Goal: Transaction & Acquisition: Purchase product/service

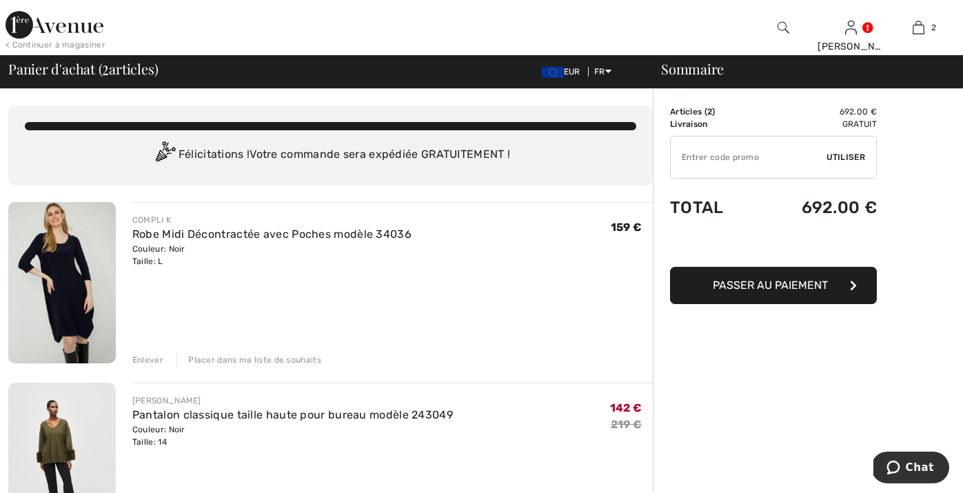
click at [710, 162] on input "TEXT" at bounding box center [749, 156] width 156 height 41
type input "EXTRA20"
click at [742, 212] on td "Total" at bounding box center [712, 207] width 85 height 47
click at [850, 155] on span "Utiliser" at bounding box center [845, 157] width 39 height 12
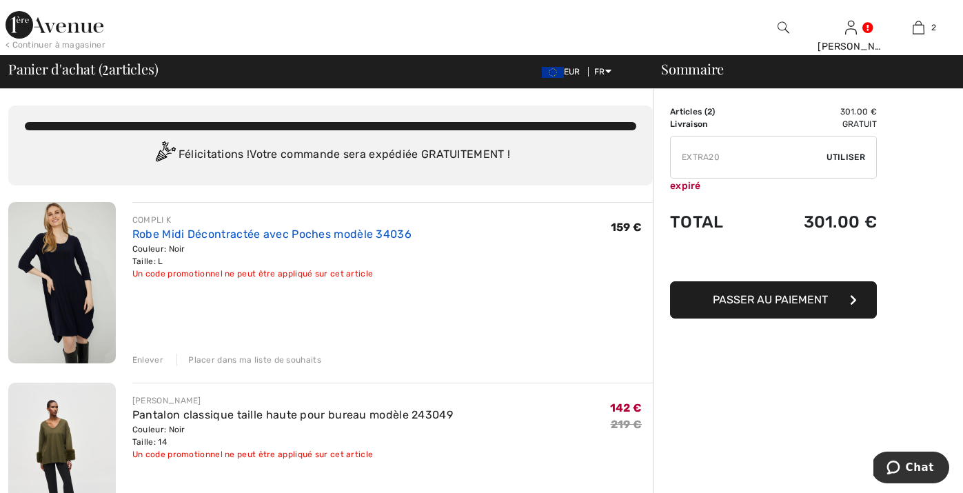
click at [317, 234] on link "Robe Midi Décontractée avec Poches modèle 34036" at bounding box center [271, 233] width 279 height 13
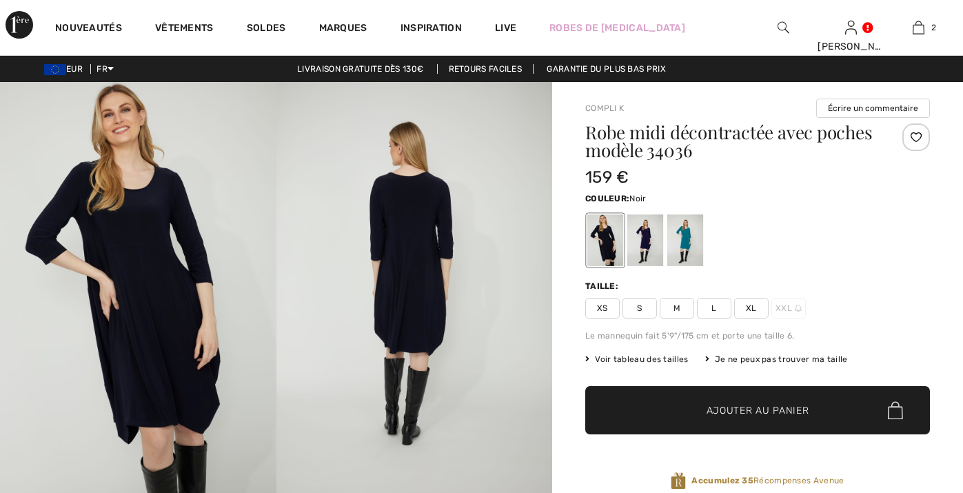
checkbox input "true"
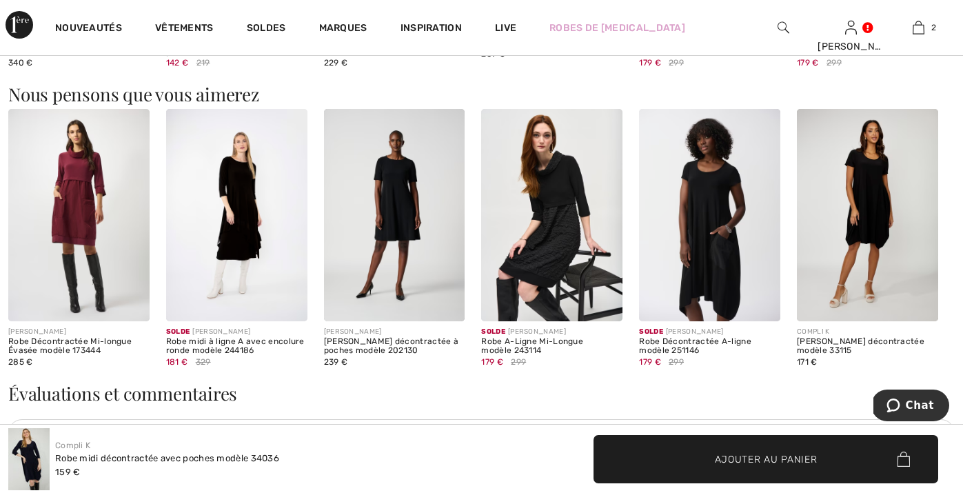
scroll to position [1099, 0]
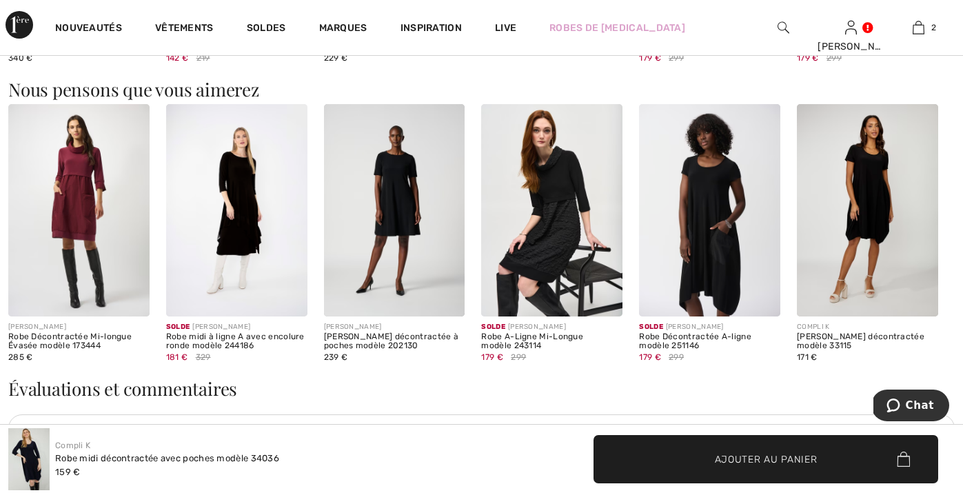
click at [244, 238] on img at bounding box center [236, 210] width 141 height 212
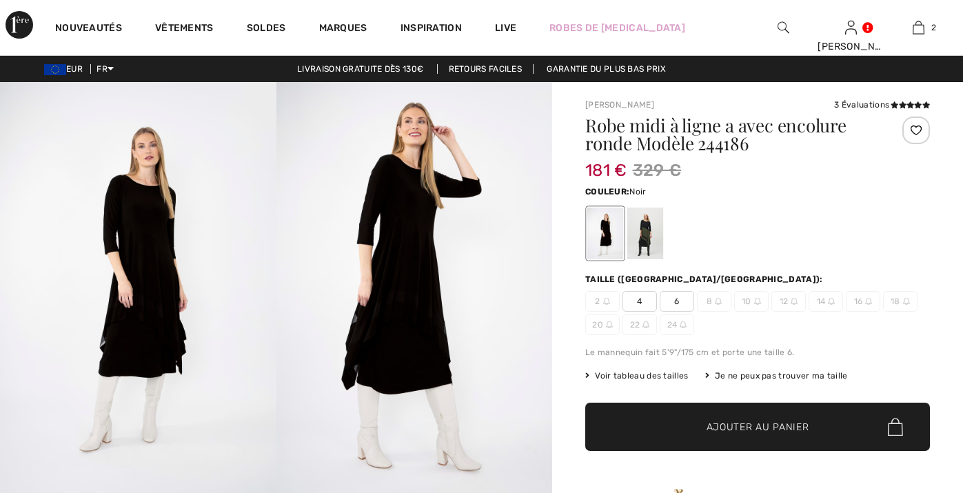
checkbox input "true"
click at [644, 225] on div at bounding box center [645, 233] width 36 height 52
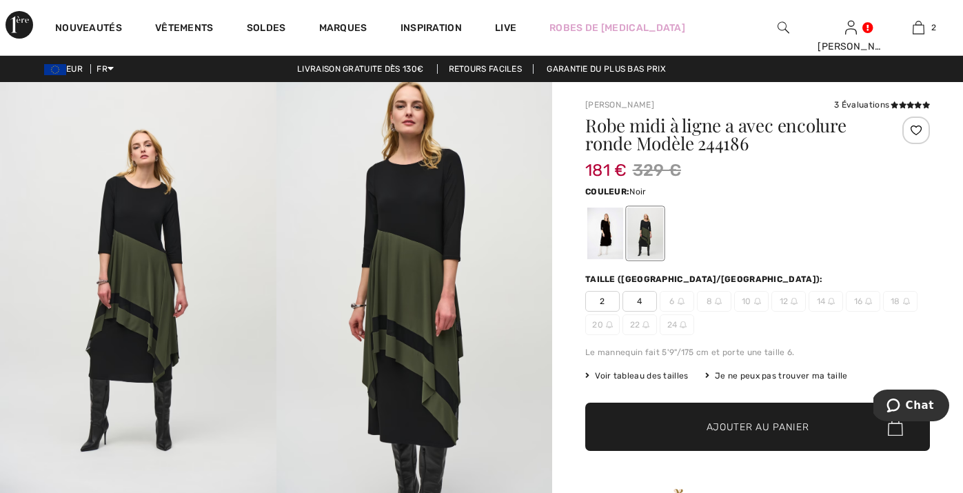
click at [612, 233] on div at bounding box center [605, 233] width 36 height 52
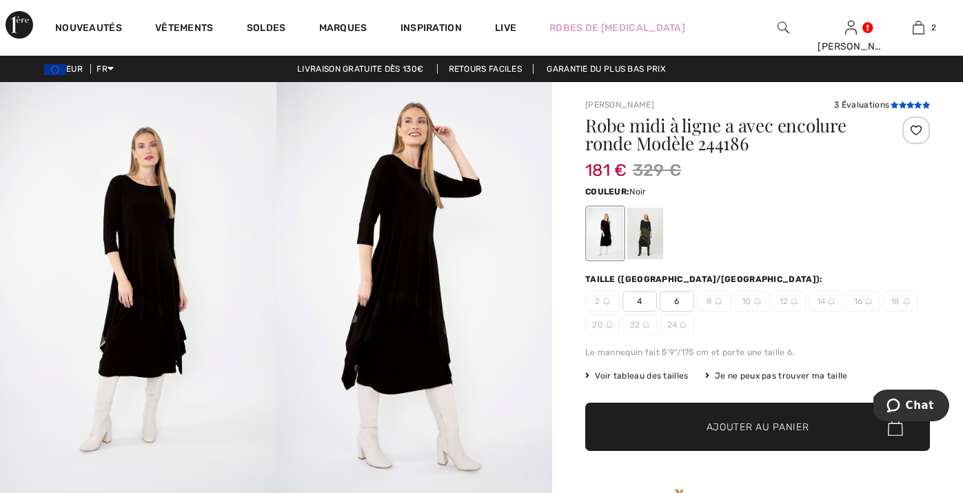
click at [899, 103] on icon at bounding box center [903, 104] width 8 height 7
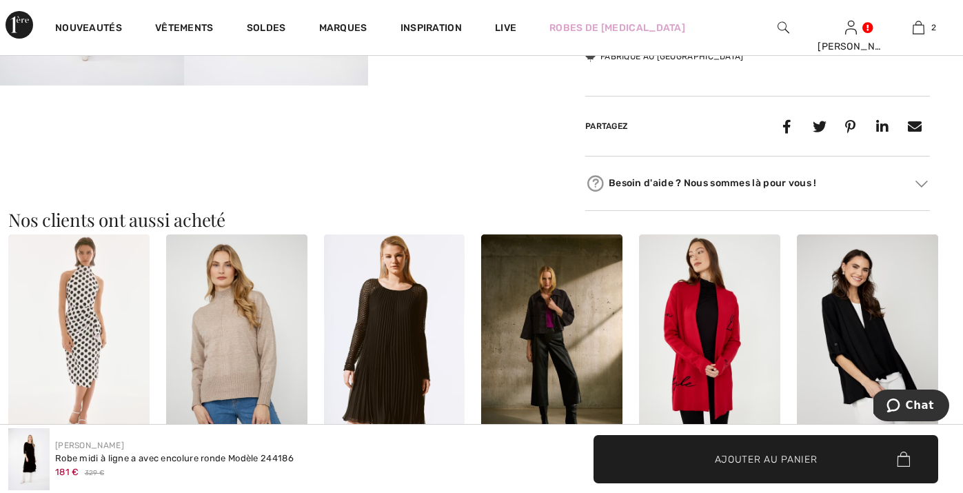
scroll to position [678, 0]
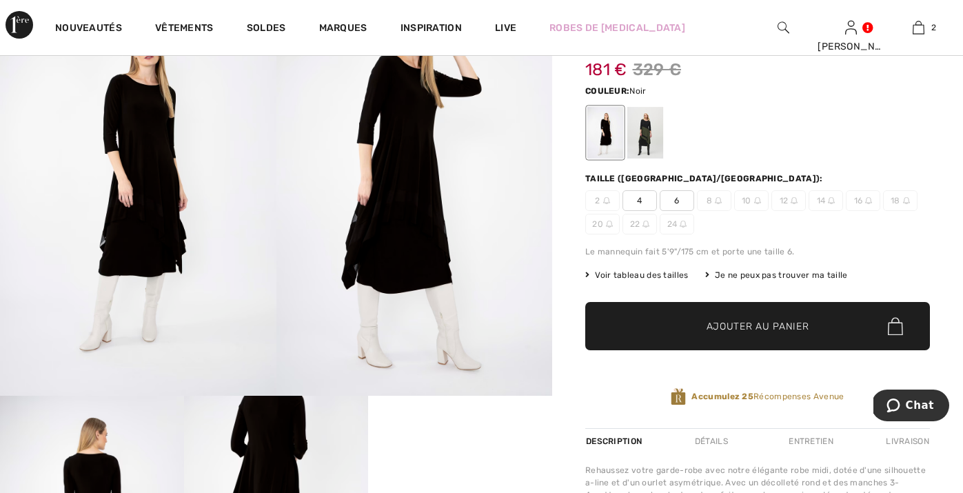
scroll to position [103, 0]
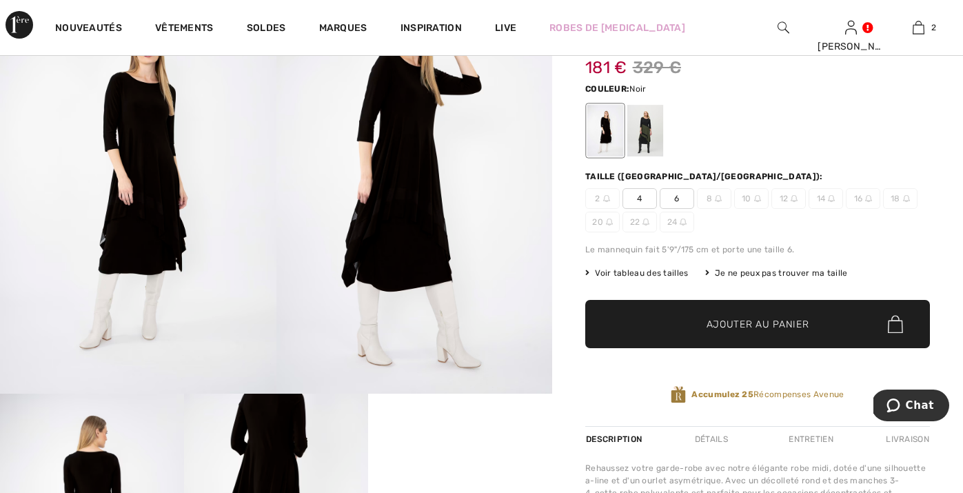
click at [763, 271] on div "Je ne peux pas trouver ma taille" at bounding box center [776, 273] width 143 height 12
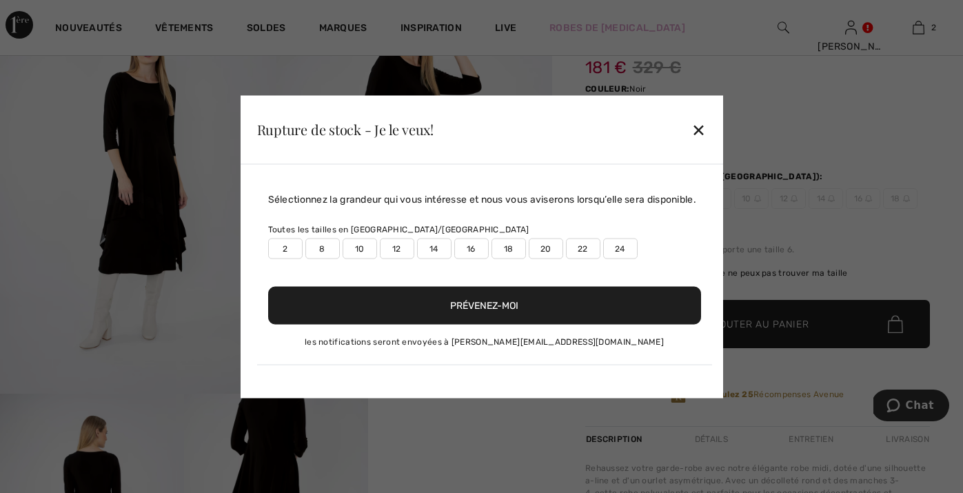
click at [433, 257] on label "14" at bounding box center [434, 248] width 34 height 21
click at [452, 313] on button "Prévenez-moi" at bounding box center [484, 305] width 433 height 38
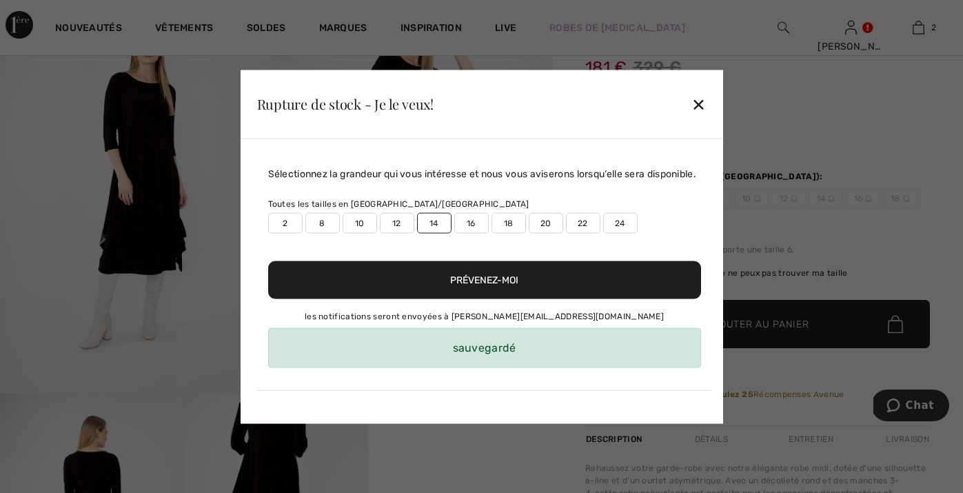
click at [697, 93] on div "✕" at bounding box center [698, 104] width 14 height 29
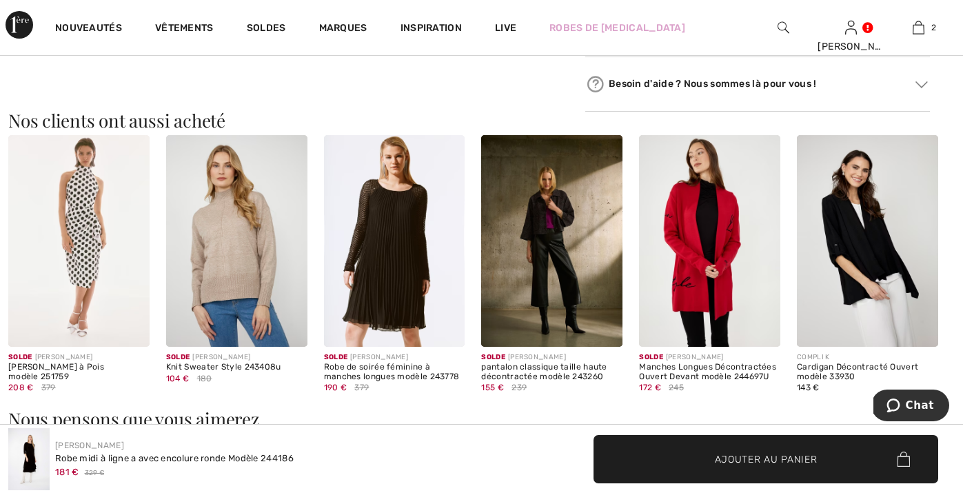
scroll to position [785, 0]
click at [866, 255] on img at bounding box center [867, 242] width 141 height 212
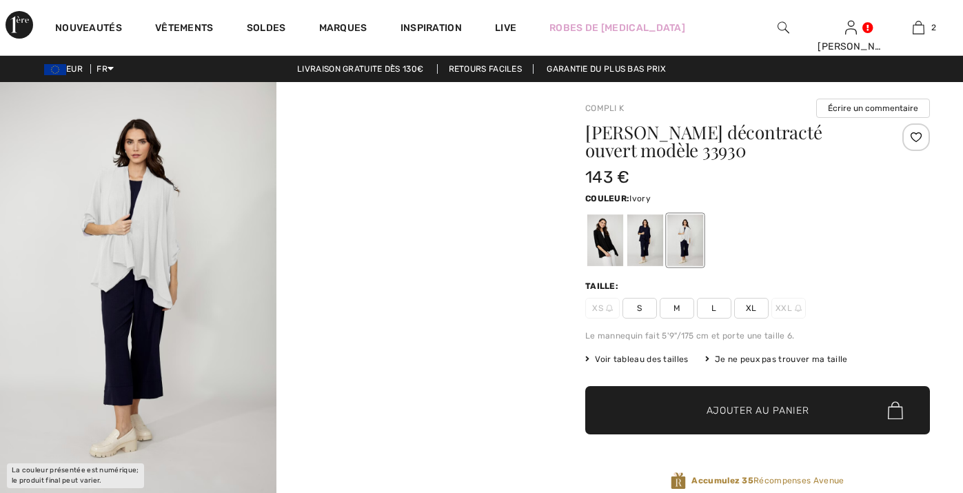
checkbox input "true"
click at [604, 234] on div at bounding box center [605, 240] width 36 height 52
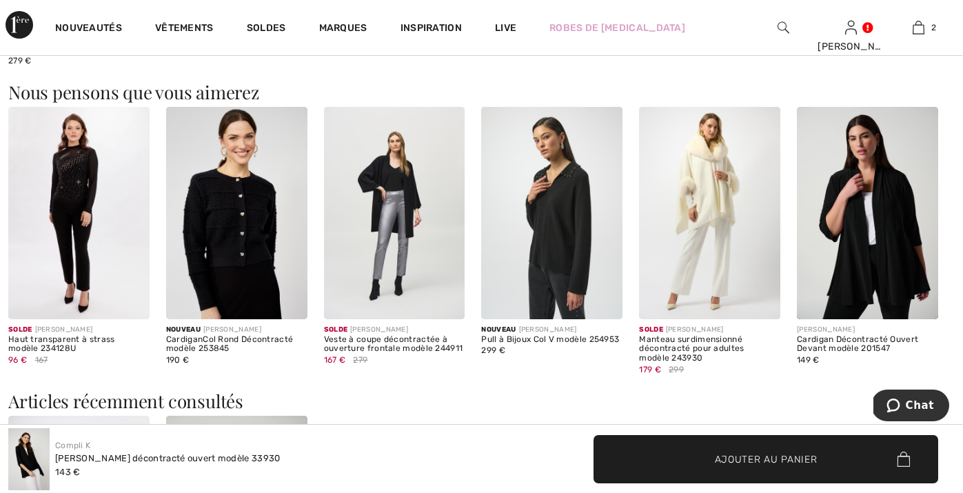
scroll to position [1459, 0]
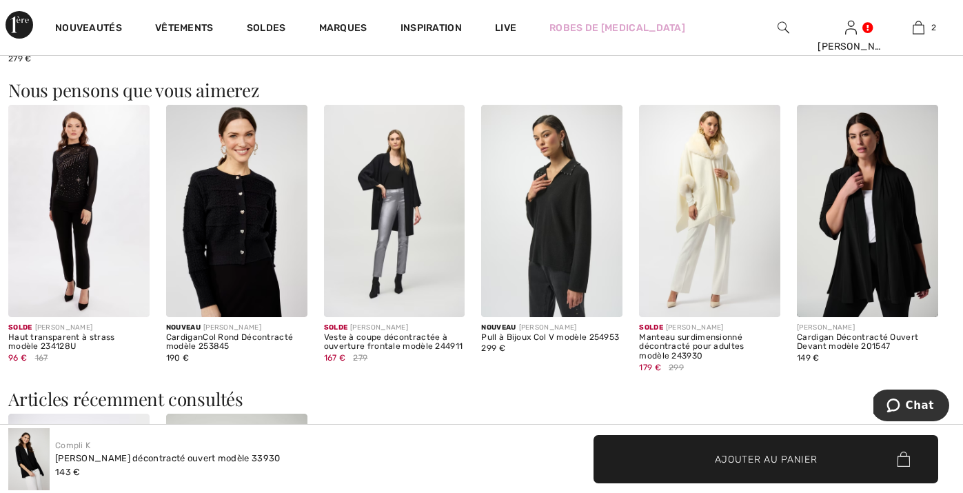
click at [804, 183] on img at bounding box center [867, 211] width 141 height 212
click at [874, 208] on img at bounding box center [867, 211] width 141 height 212
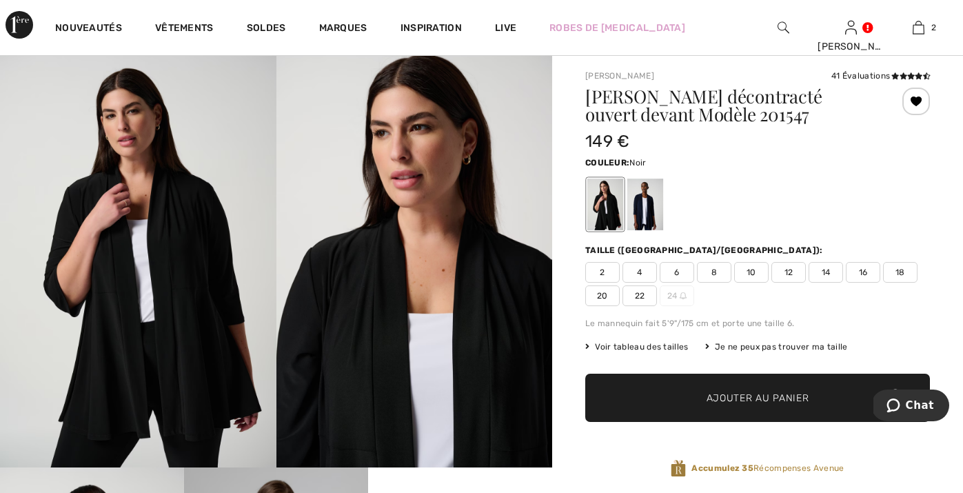
scroll to position [23, 0]
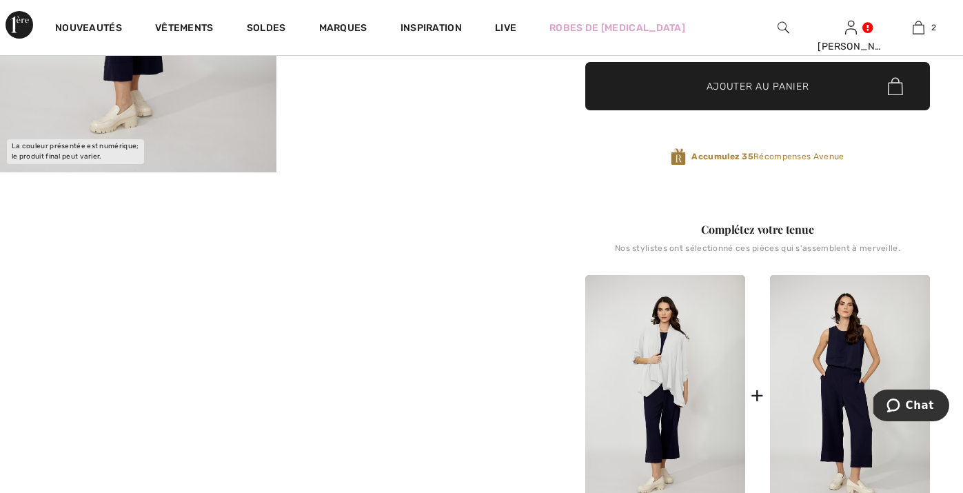
scroll to position [321, 0]
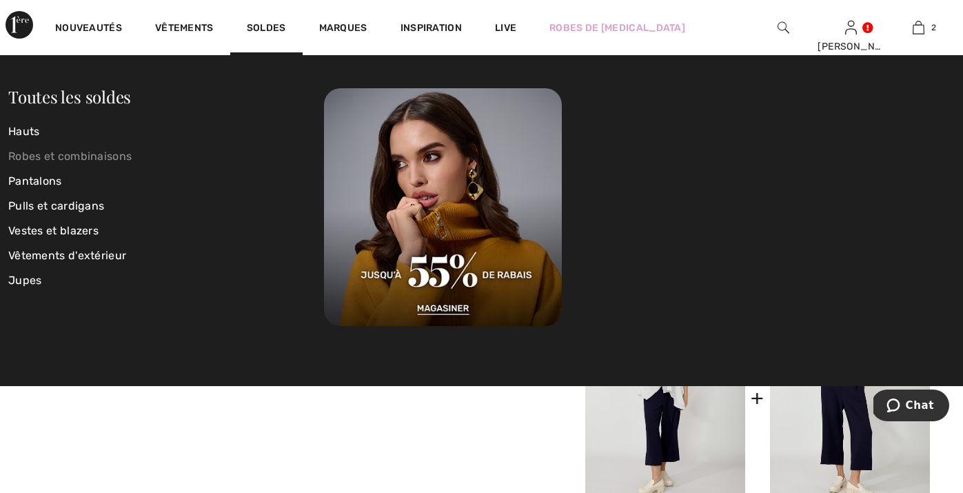
click at [79, 154] on link "Robes et combinaisons" at bounding box center [166, 156] width 316 height 25
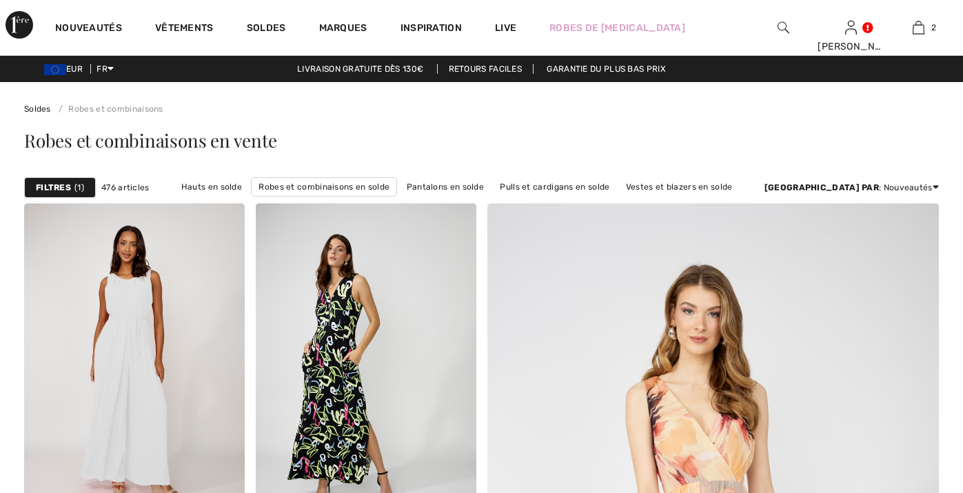
checkbox input "true"
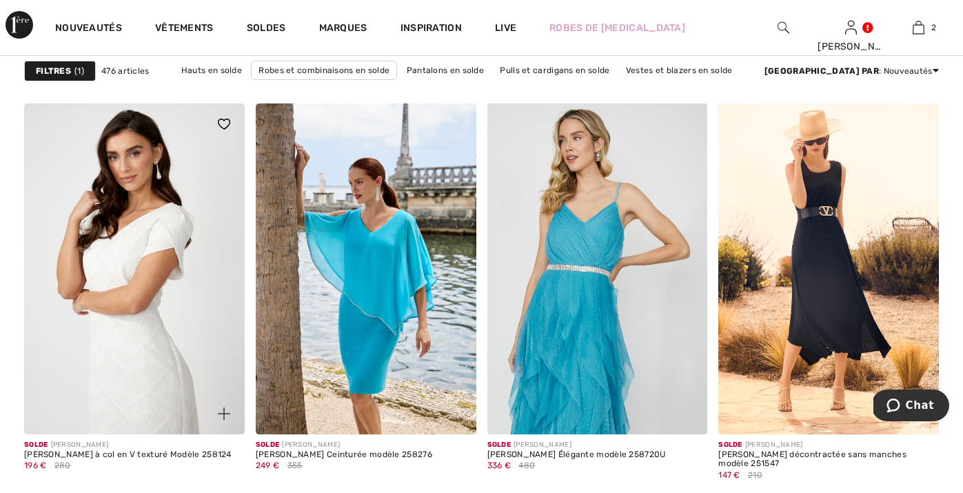
scroll to position [1334, 0]
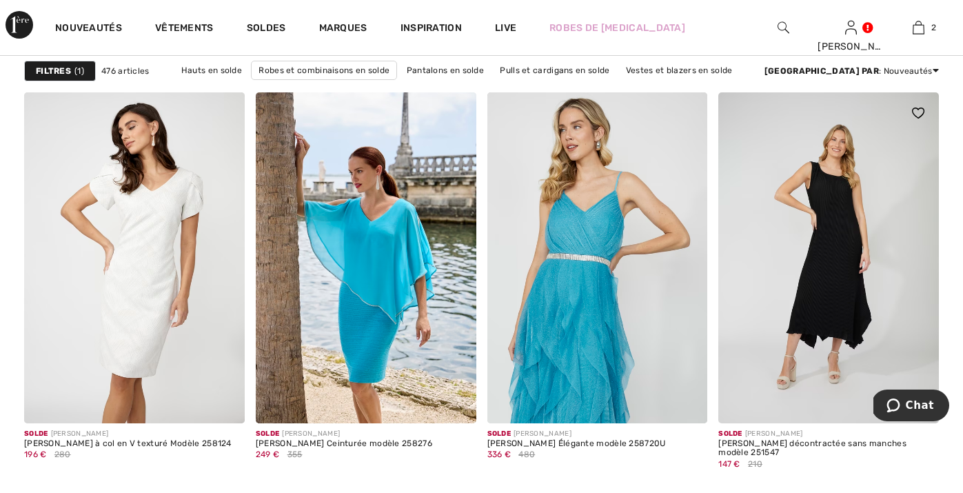
click at [840, 227] on img at bounding box center [828, 257] width 221 height 331
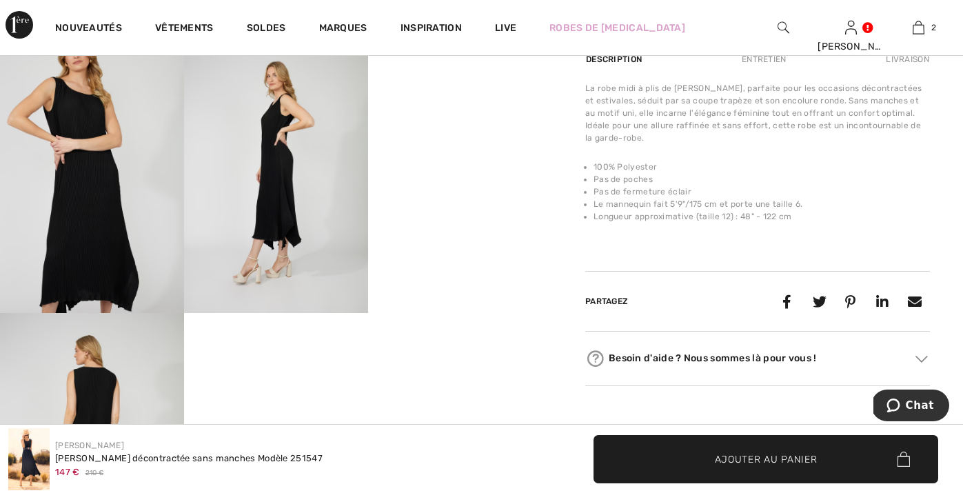
scroll to position [435, 0]
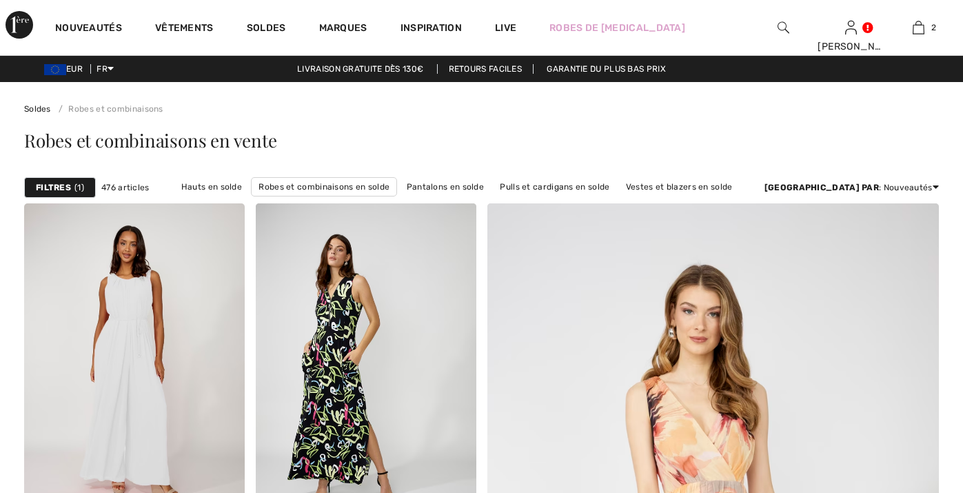
checkbox input "true"
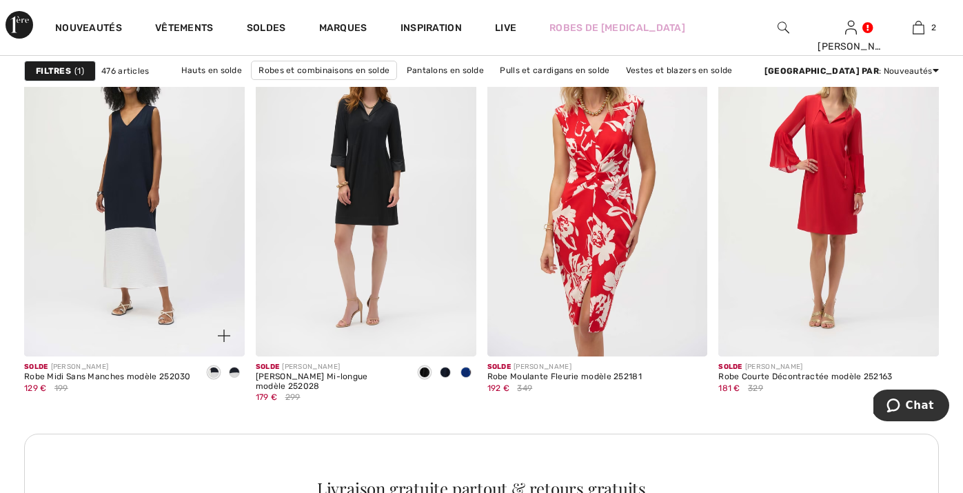
scroll to position [4599, 0]
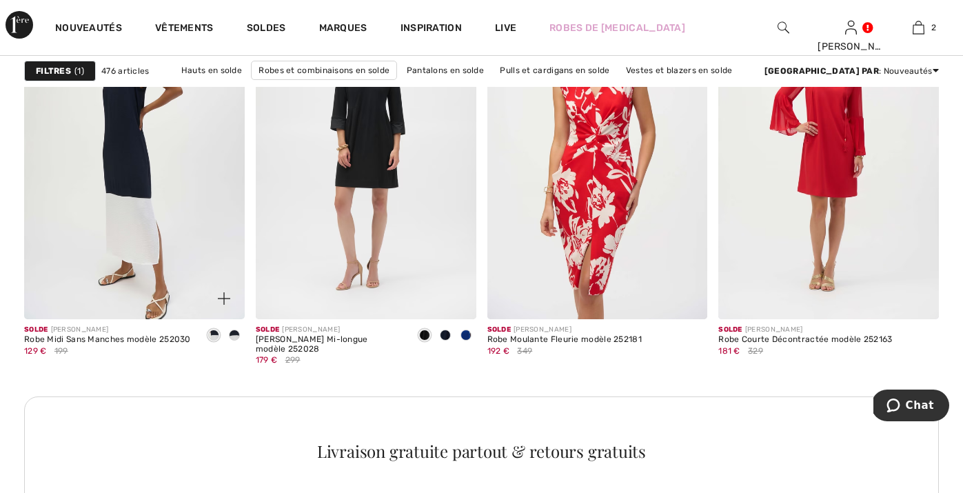
click at [142, 294] on img at bounding box center [134, 153] width 221 height 331
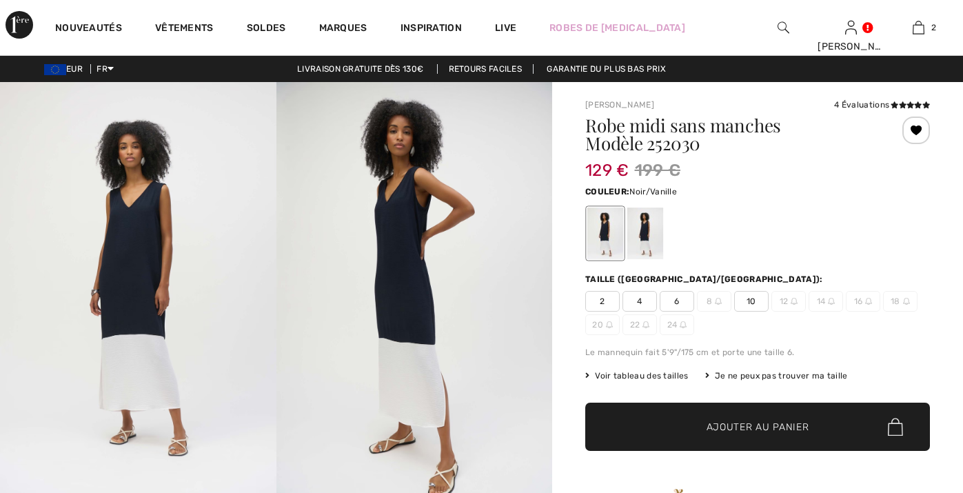
checkbox input "true"
click at [644, 225] on div at bounding box center [645, 233] width 36 height 52
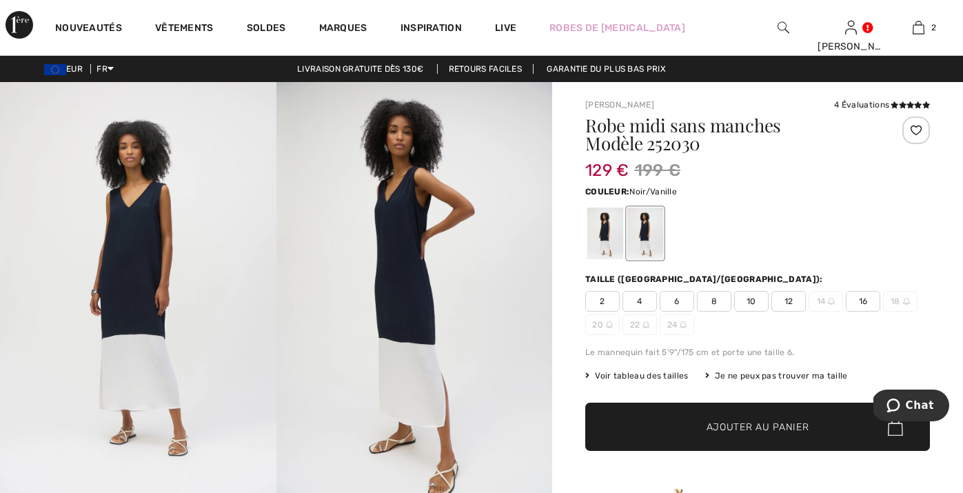
click at [588, 234] on div at bounding box center [605, 233] width 36 height 52
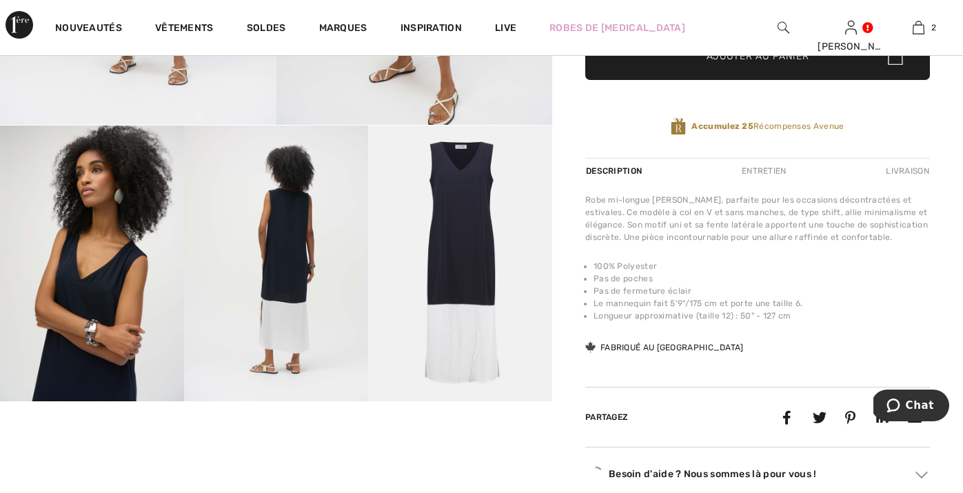
scroll to position [372, 0]
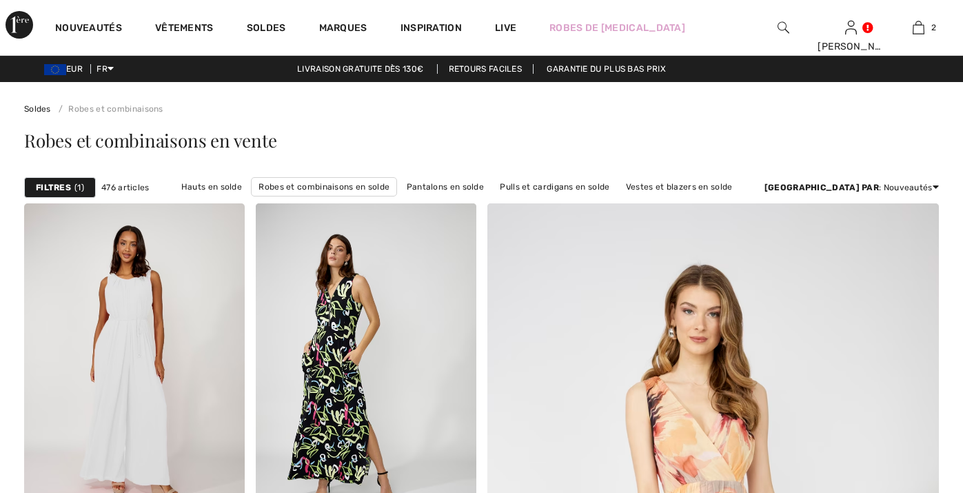
checkbox input "true"
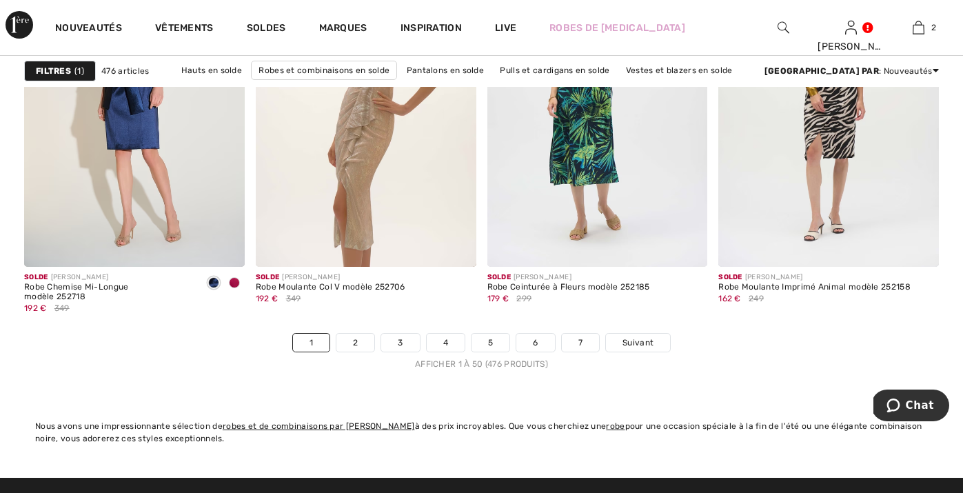
scroll to position [6030, 0]
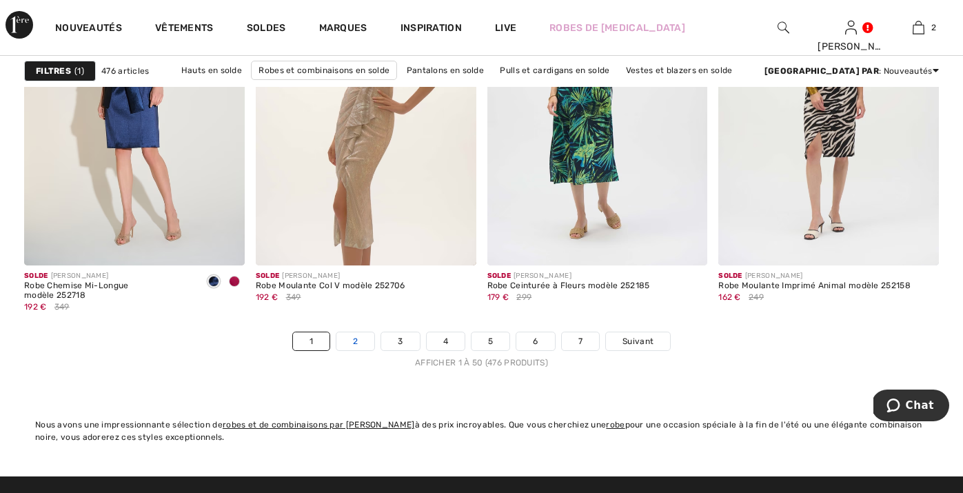
click at [360, 346] on link "2" at bounding box center [355, 341] width 38 height 18
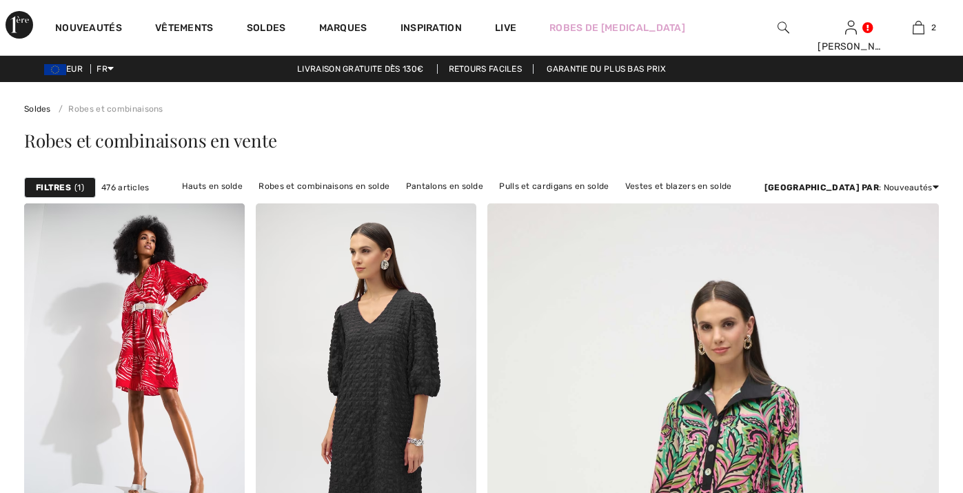
checkbox input "true"
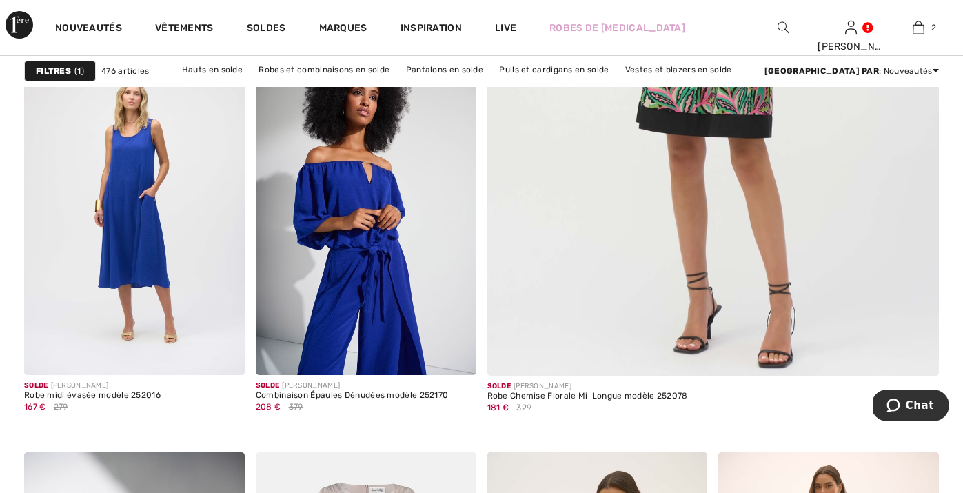
scroll to position [567, 0]
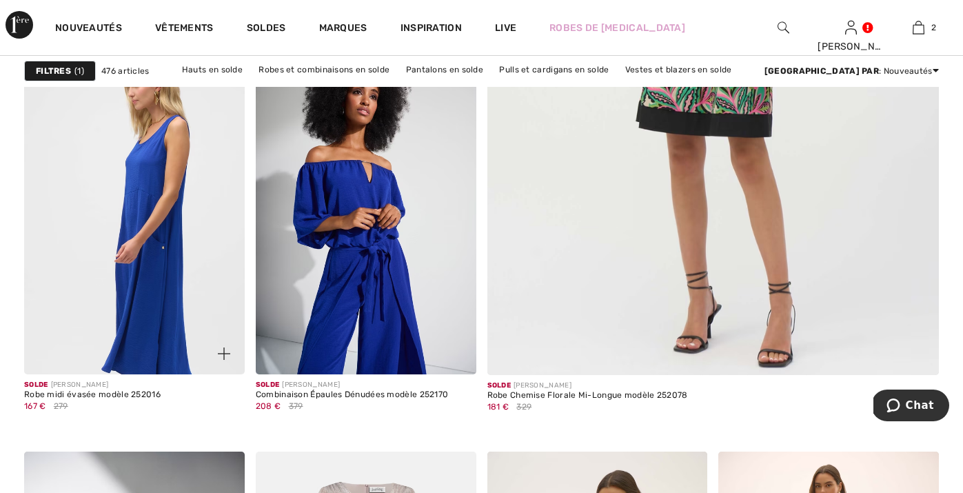
click at [138, 246] on img at bounding box center [134, 209] width 221 height 331
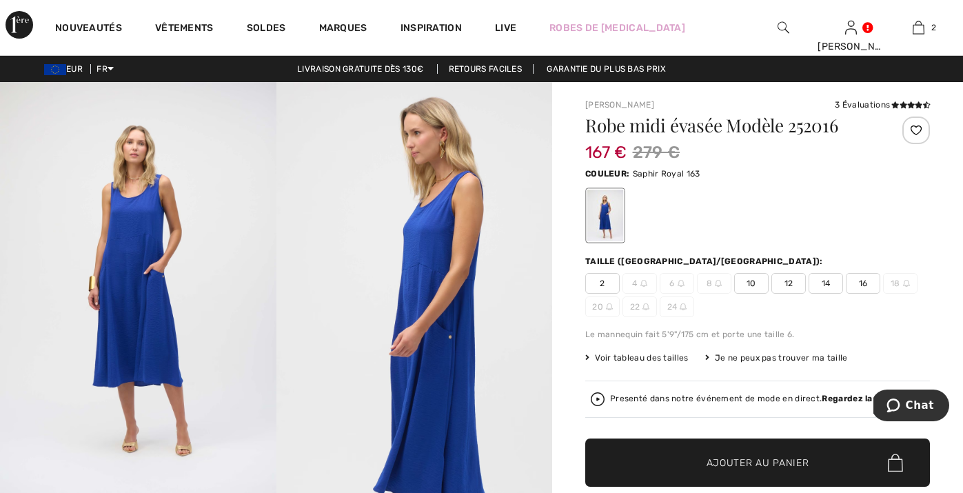
scroll to position [1, 0]
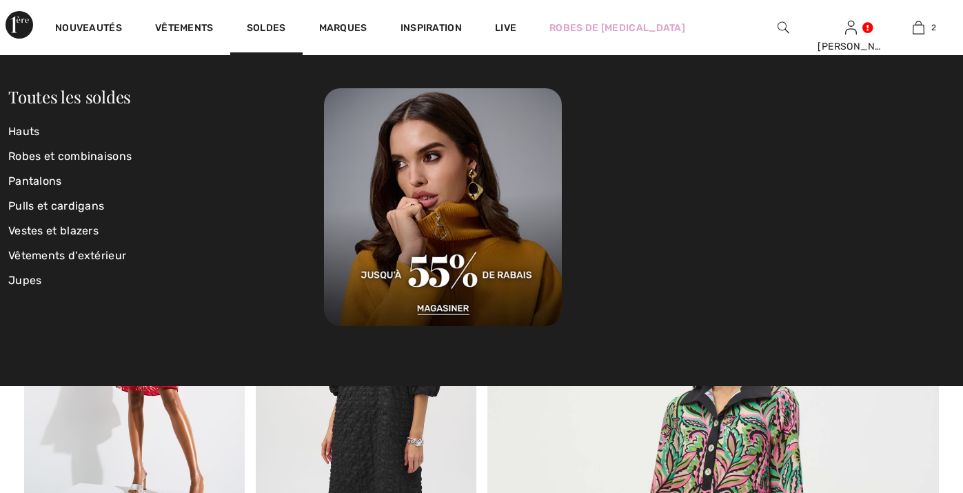
checkbox input "true"
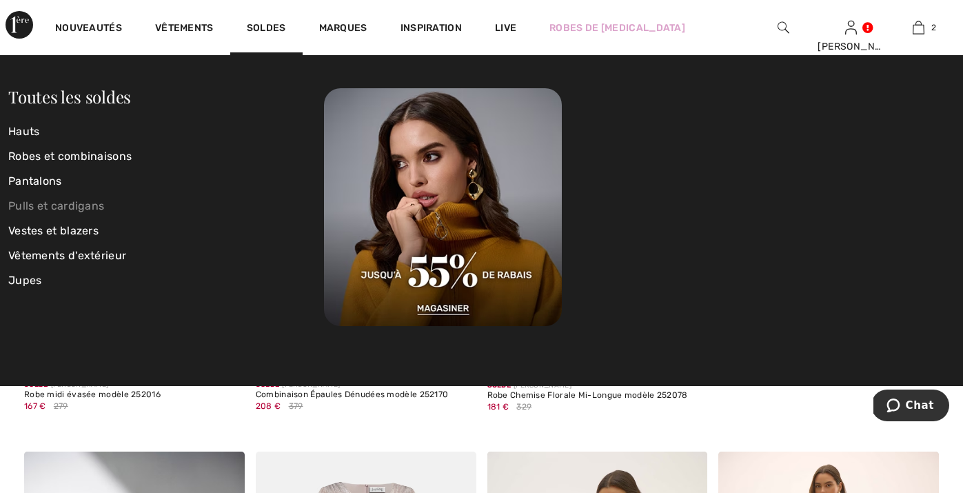
click at [37, 207] on link "Pulls et cardigans" at bounding box center [166, 206] width 316 height 25
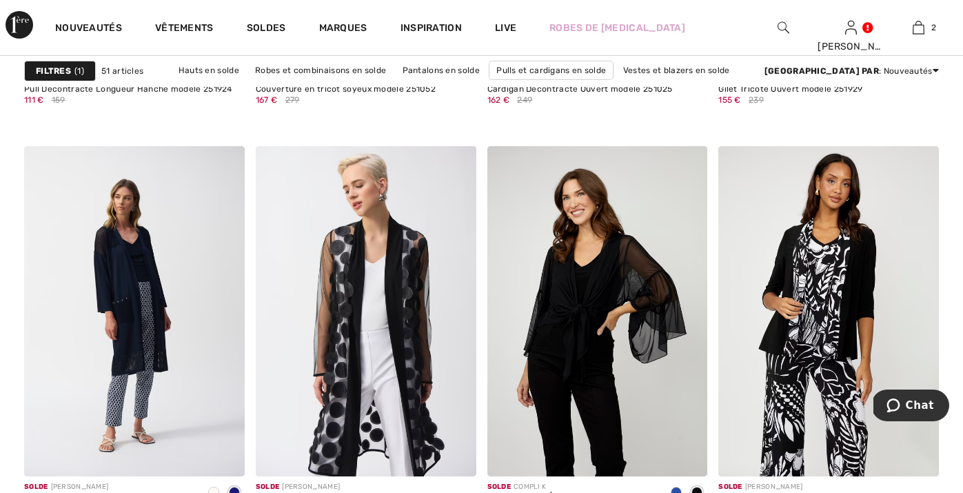
scroll to position [999, 0]
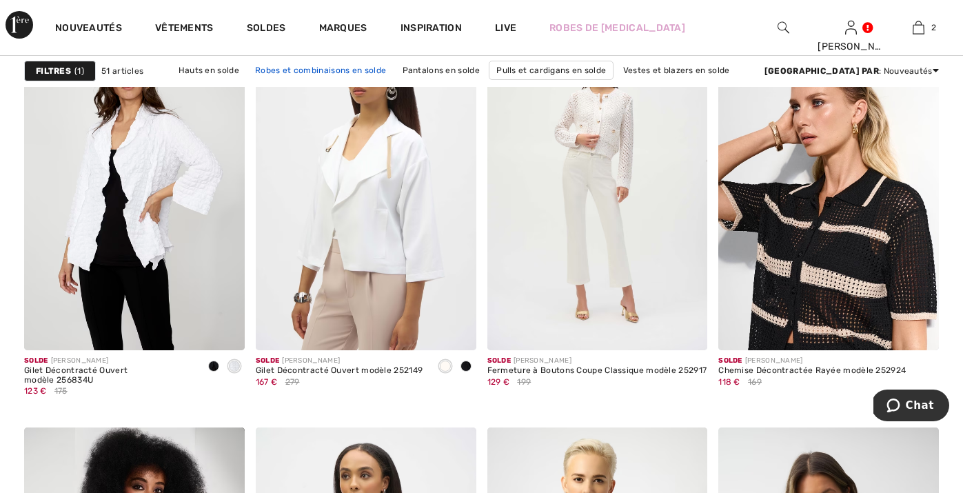
click at [298, 70] on link "Robes et combinaisons en solde" at bounding box center [320, 70] width 145 height 18
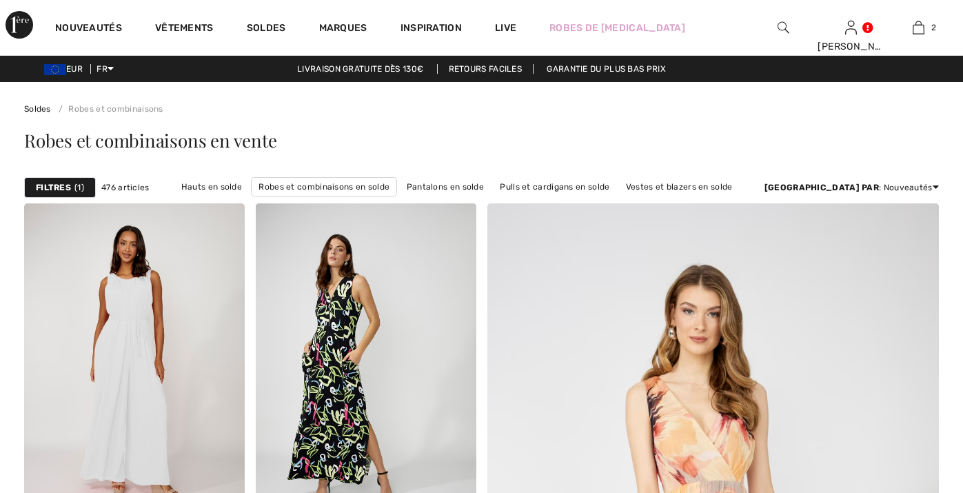
checkbox input "true"
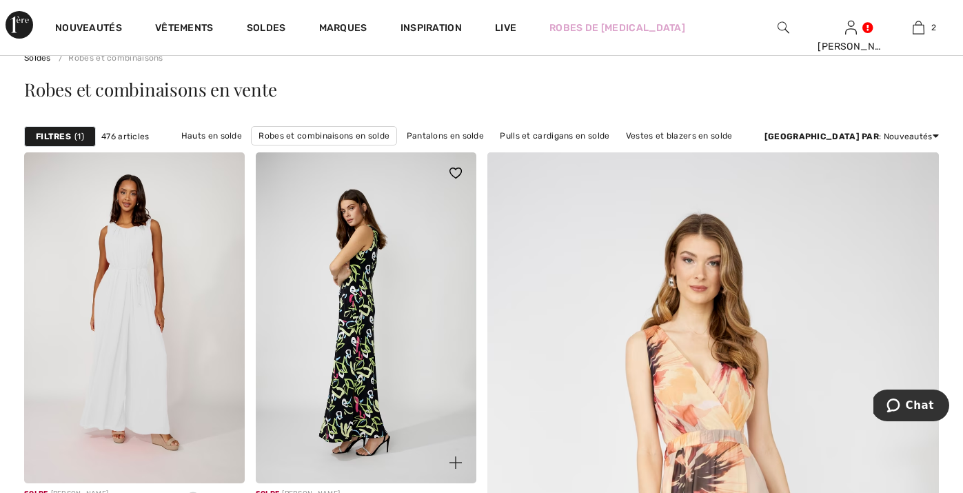
scroll to position [47, 0]
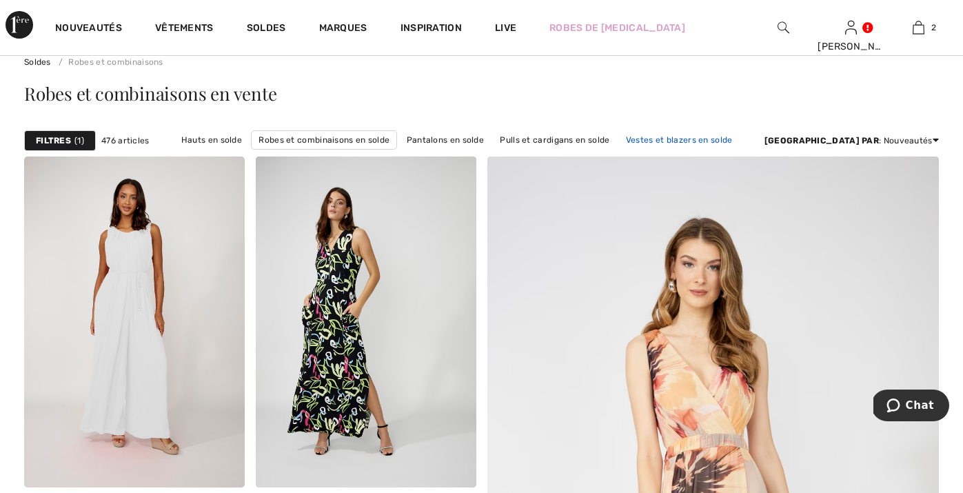
click at [647, 136] on link "Vestes et blazers en solde" at bounding box center [679, 140] width 121 height 18
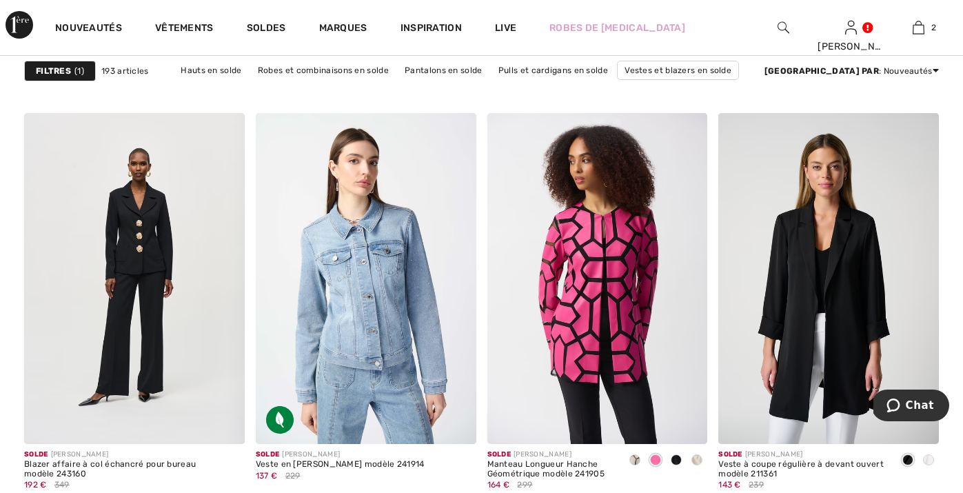
scroll to position [908, 0]
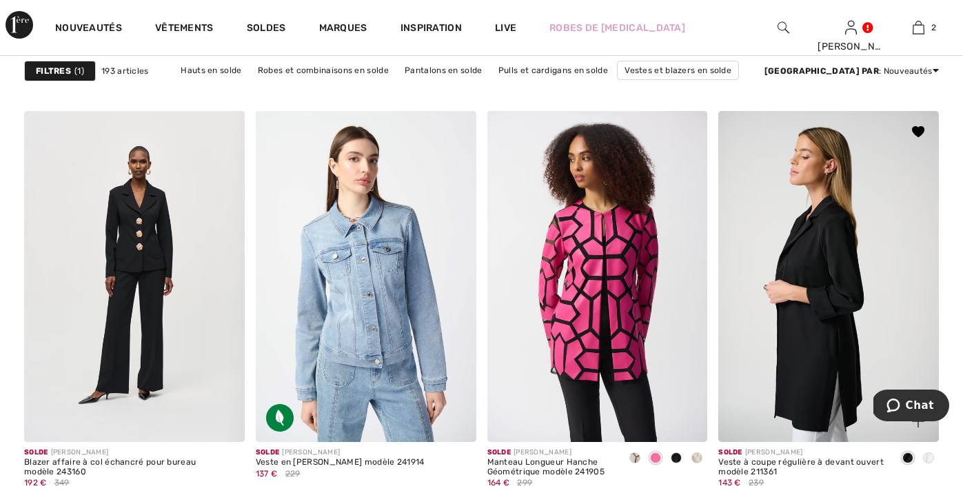
click at [799, 371] on img at bounding box center [828, 276] width 221 height 331
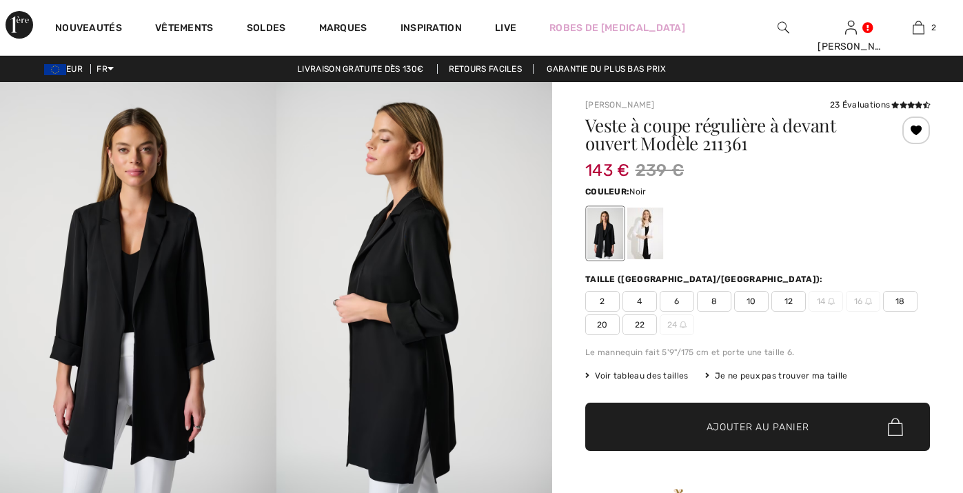
checkbox input "true"
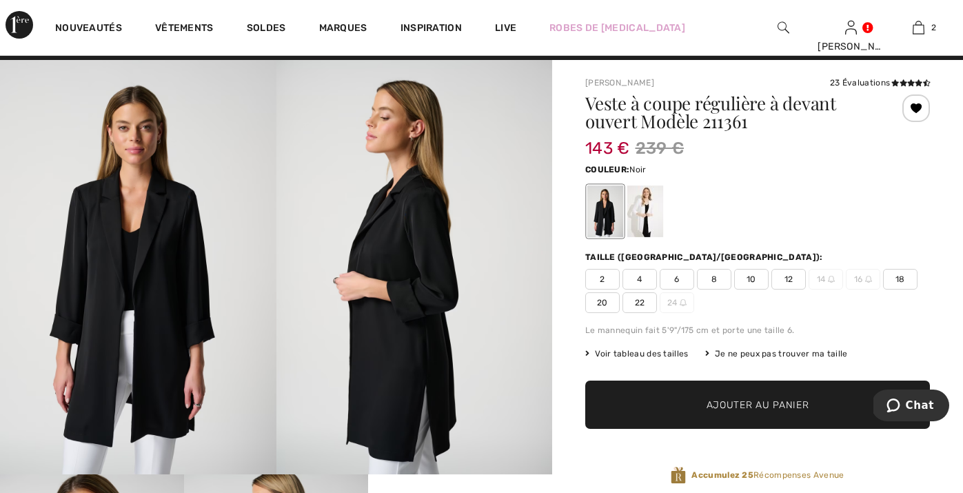
scroll to position [23, 0]
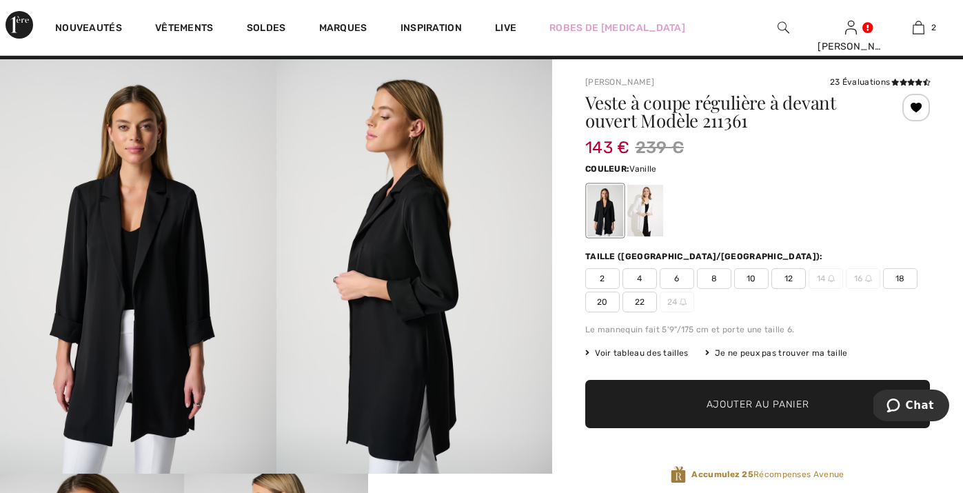
click at [646, 205] on div at bounding box center [645, 211] width 36 height 52
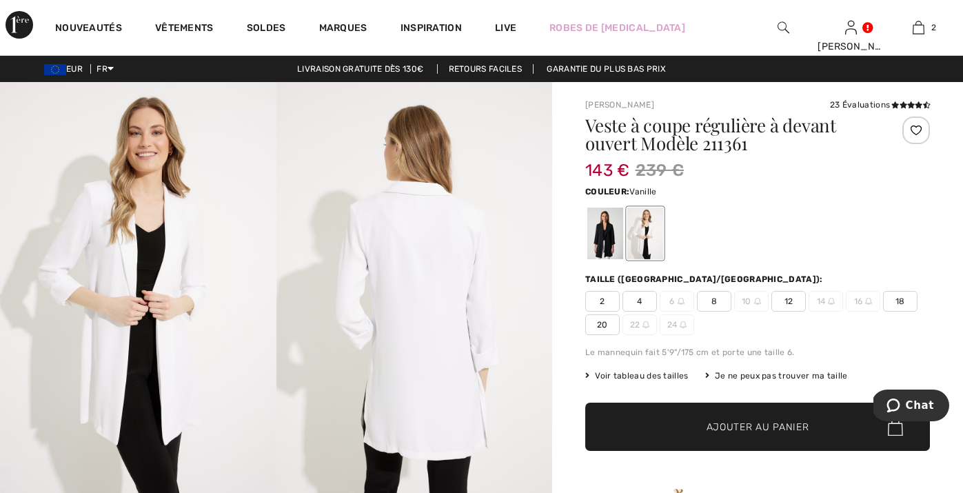
scroll to position [0, 0]
click at [604, 227] on div at bounding box center [605, 233] width 36 height 52
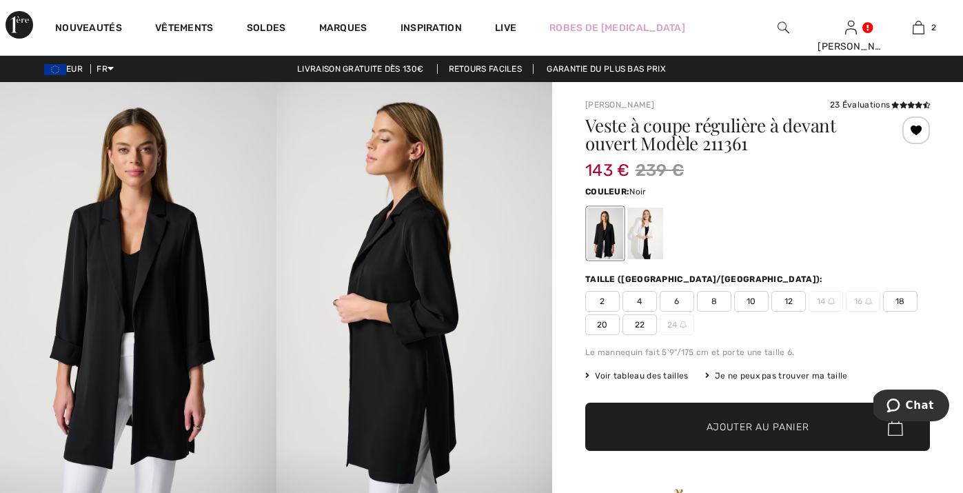
click at [759, 376] on div "Je ne peux pas trouver ma taille" at bounding box center [776, 375] width 143 height 12
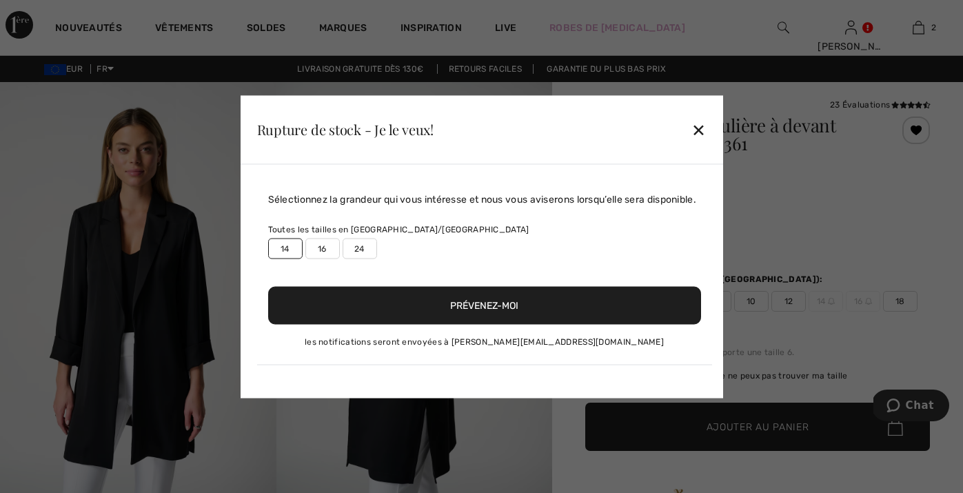
click at [284, 250] on label "14" at bounding box center [285, 248] width 34 height 21
click at [369, 319] on button "Prévenez-moi" at bounding box center [484, 305] width 433 height 38
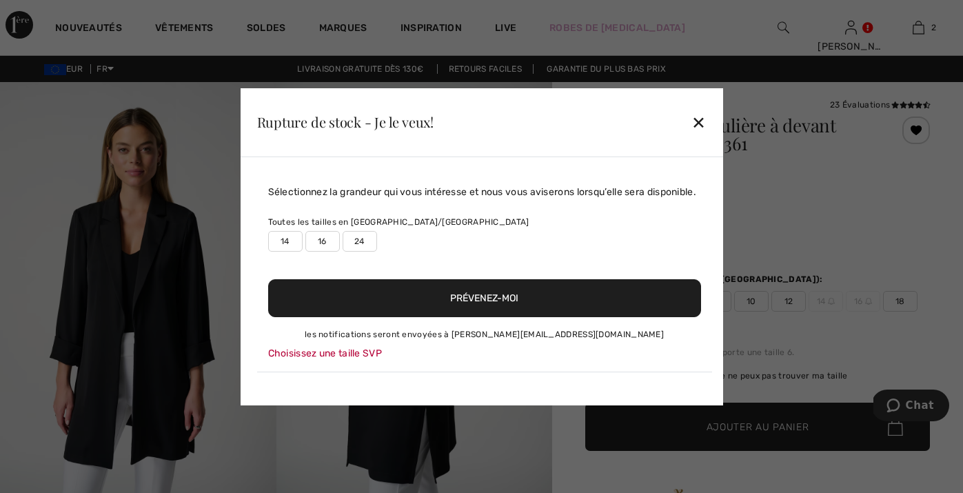
click at [285, 247] on label "14" at bounding box center [285, 241] width 34 height 21
click at [356, 315] on button "Prévenez-moi" at bounding box center [484, 298] width 433 height 38
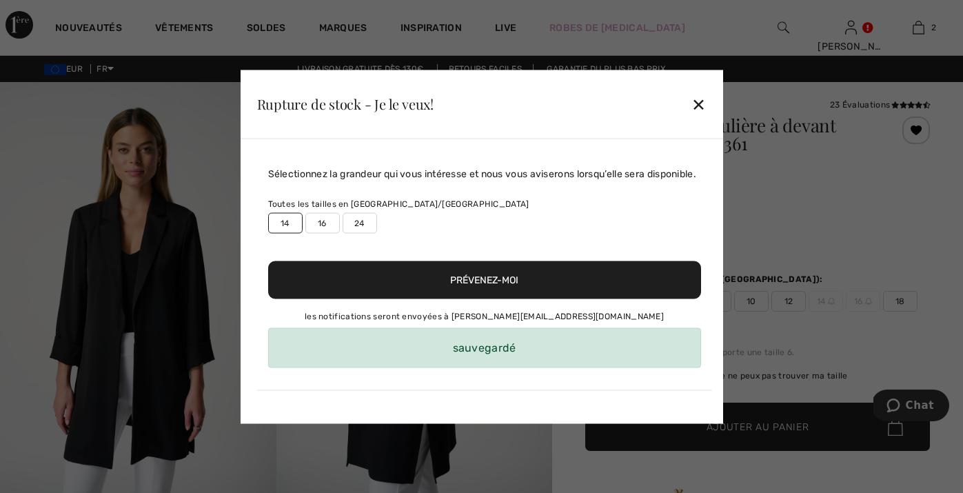
click at [701, 95] on div "✕" at bounding box center [698, 104] width 14 height 29
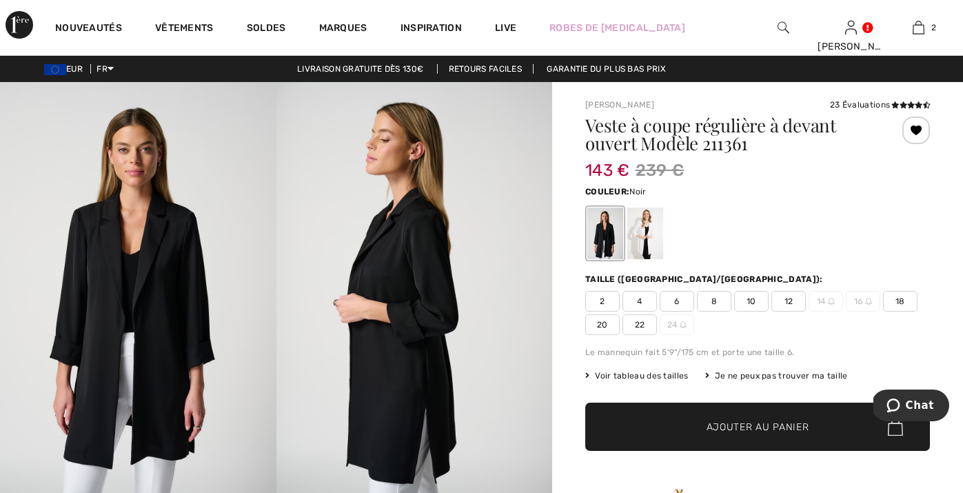
click at [912, 101] on span at bounding box center [910, 105] width 40 height 10
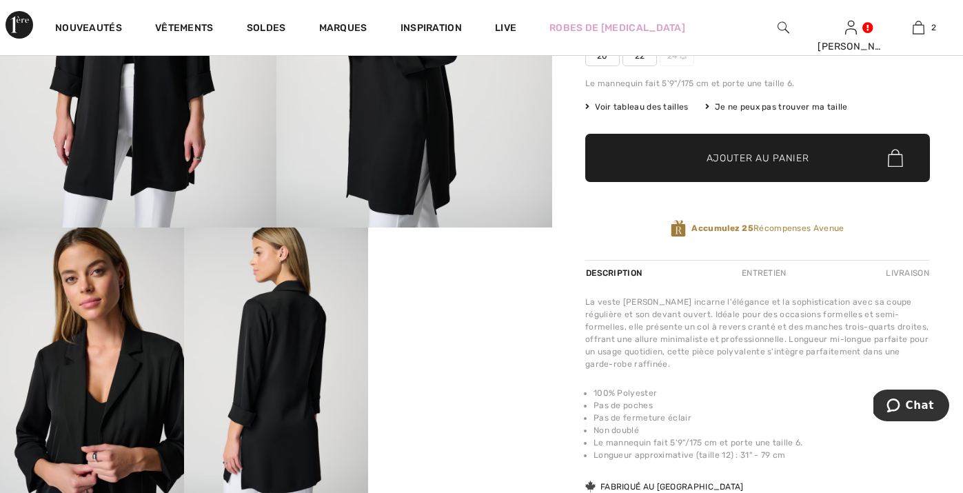
scroll to position [378, 0]
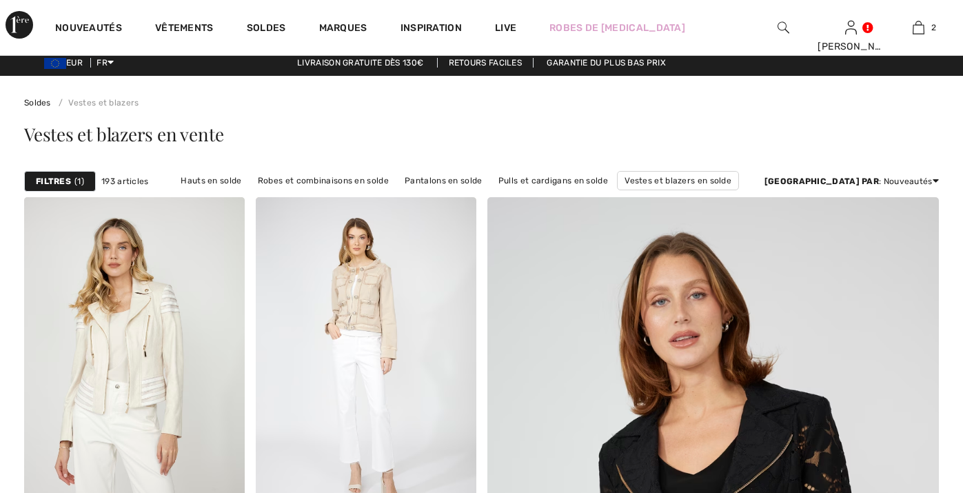
checkbox input "true"
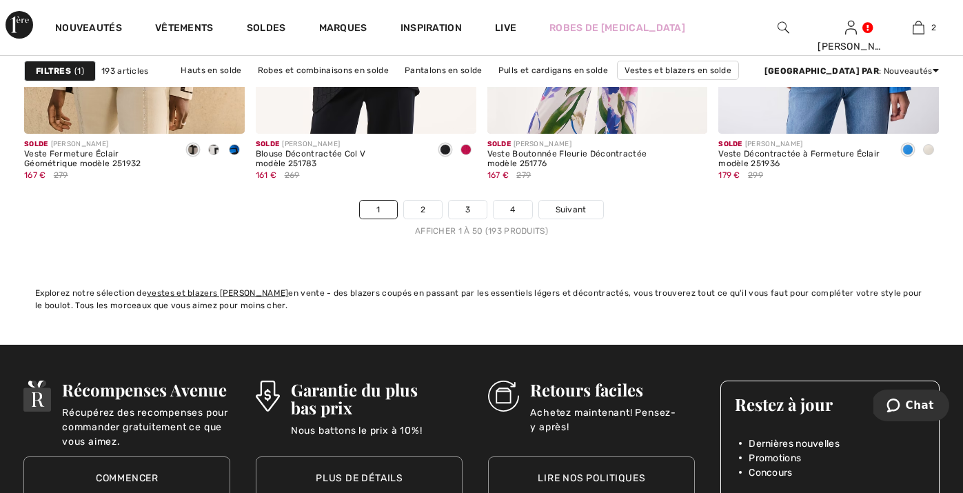
scroll to position [6154, 0]
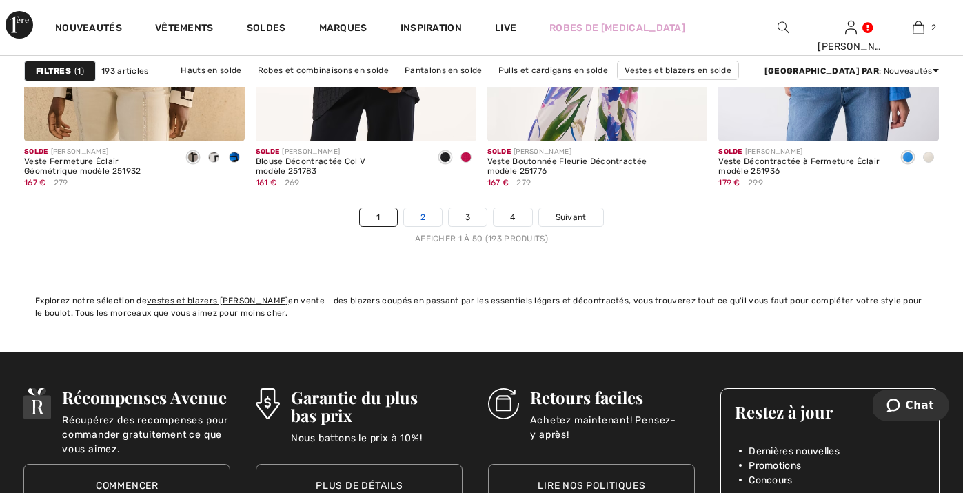
click at [429, 214] on link "2" at bounding box center [423, 217] width 38 height 18
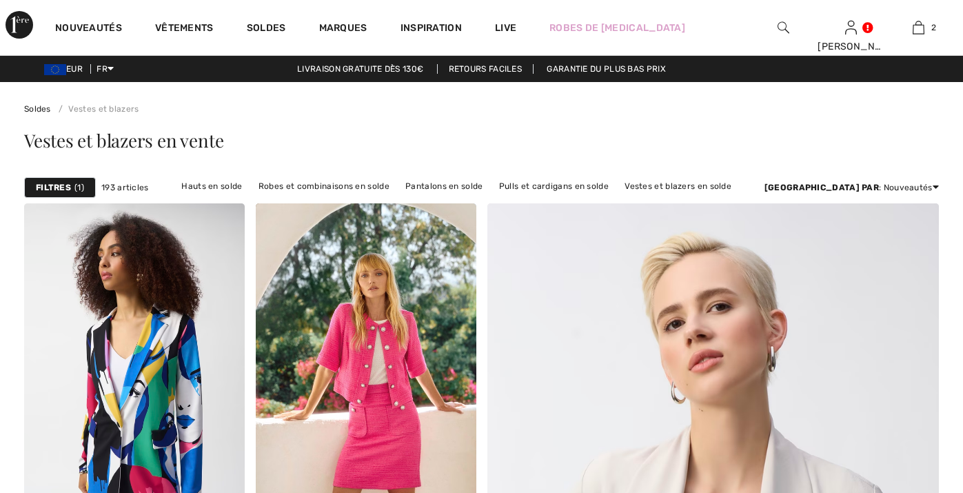
checkbox input "true"
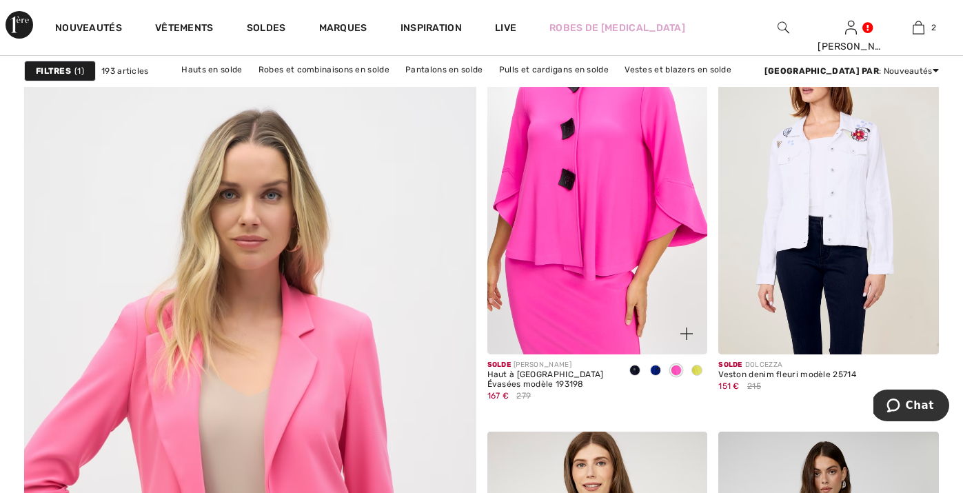
scroll to position [3271, 0]
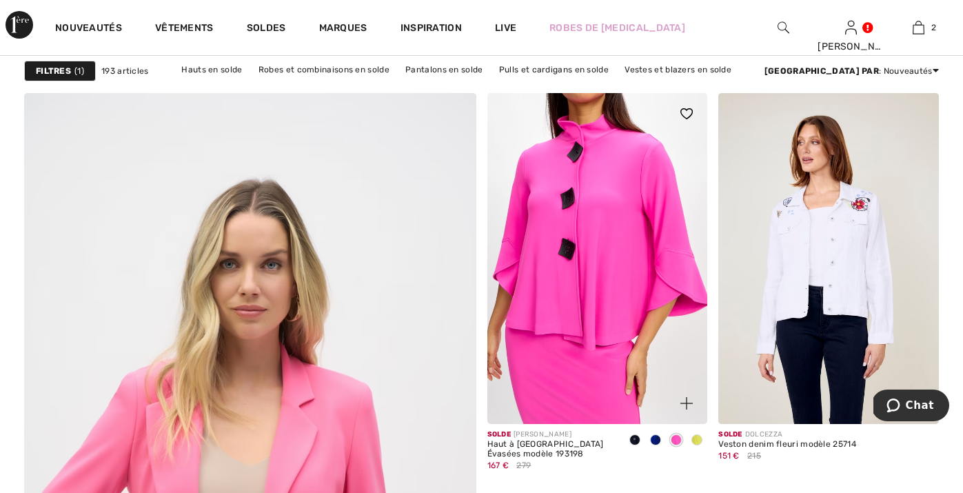
click at [571, 210] on img at bounding box center [597, 258] width 221 height 331
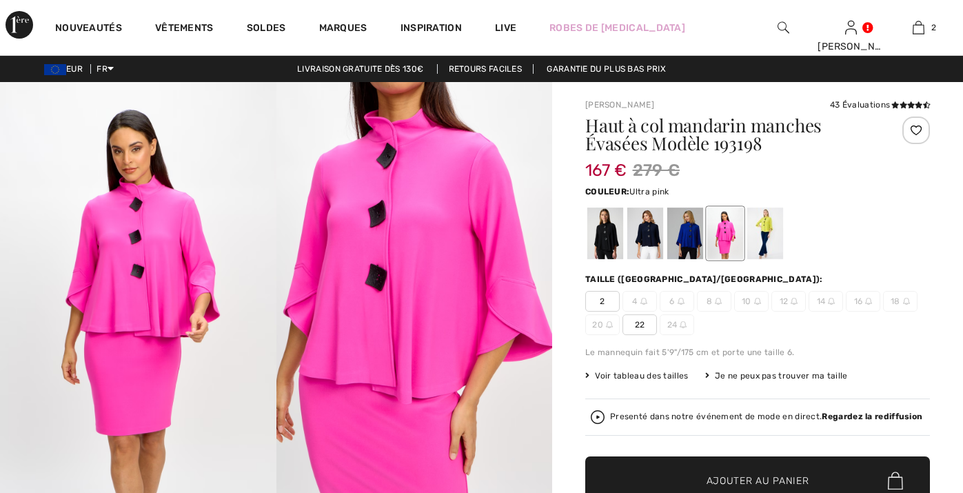
checkbox input "true"
click at [607, 231] on div at bounding box center [605, 233] width 36 height 52
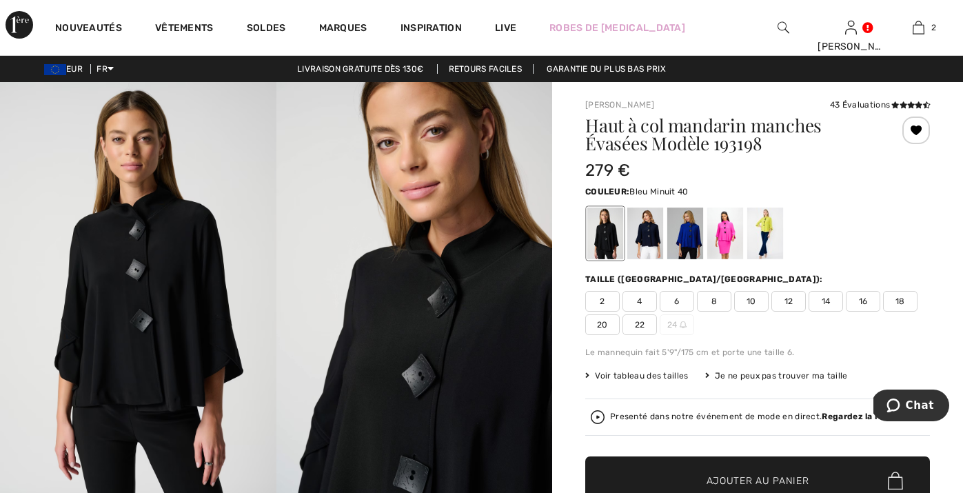
click at [651, 232] on div at bounding box center [645, 233] width 36 height 52
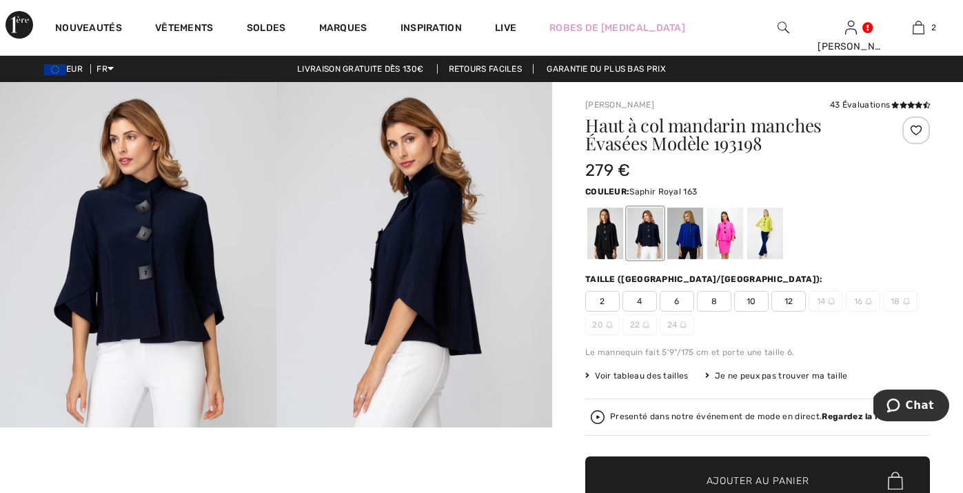
click at [673, 240] on div at bounding box center [685, 233] width 36 height 52
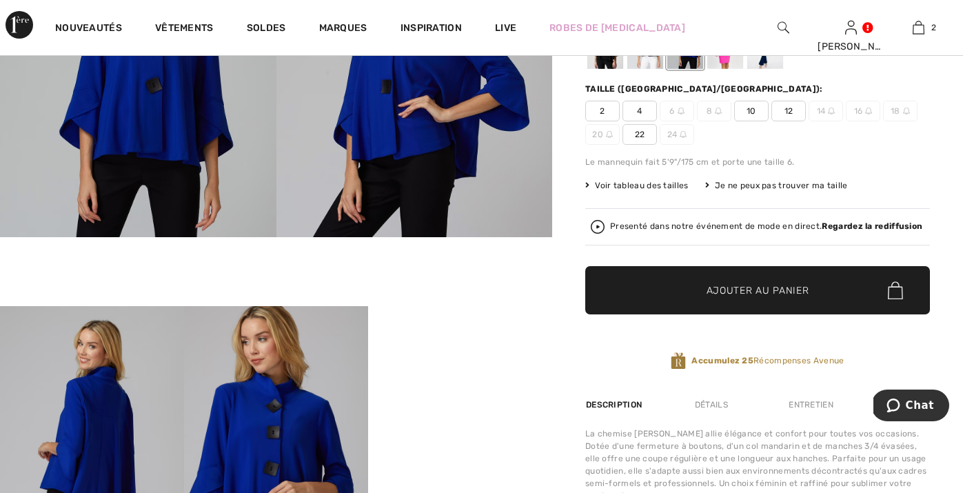
scroll to position [96, 0]
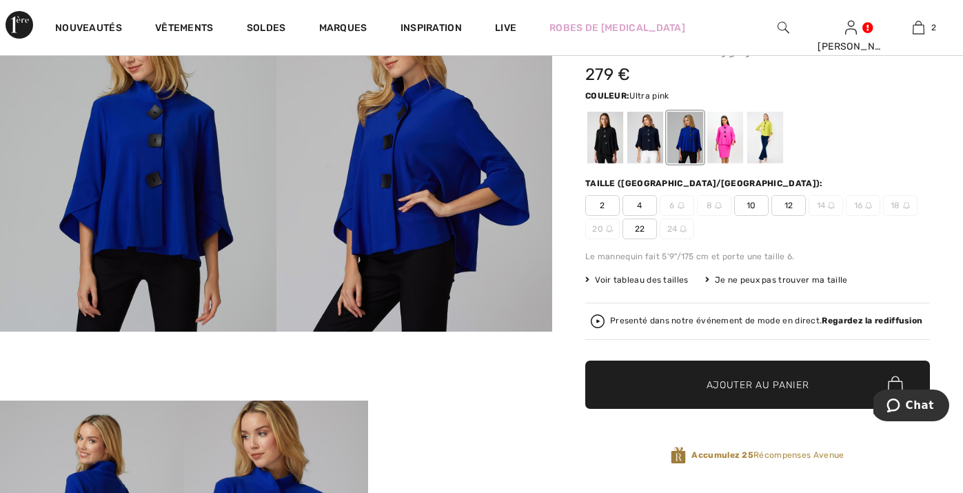
click at [724, 130] on div at bounding box center [725, 138] width 36 height 52
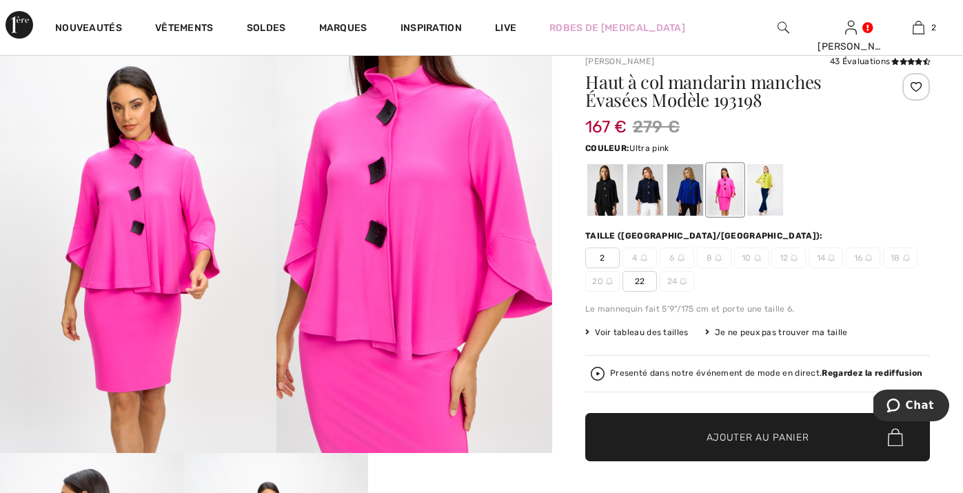
scroll to position [37, 0]
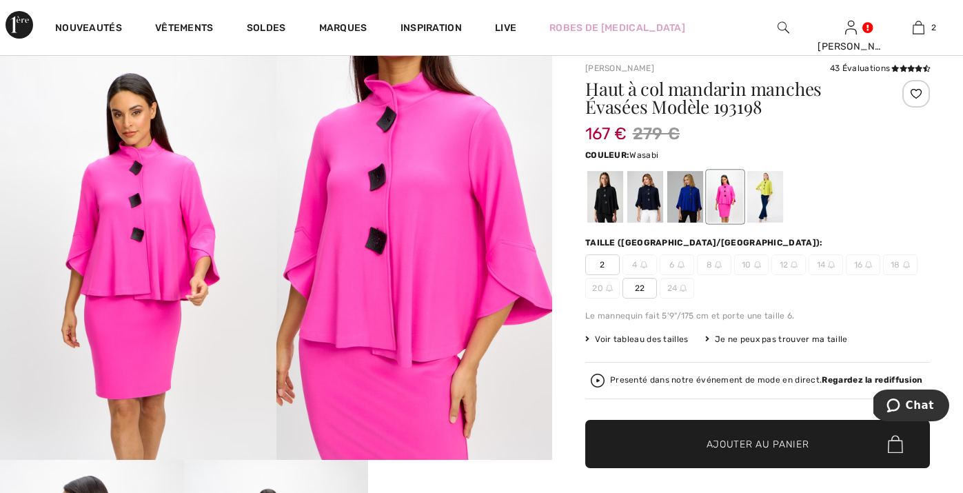
click at [775, 187] on div at bounding box center [765, 197] width 36 height 52
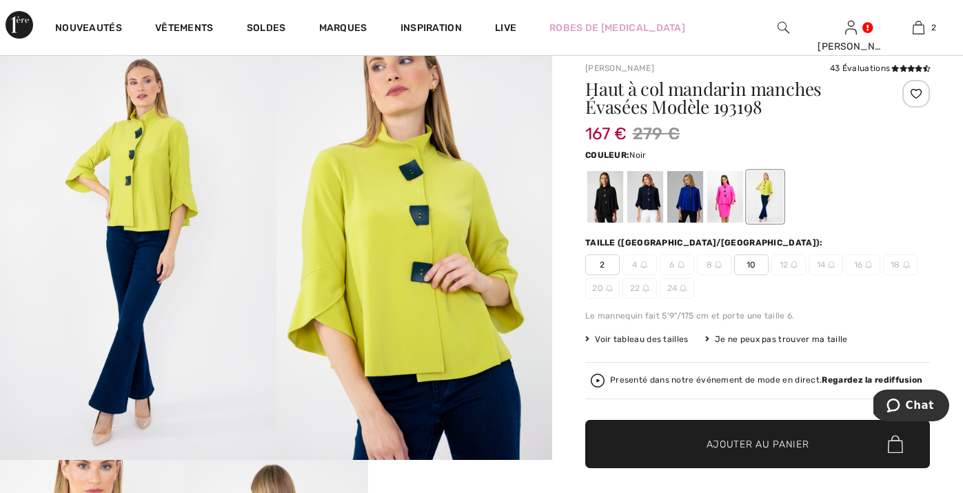
click at [604, 197] on div at bounding box center [605, 197] width 36 height 52
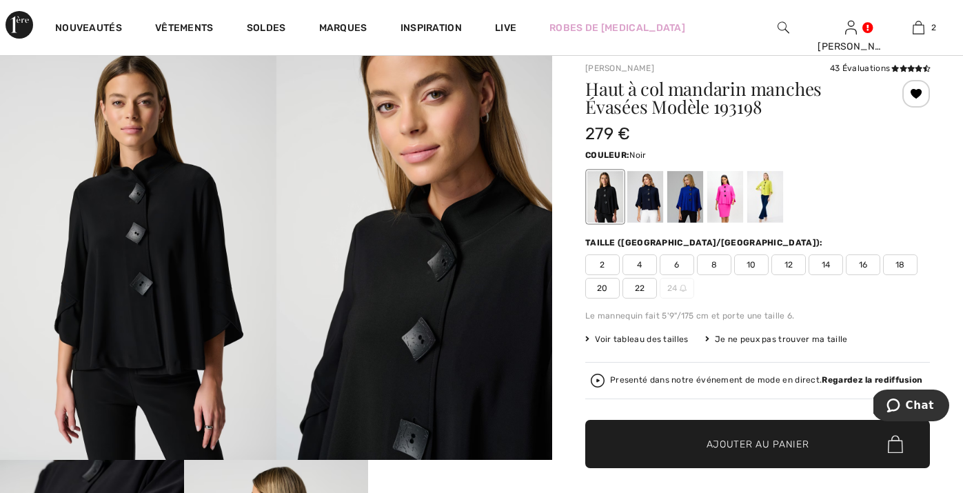
click at [825, 263] on span "14" at bounding box center [826, 264] width 34 height 21
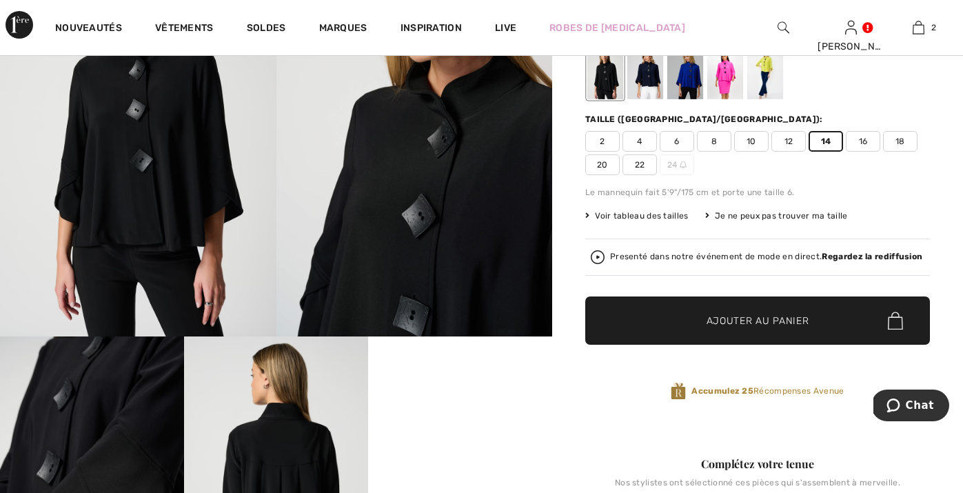
scroll to position [172, 0]
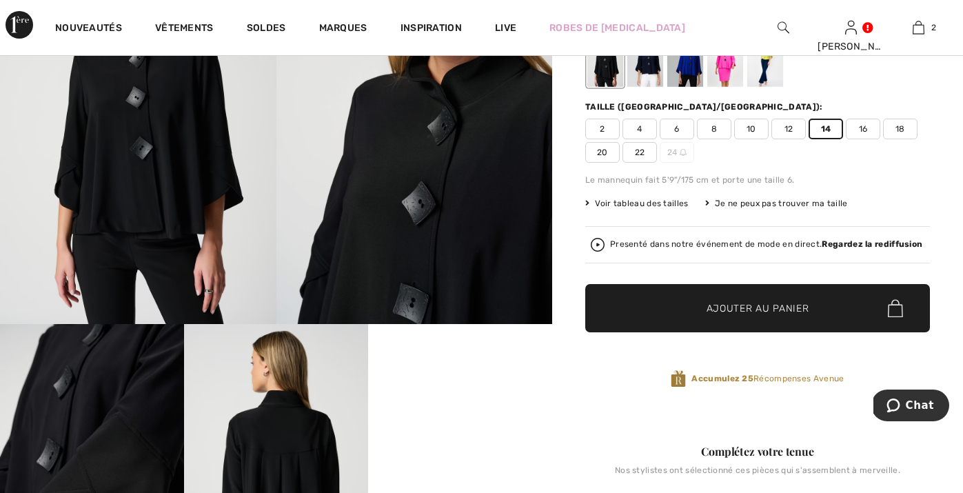
click at [744, 316] on span "✔ Ajouté au panier Ajouter au panier" at bounding box center [757, 308] width 345 height 48
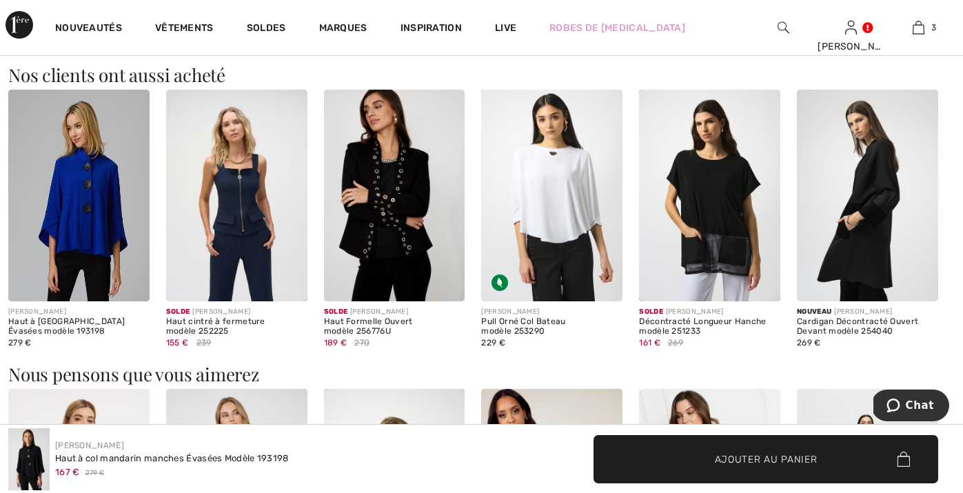
scroll to position [1827, 0]
click at [851, 265] on img at bounding box center [867, 196] width 141 height 212
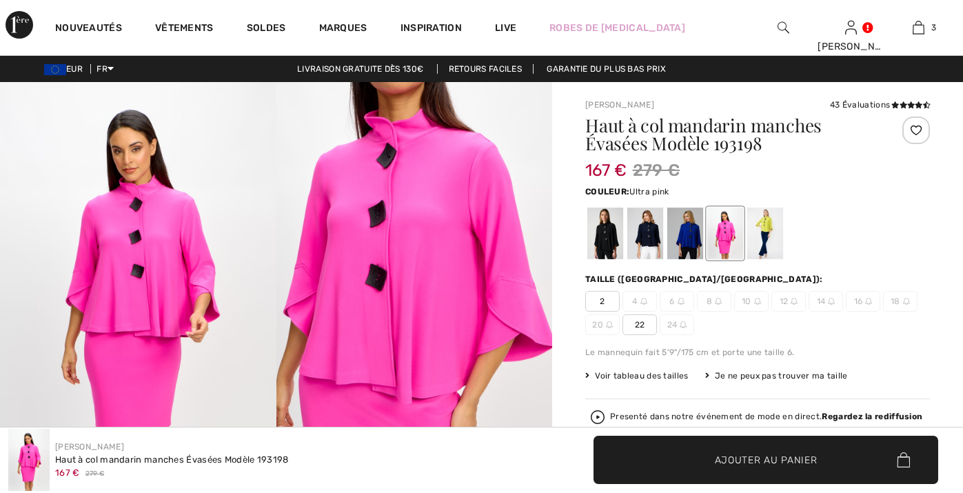
checkbox input "true"
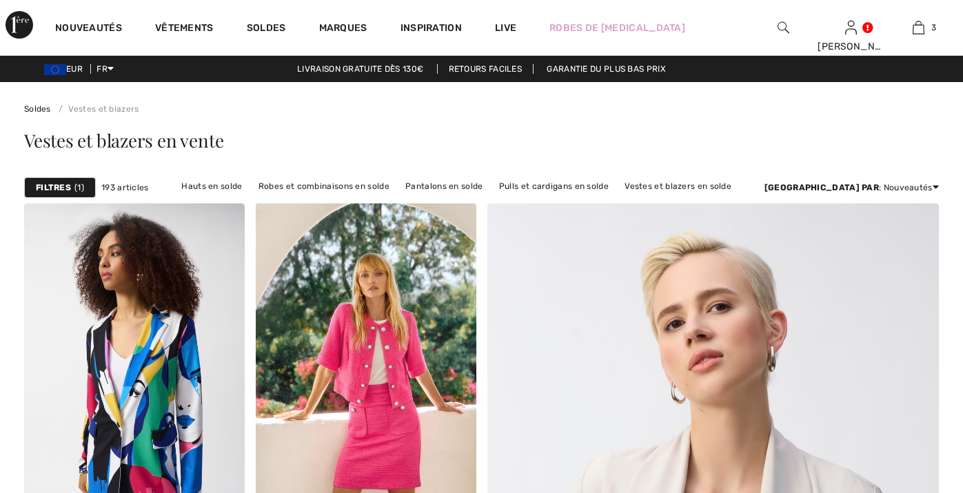
checkbox input "true"
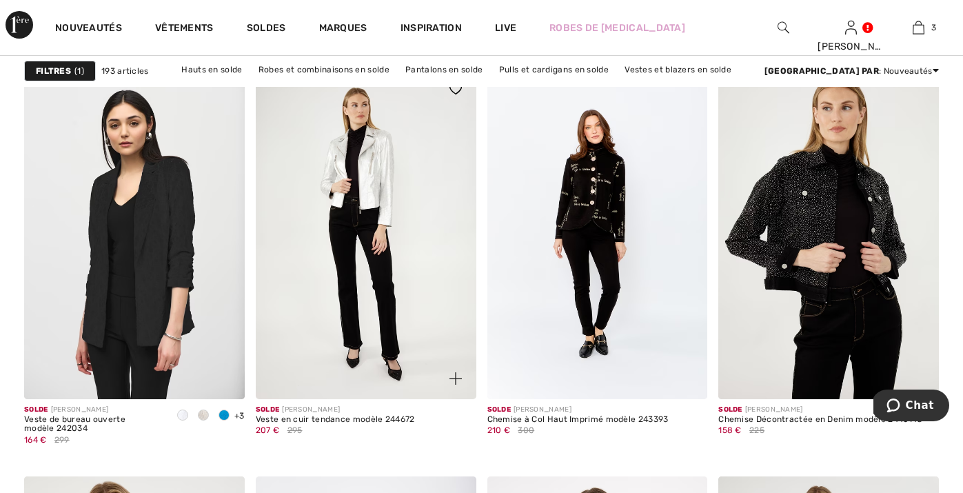
scroll to position [5490, 0]
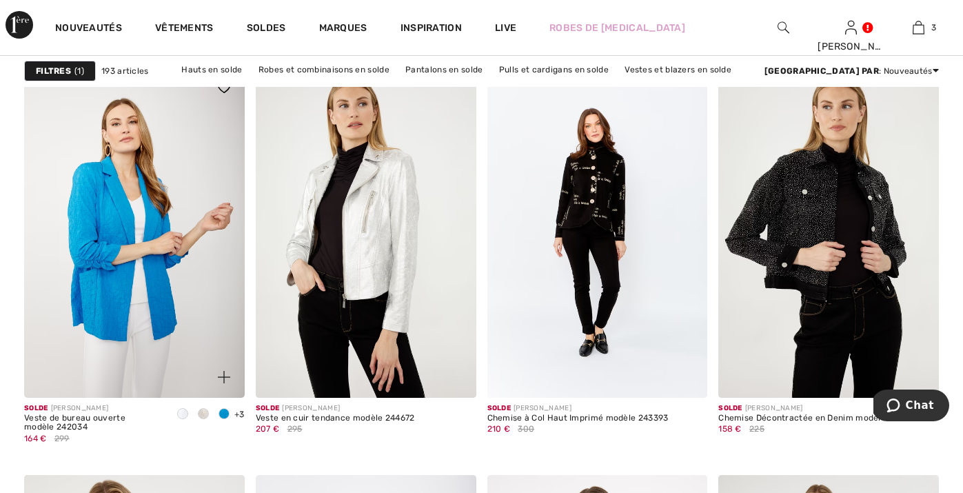
click at [112, 288] on img at bounding box center [134, 232] width 221 height 331
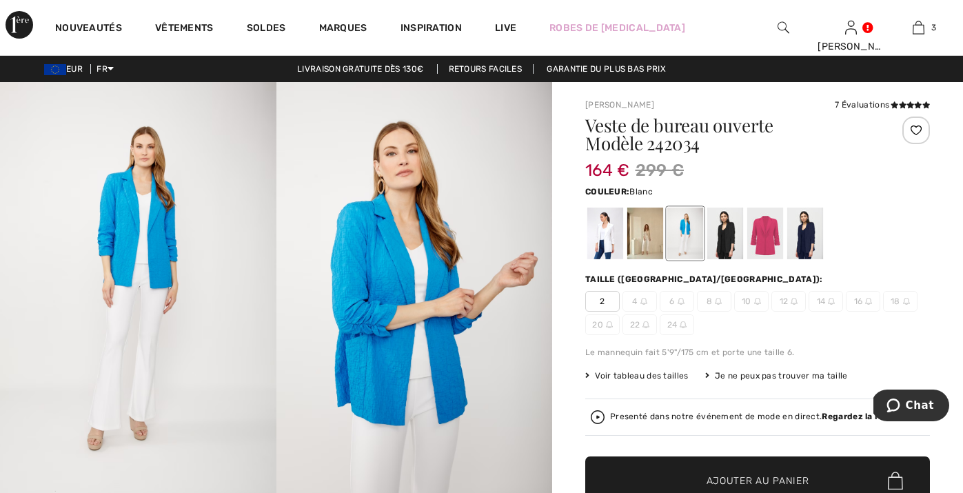
click at [609, 222] on div at bounding box center [605, 233] width 36 height 52
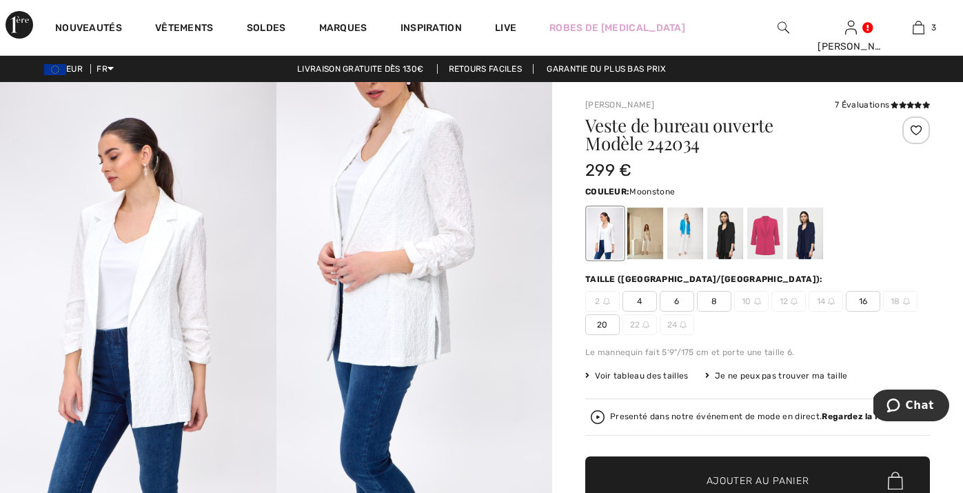
click at [650, 238] on div at bounding box center [645, 233] width 36 height 52
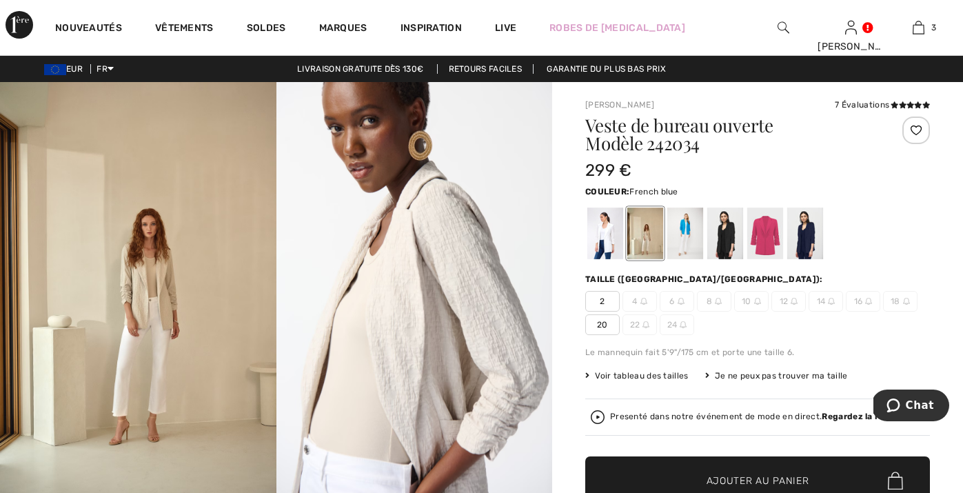
click at [680, 238] on div at bounding box center [685, 233] width 36 height 52
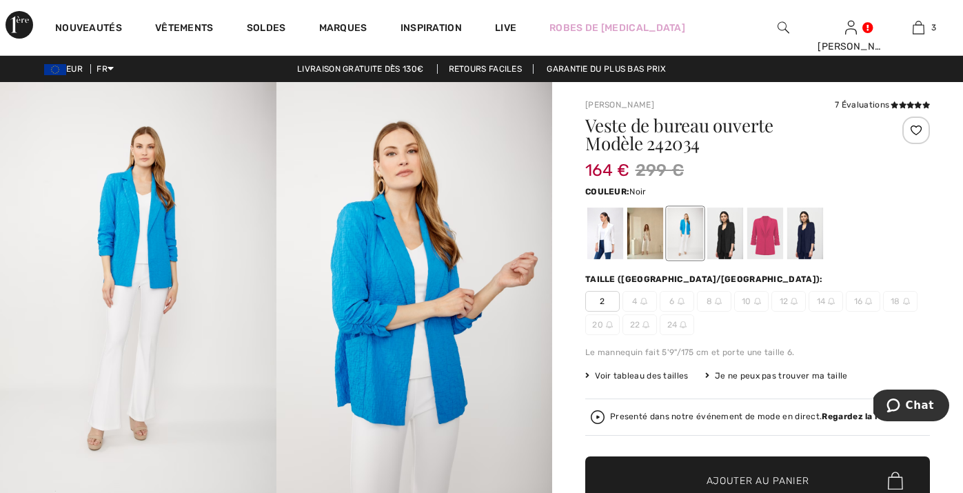
click at [725, 238] on div at bounding box center [725, 233] width 36 height 52
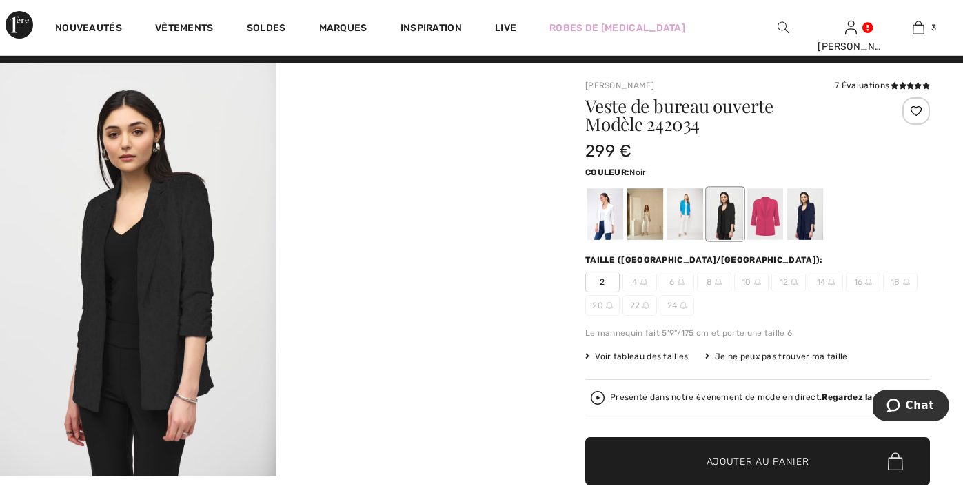
scroll to position [9, 0]
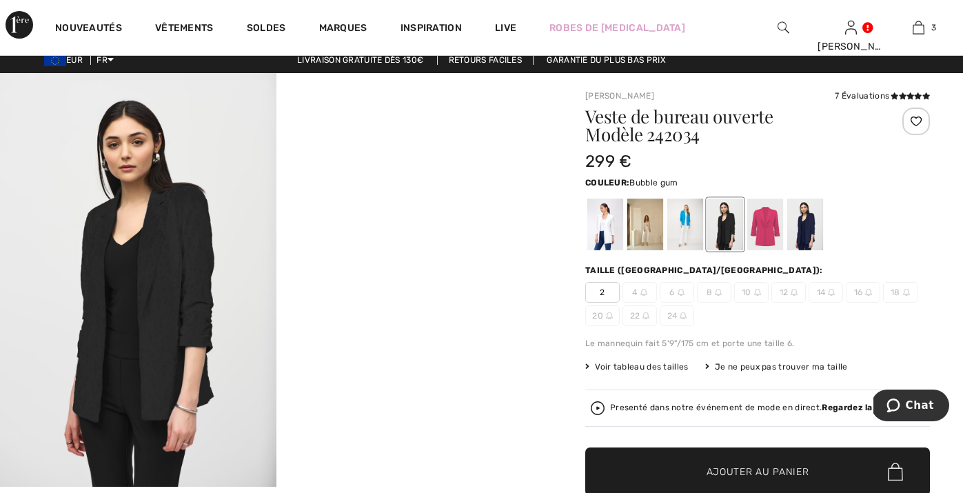
click at [766, 225] on div at bounding box center [765, 225] width 36 height 52
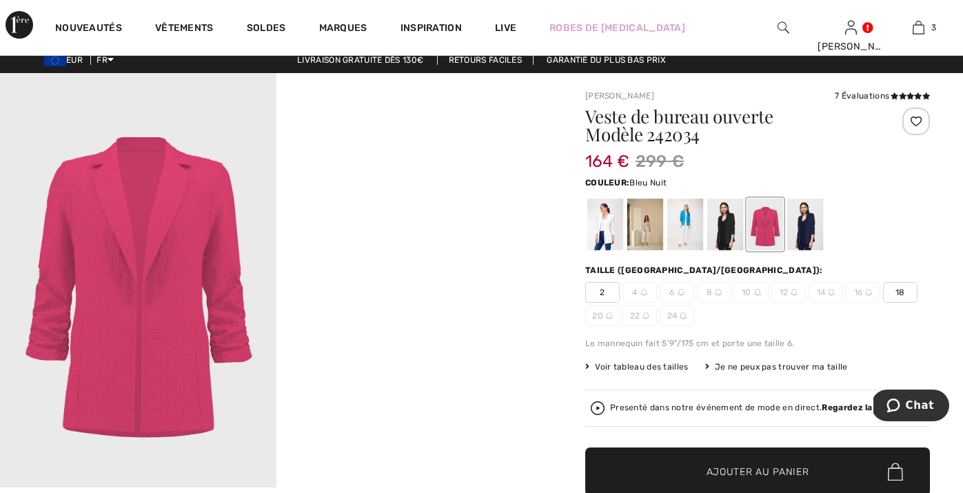
click at [810, 216] on div at bounding box center [805, 225] width 36 height 52
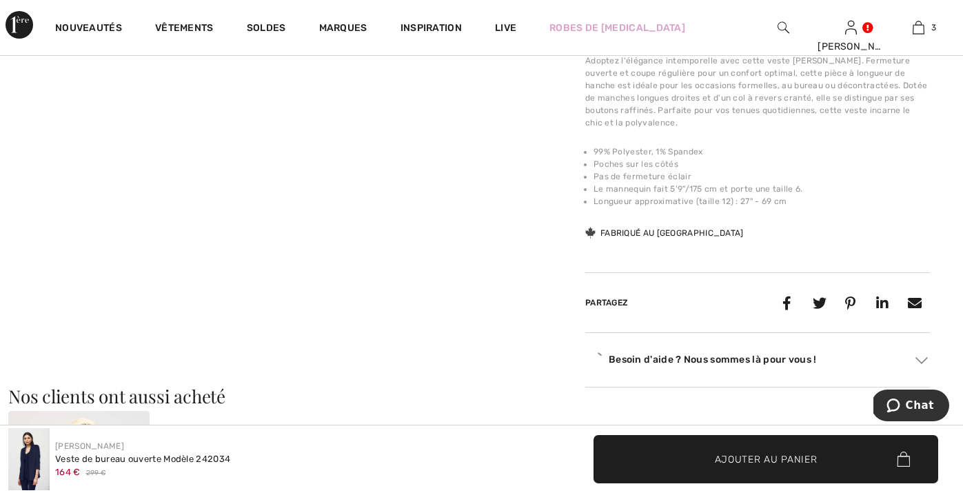
scroll to position [607, 0]
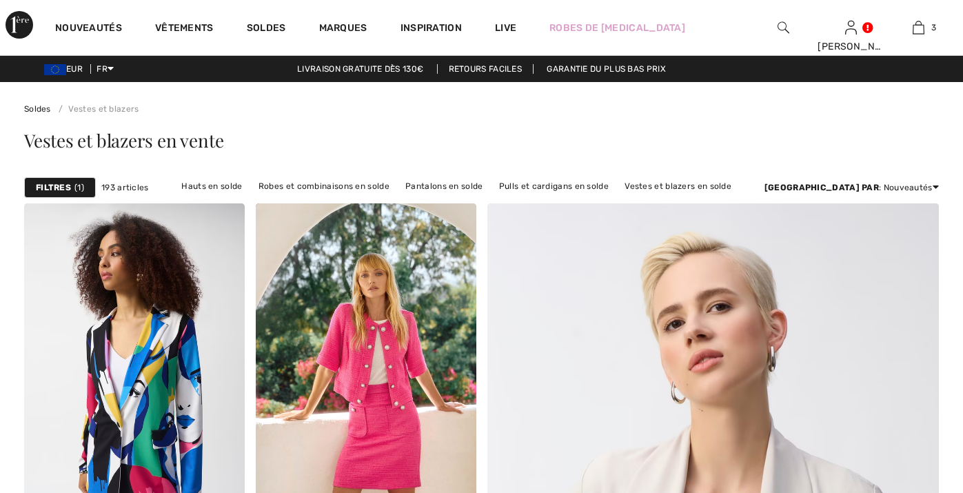
checkbox input "true"
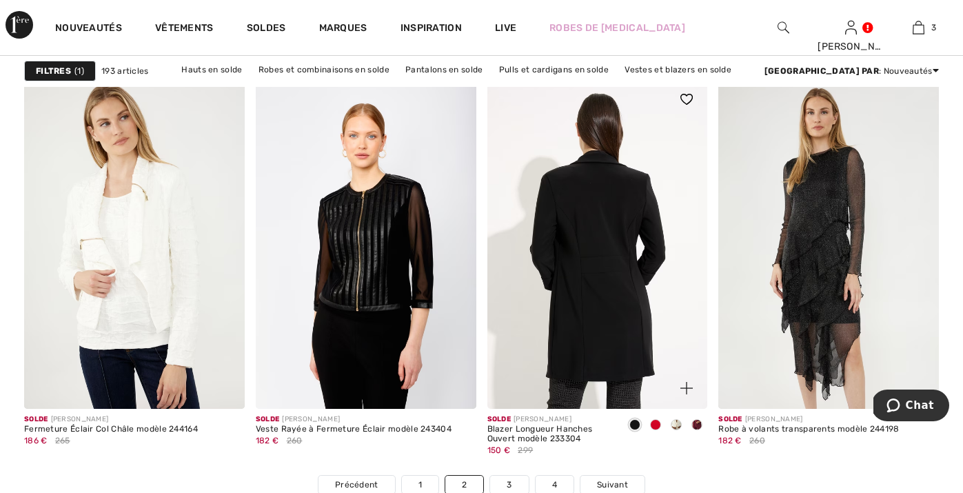
scroll to position [5890, 0]
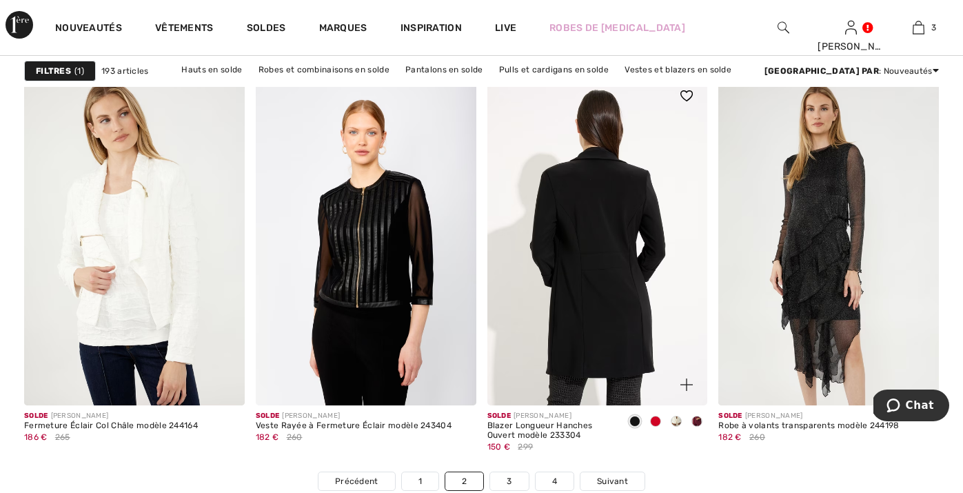
click at [545, 355] on img at bounding box center [597, 240] width 221 height 331
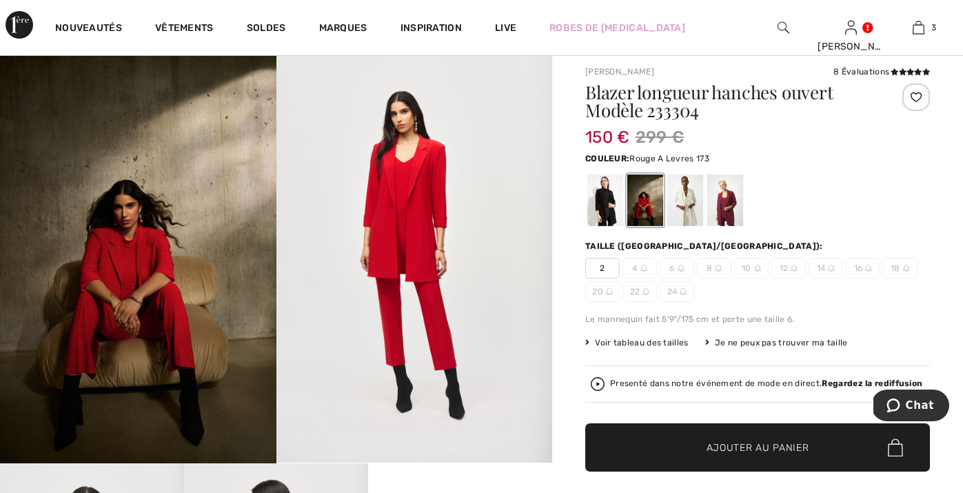
scroll to position [36, 0]
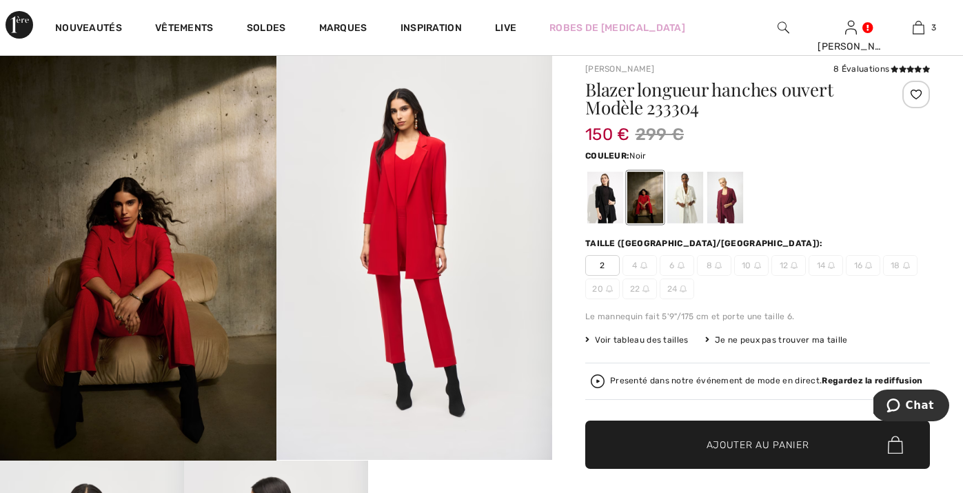
click at [607, 193] on div at bounding box center [605, 198] width 36 height 52
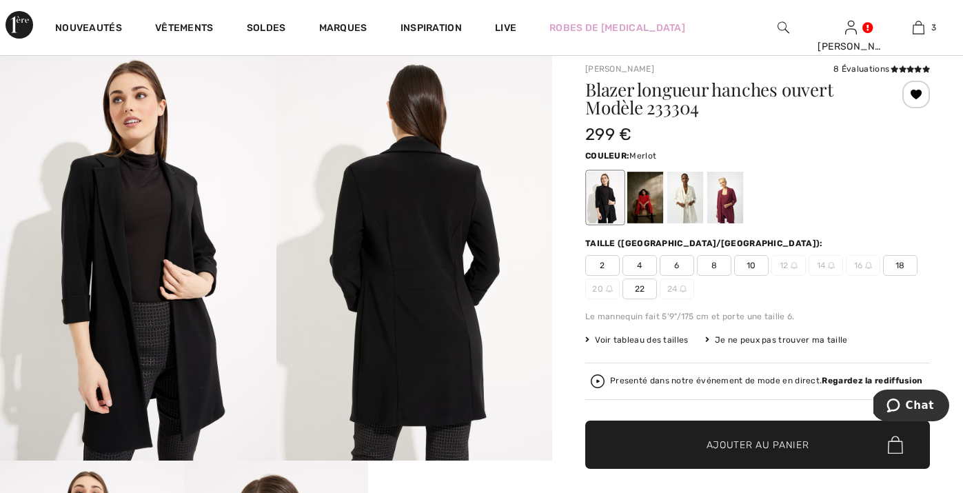
click at [722, 205] on div at bounding box center [725, 198] width 36 height 52
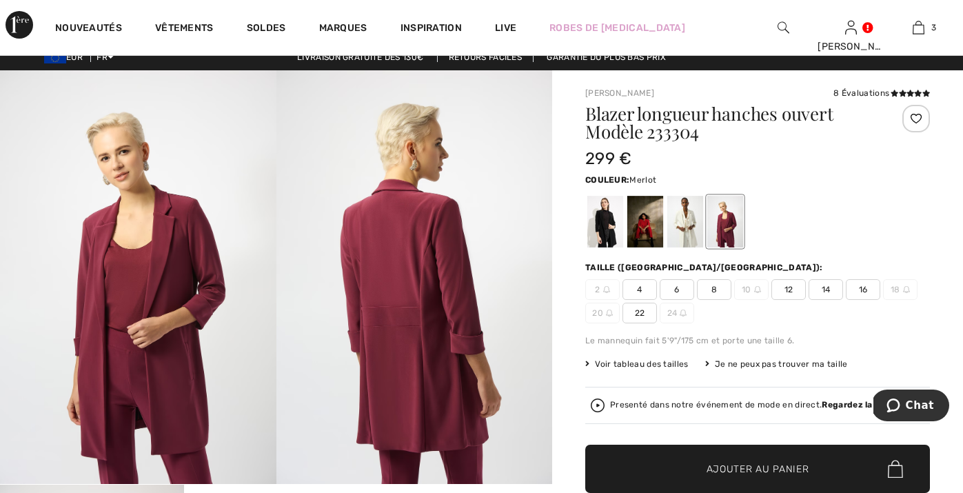
scroll to position [27, 0]
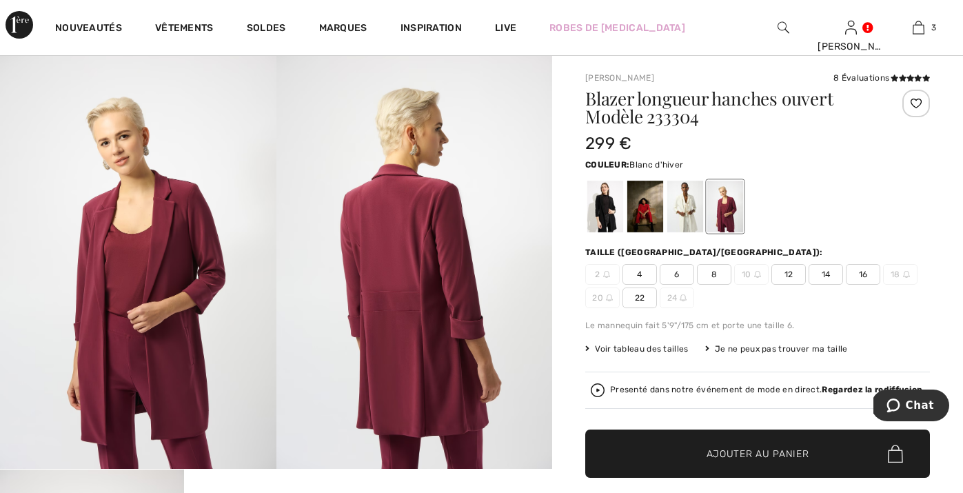
click at [670, 200] on div at bounding box center [685, 207] width 36 height 52
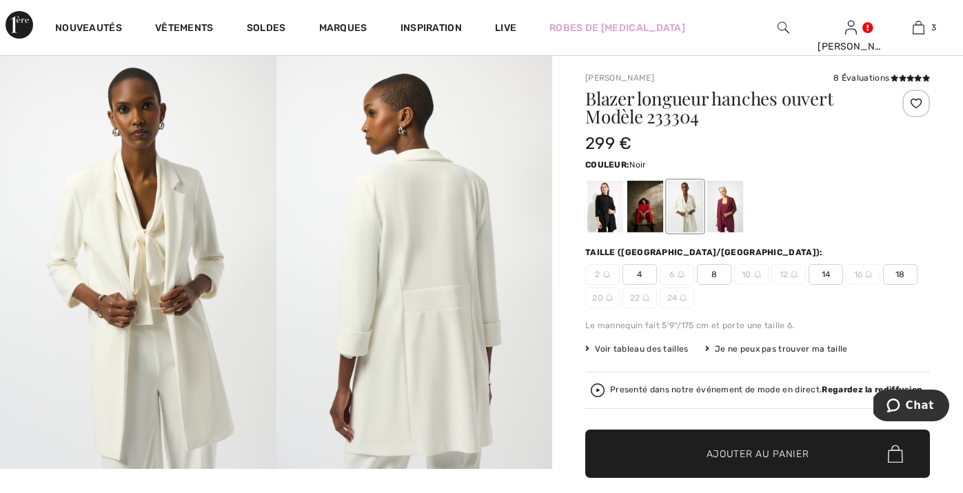
click at [604, 208] on div at bounding box center [605, 207] width 36 height 52
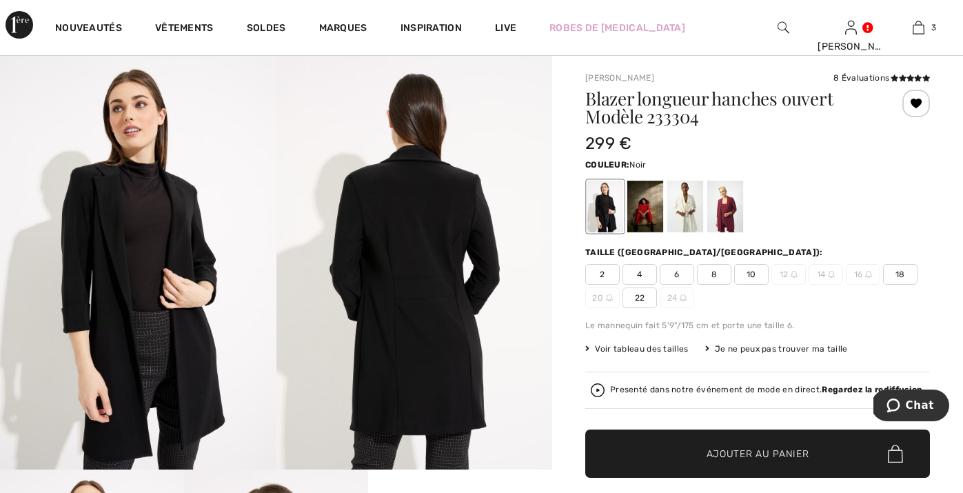
click at [818, 271] on span "14" at bounding box center [826, 274] width 34 height 21
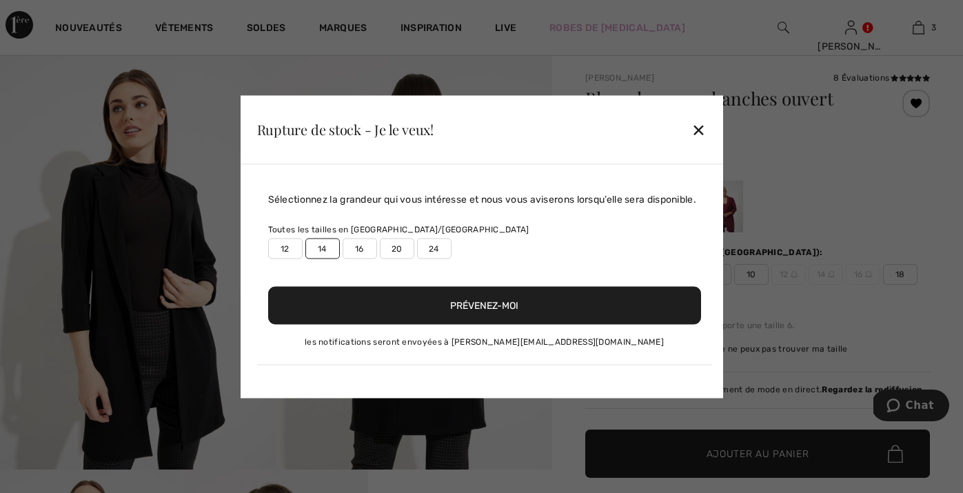
click at [368, 324] on button "Prévenez-moi" at bounding box center [484, 305] width 433 height 38
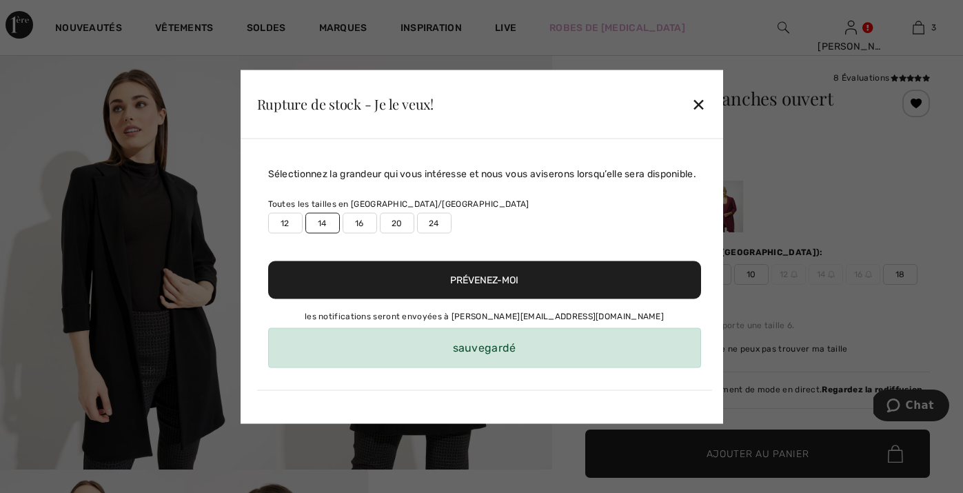
click at [591, 280] on button "Prévenez-moi" at bounding box center [484, 280] width 433 height 38
click at [705, 101] on div "✕" at bounding box center [698, 104] width 14 height 29
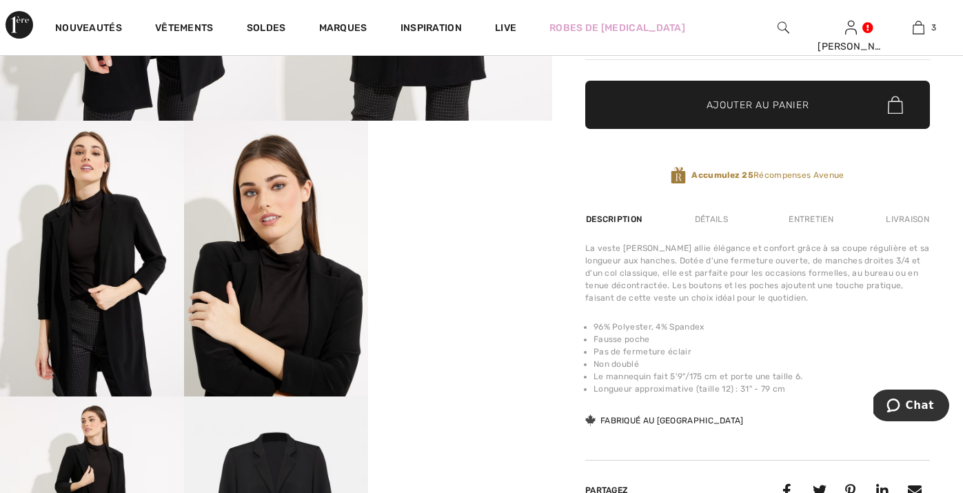
scroll to position [378, 0]
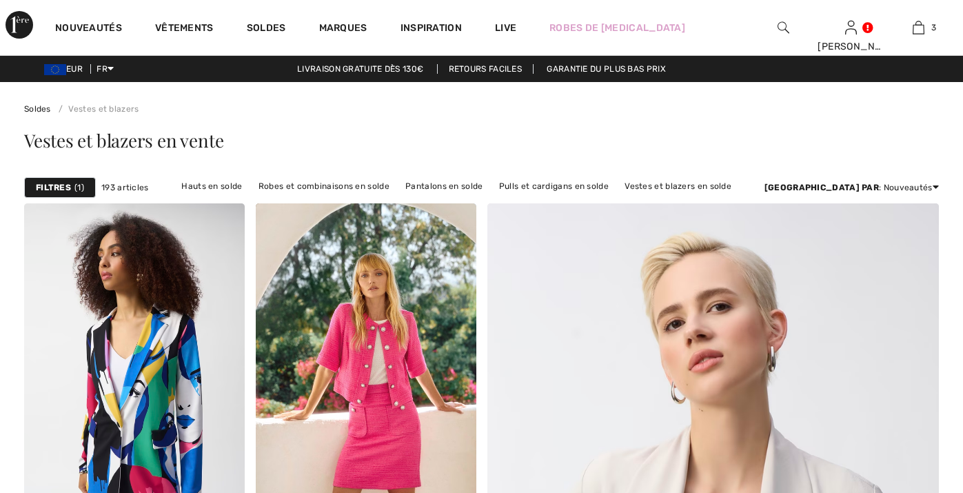
checkbox input "true"
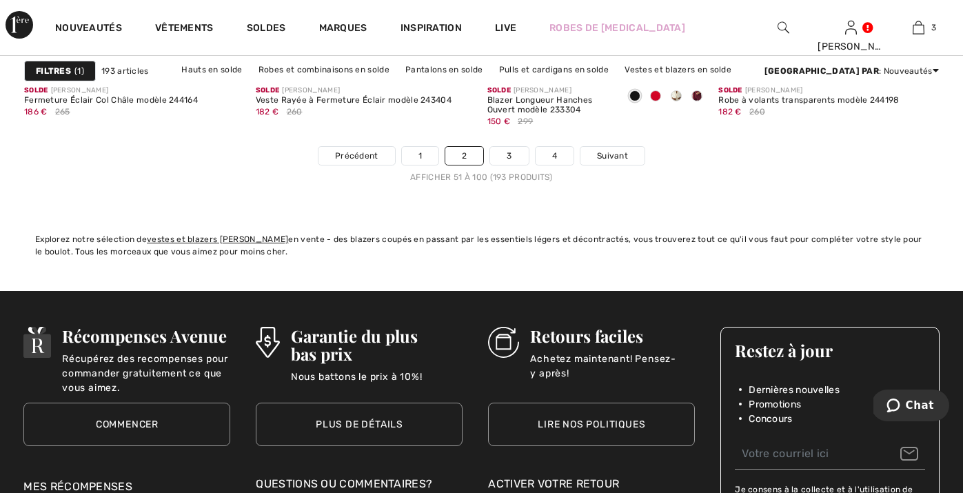
scroll to position [6219, 0]
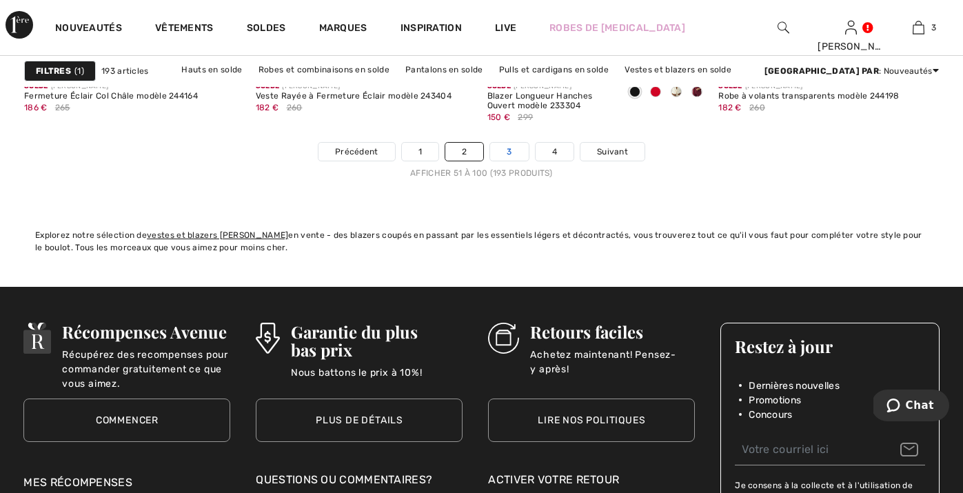
click at [507, 149] on link "3" at bounding box center [509, 152] width 38 height 18
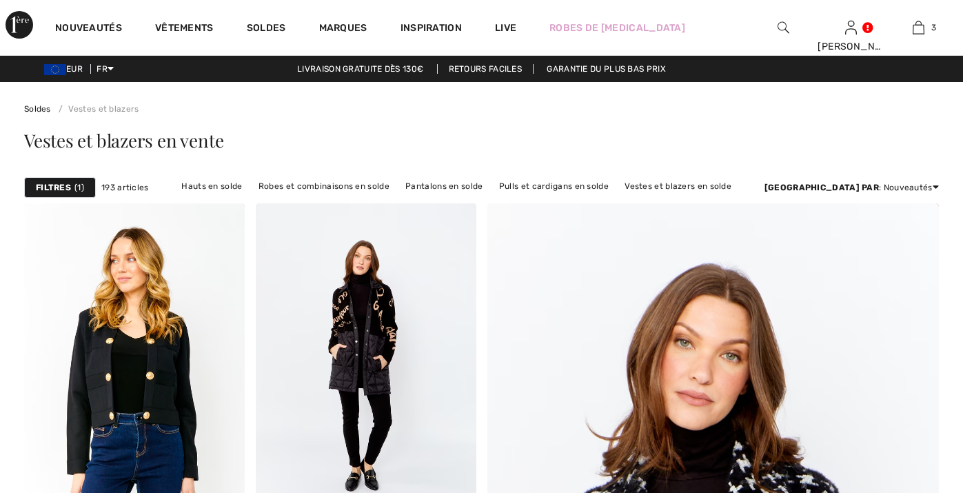
checkbox input "true"
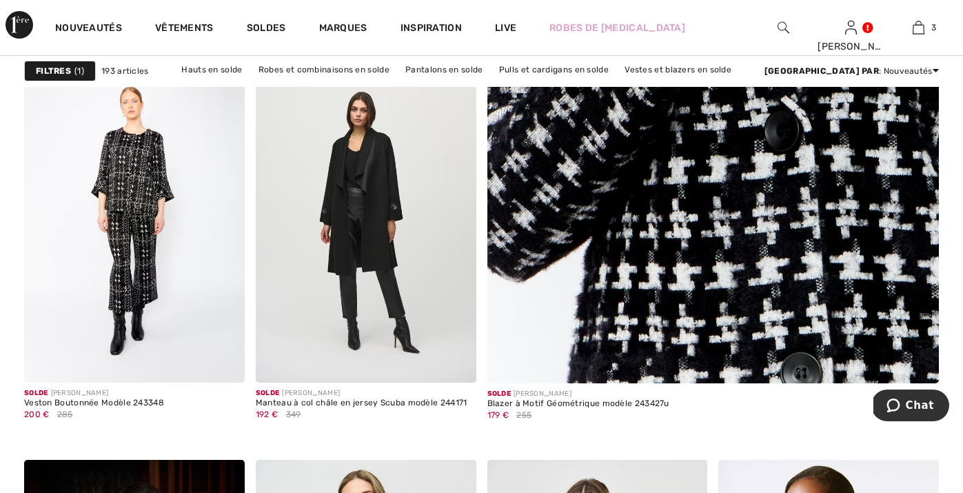
scroll to position [560, 0]
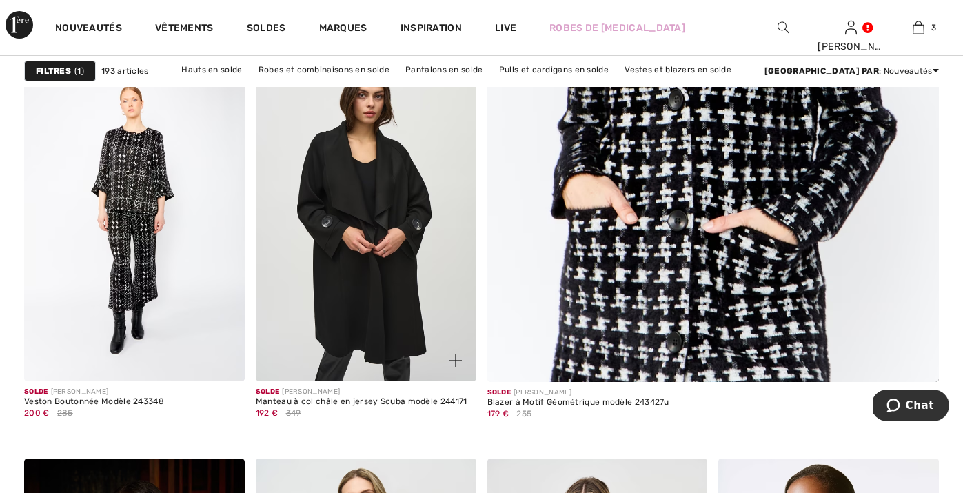
click at [380, 327] on img at bounding box center [366, 216] width 221 height 331
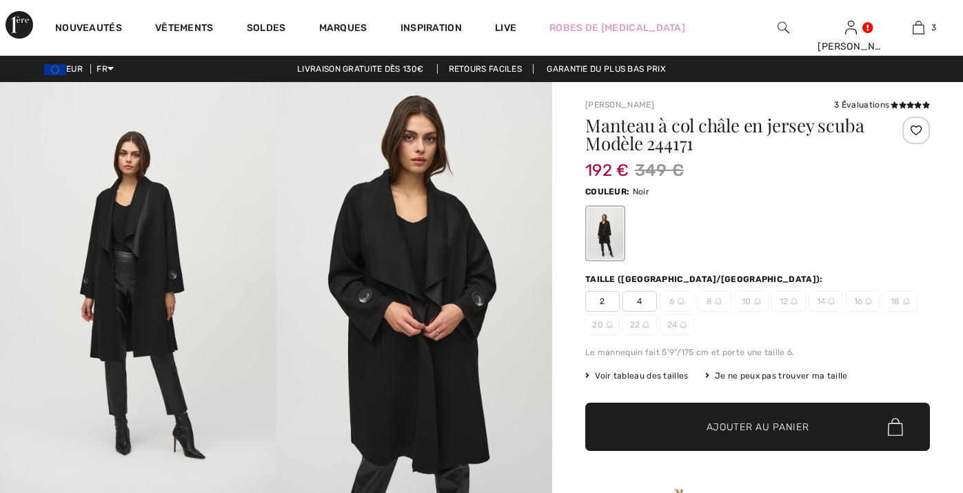
checkbox input "true"
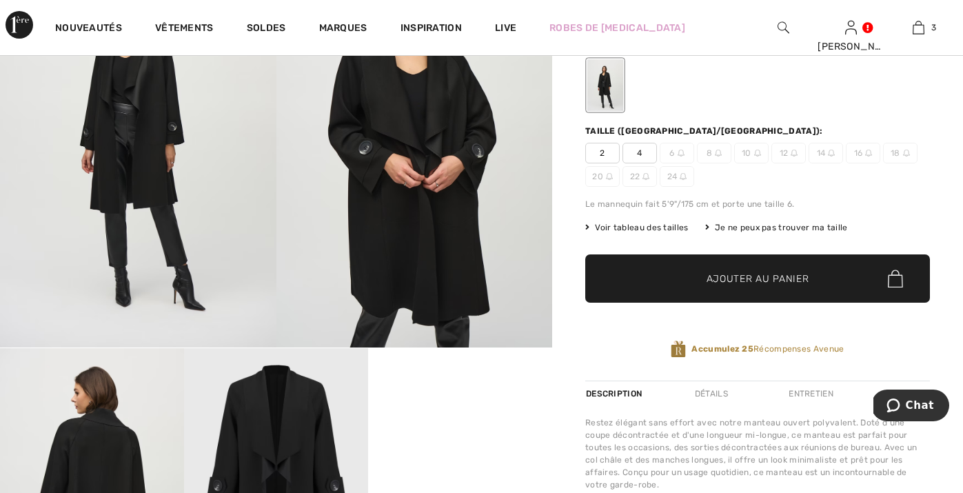
scroll to position [386, 0]
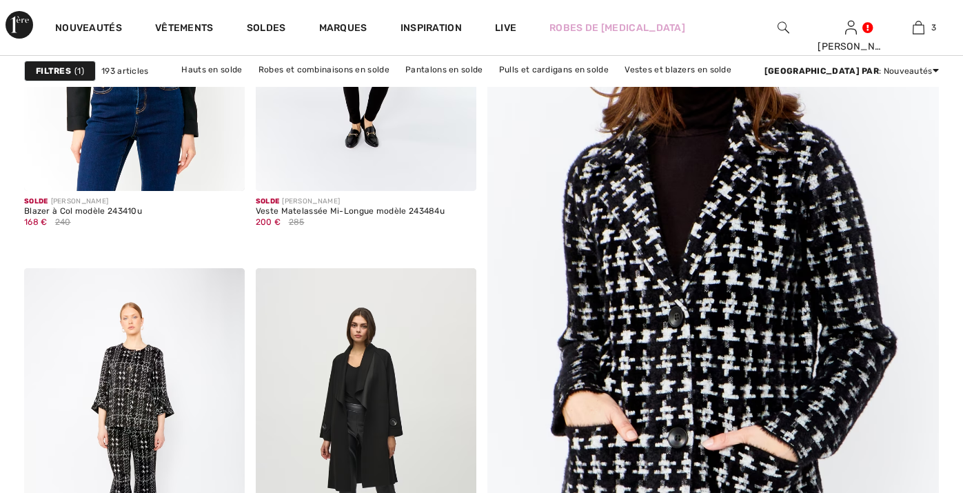
checkbox input "true"
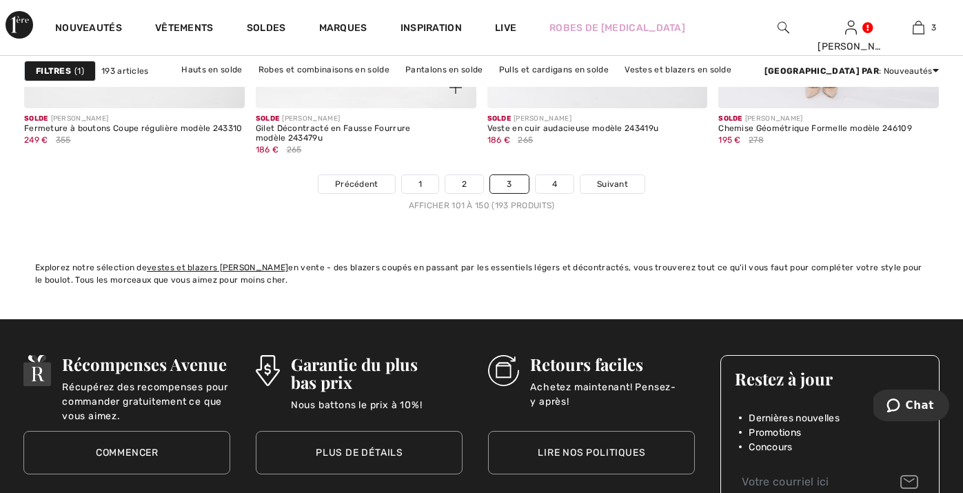
scroll to position [6182, 0]
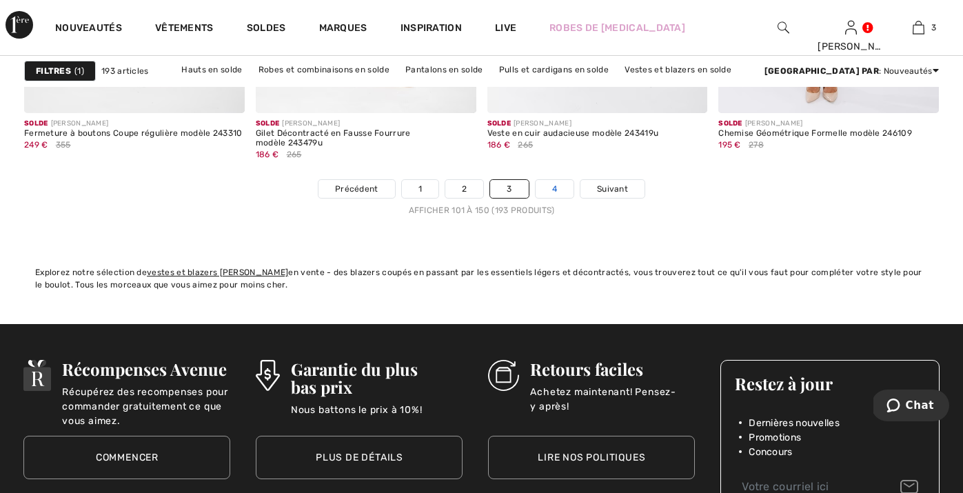
click at [558, 191] on link "4" at bounding box center [555, 189] width 38 height 18
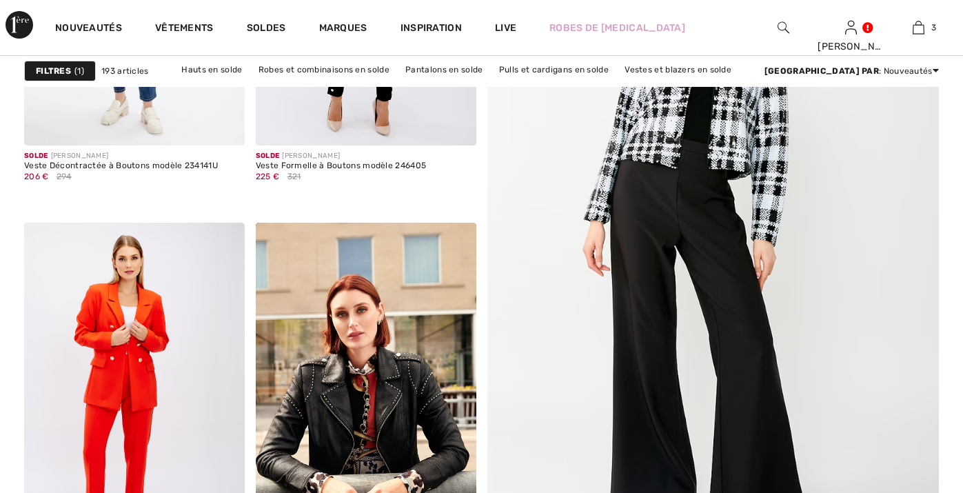
checkbox input "true"
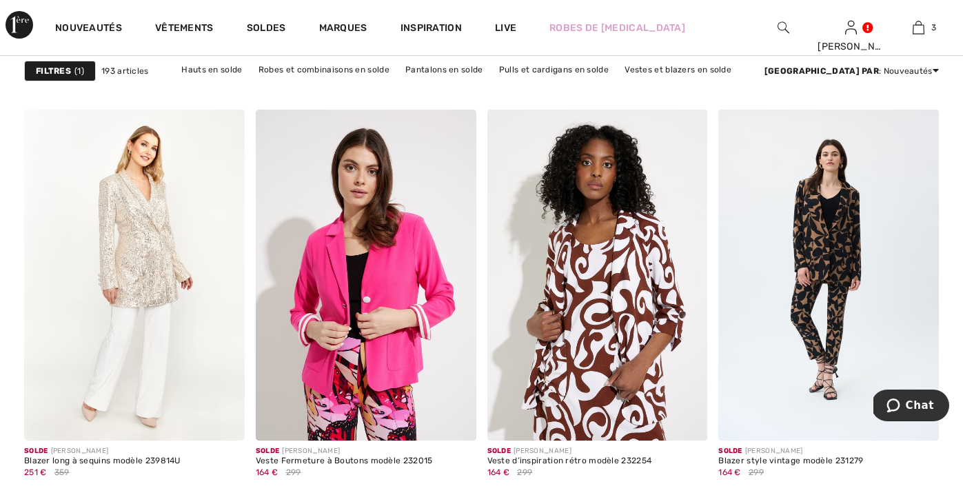
scroll to position [4204, 0]
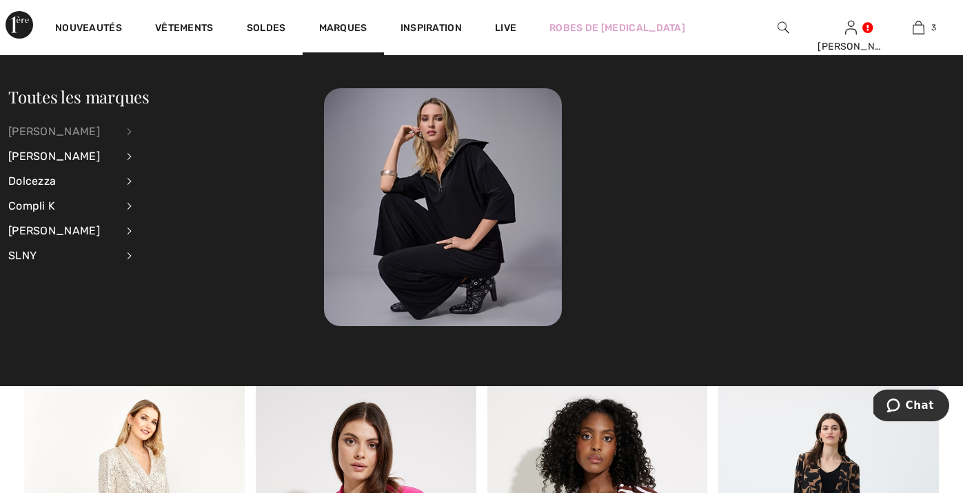
click at [98, 137] on div "[PERSON_NAME]" at bounding box center [62, 131] width 108 height 25
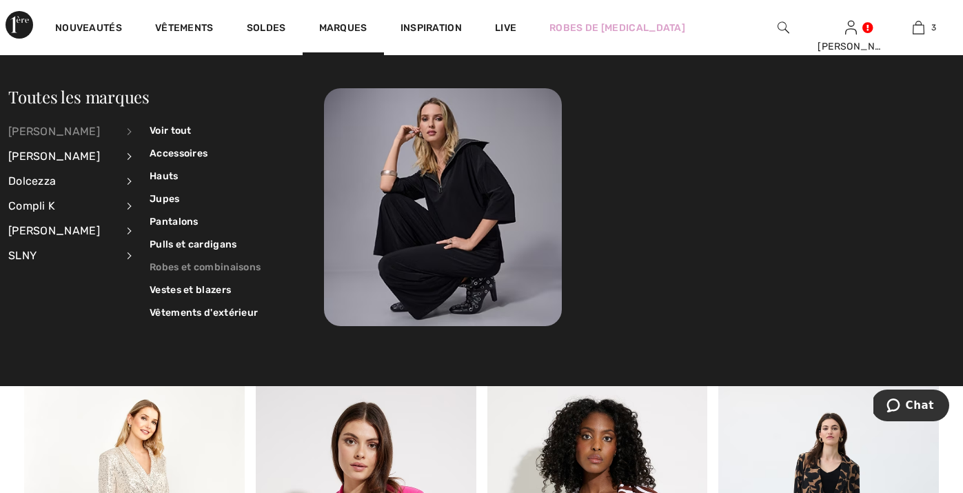
click at [173, 265] on link "Robes et combinaisons" at bounding box center [205, 267] width 111 height 23
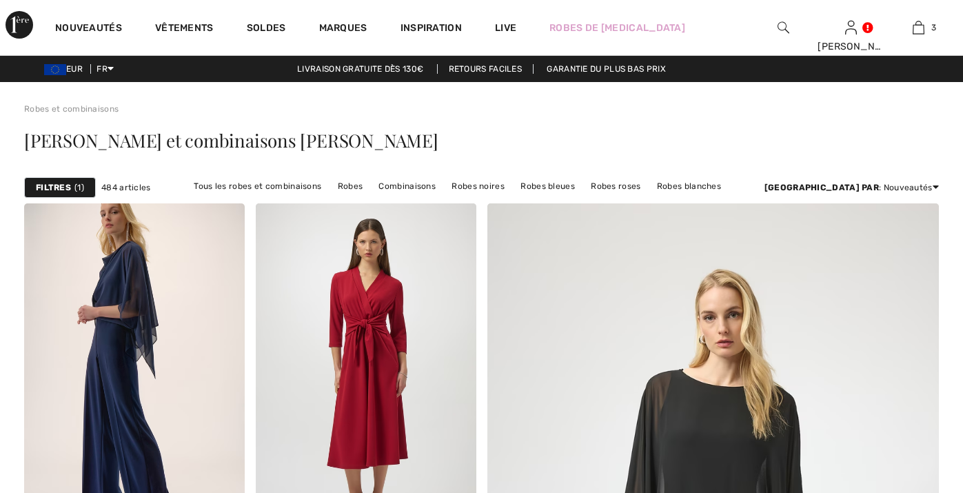
checkbox input "true"
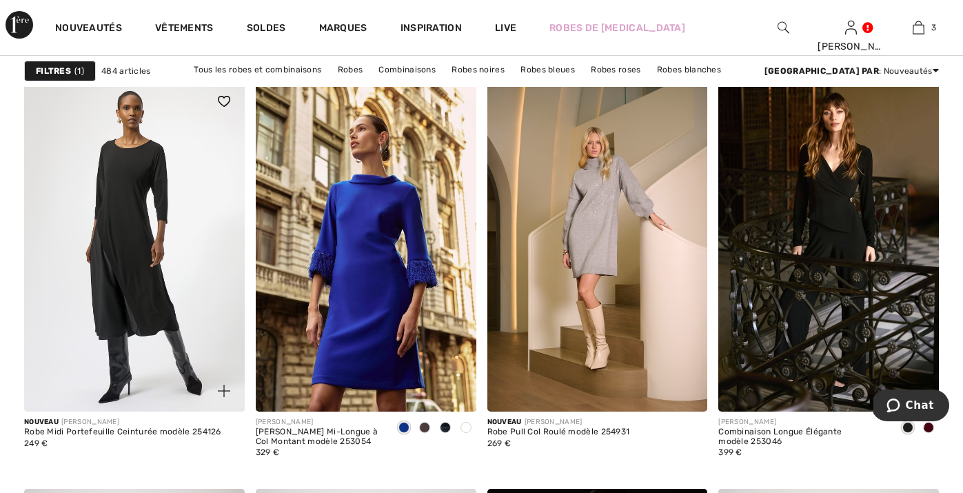
scroll to position [934, 0]
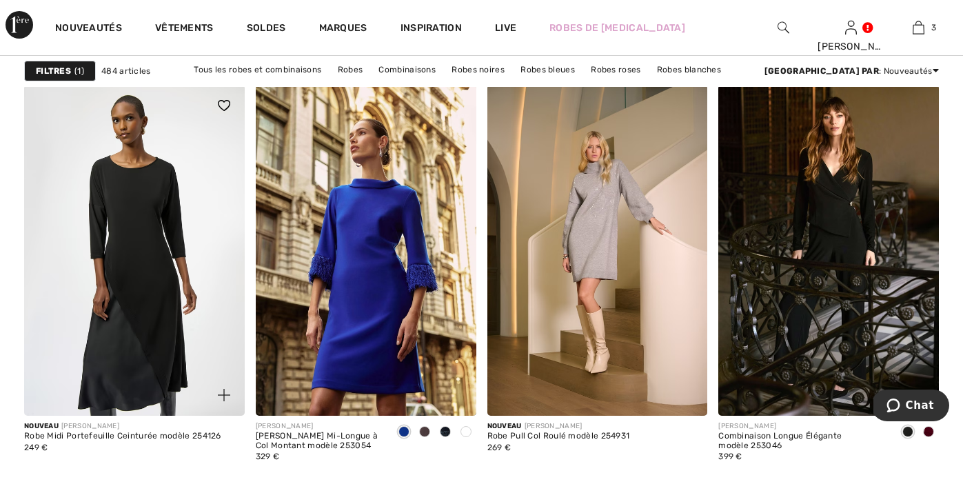
click at [136, 287] on img at bounding box center [134, 250] width 221 height 331
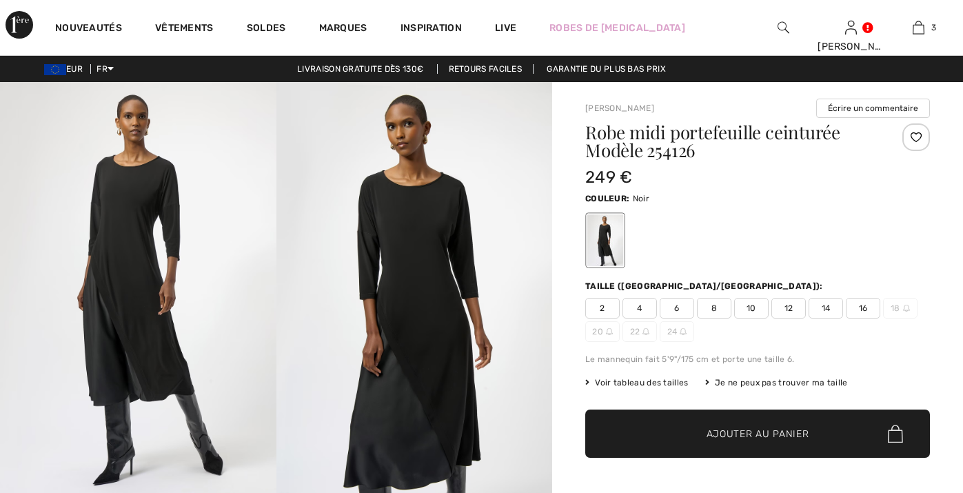
checkbox input "true"
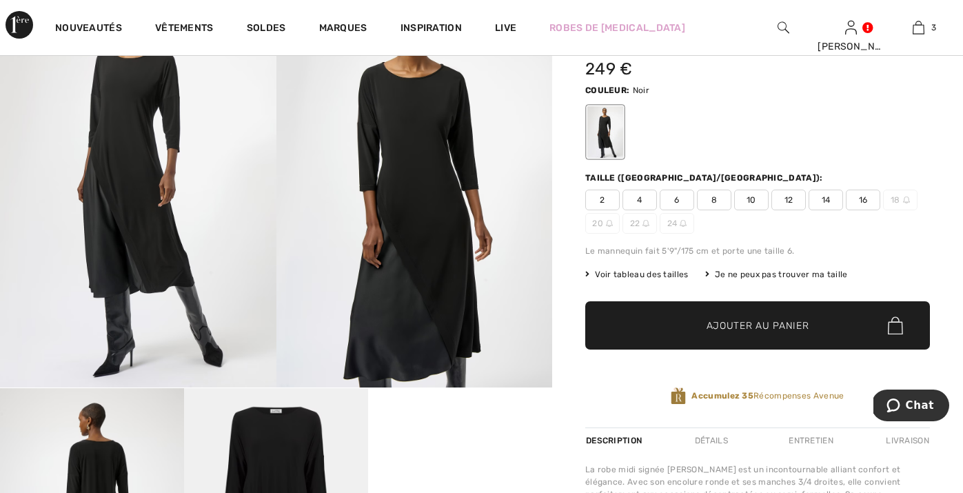
scroll to position [37, 0]
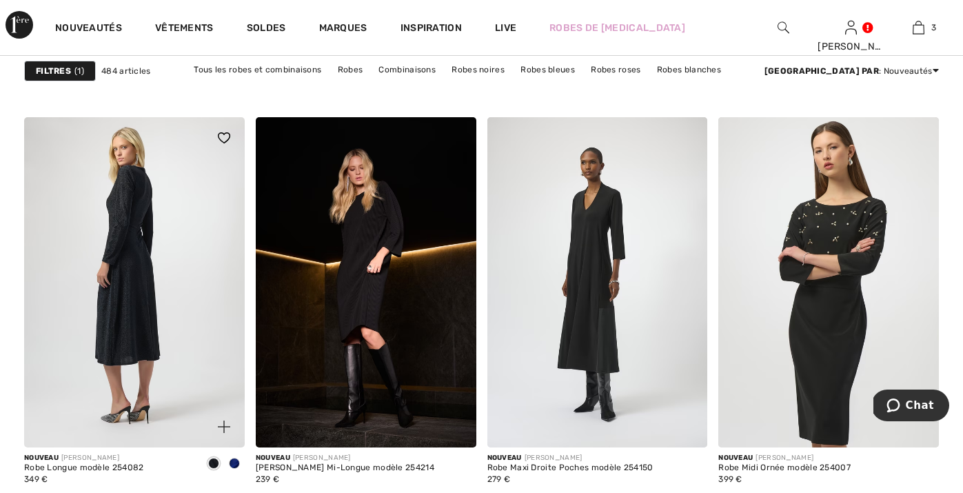
scroll to position [2281, 0]
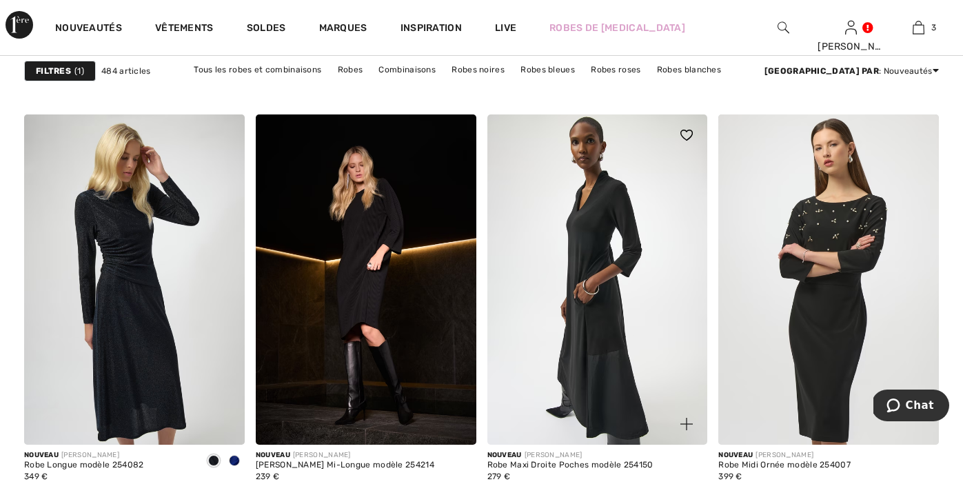
click at [567, 257] on img at bounding box center [597, 279] width 221 height 331
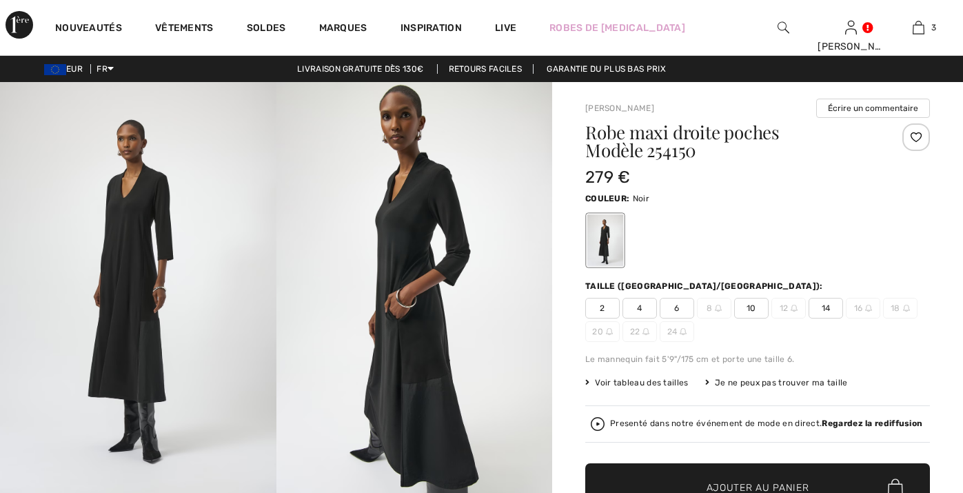
checkbox input "true"
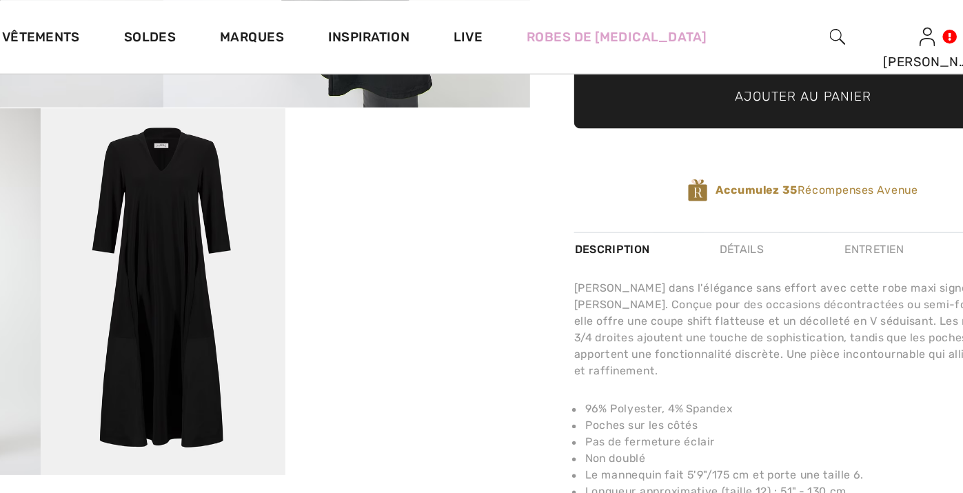
scroll to position [360, 0]
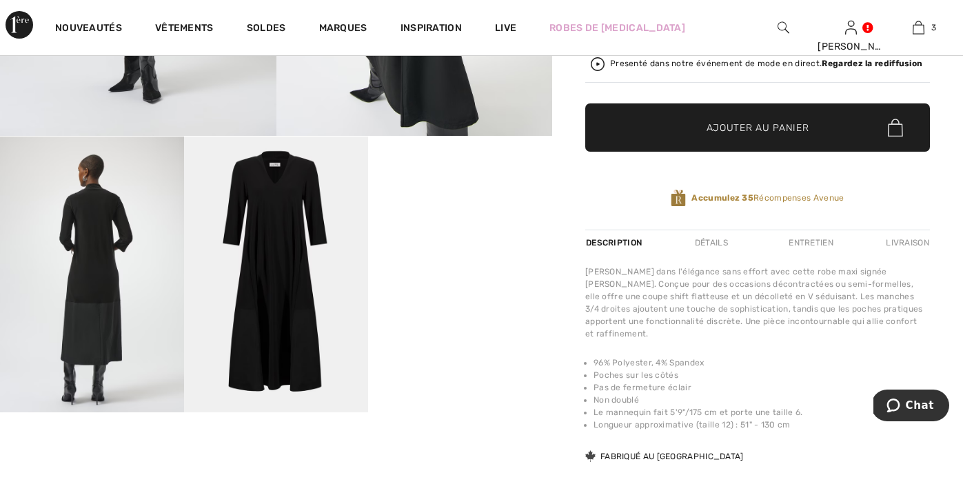
click at [302, 314] on img at bounding box center [276, 274] width 184 height 276
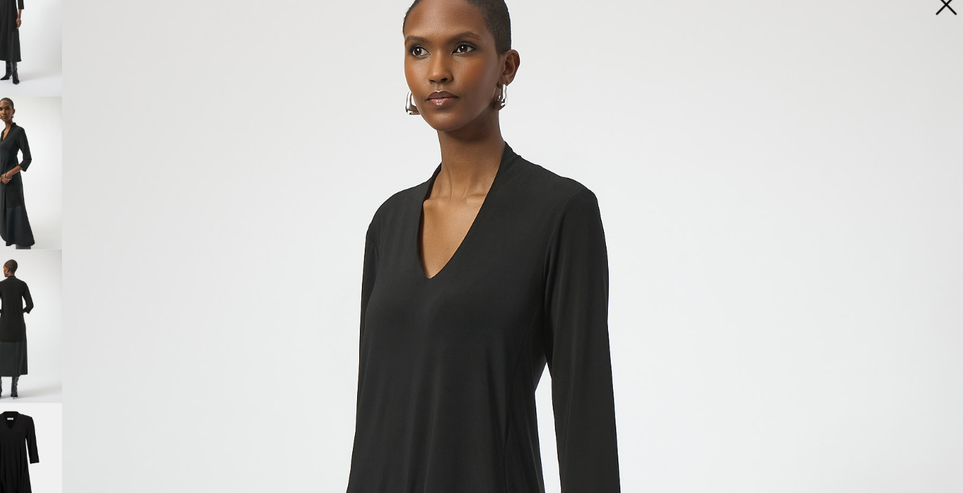
scroll to position [72, 0]
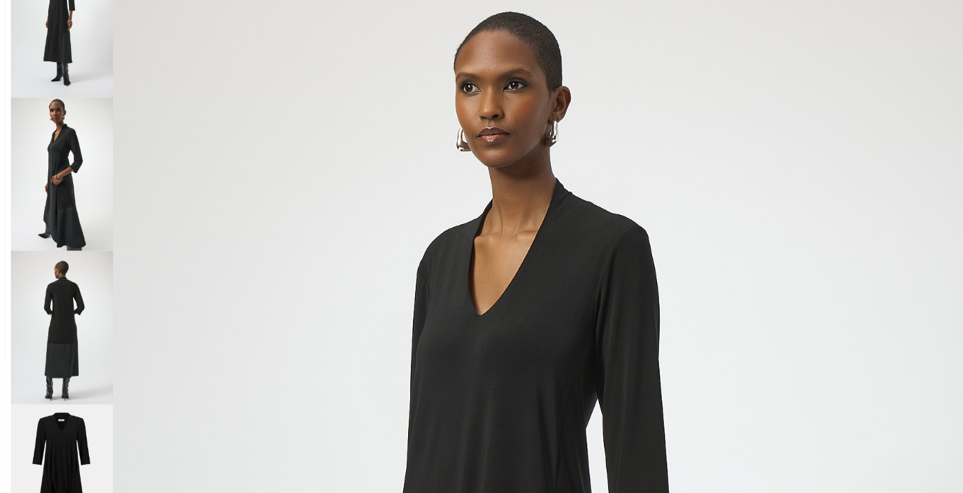
click at [49, 36] on img at bounding box center [56, 68] width 92 height 137
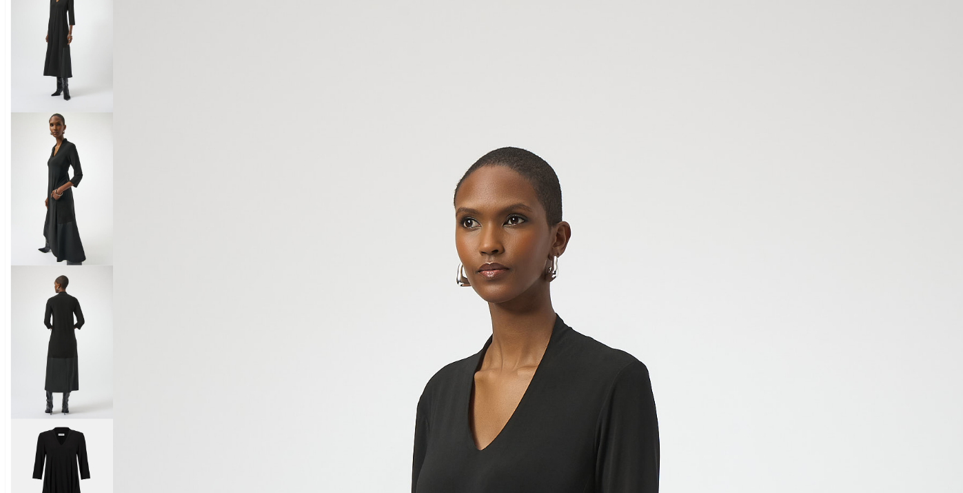
scroll to position [36, 0]
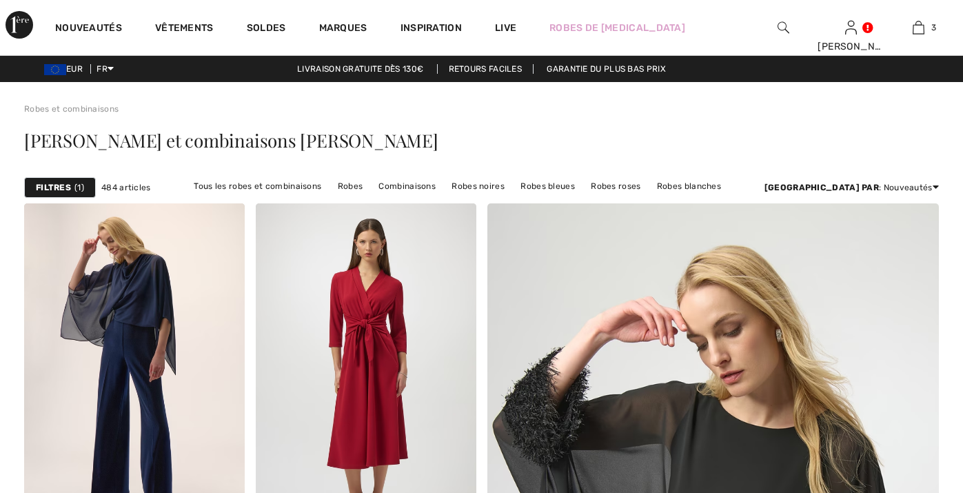
checkbox input "true"
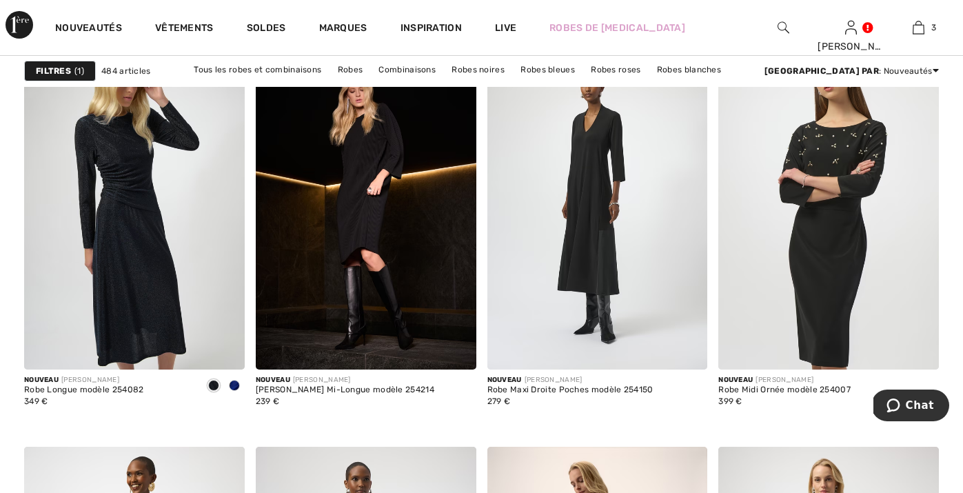
scroll to position [2362, 0]
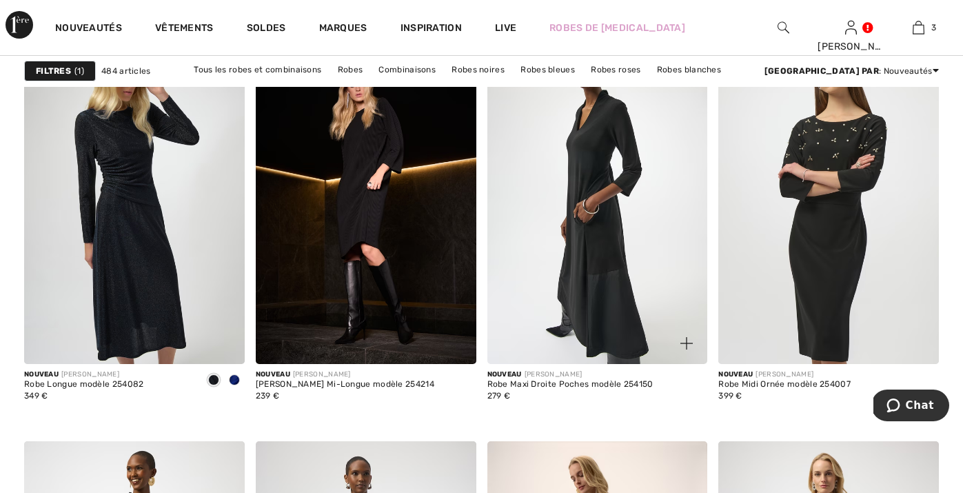
click at [592, 207] on img at bounding box center [597, 199] width 221 height 331
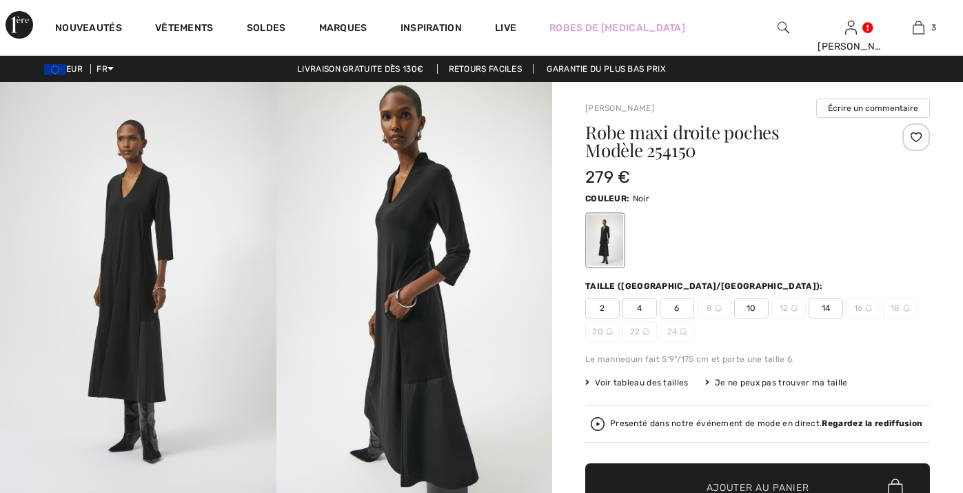
click at [821, 307] on span "14" at bounding box center [826, 308] width 34 height 21
checkbox input "true"
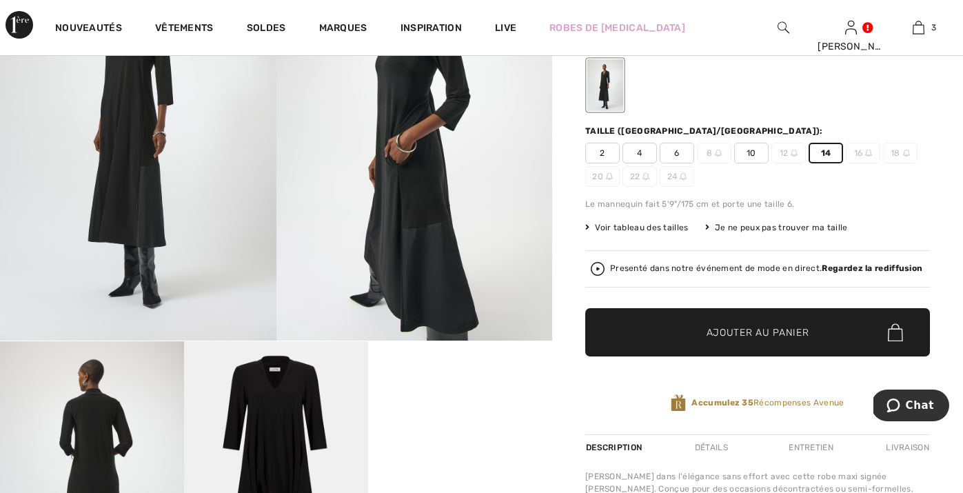
scroll to position [230, 0]
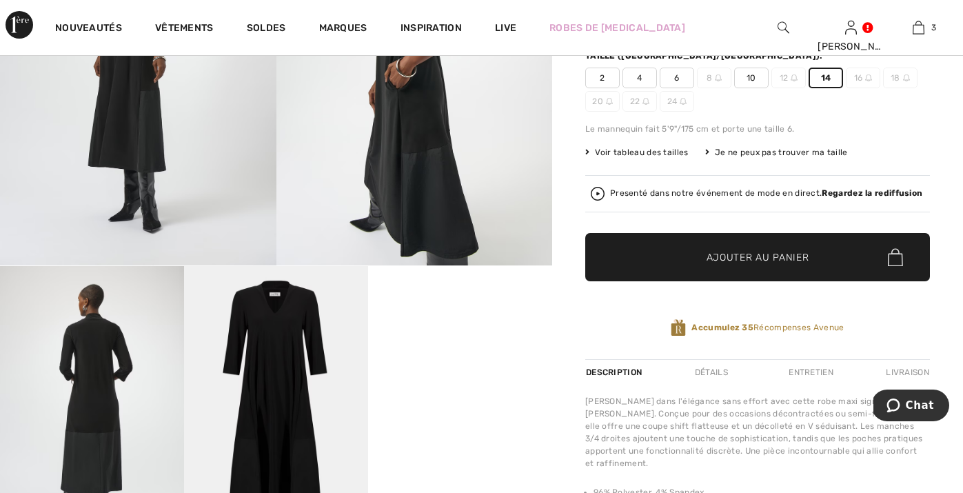
click at [788, 252] on span "Ajouter au panier" at bounding box center [757, 257] width 103 height 14
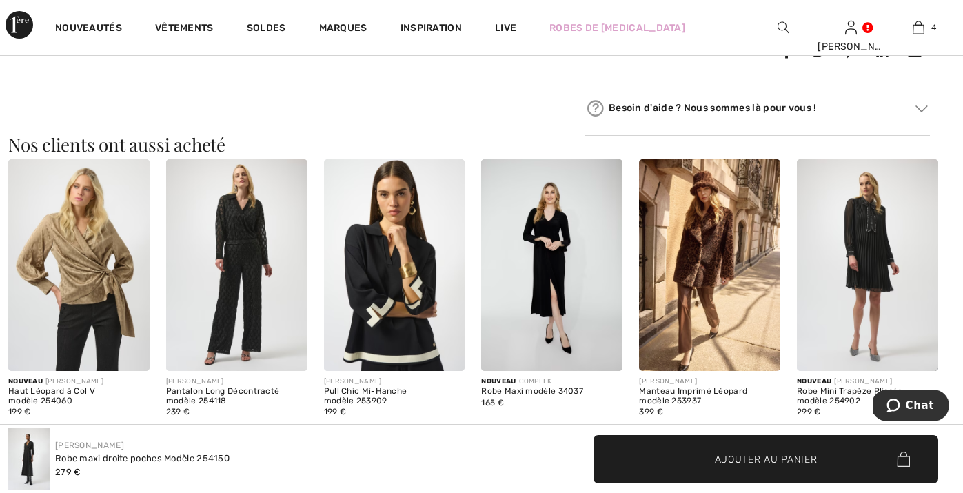
scroll to position [841, 0]
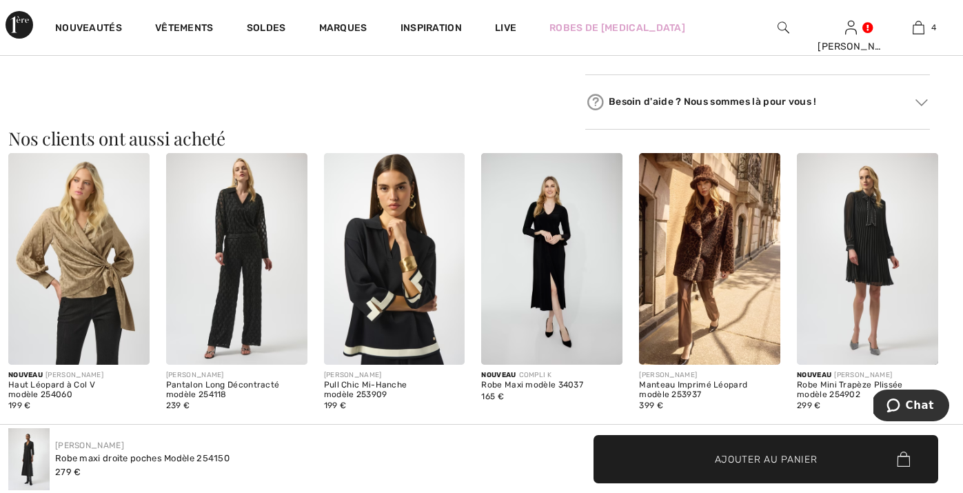
click at [553, 256] on img at bounding box center [551, 259] width 141 height 212
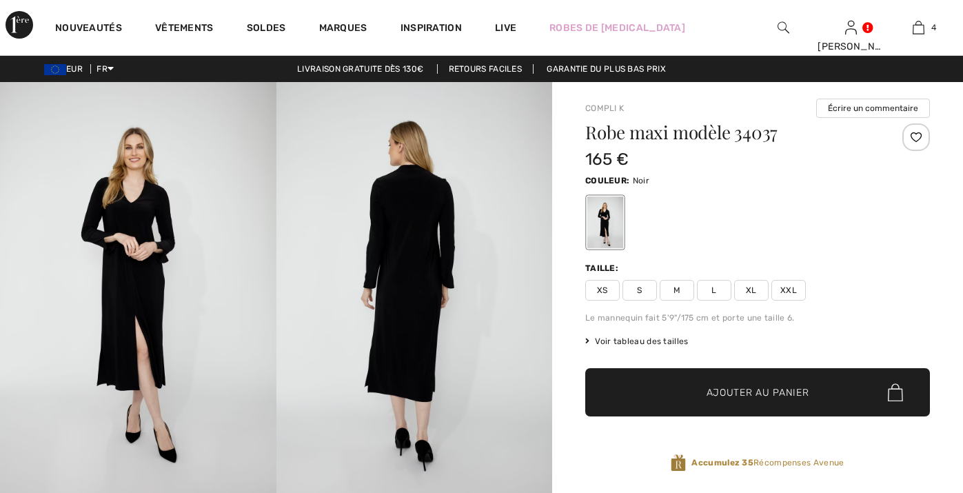
checkbox input "true"
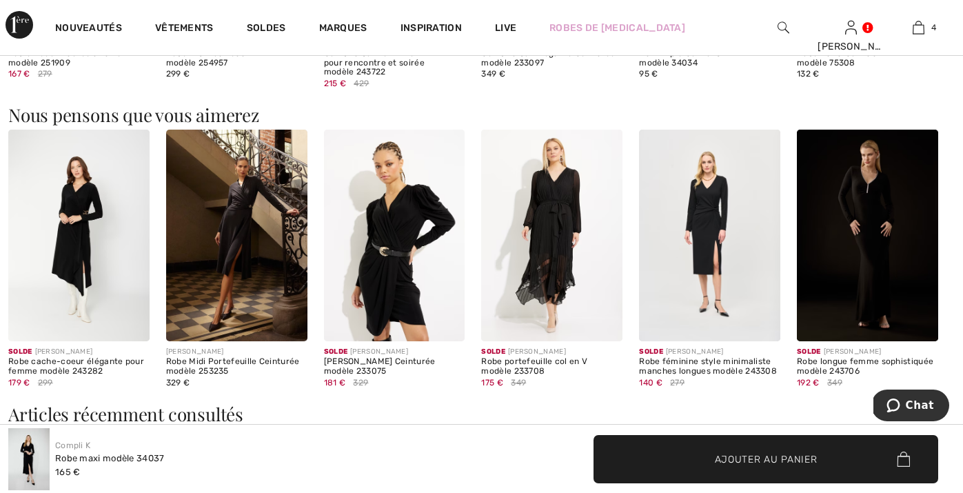
scroll to position [1054, 0]
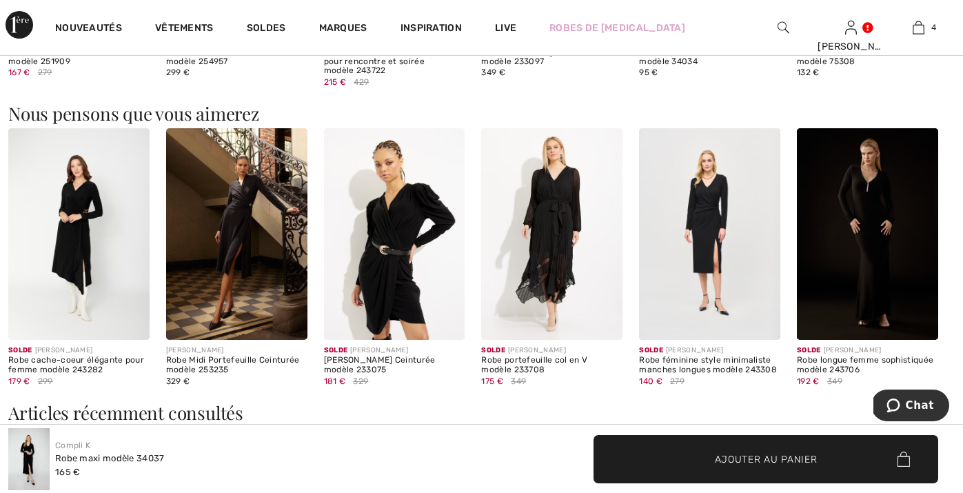
click at [873, 234] on img at bounding box center [867, 234] width 141 height 212
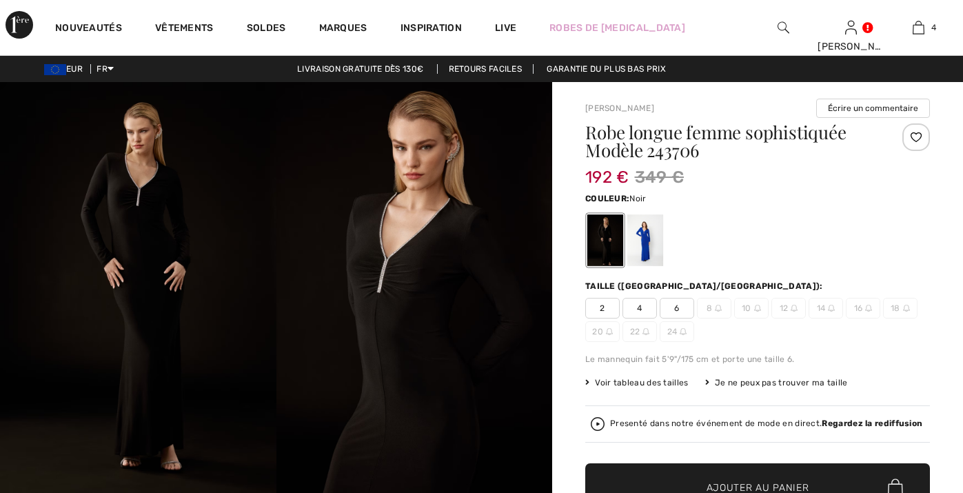
checkbox input "true"
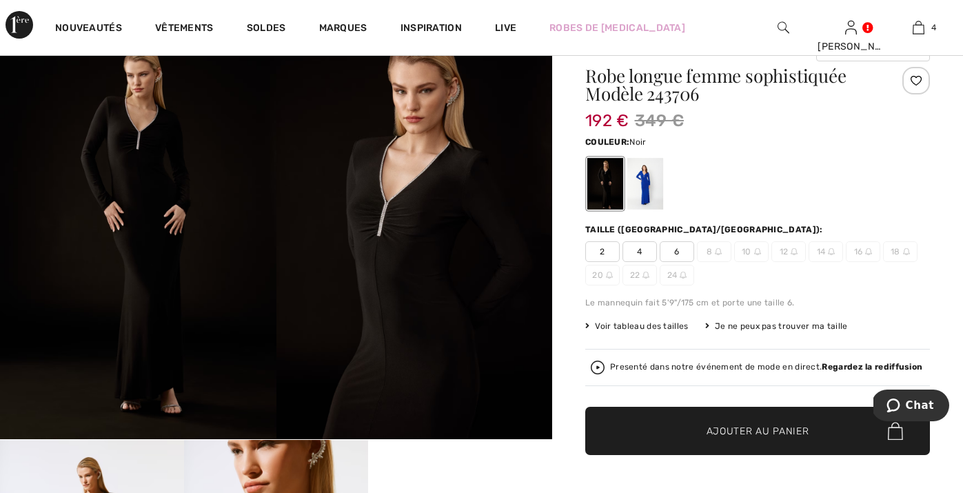
scroll to position [61, 0]
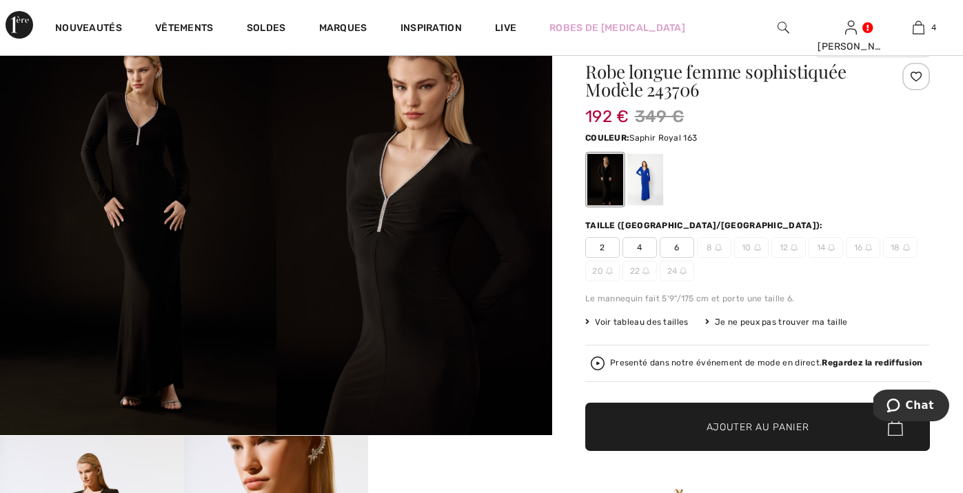
click at [649, 194] on div at bounding box center [645, 180] width 36 height 52
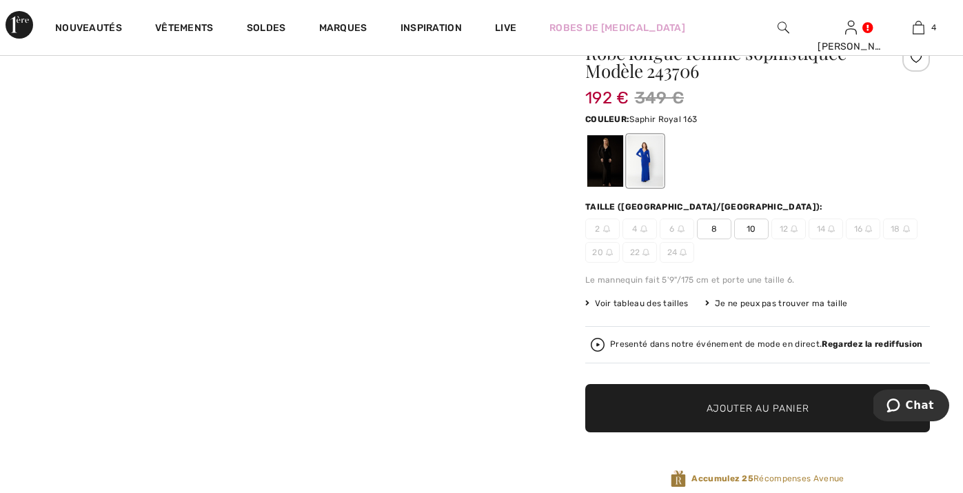
scroll to position [74, 0]
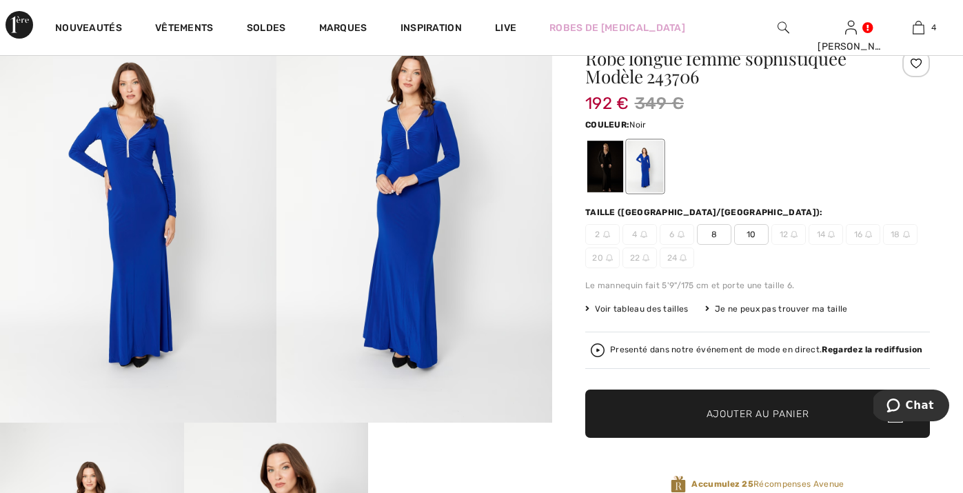
click at [607, 178] on div at bounding box center [605, 167] width 36 height 52
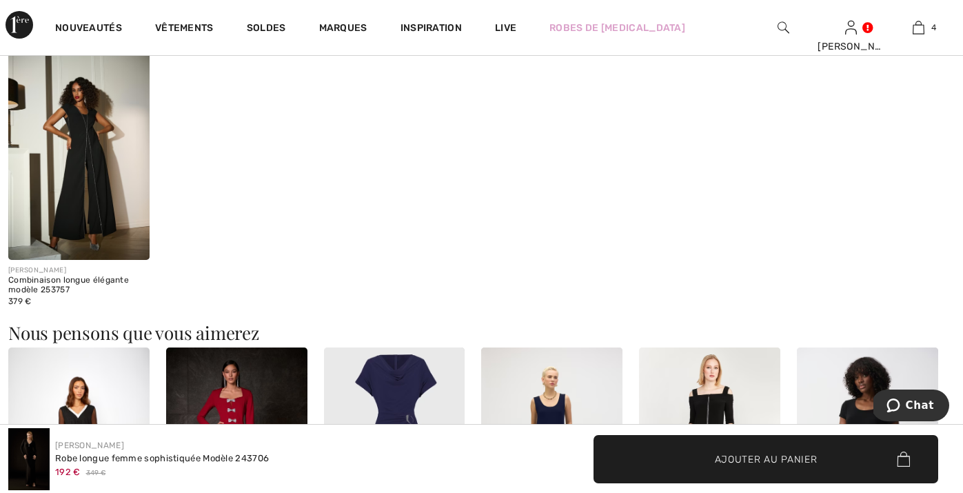
scroll to position [1041, 0]
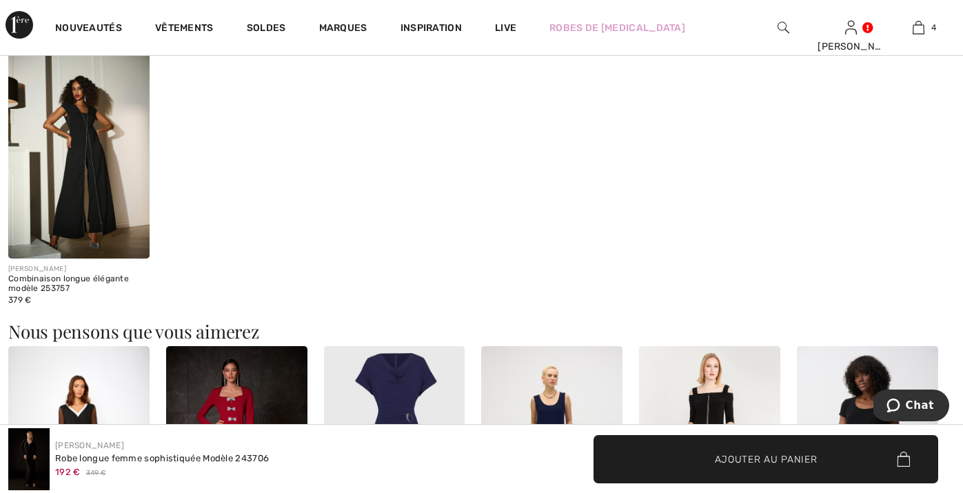
click at [83, 177] on img at bounding box center [78, 153] width 141 height 212
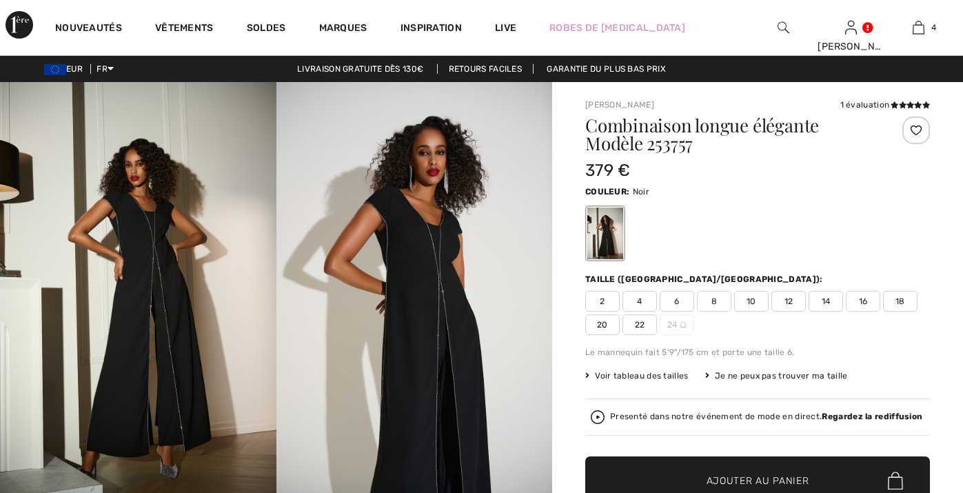
checkbox input "true"
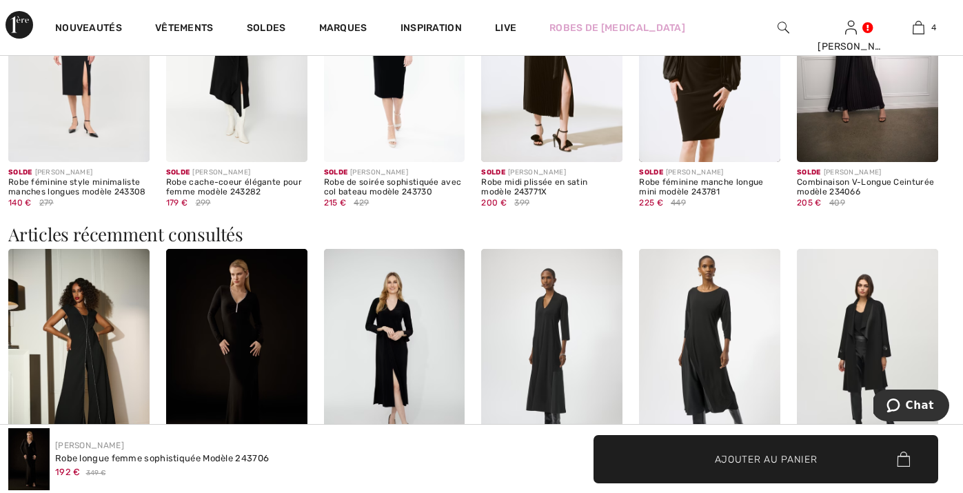
scroll to position [1549, 0]
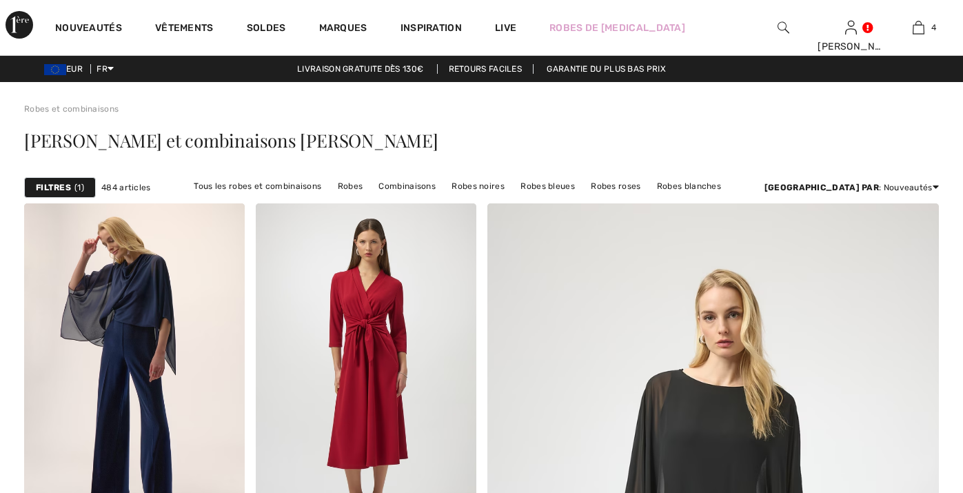
checkbox input "true"
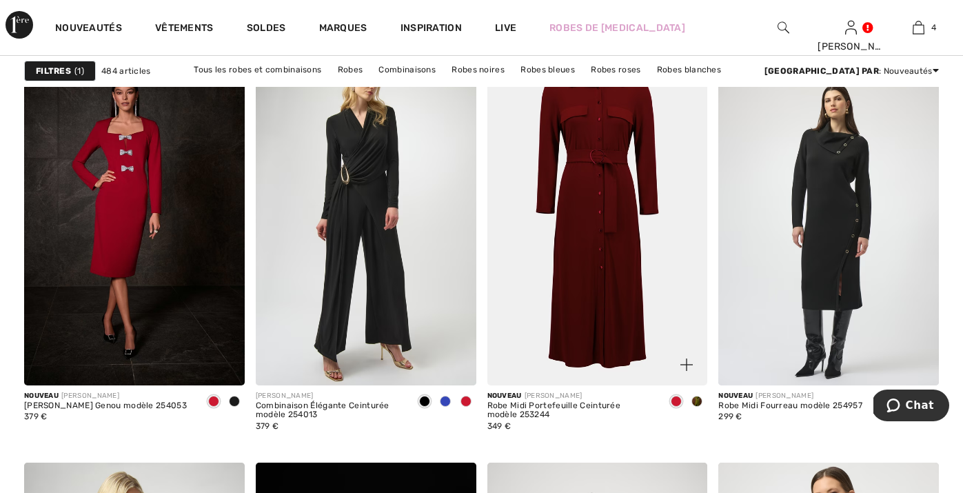
scroll to position [1951, 0]
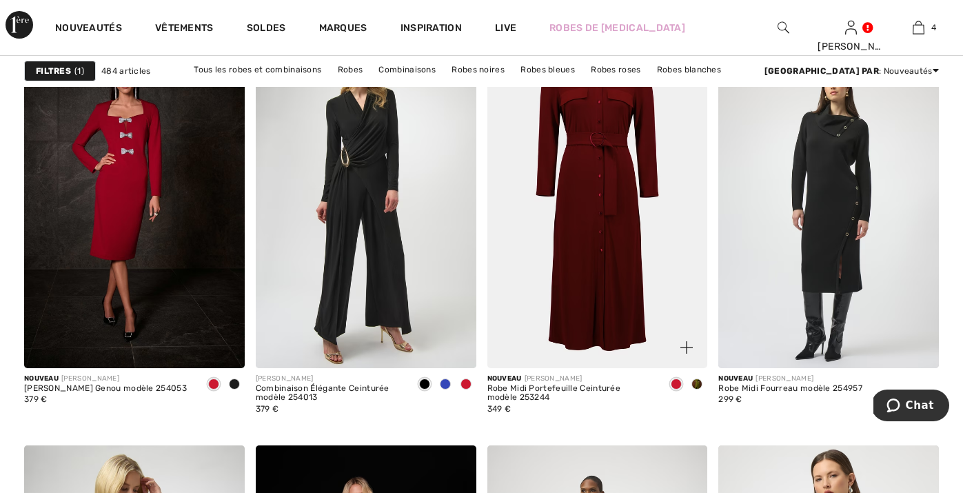
click at [697, 381] on span at bounding box center [696, 383] width 11 height 11
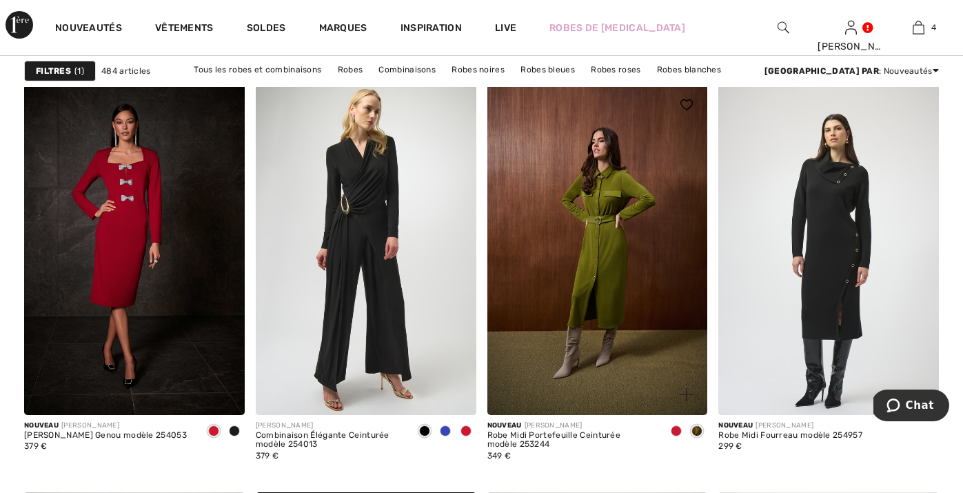
scroll to position [1902, 0]
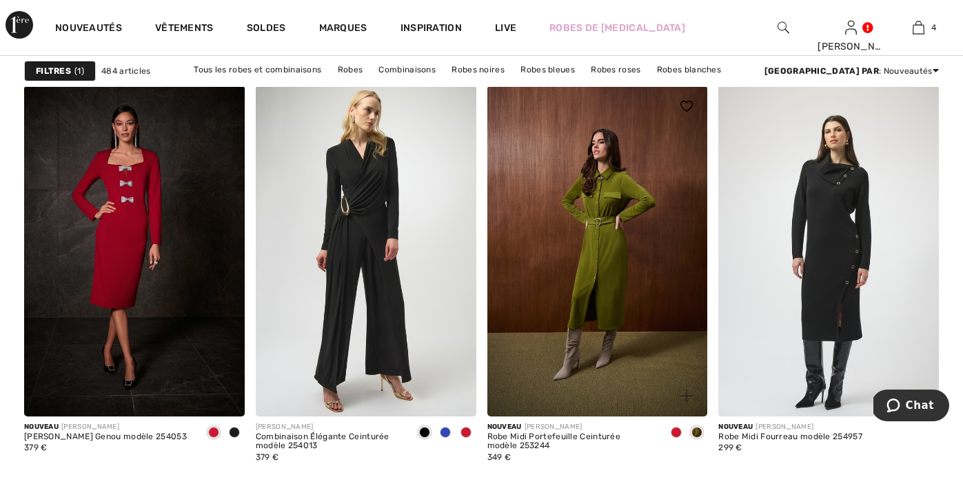
click at [602, 286] on img at bounding box center [597, 250] width 221 height 331
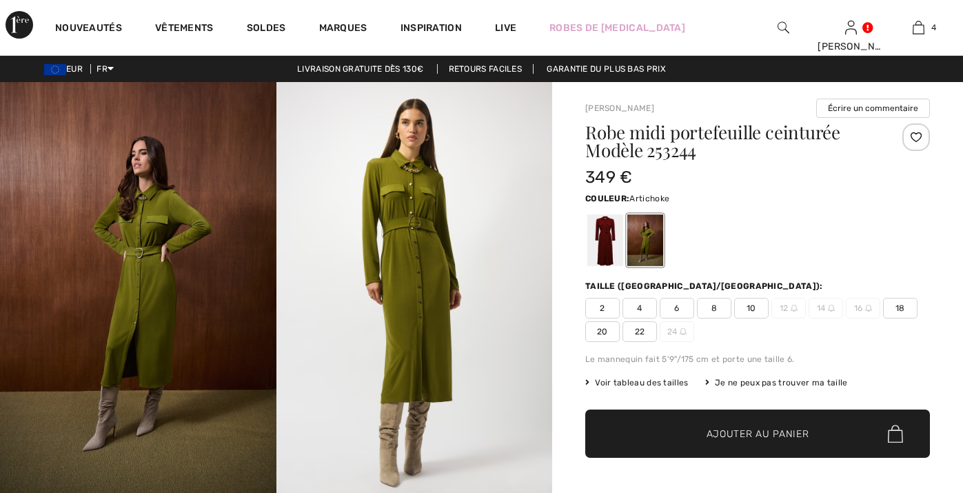
checkbox input "true"
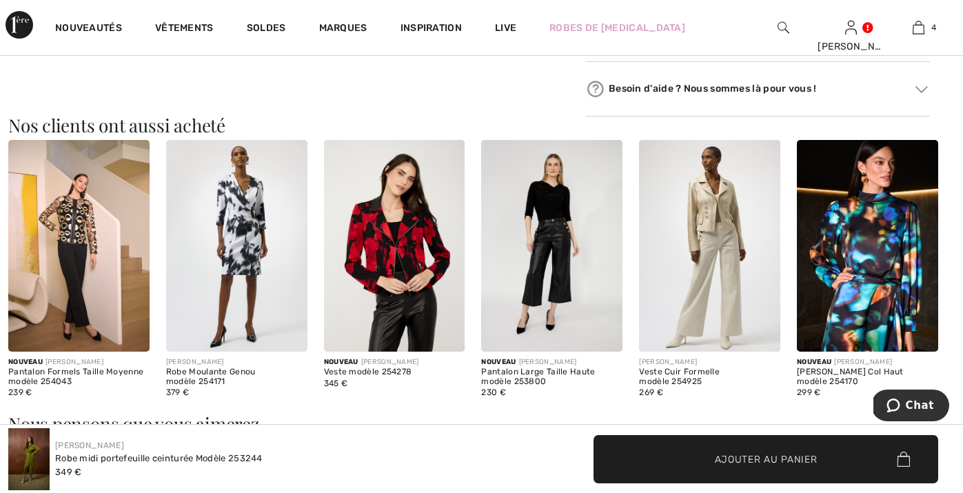
scroll to position [778, 0]
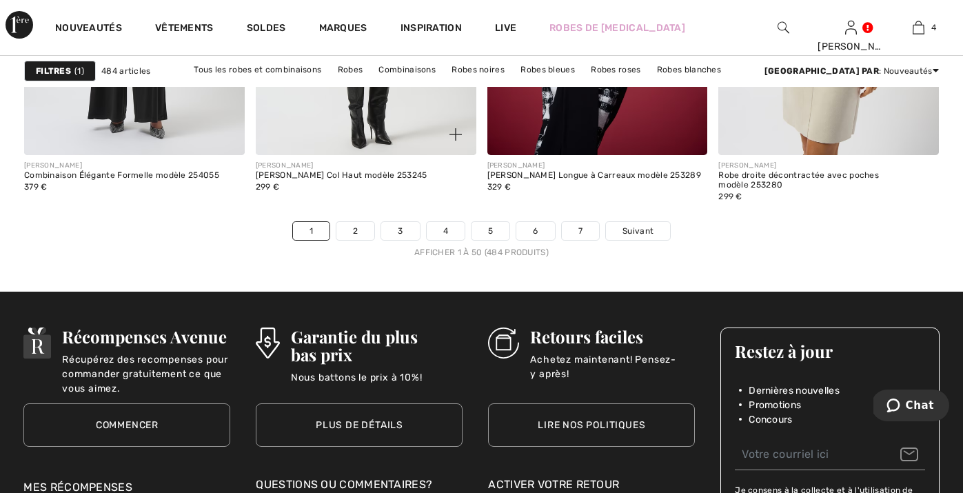
scroll to position [6138, 0]
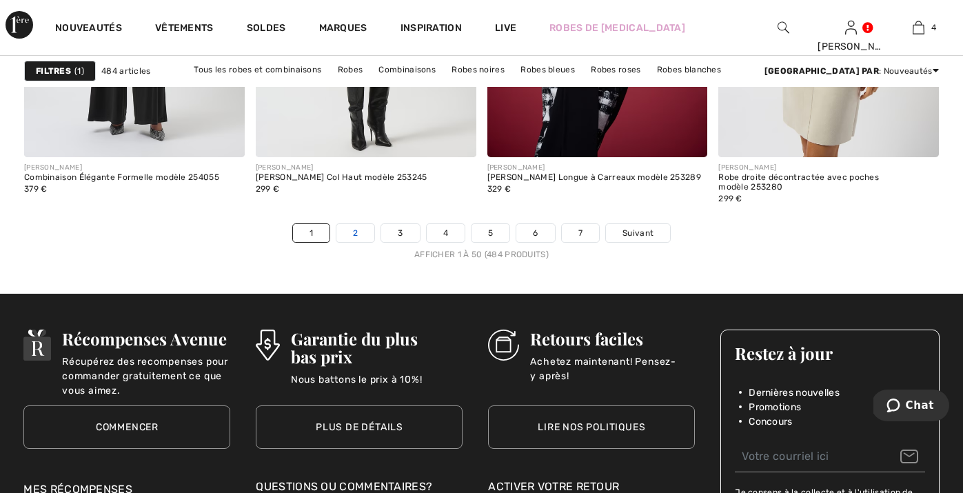
click at [357, 234] on link "2" at bounding box center [355, 233] width 38 height 18
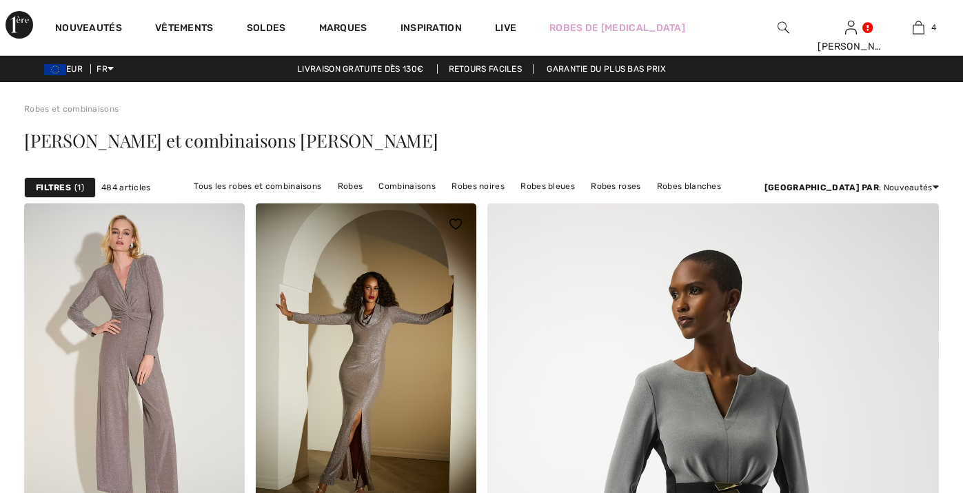
checkbox input "true"
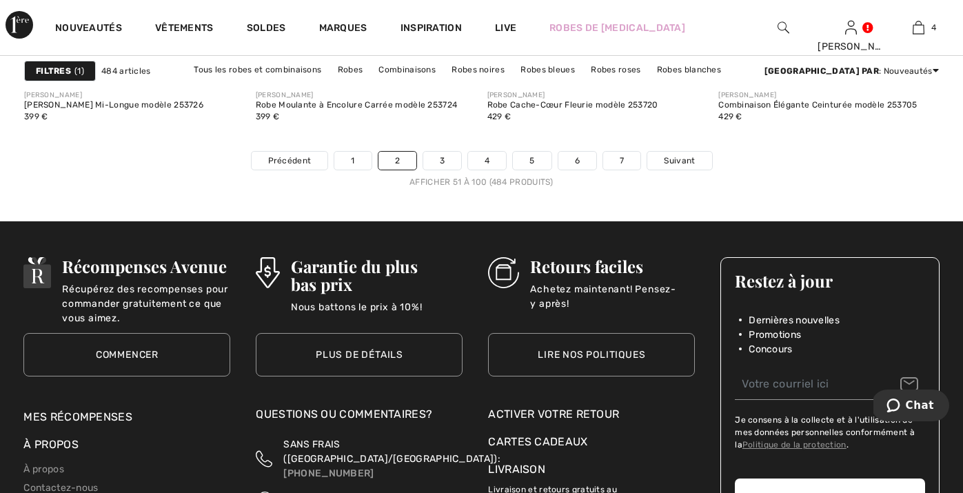
scroll to position [6069, 0]
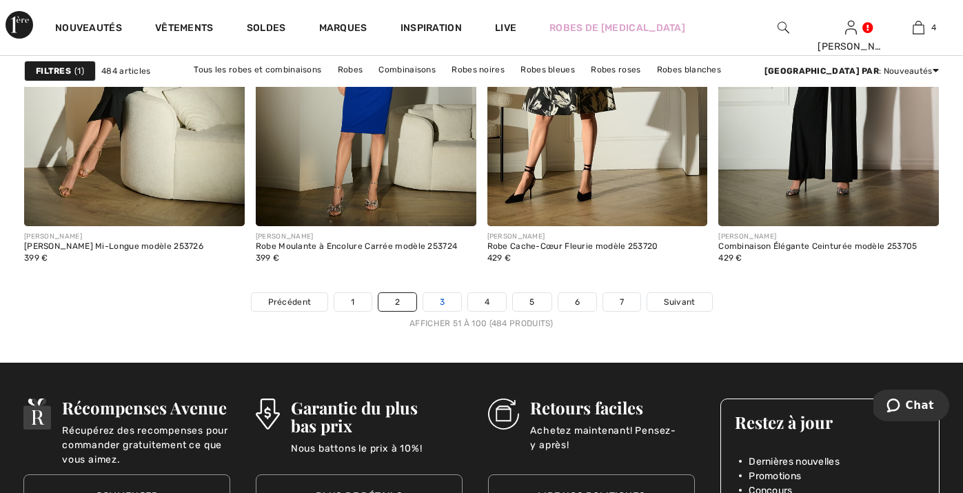
click at [441, 298] on link "3" at bounding box center [442, 302] width 38 height 18
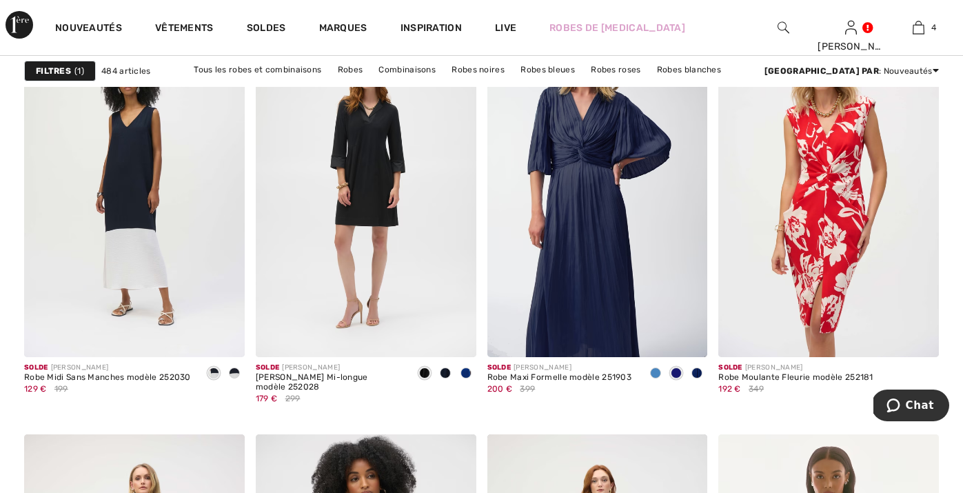
scroll to position [4140, 0]
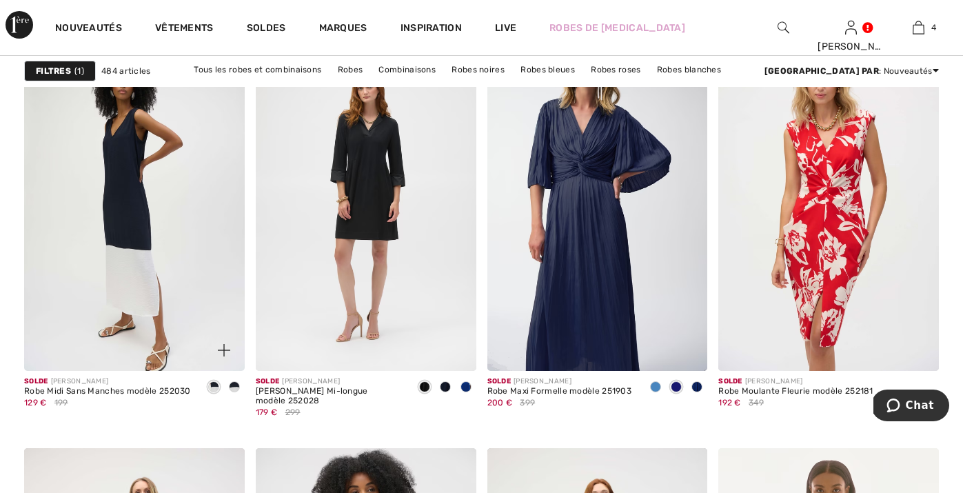
click at [157, 265] on img at bounding box center [134, 206] width 221 height 331
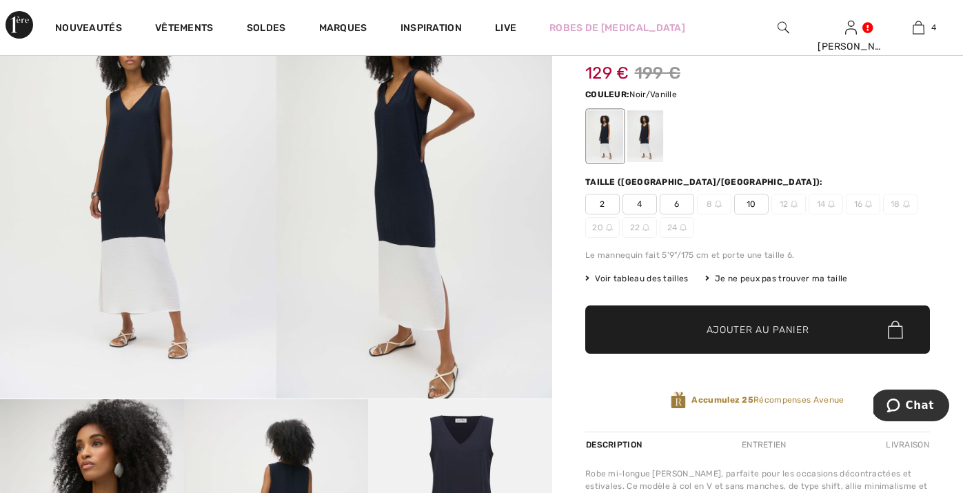
scroll to position [96, 0]
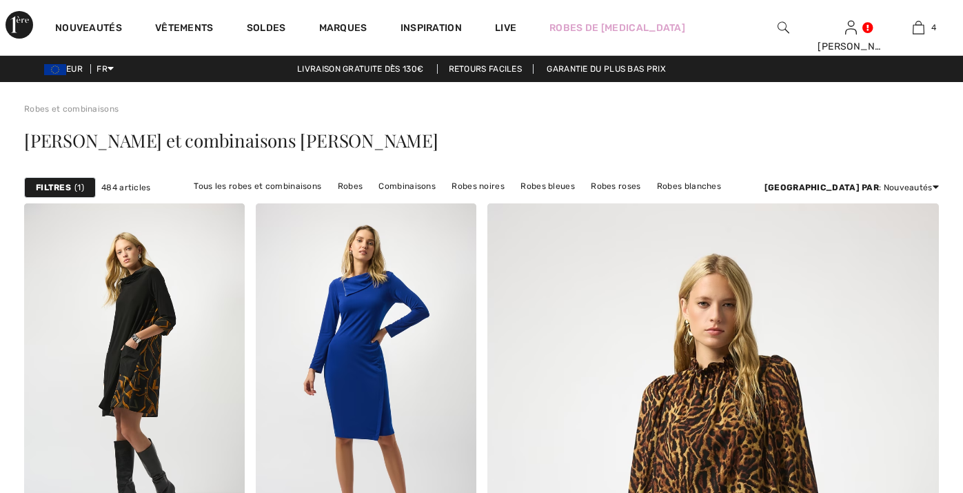
checkbox input "true"
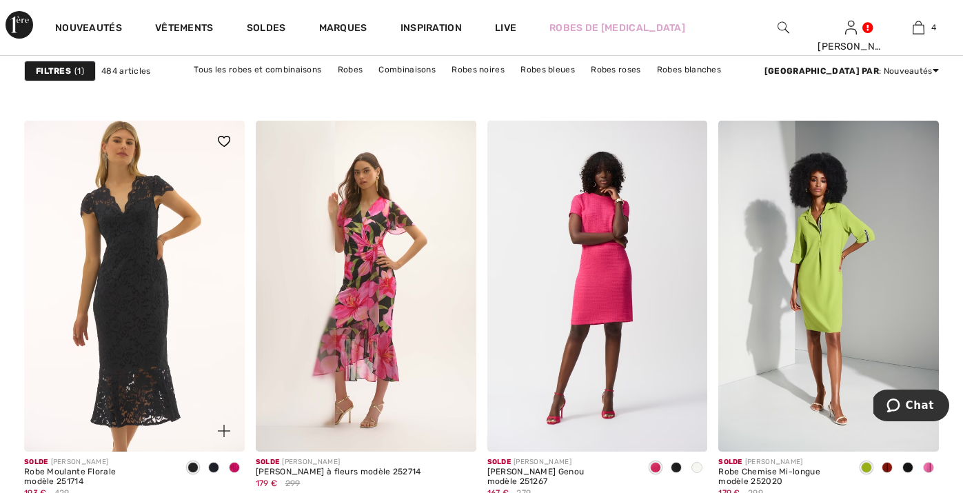
scroll to position [5038, 0]
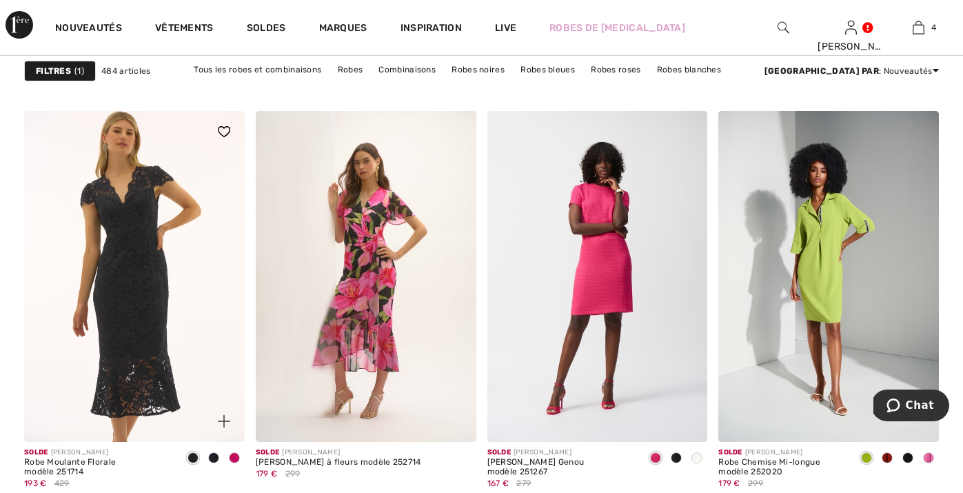
click at [234, 457] on span at bounding box center [234, 457] width 11 height 11
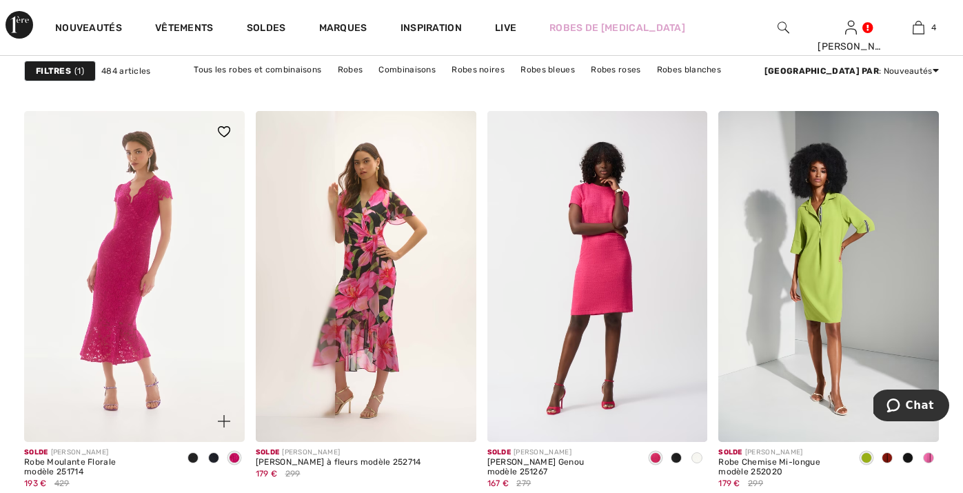
click at [210, 454] on span at bounding box center [213, 457] width 11 height 11
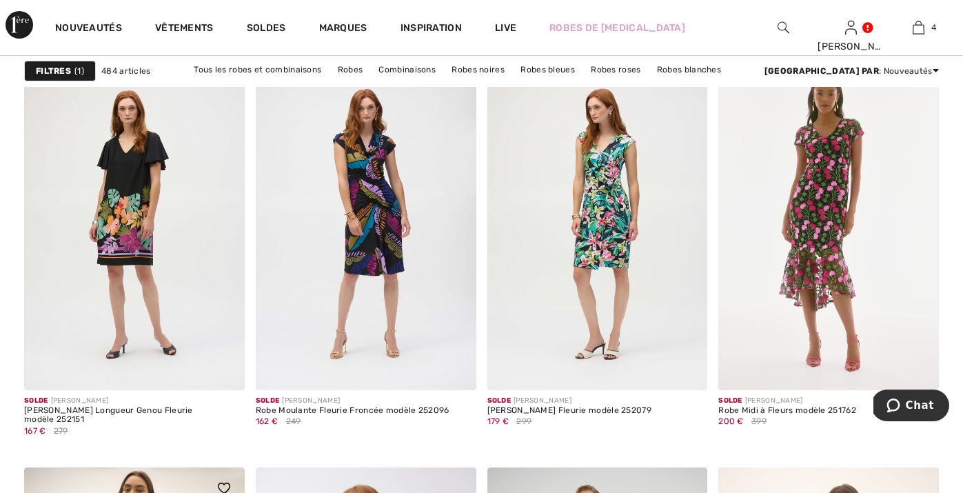
scroll to position [5495, 0]
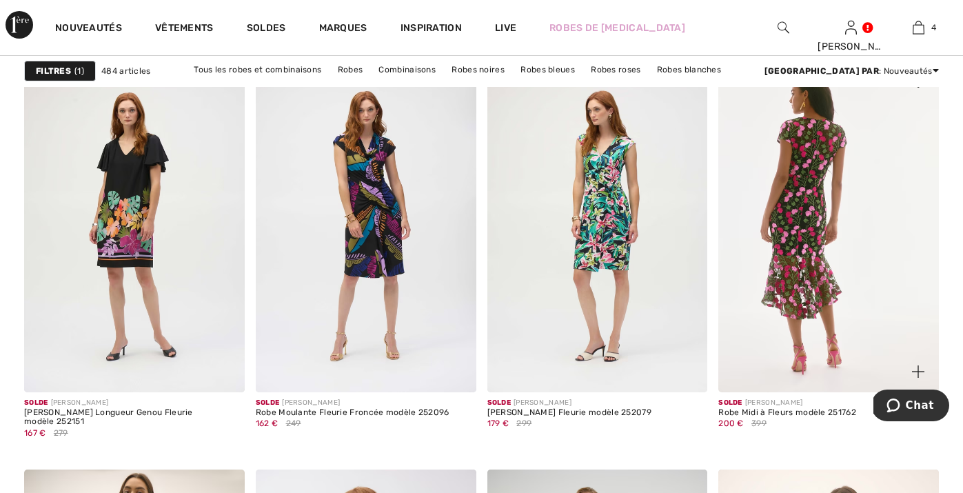
click at [804, 340] on img at bounding box center [828, 226] width 221 height 331
click at [813, 274] on img at bounding box center [828, 226] width 221 height 331
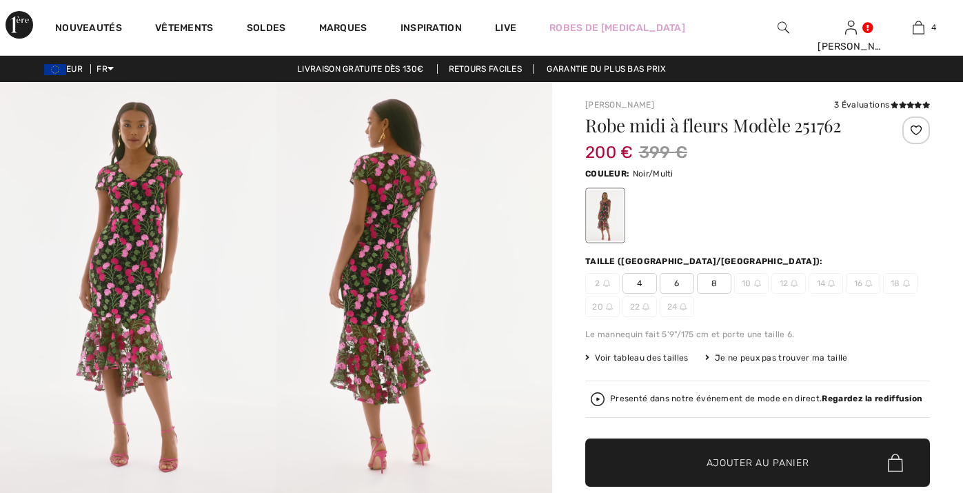
checkbox input "true"
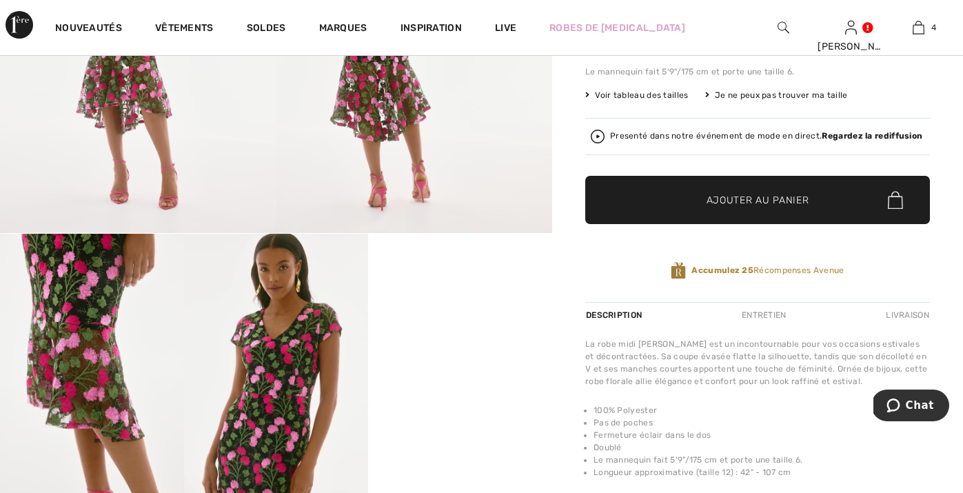
scroll to position [265, 0]
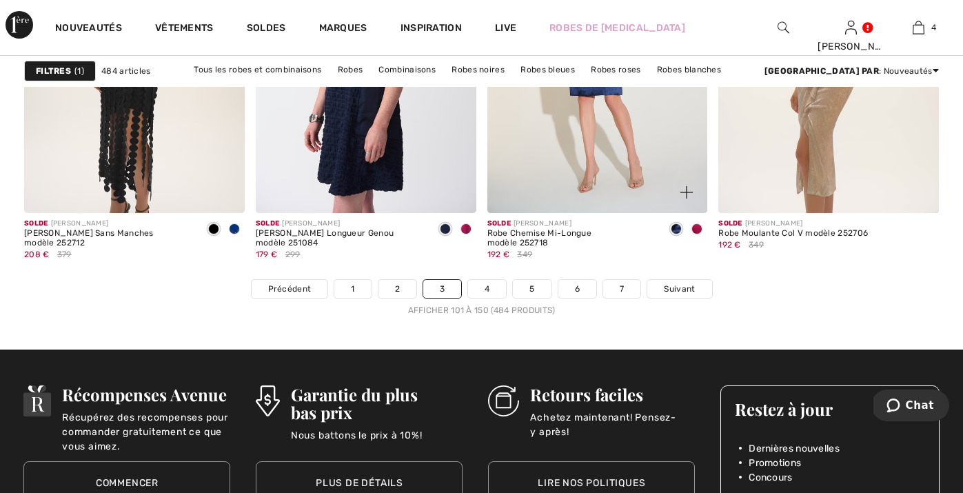
scroll to position [6085, 0]
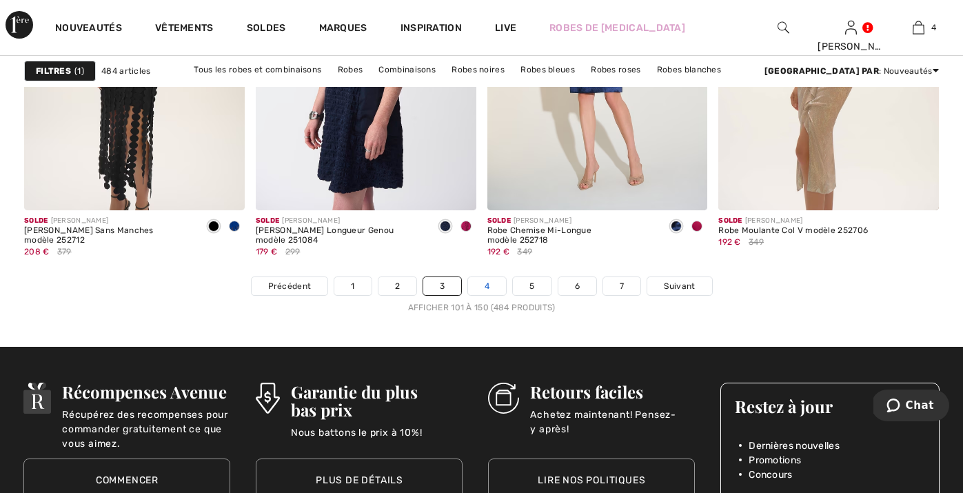
click at [490, 286] on link "4" at bounding box center [487, 286] width 38 height 18
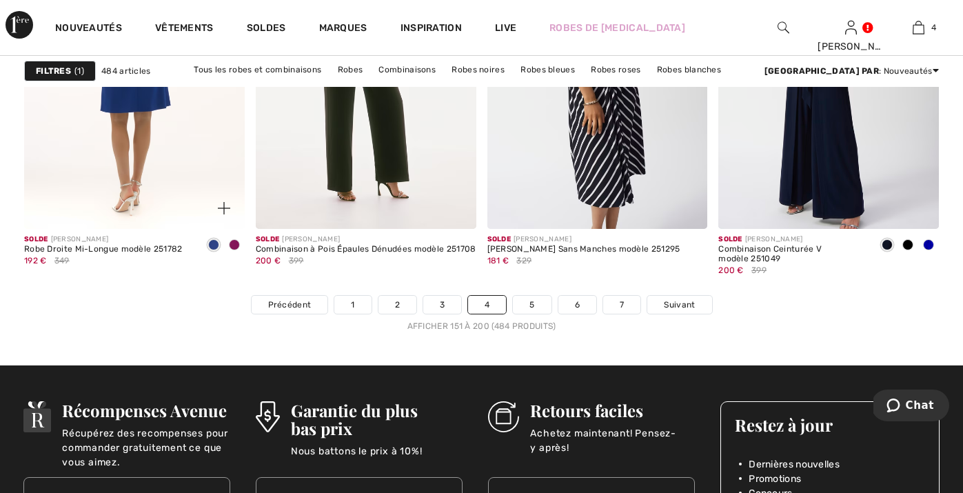
scroll to position [6068, 0]
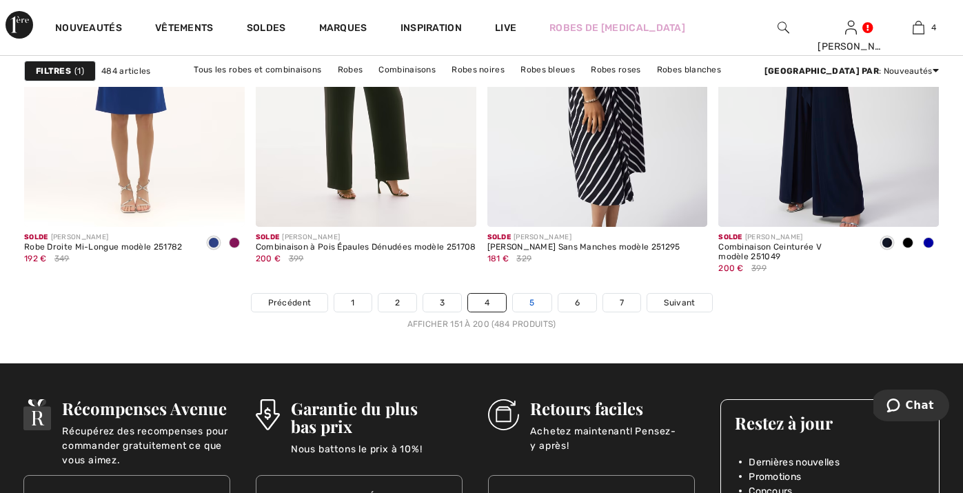
click at [529, 305] on link "5" at bounding box center [532, 303] width 38 height 18
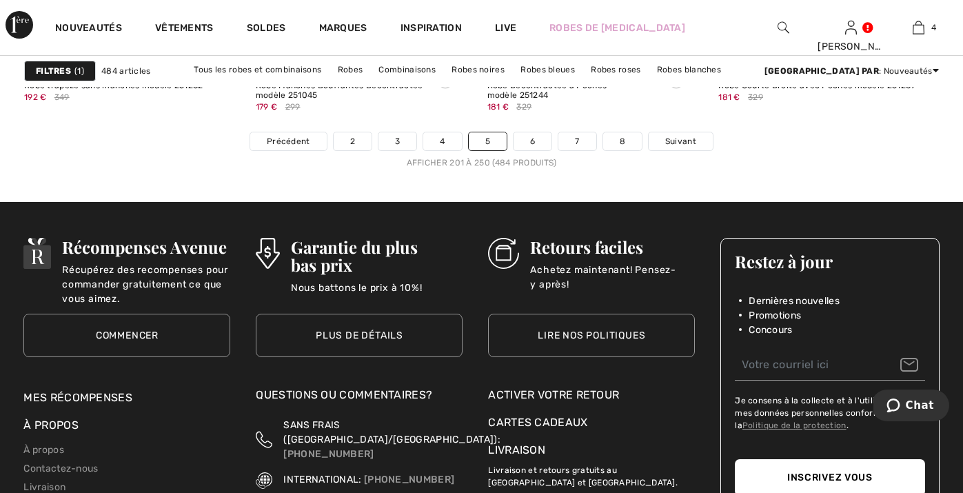
scroll to position [6230, 0]
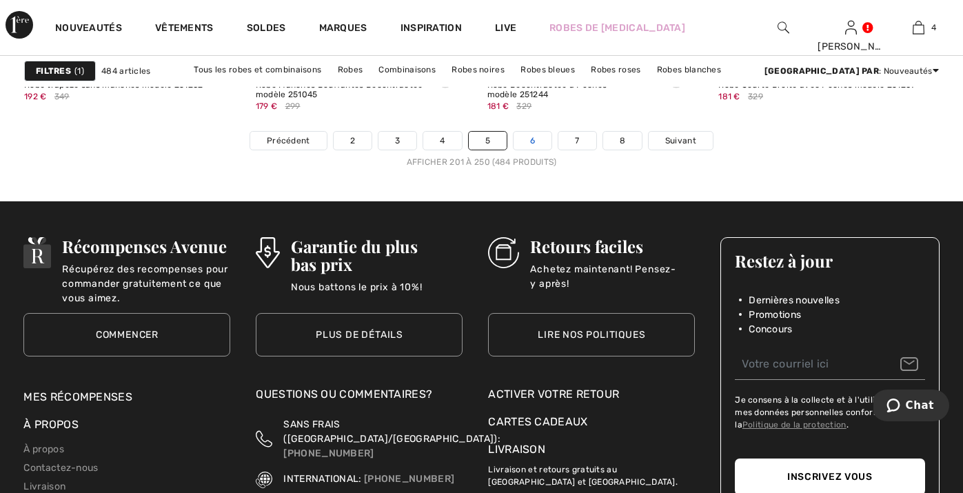
click at [528, 136] on link "6" at bounding box center [532, 141] width 38 height 18
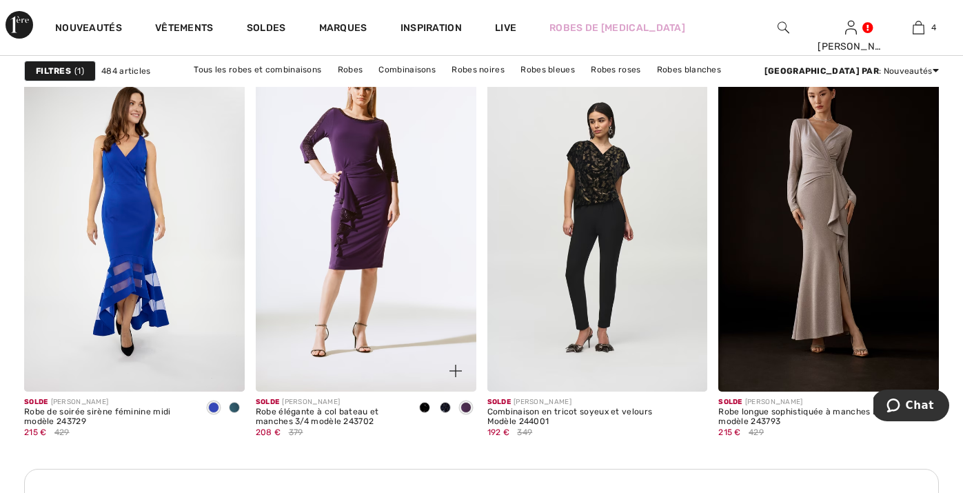
scroll to position [2745, 0]
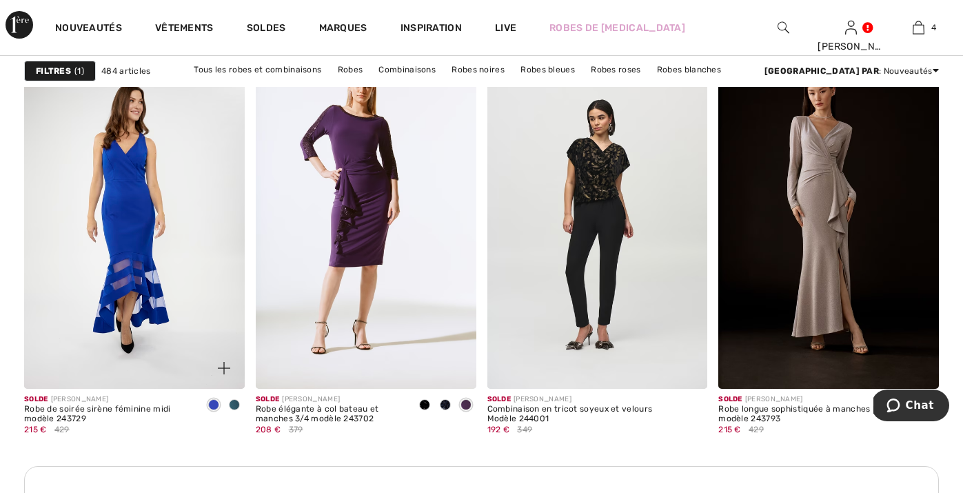
click at [237, 404] on span at bounding box center [234, 404] width 11 height 11
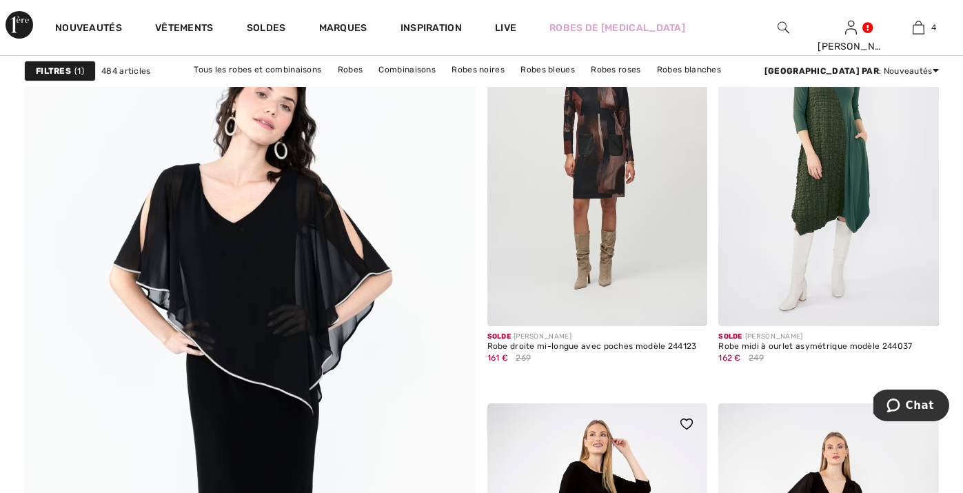
scroll to position [3316, 0]
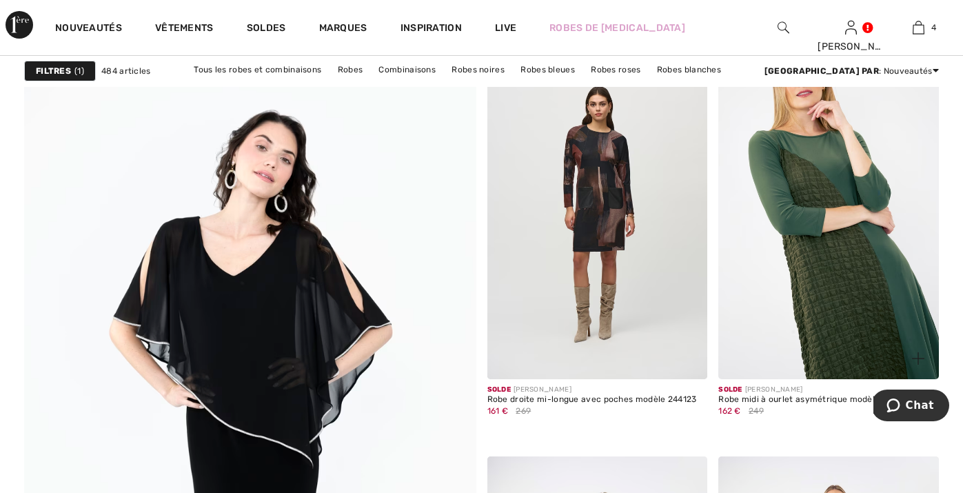
click at [808, 228] on img at bounding box center [828, 213] width 221 height 331
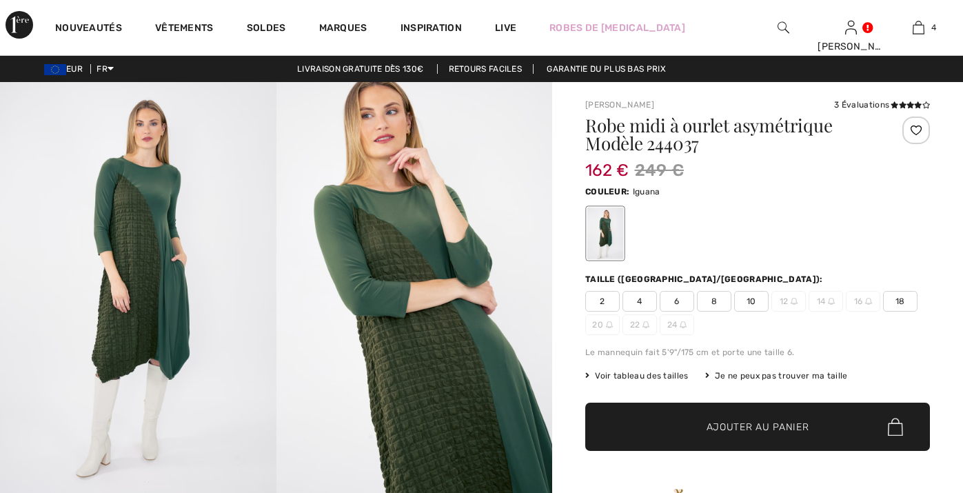
checkbox input "true"
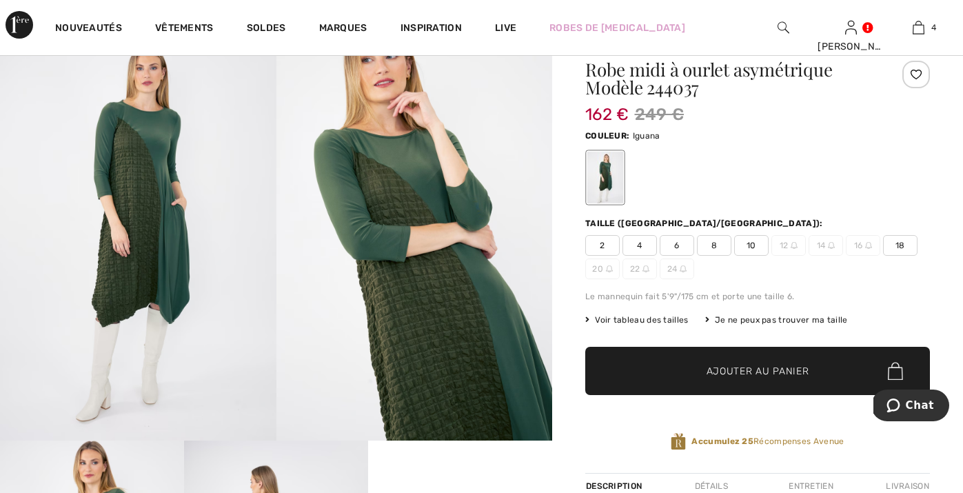
scroll to position [56, 0]
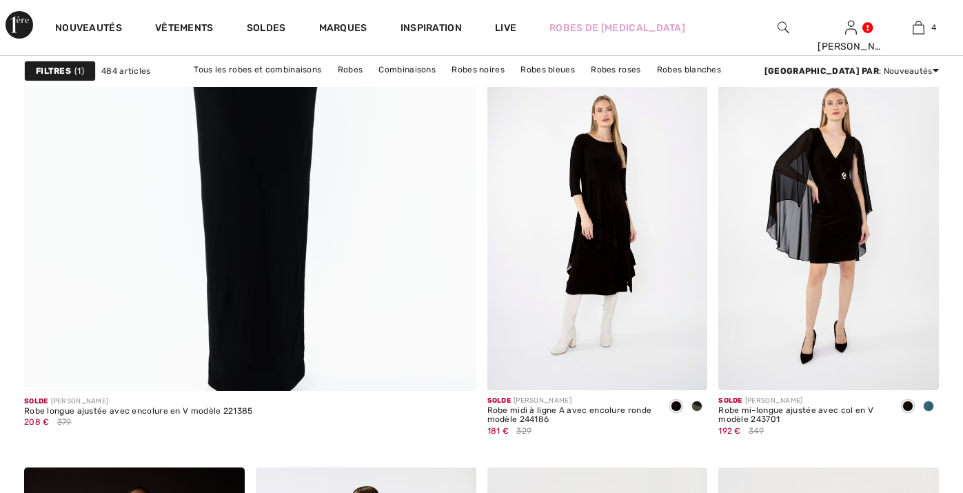
checkbox input "true"
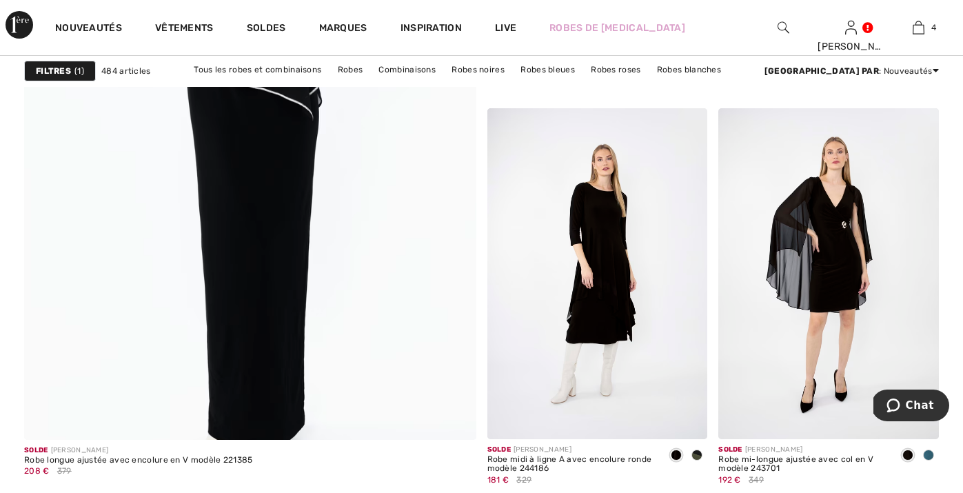
scroll to position [3628, 0]
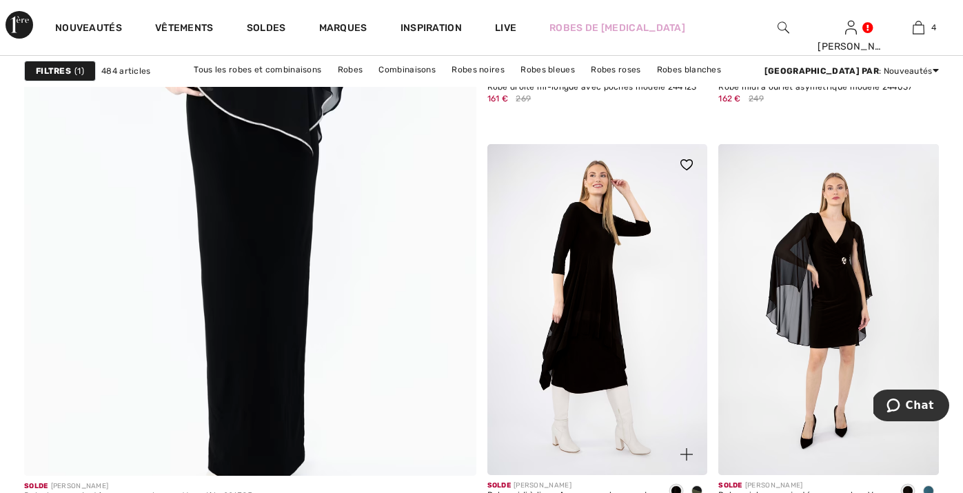
click at [598, 317] on img at bounding box center [597, 309] width 221 height 331
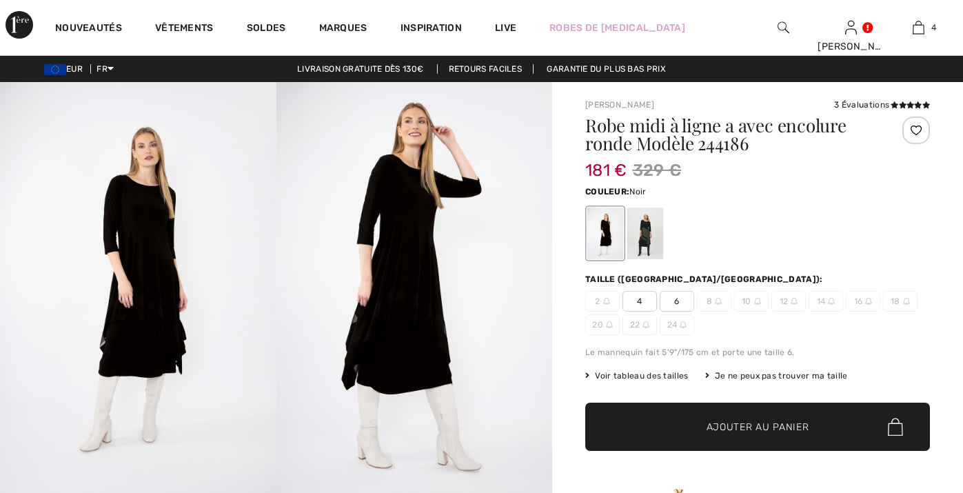
checkbox input "true"
click at [646, 233] on div at bounding box center [645, 233] width 36 height 52
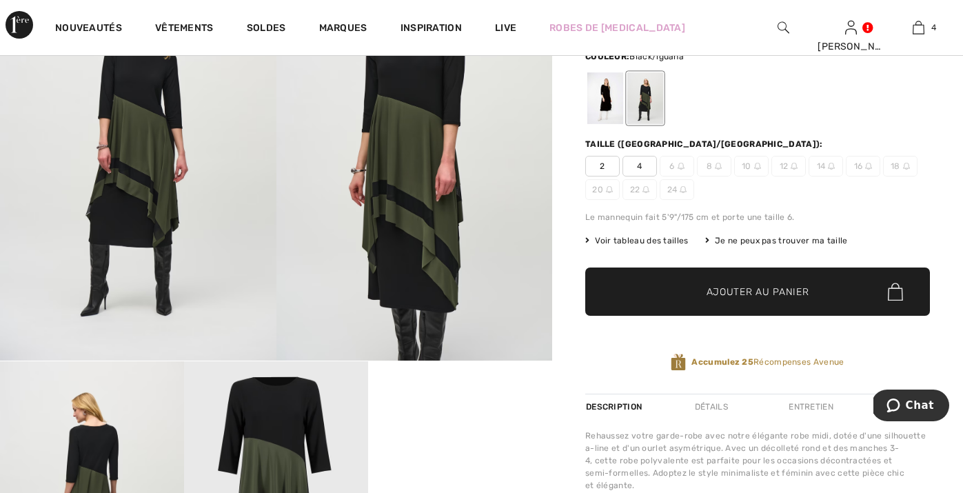
scroll to position [85, 0]
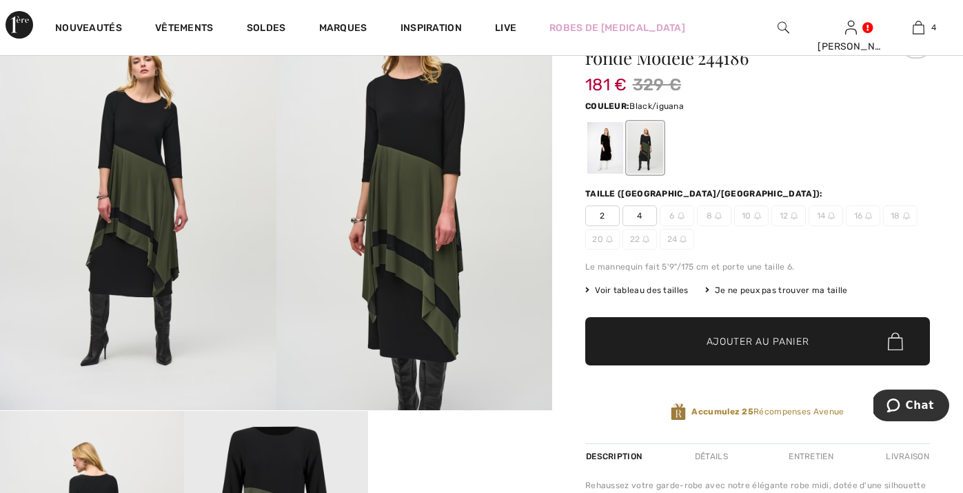
click at [602, 216] on span "2" at bounding box center [602, 215] width 34 height 21
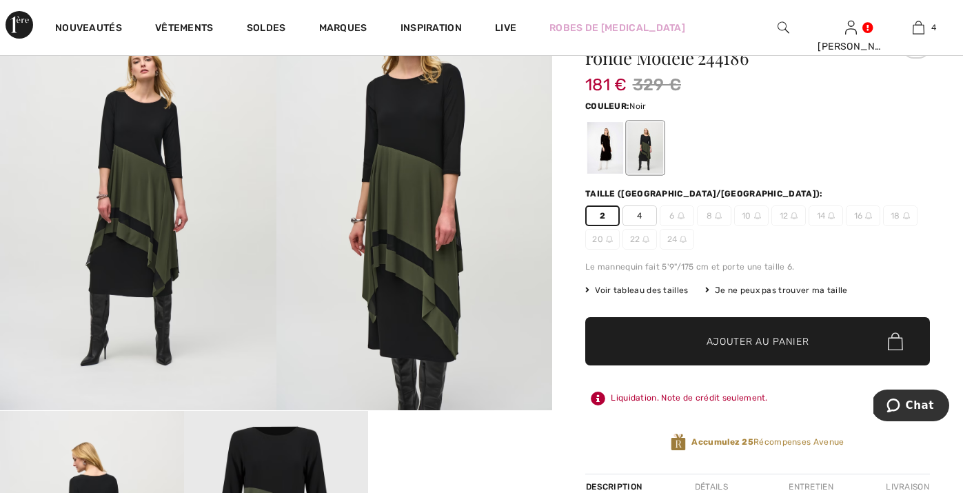
click at [604, 153] on div at bounding box center [605, 148] width 36 height 52
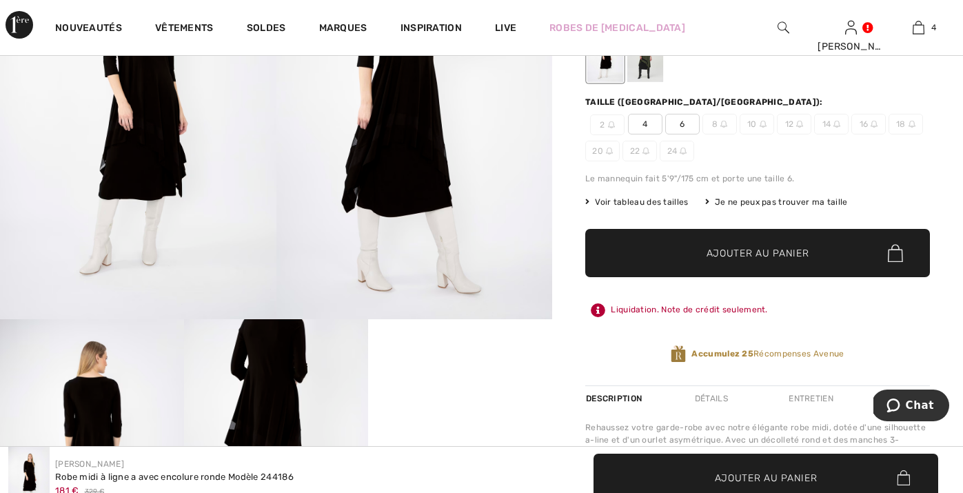
scroll to position [22, 0]
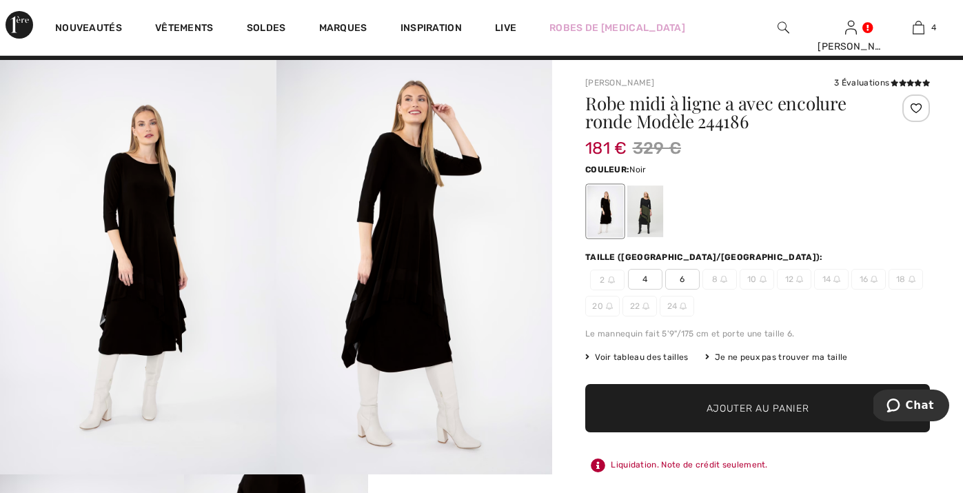
click at [769, 355] on div "Je ne peux pas trouver ma taille" at bounding box center [776, 357] width 143 height 12
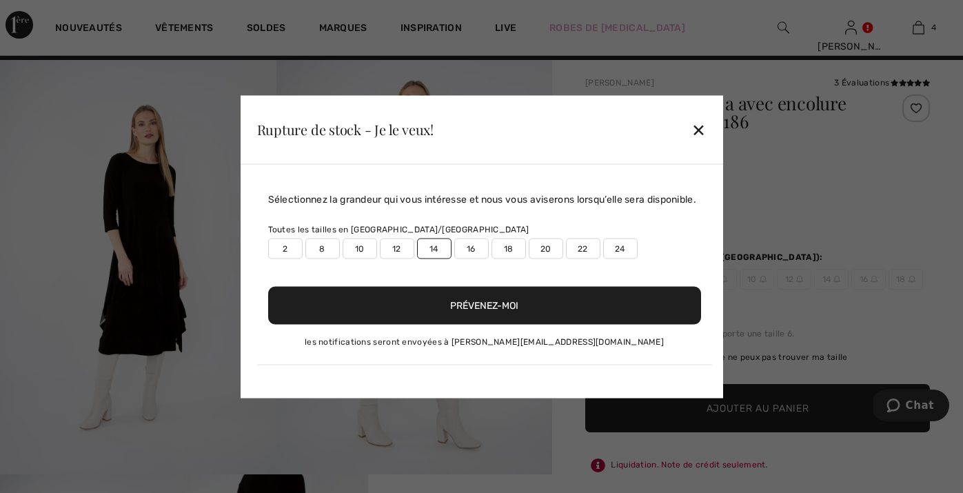
click at [430, 257] on label "14" at bounding box center [434, 248] width 34 height 21
click at [445, 316] on button "Prévenez-moi" at bounding box center [484, 305] width 433 height 38
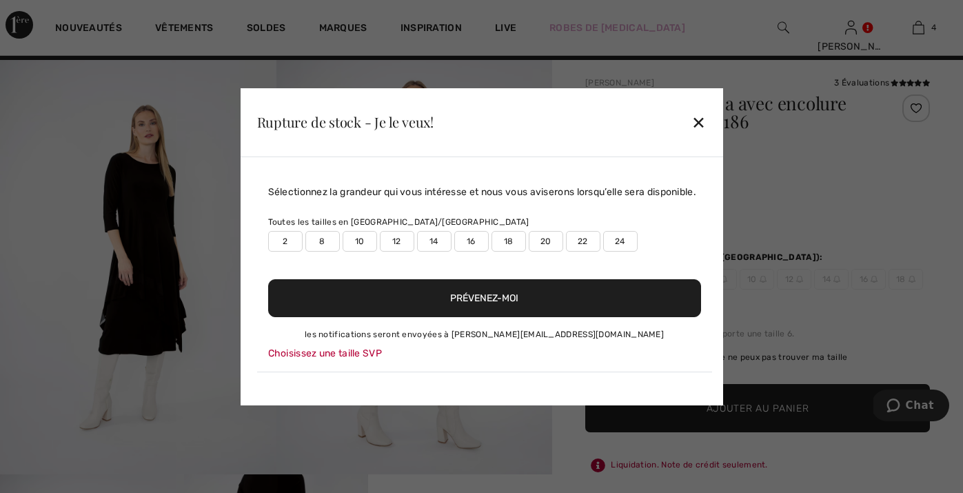
click at [433, 251] on label "14" at bounding box center [434, 241] width 34 height 21
click at [440, 307] on button "Prévenez-moi" at bounding box center [484, 298] width 433 height 38
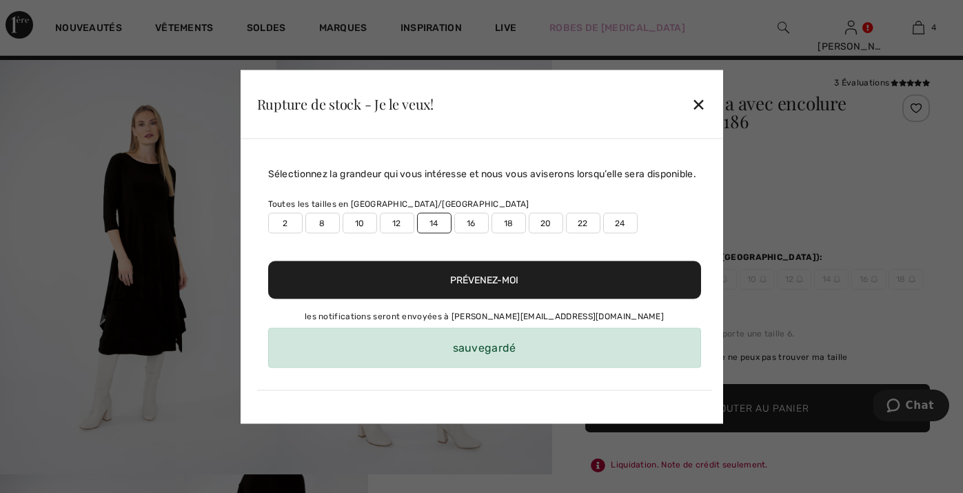
click at [696, 99] on div "✕" at bounding box center [698, 104] width 14 height 29
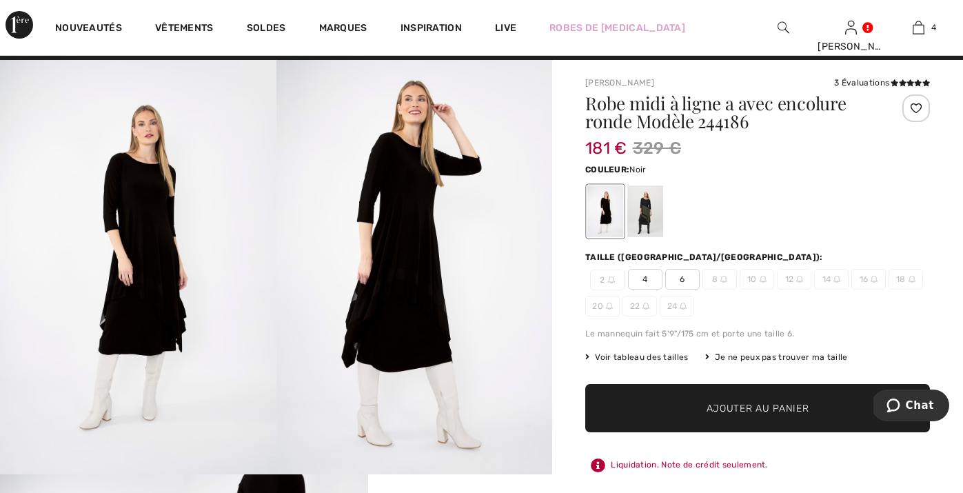
click at [904, 79] on span at bounding box center [909, 83] width 41 height 10
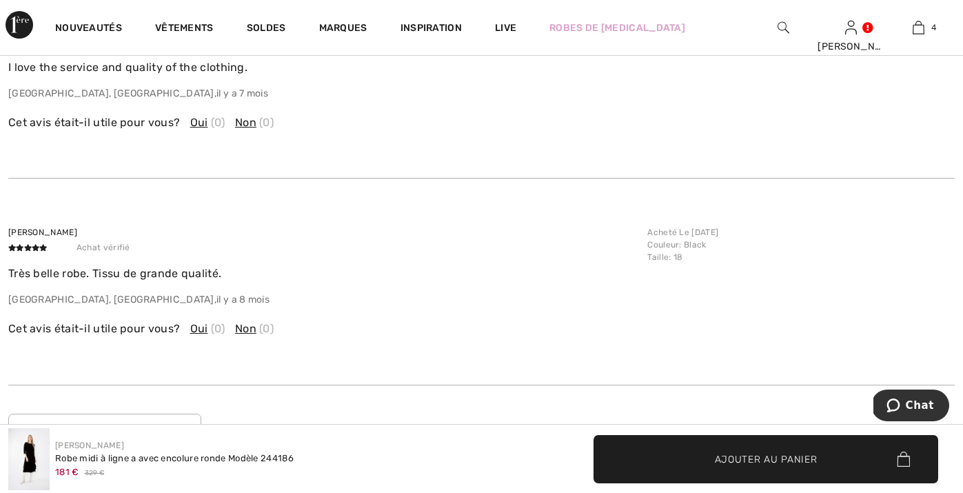
scroll to position [1986, 0]
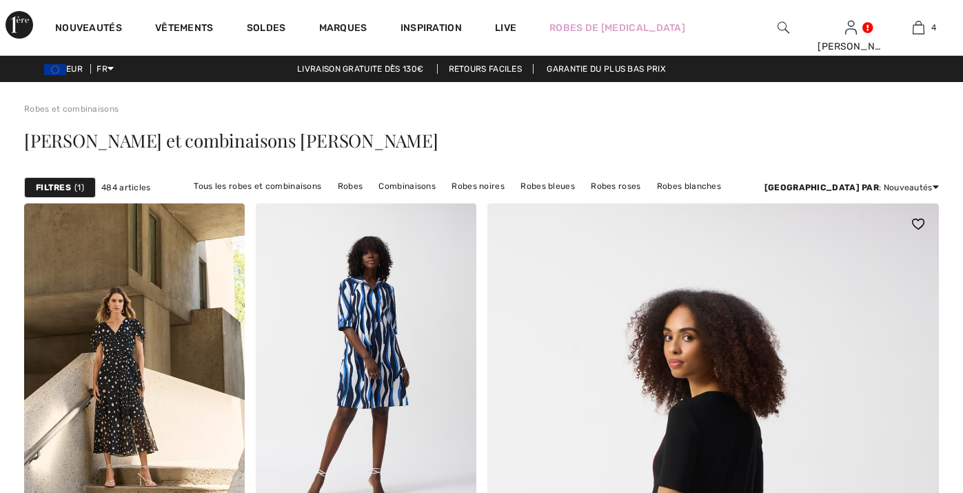
checkbox input "true"
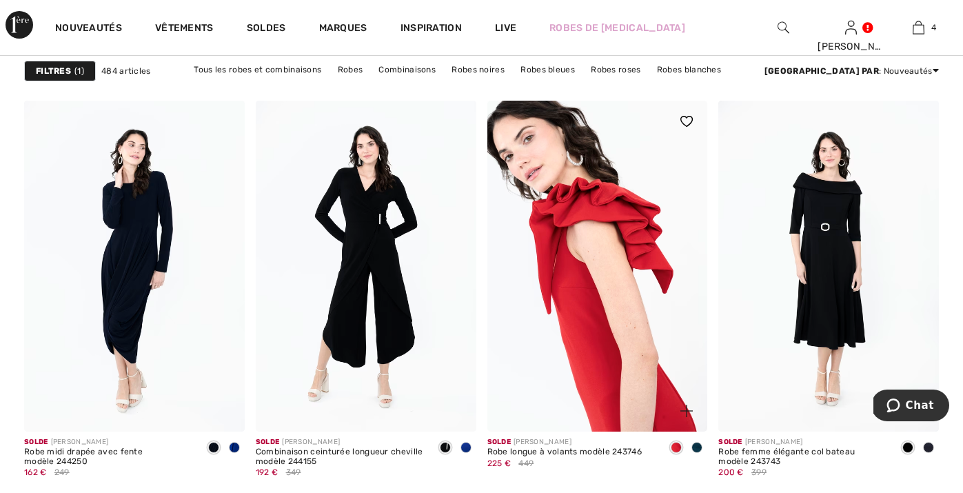
scroll to position [4488, 0]
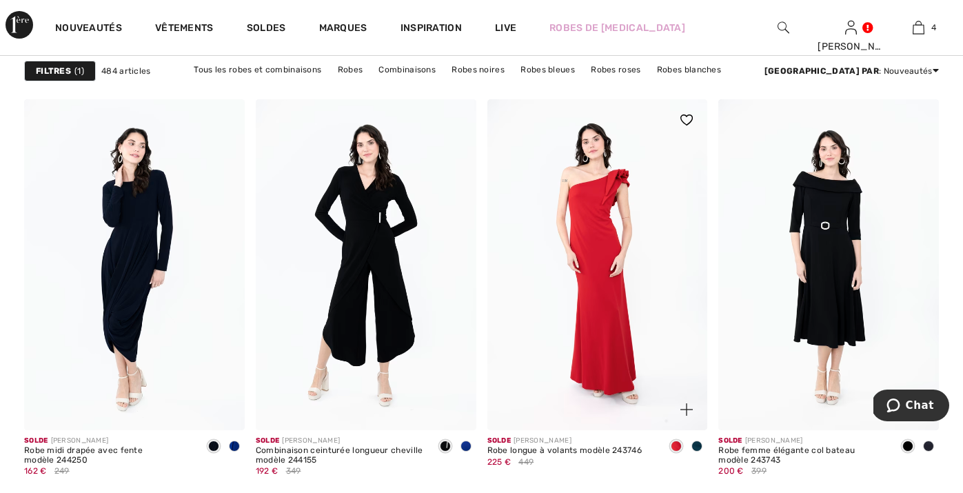
click at [696, 445] on span at bounding box center [696, 445] width 11 height 11
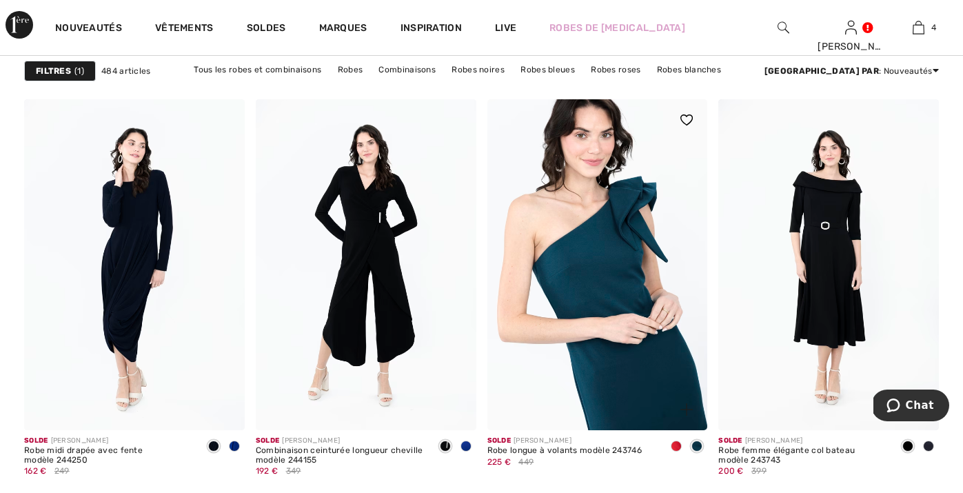
click at [591, 323] on img at bounding box center [597, 264] width 221 height 331
click at [601, 295] on img at bounding box center [597, 264] width 221 height 331
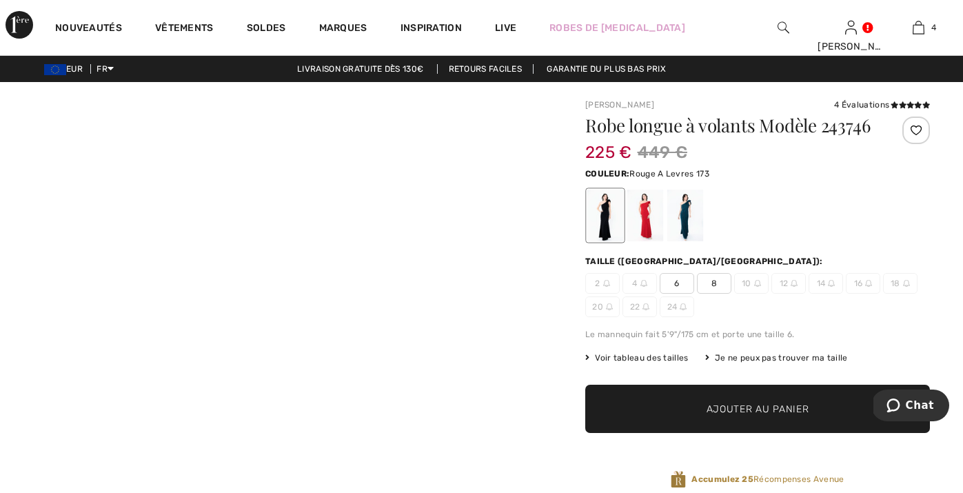
click at [646, 225] on div at bounding box center [645, 216] width 36 height 52
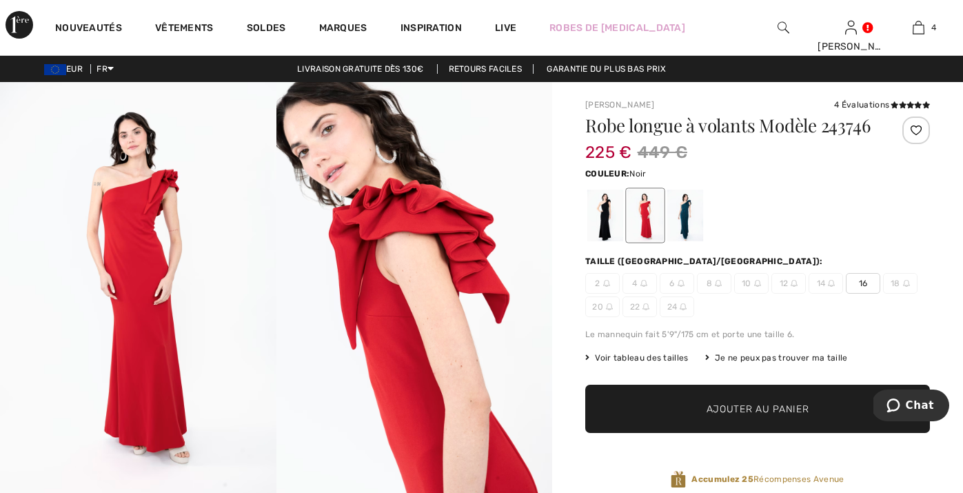
click at [606, 217] on div at bounding box center [605, 216] width 36 height 52
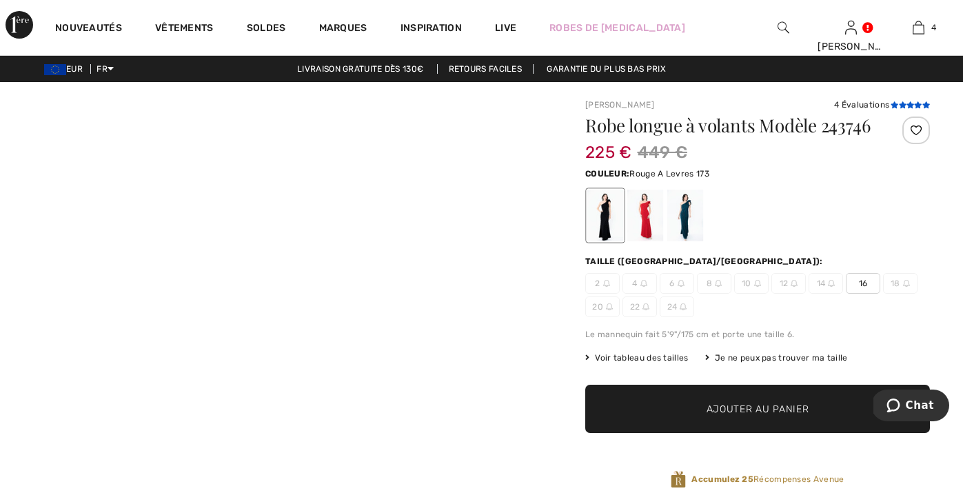
click at [908, 106] on icon at bounding box center [910, 104] width 8 height 7
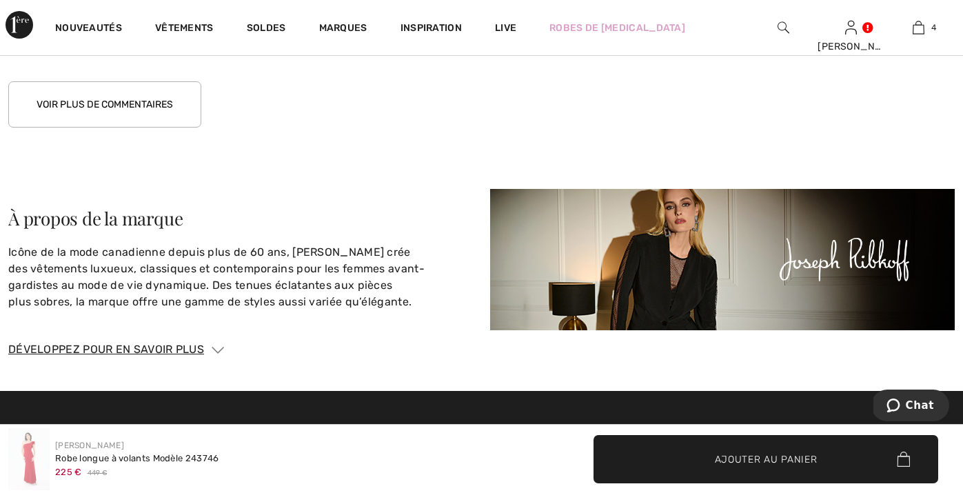
scroll to position [2355, 0]
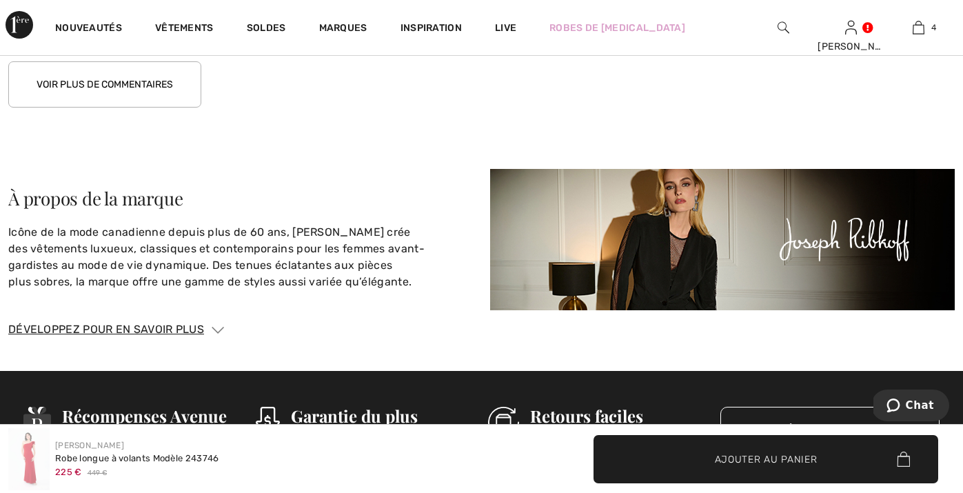
click at [159, 69] on button "Voir plus de commentaires" at bounding box center [104, 84] width 193 height 46
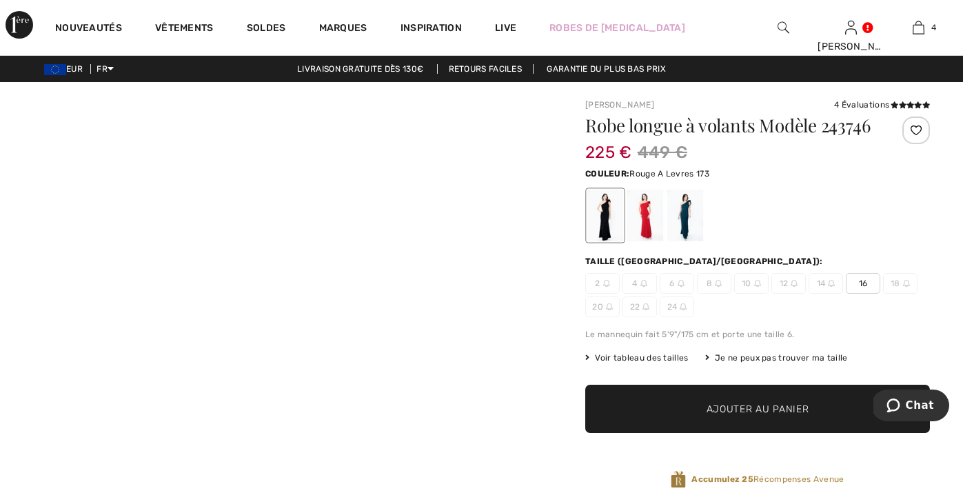
scroll to position [0, 0]
click at [599, 230] on div at bounding box center [605, 216] width 36 height 52
click at [602, 216] on div at bounding box center [605, 216] width 36 height 52
click at [860, 284] on span "16" at bounding box center [863, 283] width 34 height 21
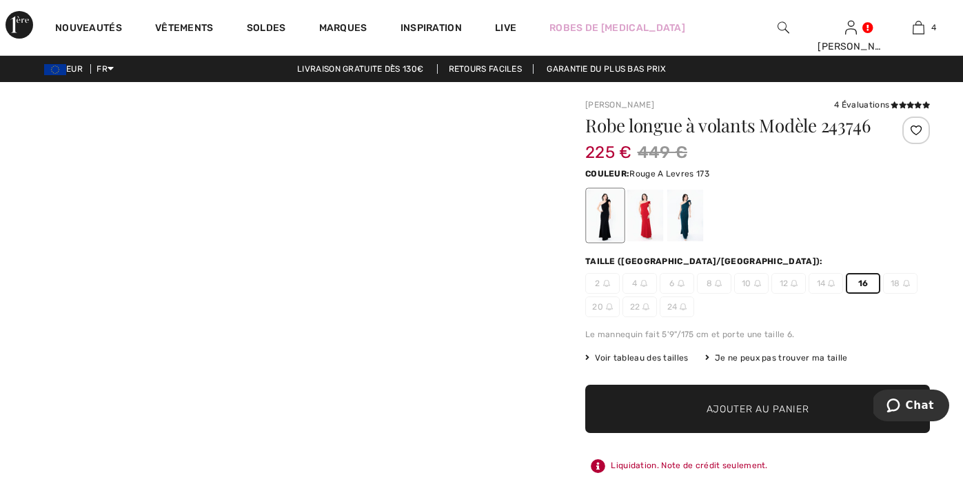
click at [825, 278] on span "14" at bounding box center [826, 283] width 34 height 21
click at [762, 358] on div at bounding box center [481, 246] width 963 height 493
click at [762, 358] on div "Je ne peux pas trouver ma taille" at bounding box center [776, 358] width 143 height 12
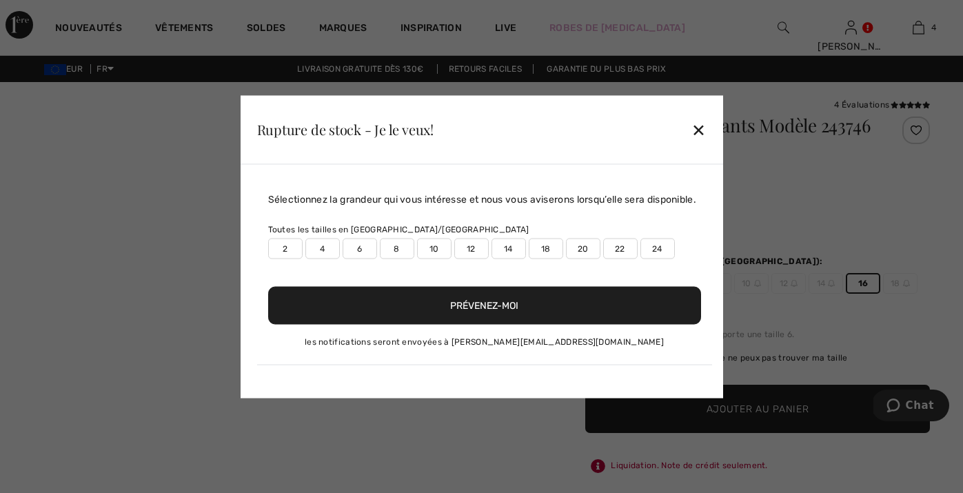
click at [753, 356] on div at bounding box center [481, 246] width 963 height 493
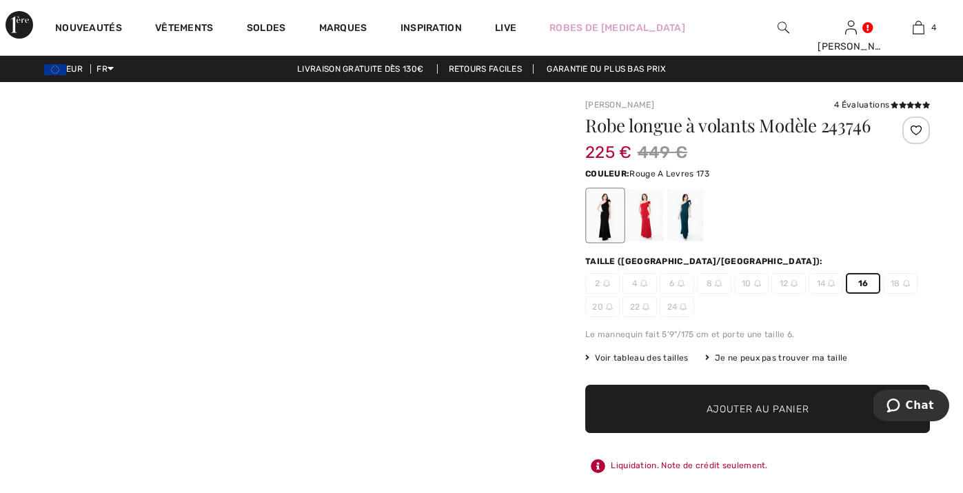
click at [753, 356] on div "Je ne peux pas trouver ma taille" at bounding box center [776, 358] width 143 height 12
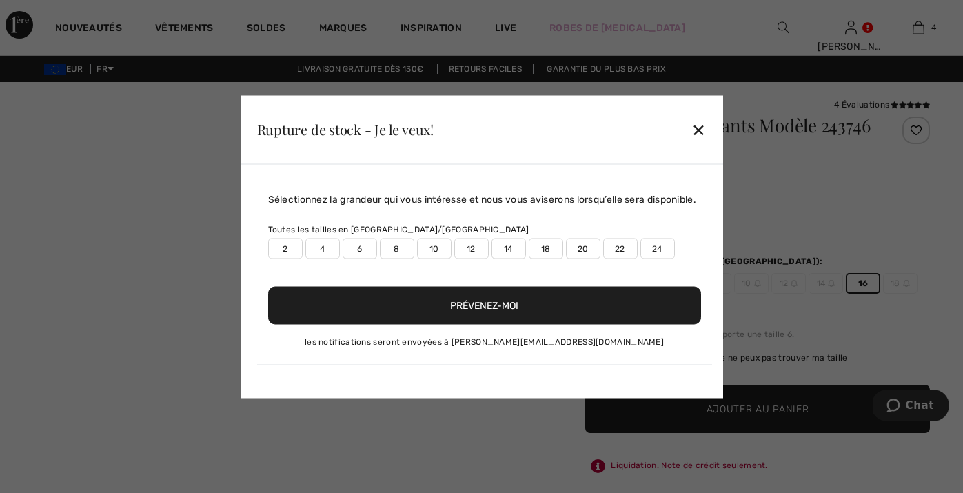
click at [505, 254] on label "14" at bounding box center [508, 248] width 34 height 21
click at [496, 312] on button "Prévenez-moi" at bounding box center [484, 305] width 433 height 38
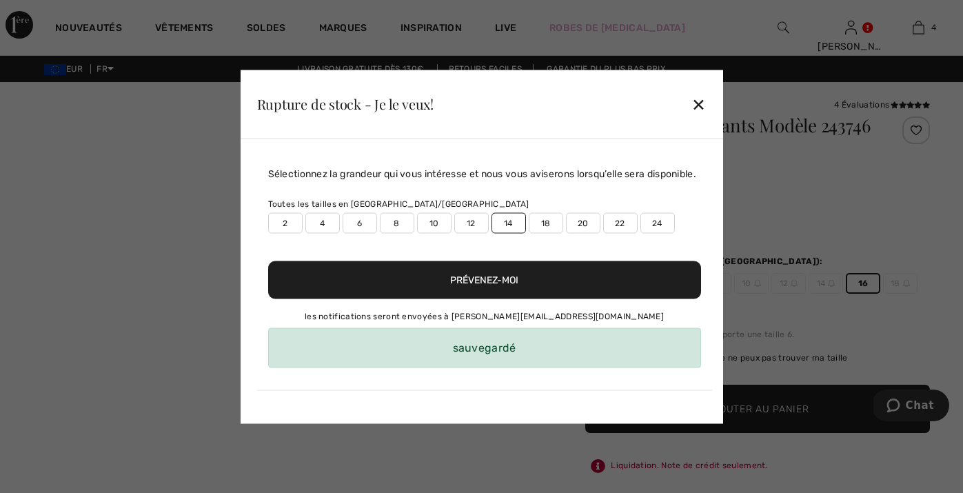
click at [694, 96] on div "✕" at bounding box center [698, 104] width 14 height 29
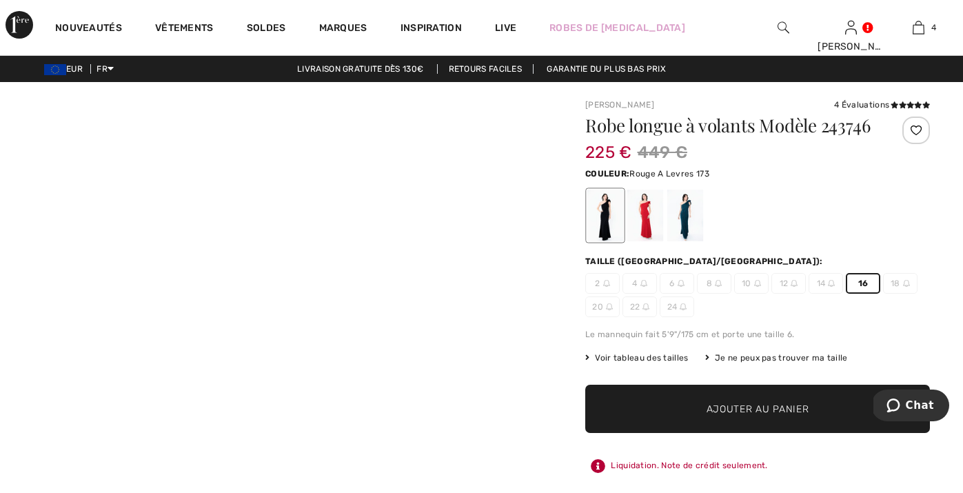
click at [647, 212] on div at bounding box center [645, 216] width 36 height 52
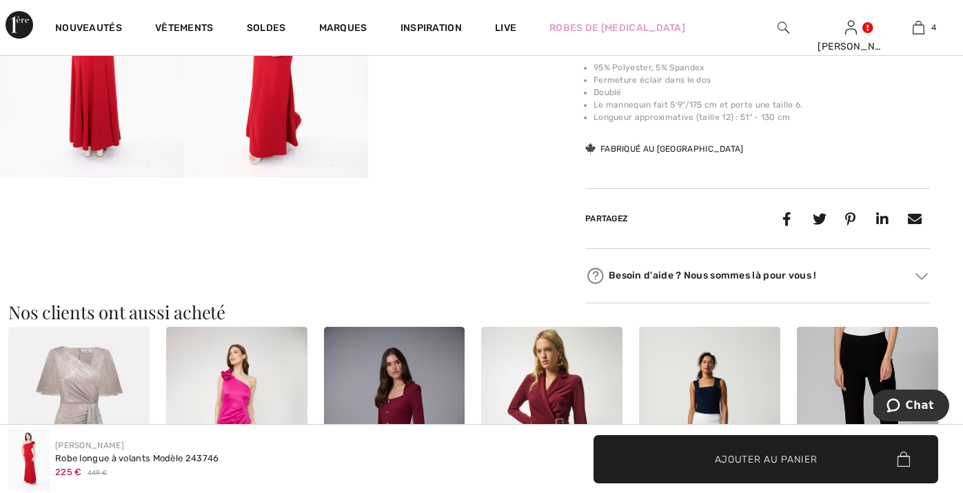
scroll to position [634, 0]
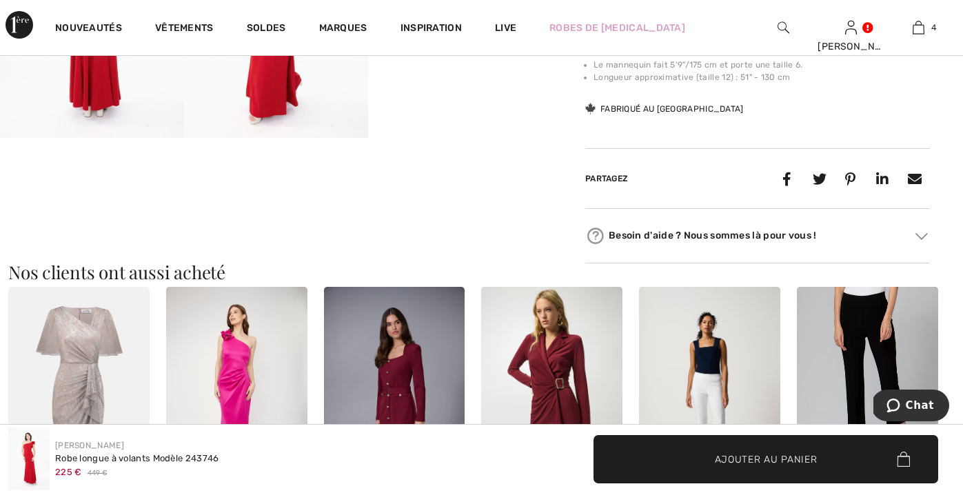
click at [848, 309] on img at bounding box center [867, 393] width 141 height 212
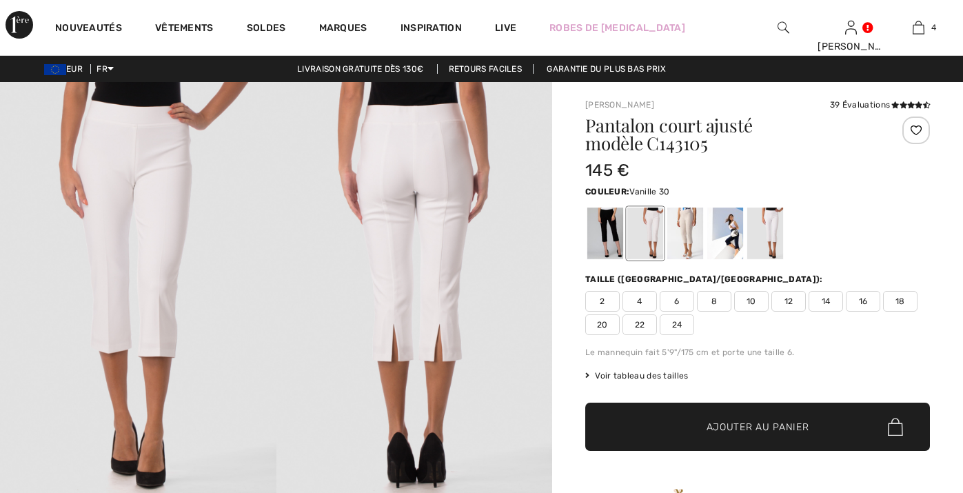
checkbox input "true"
click at [613, 245] on div at bounding box center [605, 233] width 36 height 52
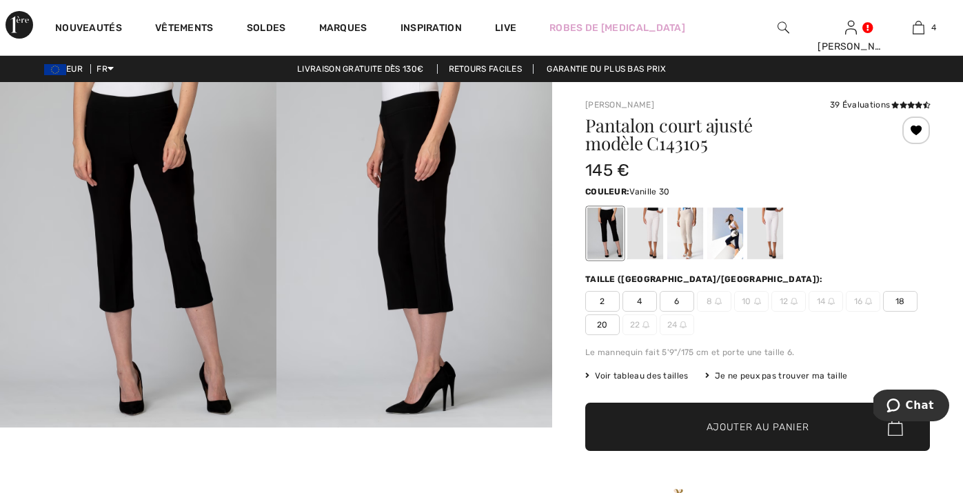
click at [645, 241] on div at bounding box center [645, 233] width 36 height 52
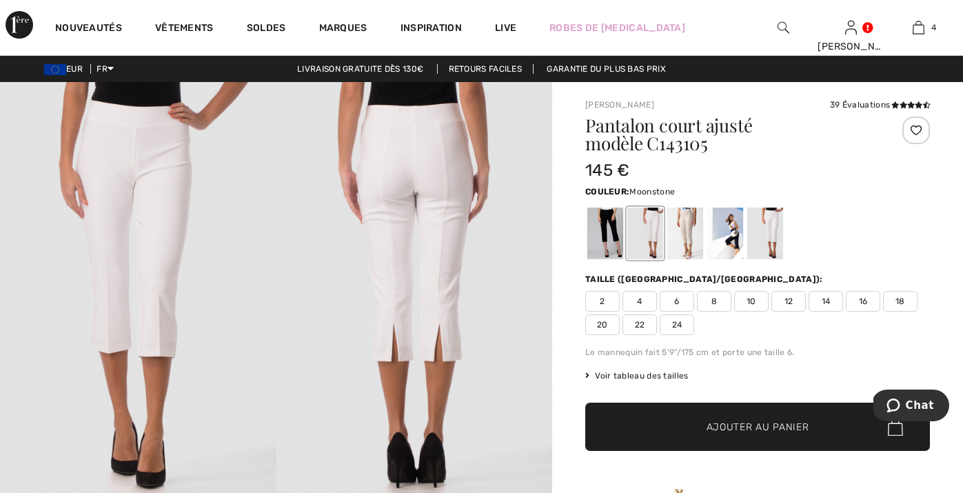
click at [691, 238] on div at bounding box center [685, 233] width 36 height 52
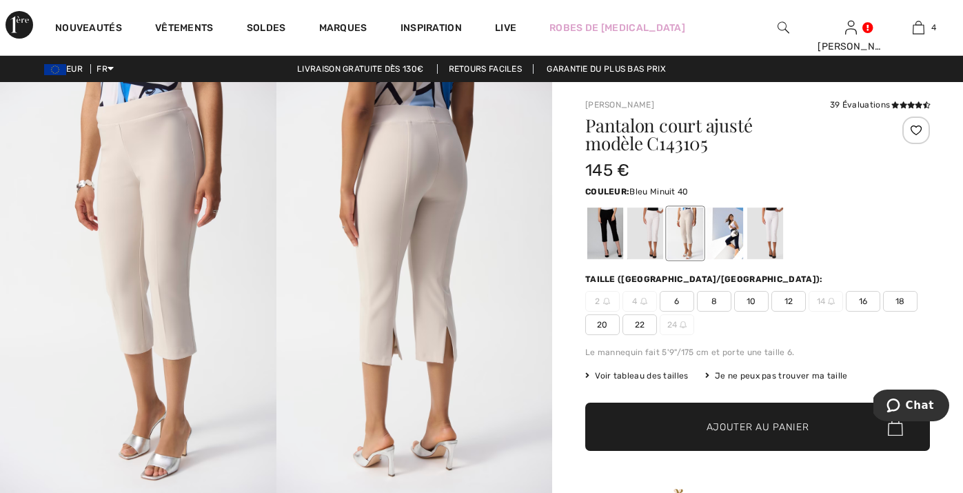
click at [724, 242] on div at bounding box center [725, 233] width 36 height 52
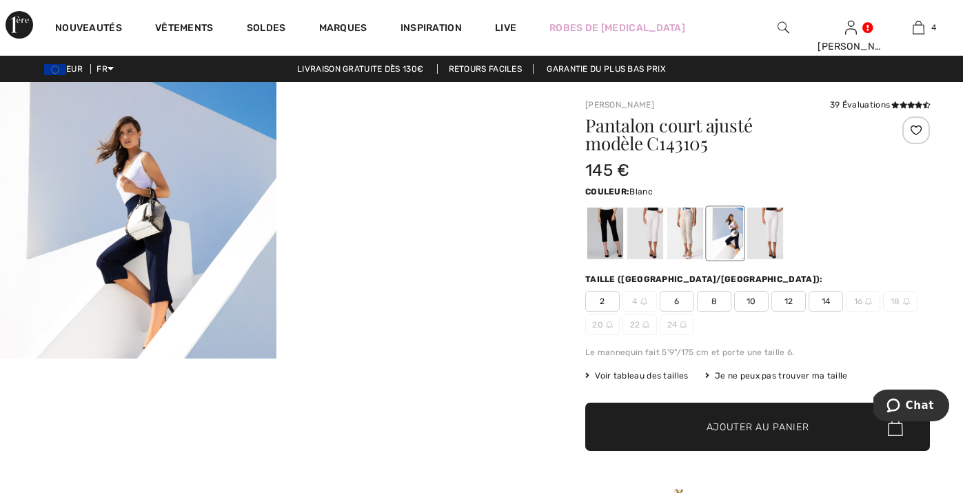
click at [768, 246] on div at bounding box center [765, 233] width 36 height 52
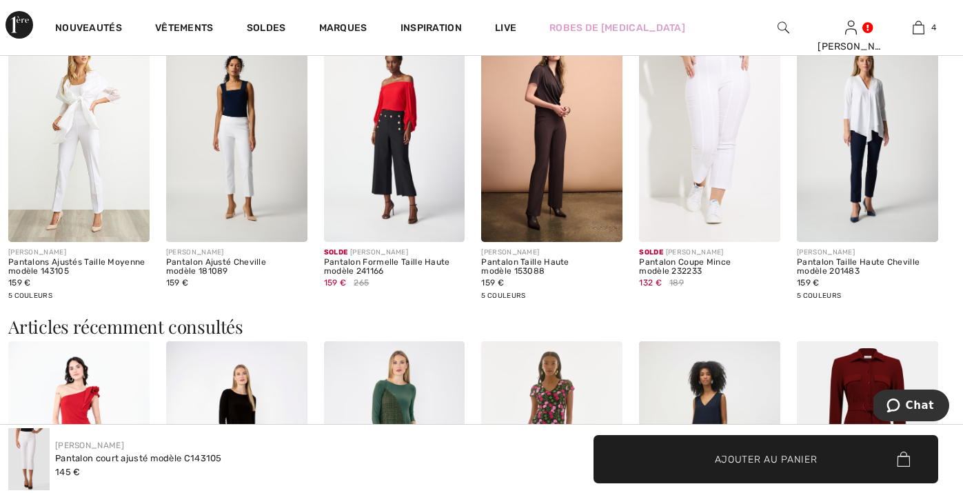
scroll to position [1199, 0]
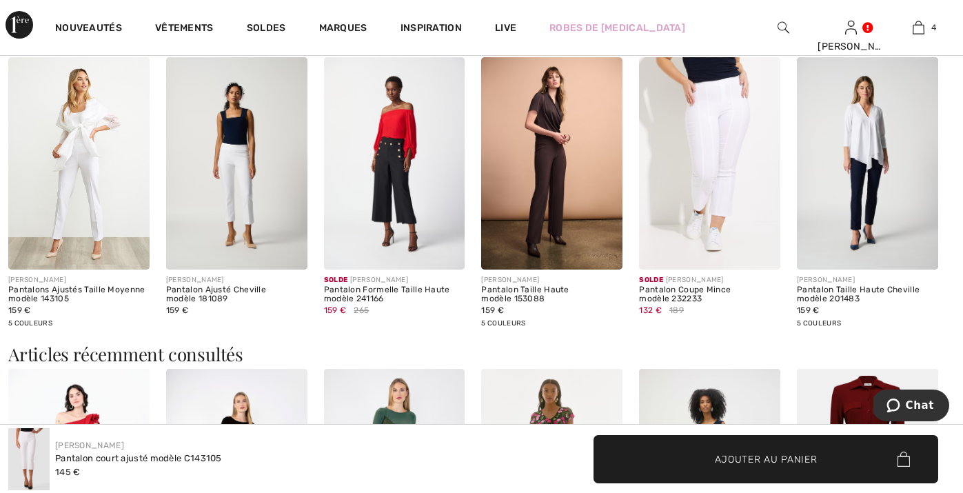
click at [866, 179] on img at bounding box center [867, 163] width 141 height 212
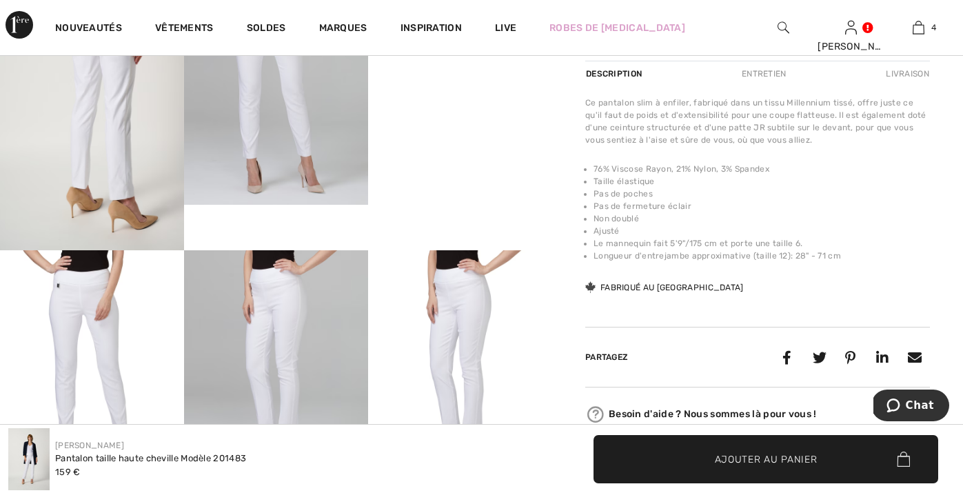
scroll to position [523, 0]
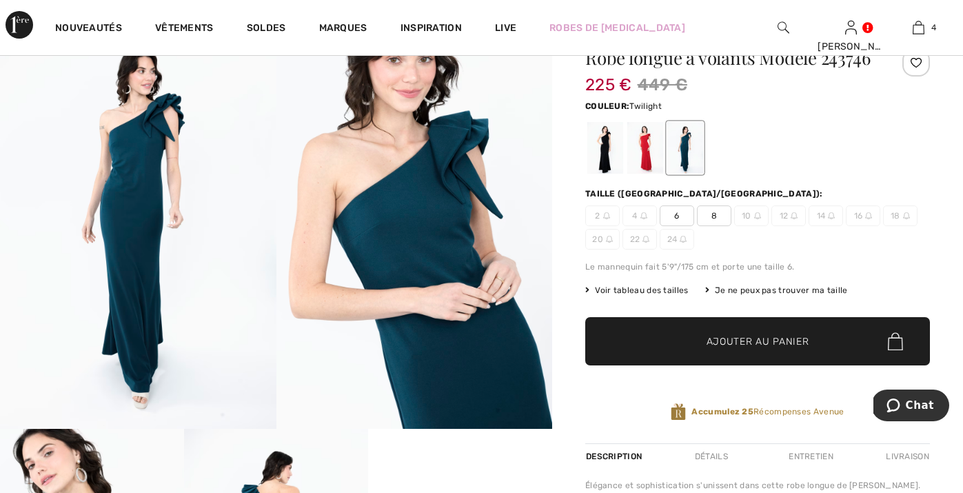
scroll to position [57, 0]
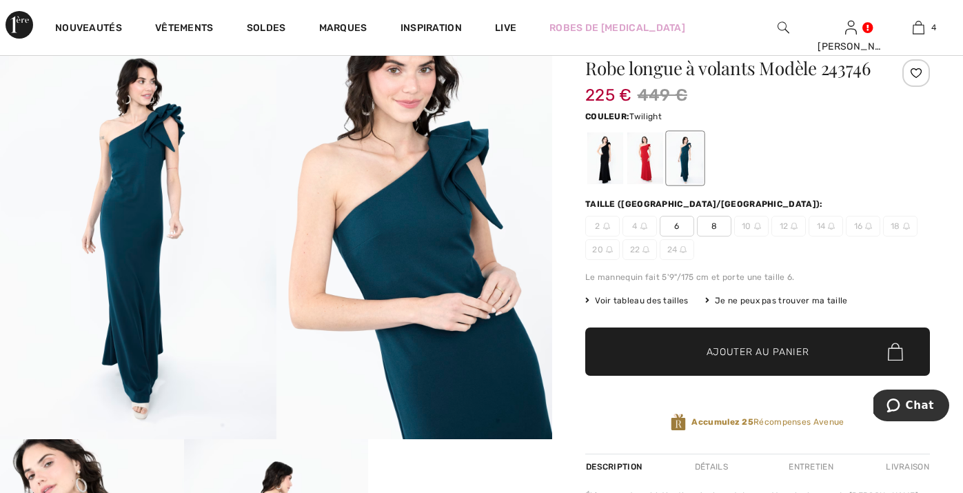
click at [687, 156] on div at bounding box center [685, 158] width 36 height 52
click at [639, 159] on div at bounding box center [645, 158] width 36 height 52
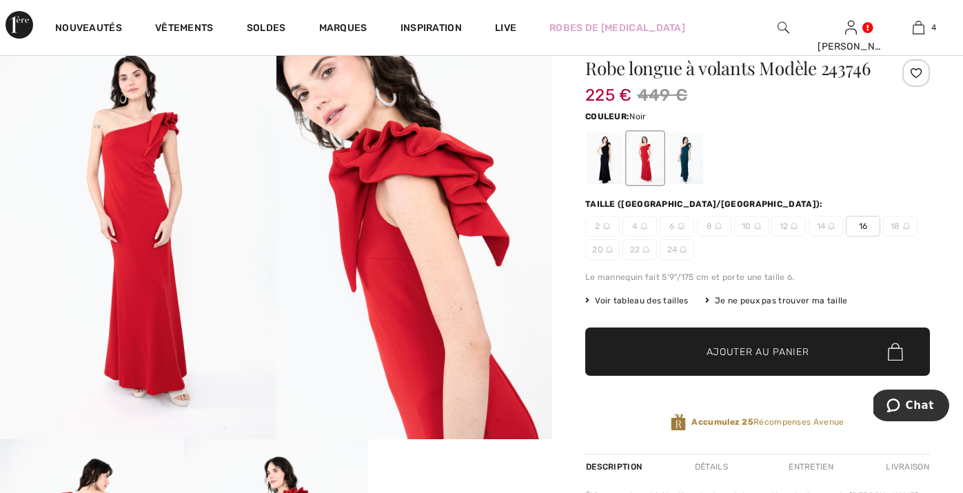
click at [612, 159] on div at bounding box center [605, 158] width 36 height 52
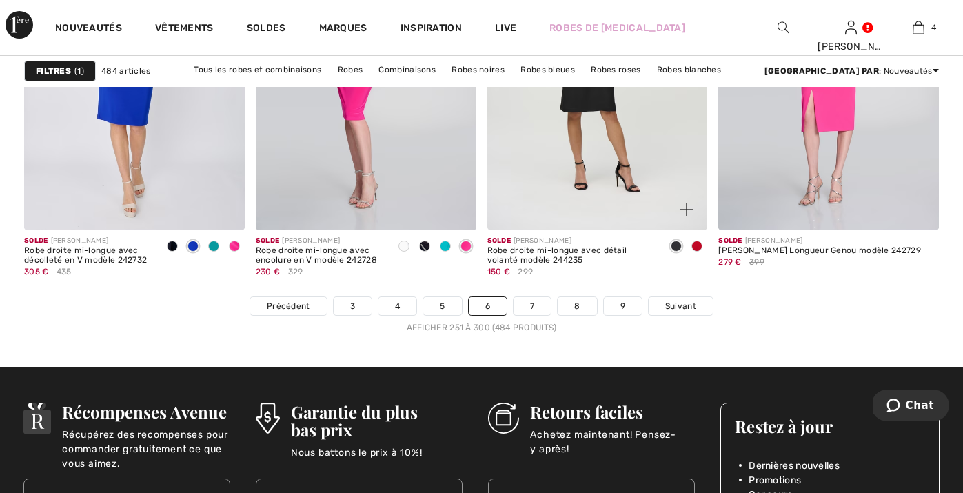
scroll to position [6068, 0]
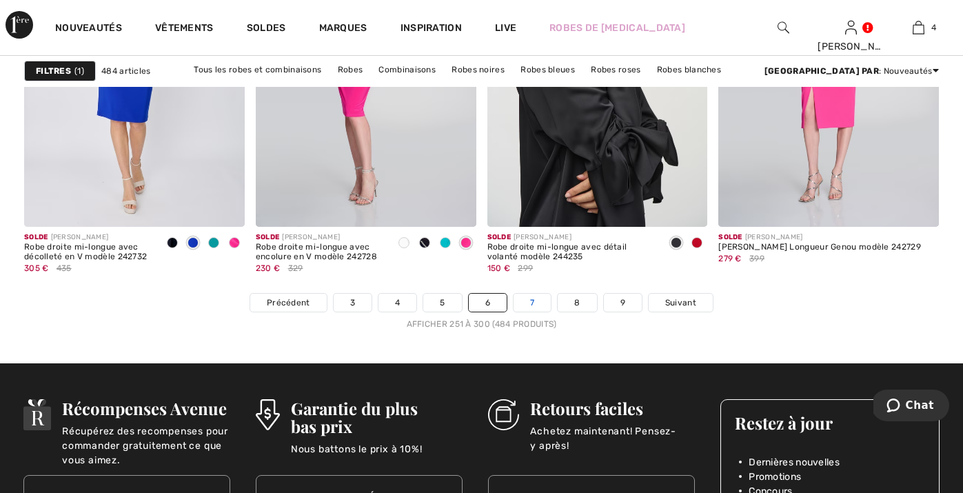
click at [526, 301] on link "7" at bounding box center [531, 303] width 37 height 18
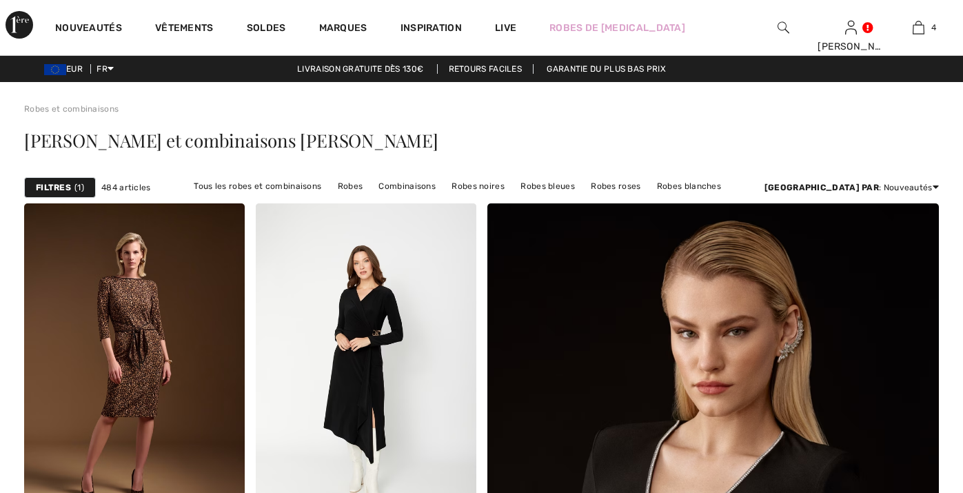
checkbox input "true"
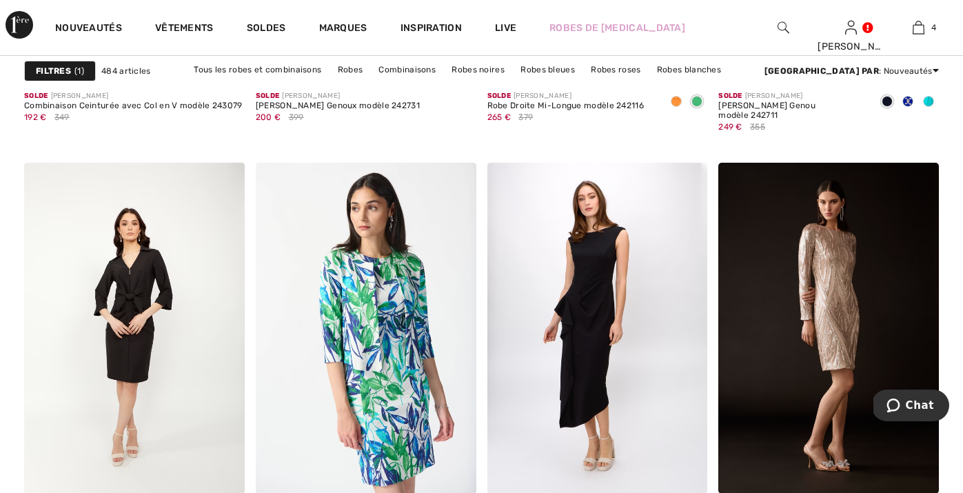
scroll to position [4492, 0]
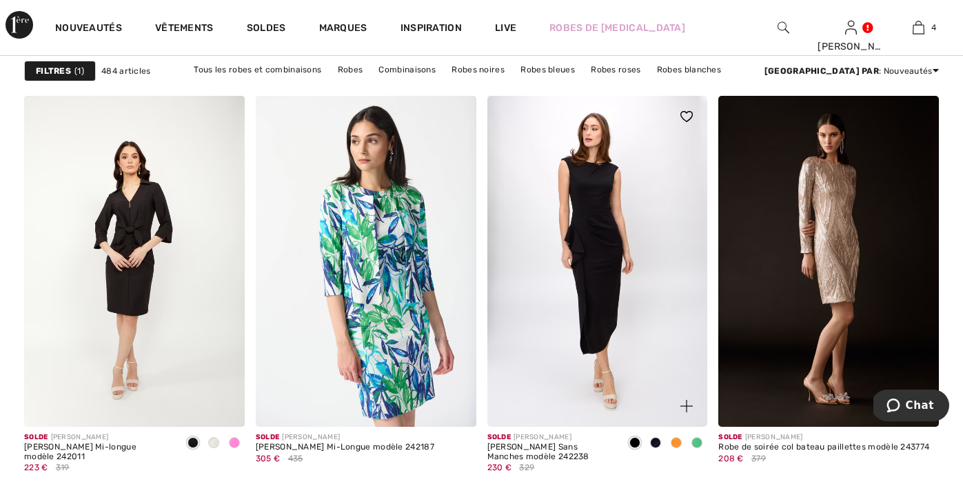
click at [602, 274] on img at bounding box center [597, 261] width 221 height 331
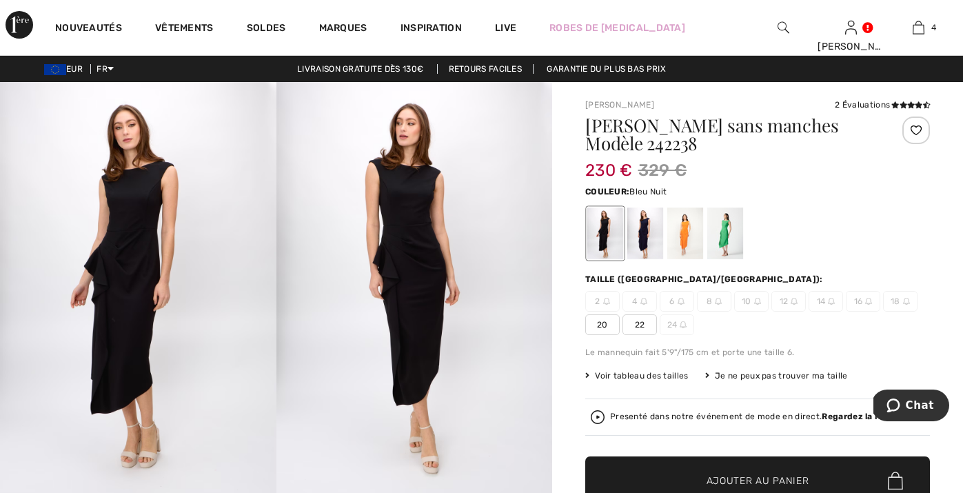
click at [648, 242] on div at bounding box center [645, 233] width 36 height 52
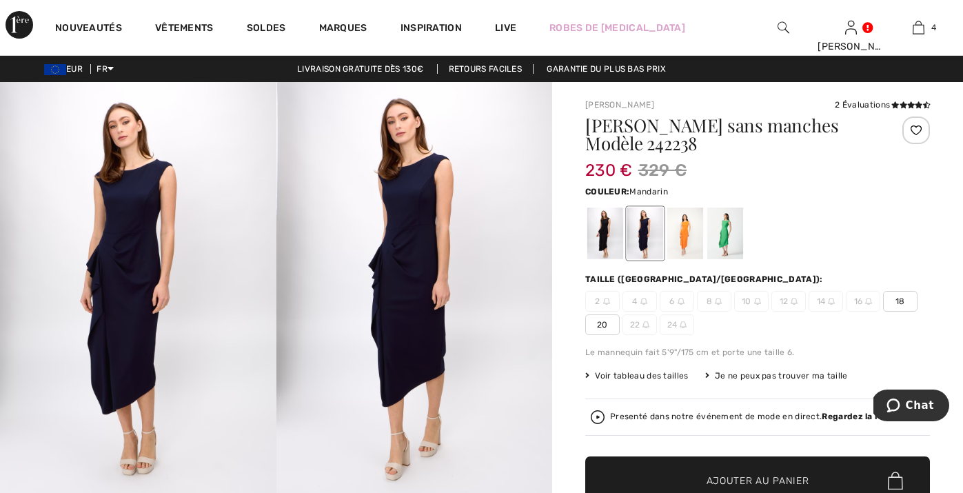
click at [690, 237] on div at bounding box center [685, 233] width 36 height 52
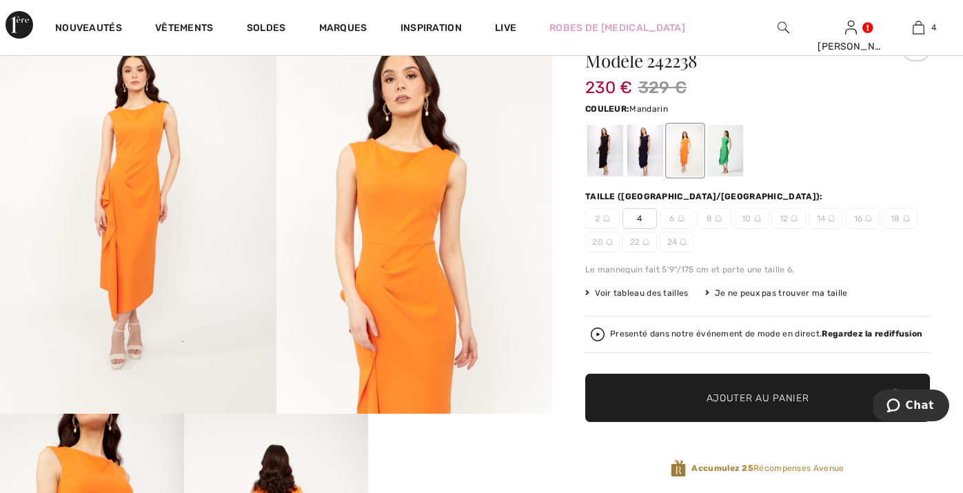
scroll to position [59, 0]
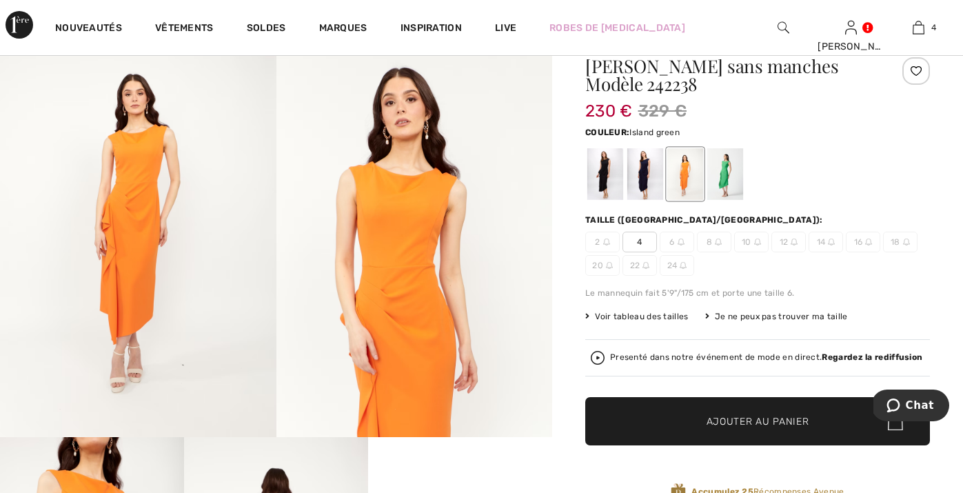
click at [722, 179] on div at bounding box center [725, 174] width 36 height 52
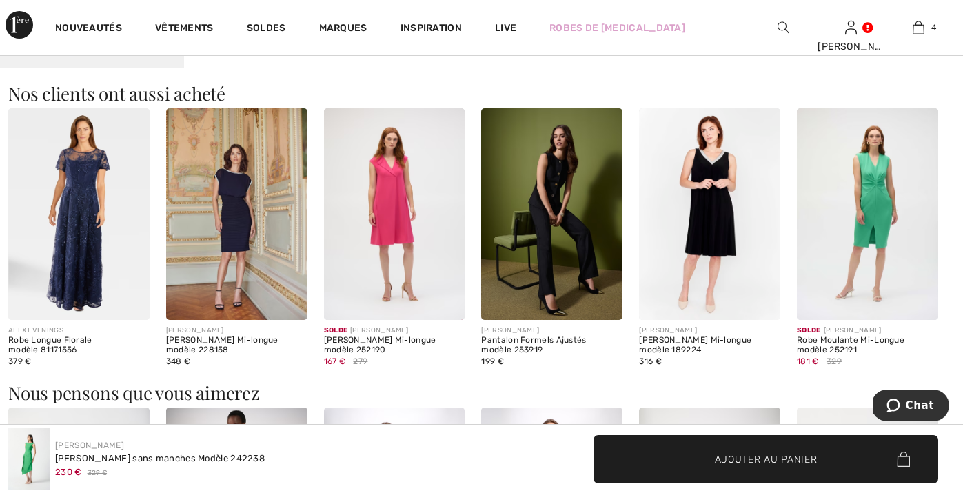
scroll to position [981, 0]
click at [396, 231] on img at bounding box center [394, 214] width 141 height 212
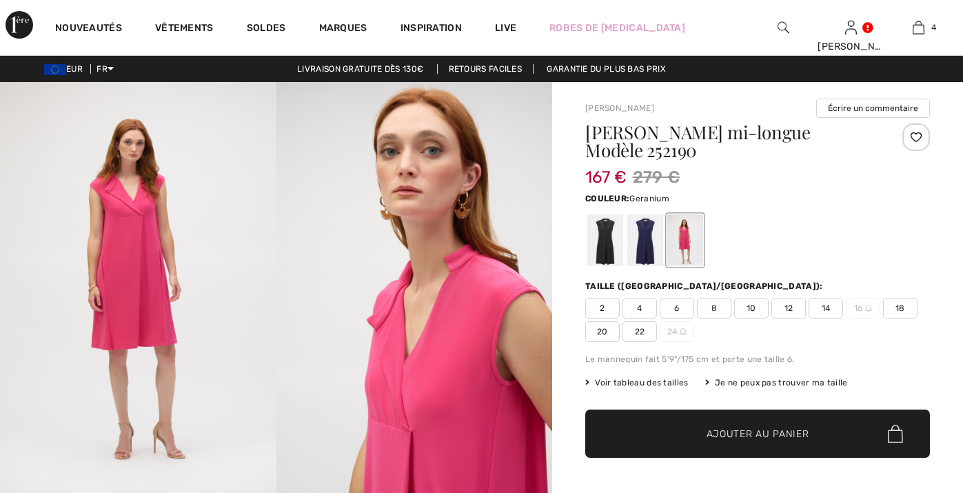
checkbox input "true"
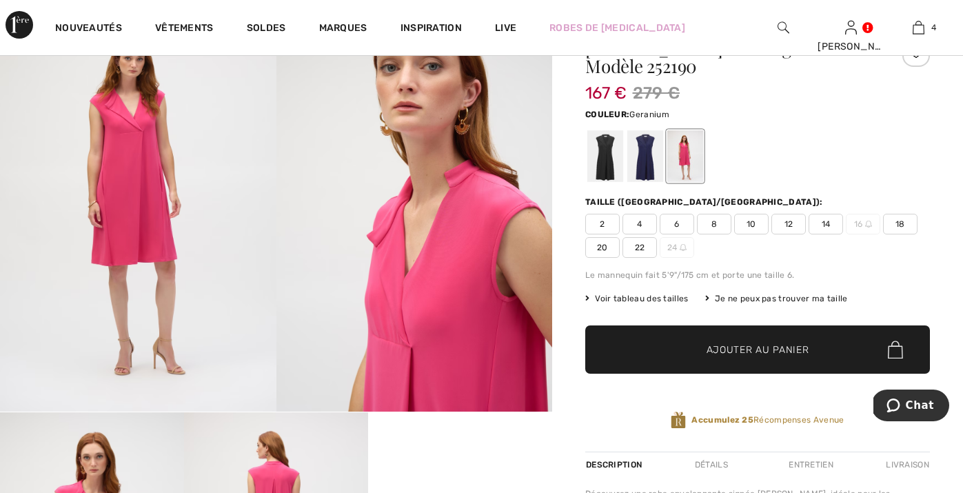
scroll to position [72, 0]
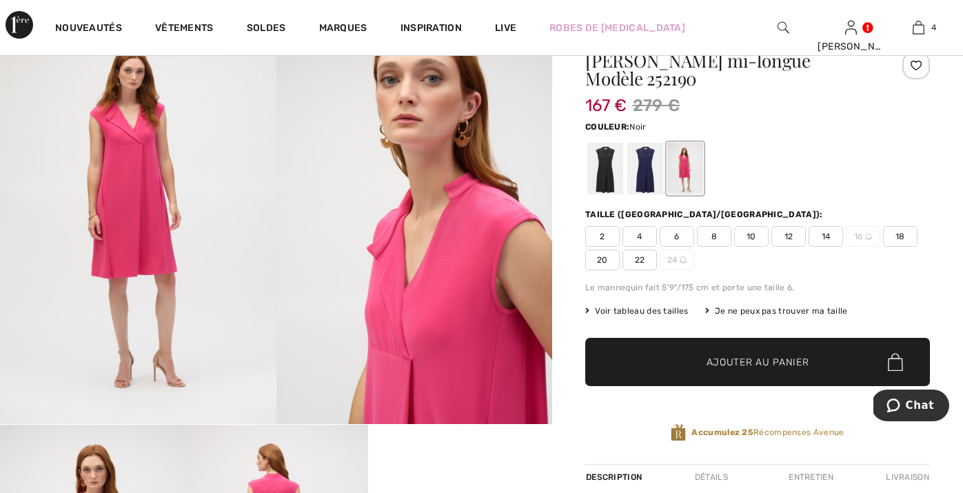
click at [596, 165] on div at bounding box center [605, 169] width 36 height 52
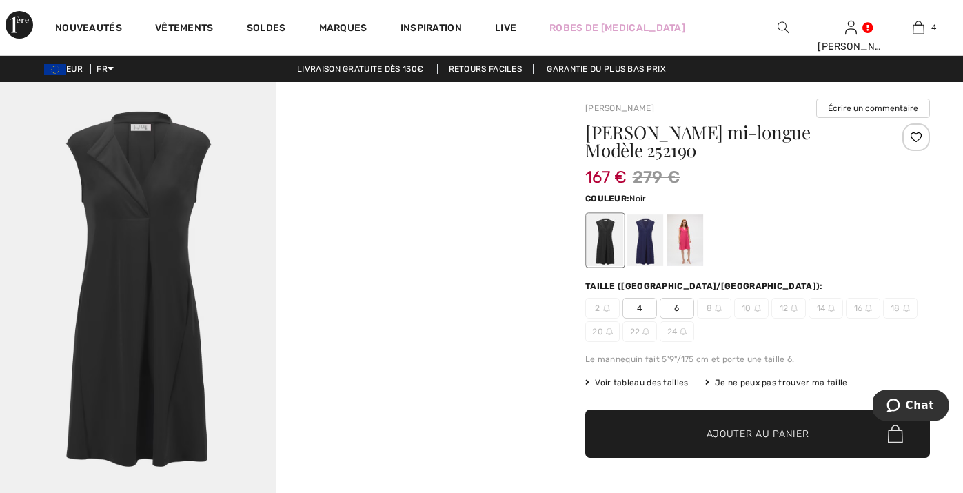
scroll to position [0, 0]
click at [647, 241] on div at bounding box center [645, 240] width 36 height 52
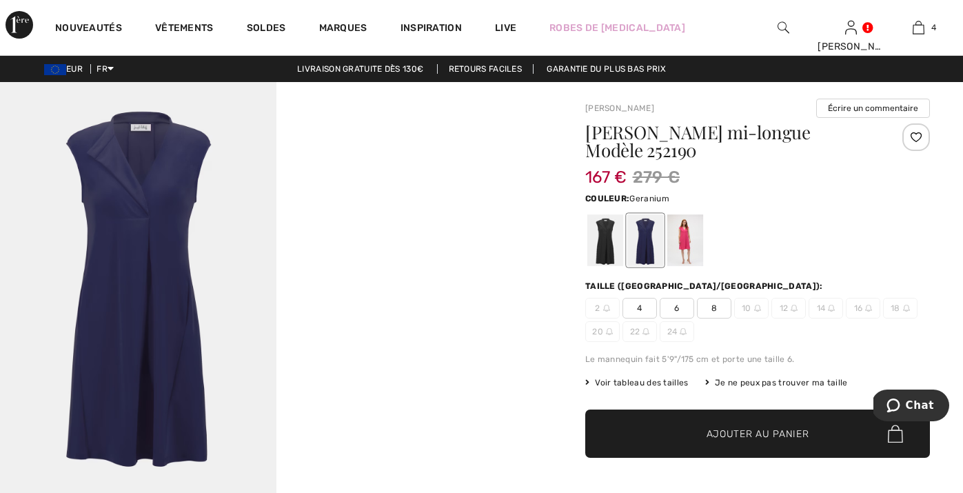
click at [689, 242] on div at bounding box center [685, 240] width 36 height 52
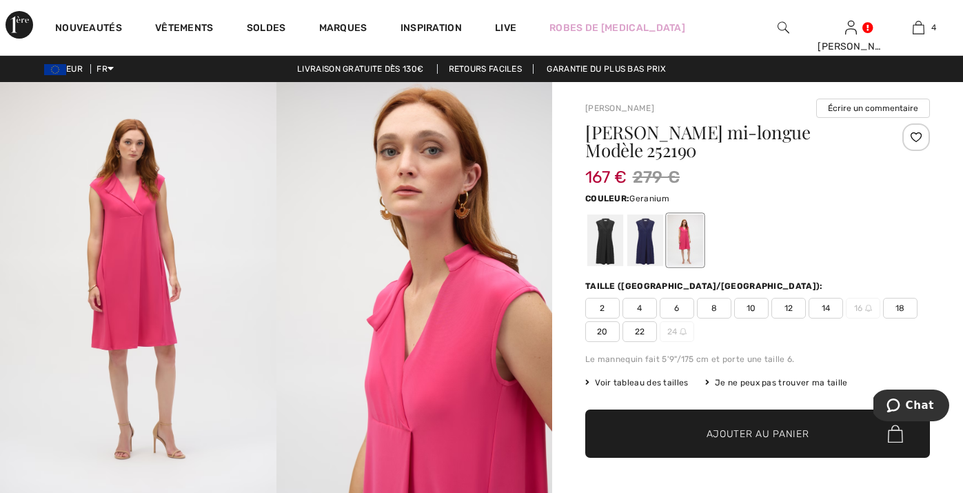
click at [919, 134] on div at bounding box center [916, 137] width 28 height 28
click at [604, 236] on div at bounding box center [605, 240] width 36 height 52
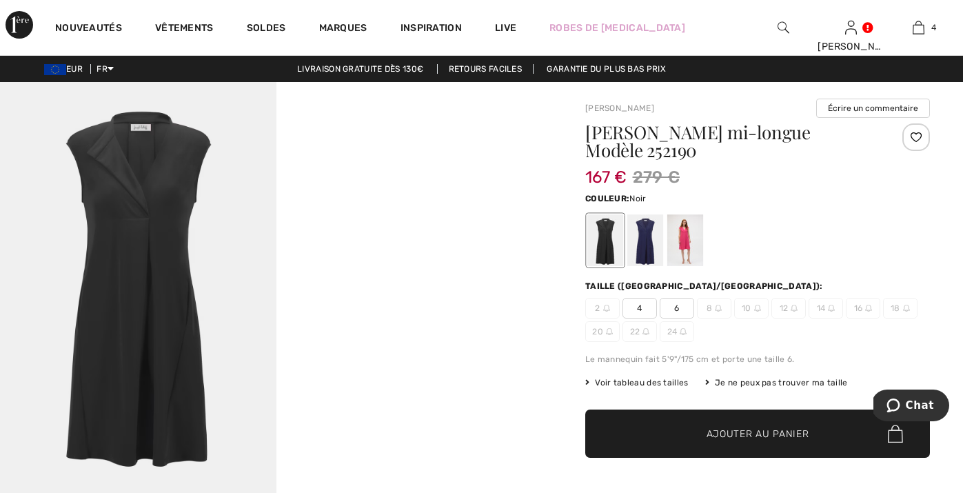
click at [922, 135] on div at bounding box center [916, 137] width 28 height 28
click at [642, 240] on div at bounding box center [645, 240] width 36 height 52
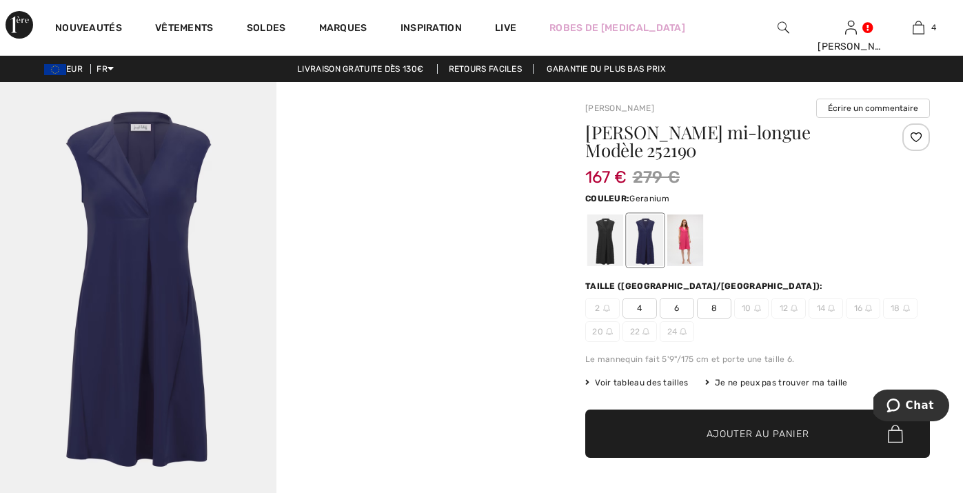
click at [689, 238] on div at bounding box center [685, 240] width 36 height 52
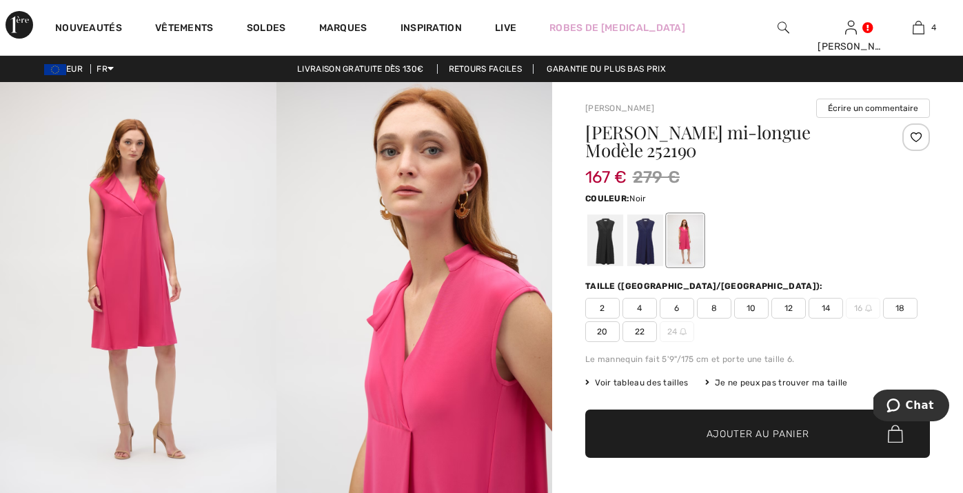
click at [602, 244] on div at bounding box center [605, 240] width 36 height 52
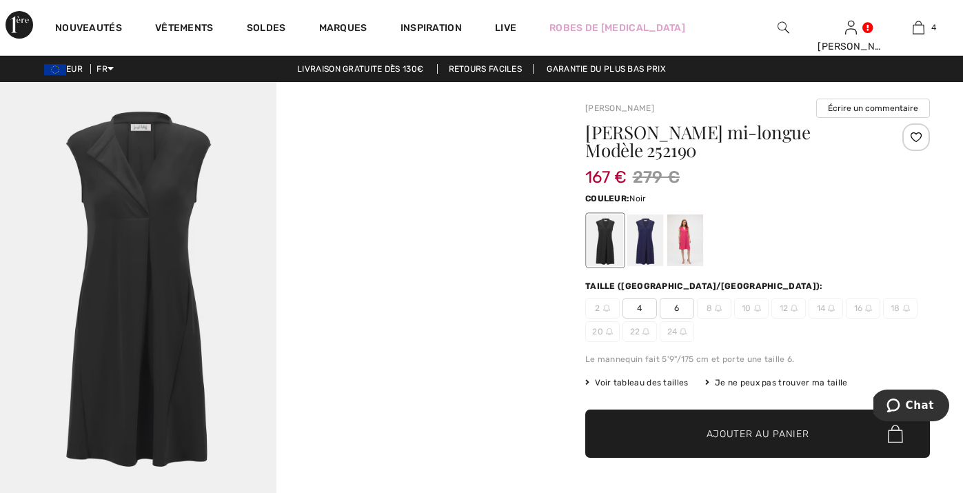
click at [922, 132] on div at bounding box center [916, 137] width 28 height 28
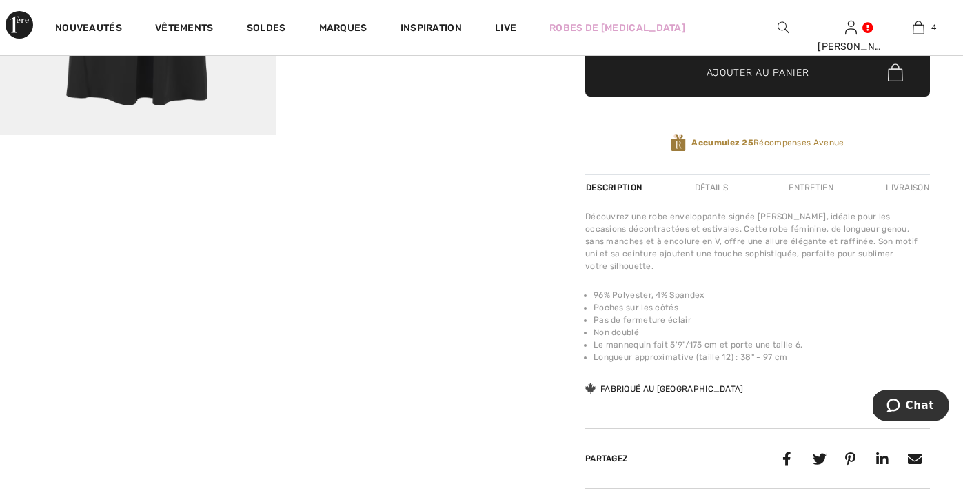
scroll to position [369, 0]
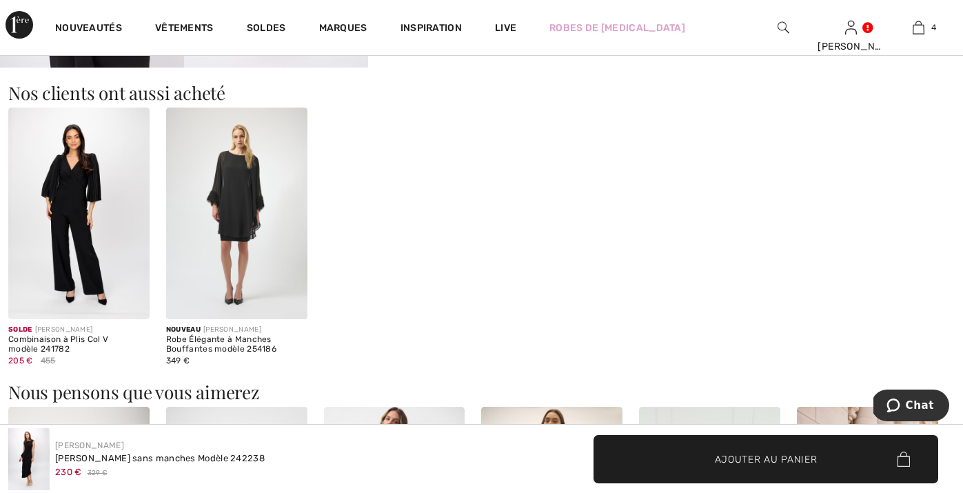
click at [230, 237] on img at bounding box center [236, 214] width 141 height 212
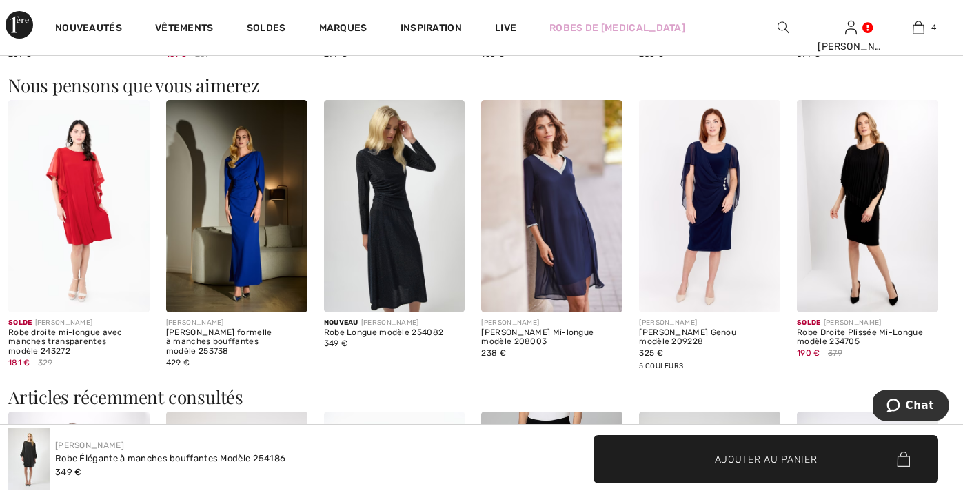
scroll to position [1194, 0]
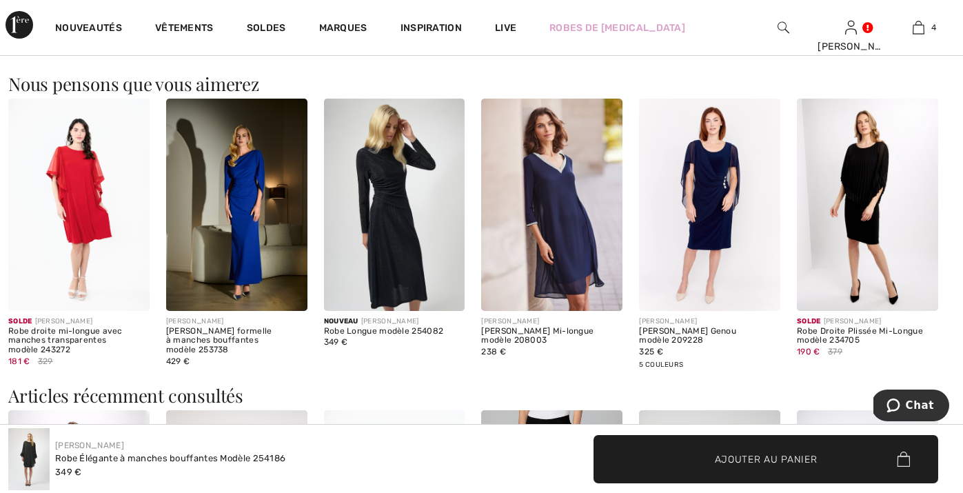
click at [569, 242] on img at bounding box center [551, 205] width 141 height 212
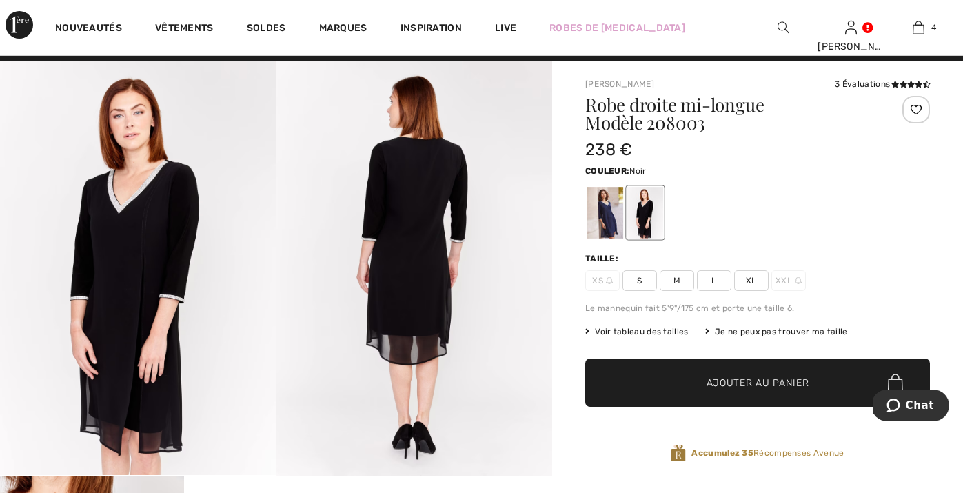
scroll to position [18, 0]
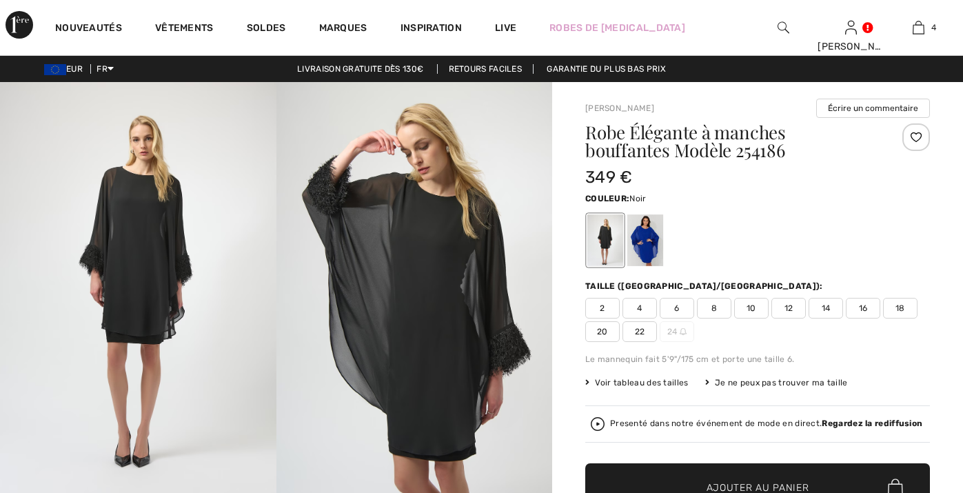
checkbox input "true"
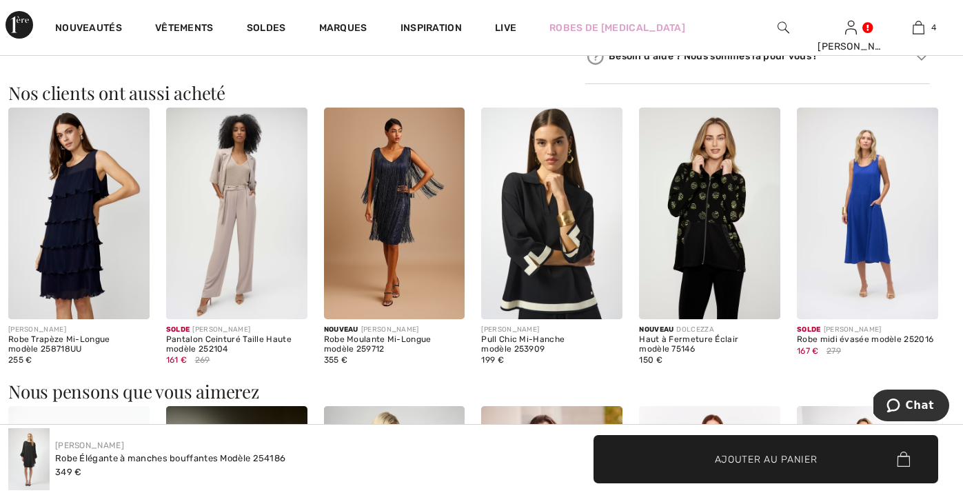
scroll to position [891, 0]
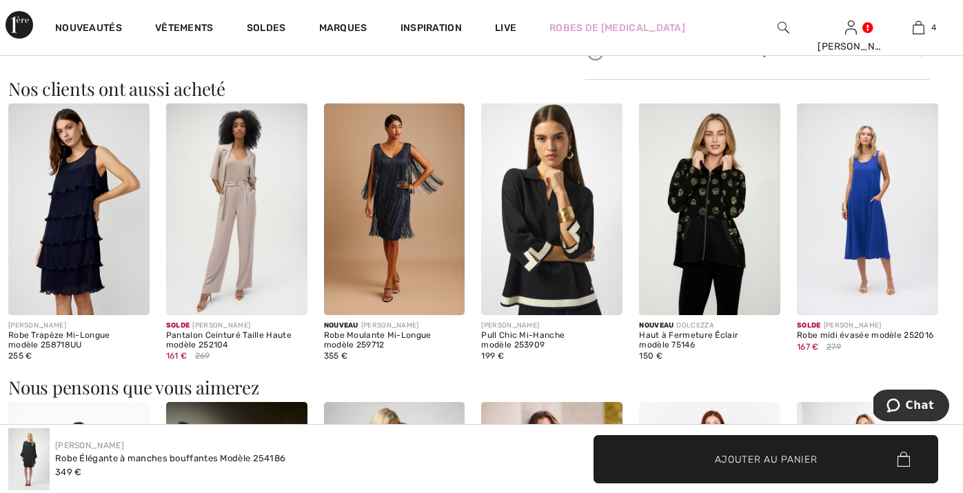
click at [541, 189] on img at bounding box center [551, 209] width 141 height 212
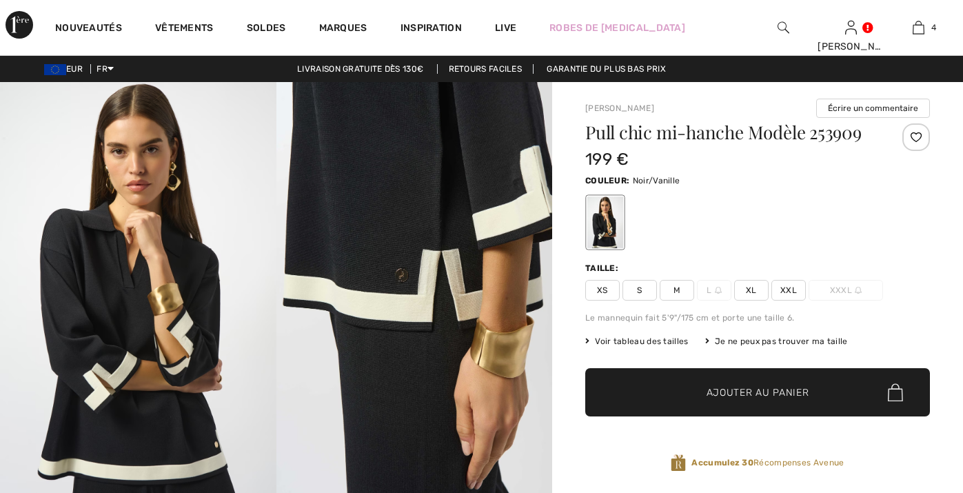
checkbox input "true"
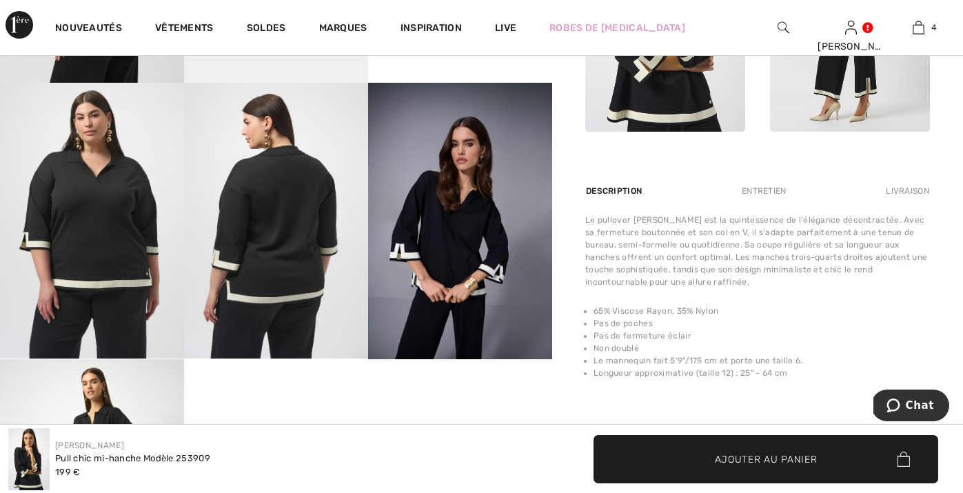
scroll to position [689, 0]
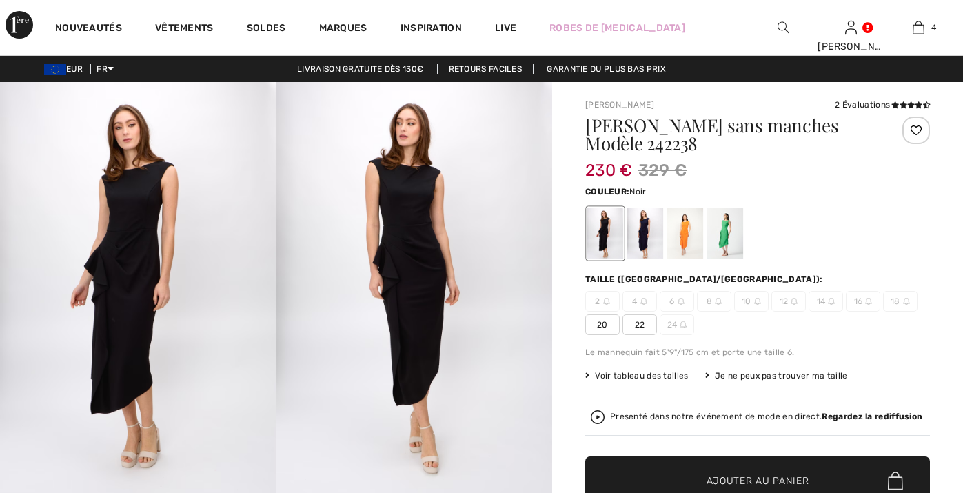
checkbox input "true"
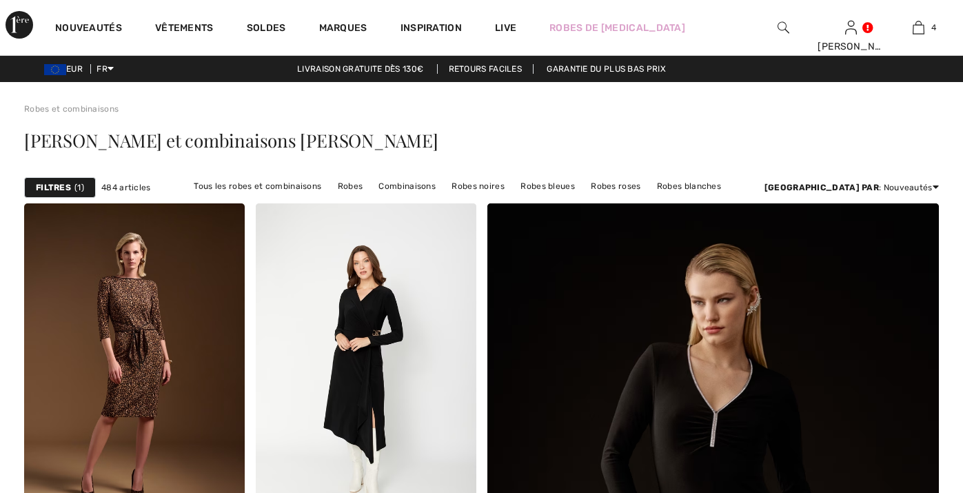
checkbox input "true"
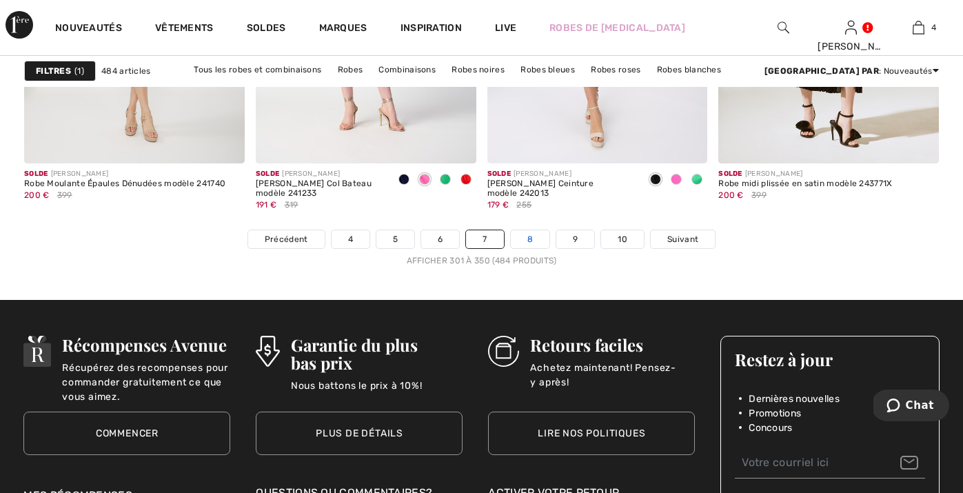
scroll to position [6133, 0]
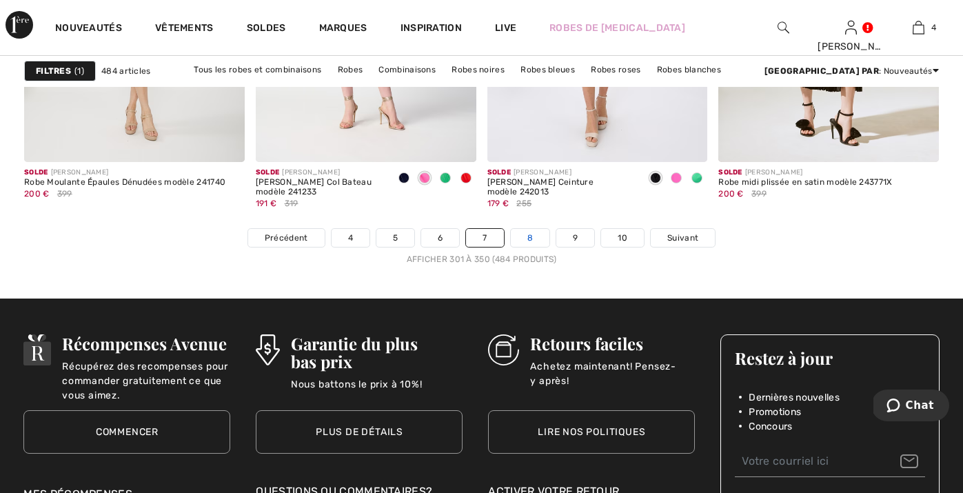
click at [536, 234] on link "8" at bounding box center [530, 238] width 39 height 18
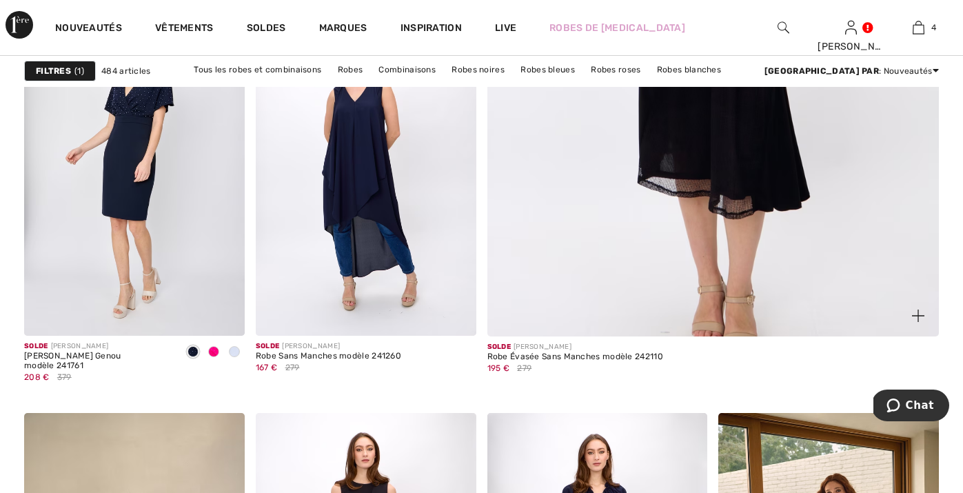
scroll to position [614, 0]
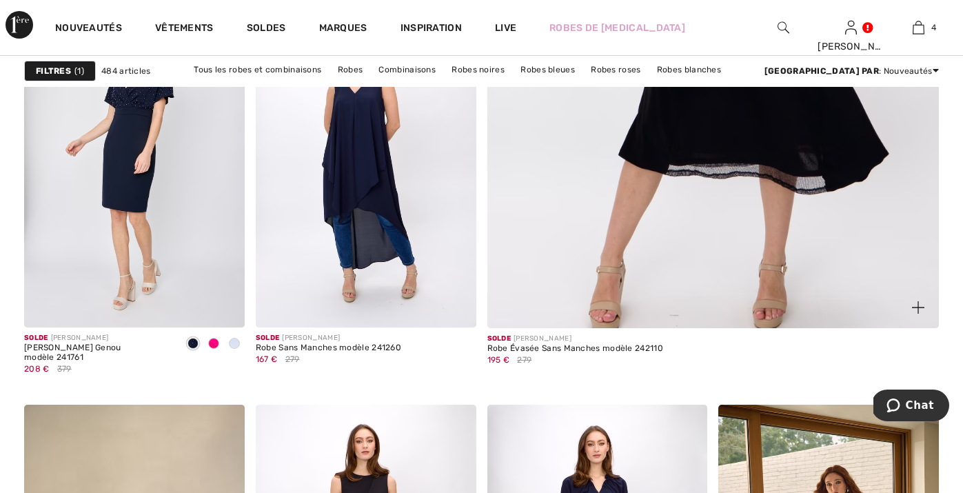
click at [588, 349] on div "Robe Évasée Sans Manches modèle 242110" at bounding box center [575, 349] width 176 height 10
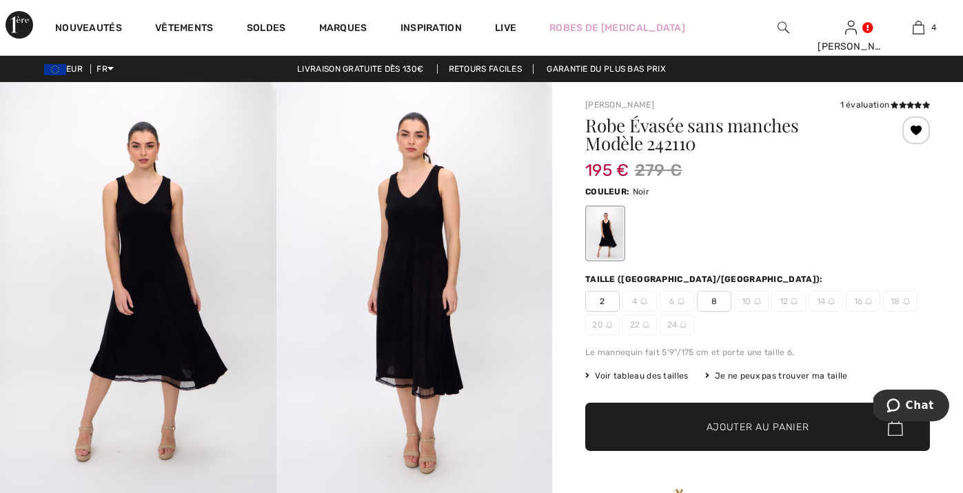
click at [761, 375] on div "Je ne peux pas trouver ma taille" at bounding box center [776, 375] width 143 height 12
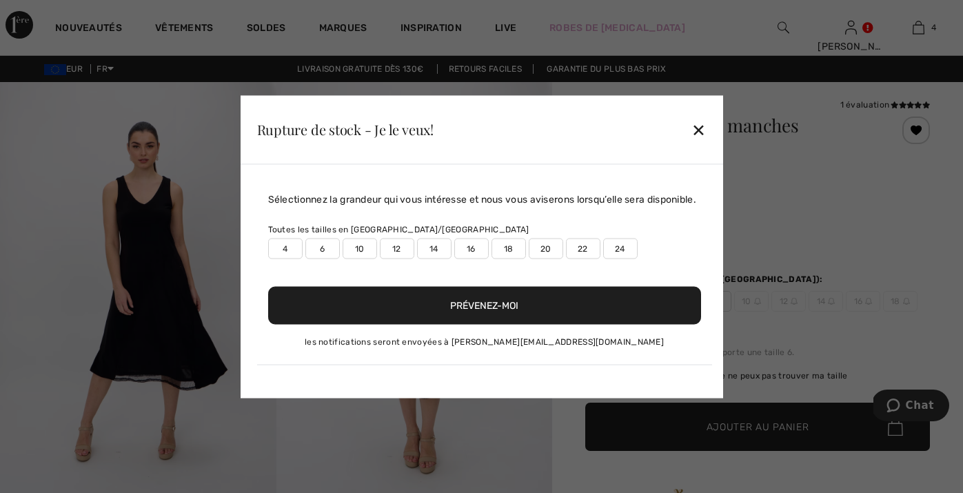
click at [434, 256] on label "14" at bounding box center [434, 248] width 34 height 21
click at [434, 318] on button "Prévenez-moi" at bounding box center [484, 305] width 433 height 38
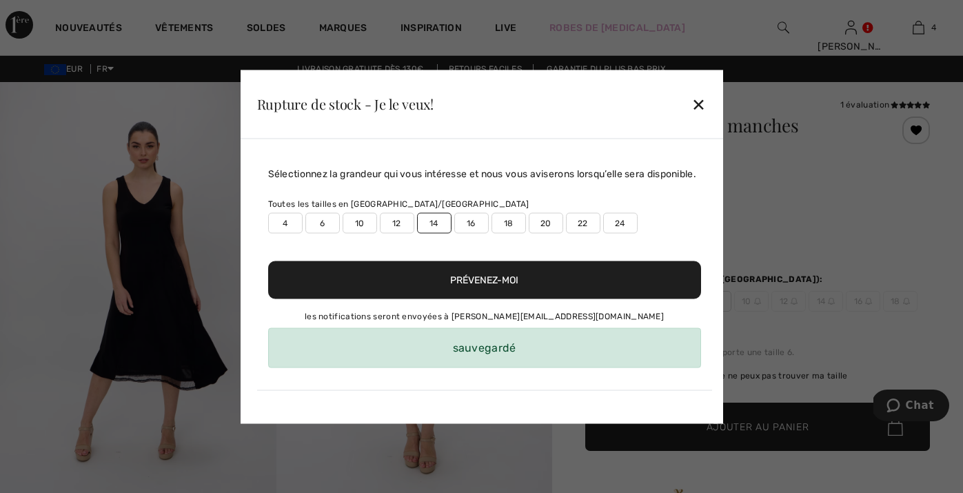
click at [451, 287] on button "Prévenez-moi" at bounding box center [484, 280] width 433 height 38
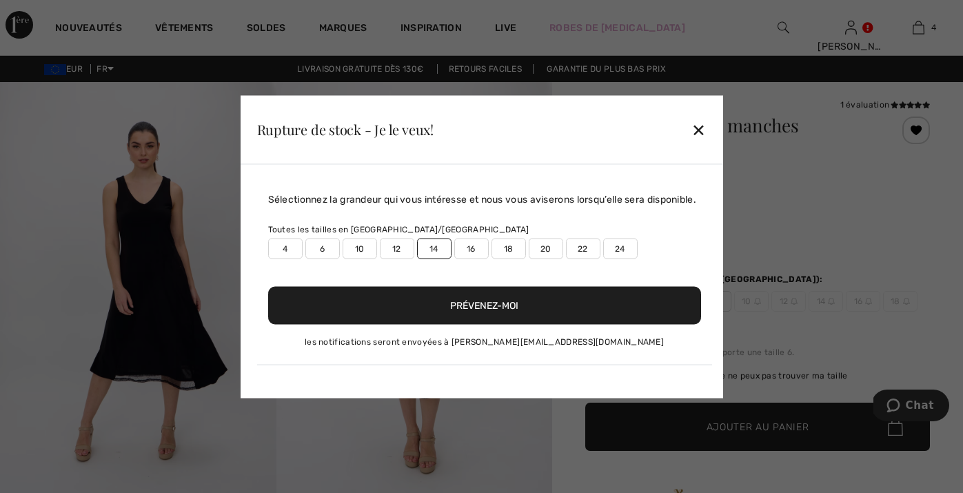
click at [696, 101] on div "Rupture de stock - Je le veux! ✕" at bounding box center [482, 129] width 482 height 69
click at [871, 110] on div at bounding box center [481, 246] width 963 height 493
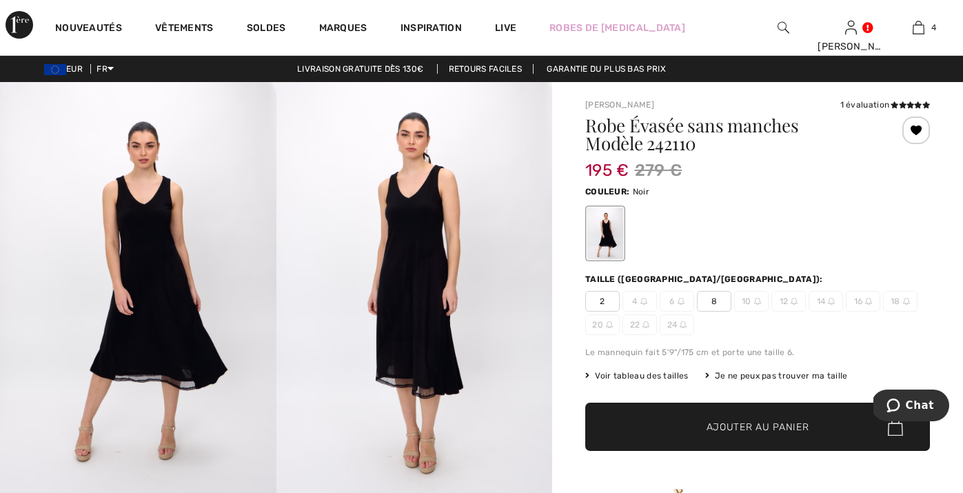
click at [880, 99] on div "1 évaluation" at bounding box center [885, 105] width 90 height 12
click at [902, 104] on icon at bounding box center [903, 104] width 8 height 7
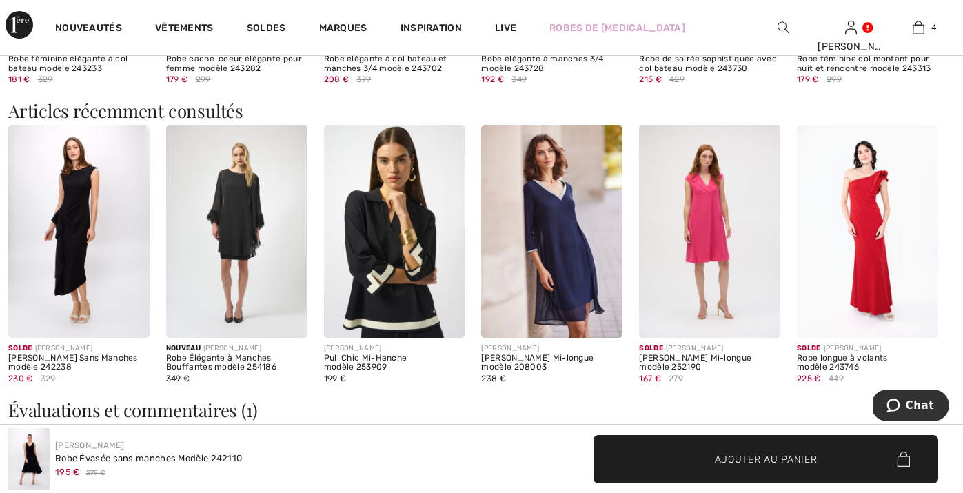
scroll to position [1558, 0]
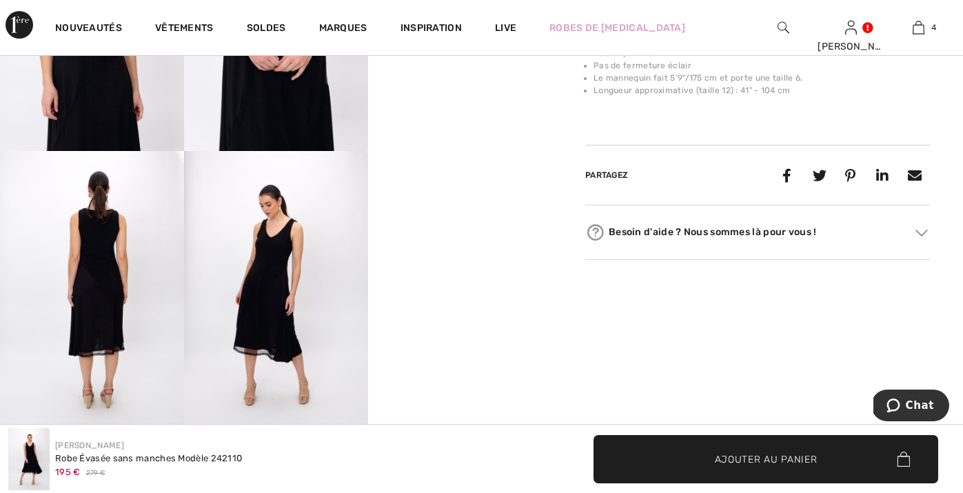
scroll to position [620, 0]
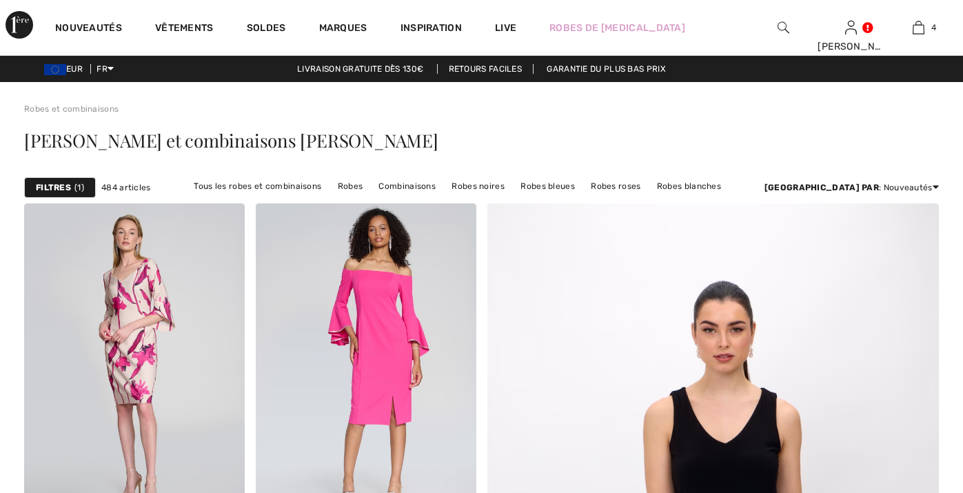
checkbox input "true"
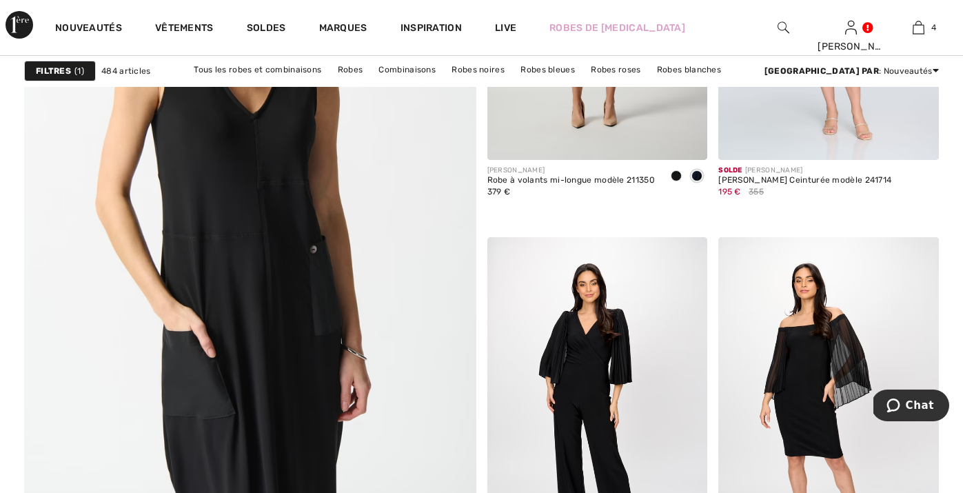
scroll to position [3457, 0]
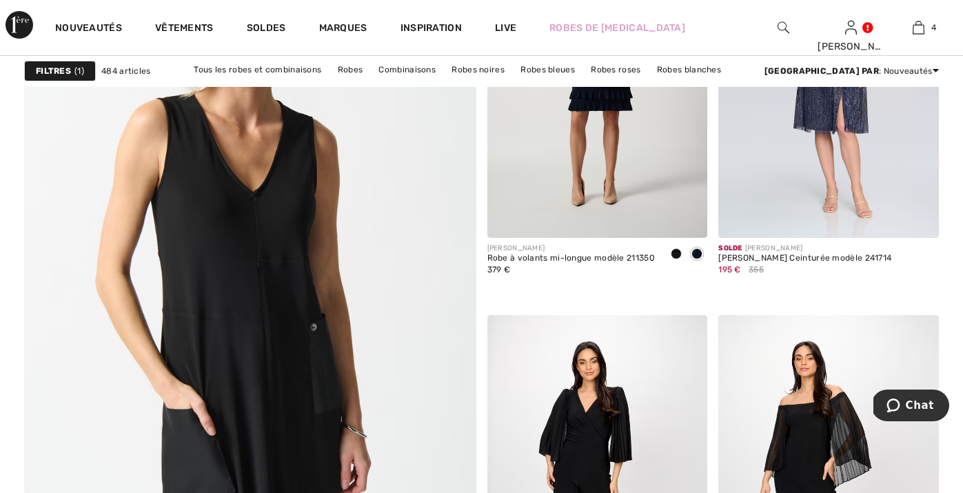
click at [286, 292] on img at bounding box center [250, 313] width 542 height 813
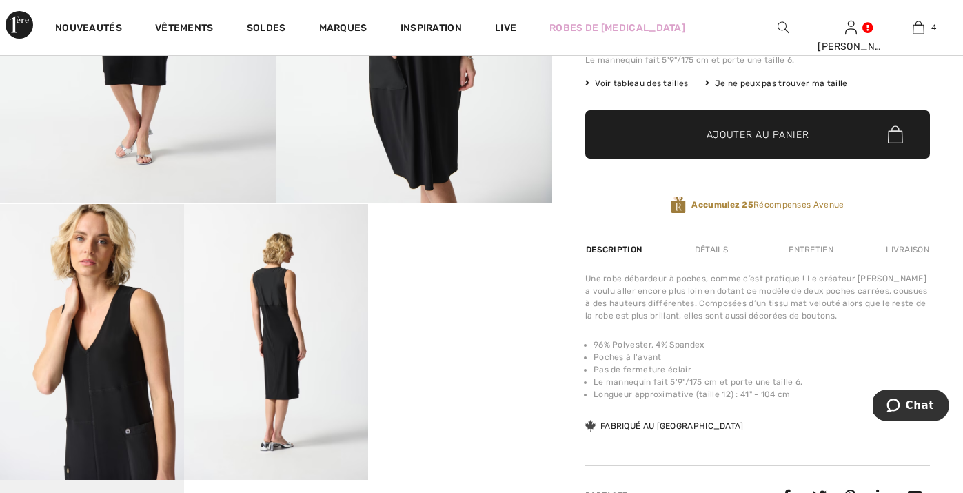
scroll to position [292, 0]
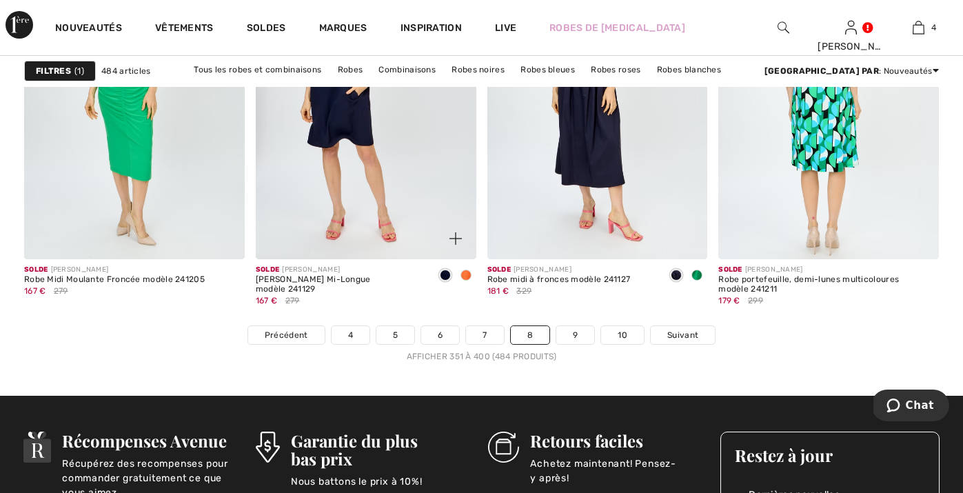
scroll to position [6032, 0]
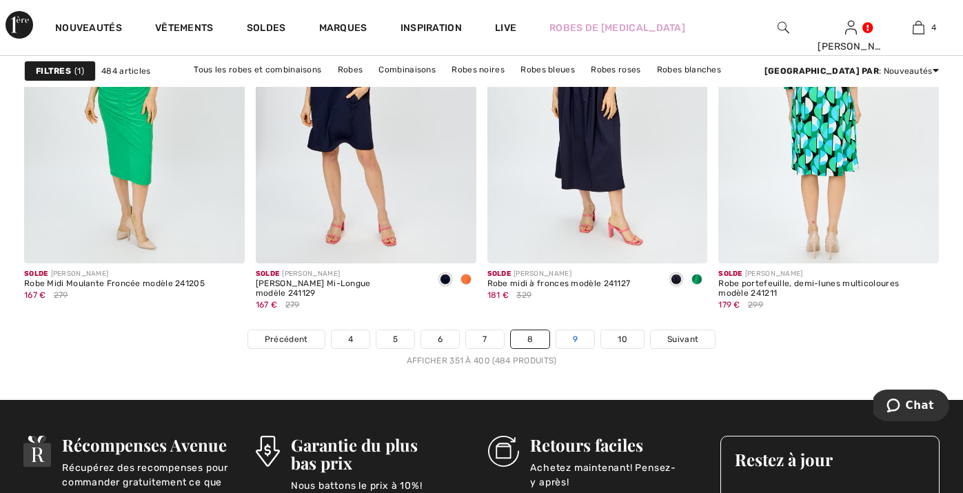
click at [566, 348] on link "9" at bounding box center [575, 339] width 38 height 18
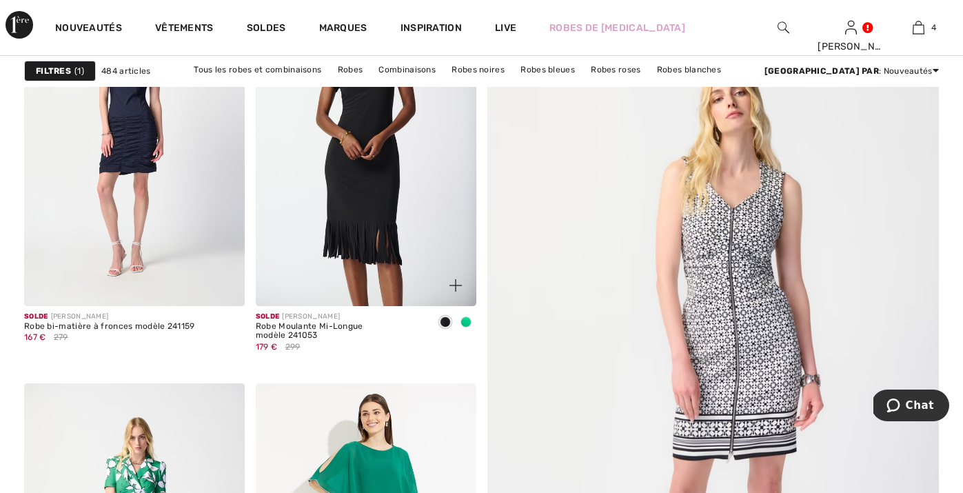
scroll to position [126, 0]
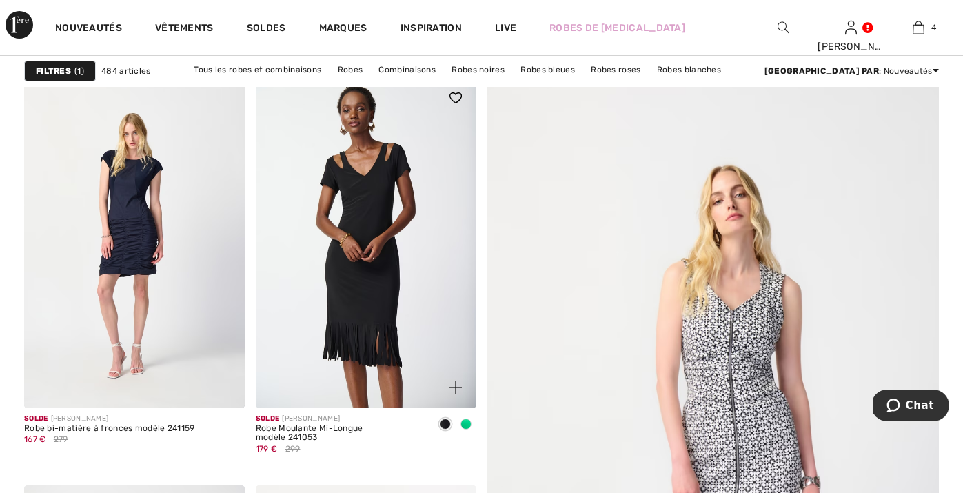
click at [381, 234] on img at bounding box center [366, 242] width 221 height 331
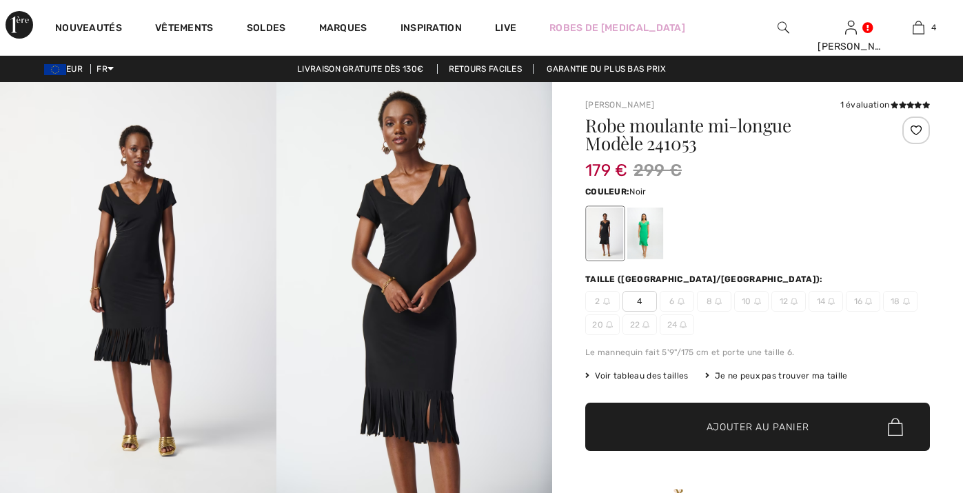
checkbox input "true"
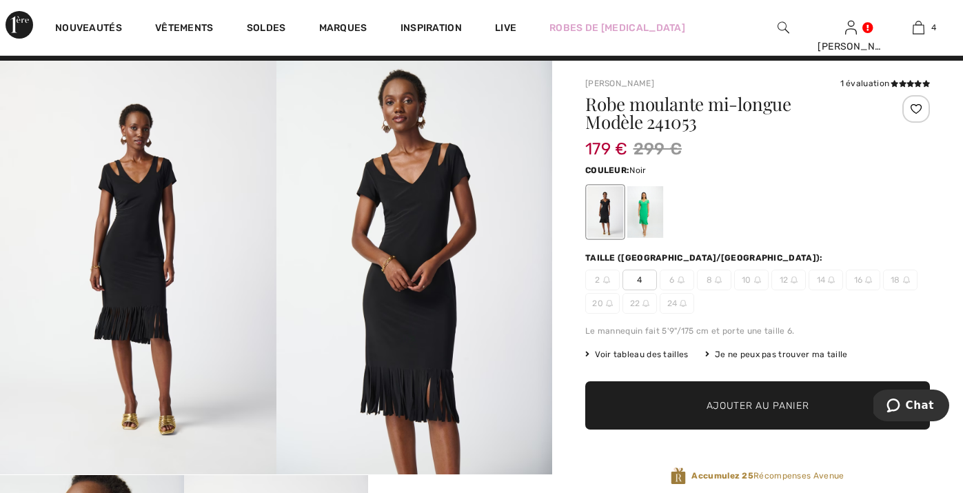
scroll to position [20, 0]
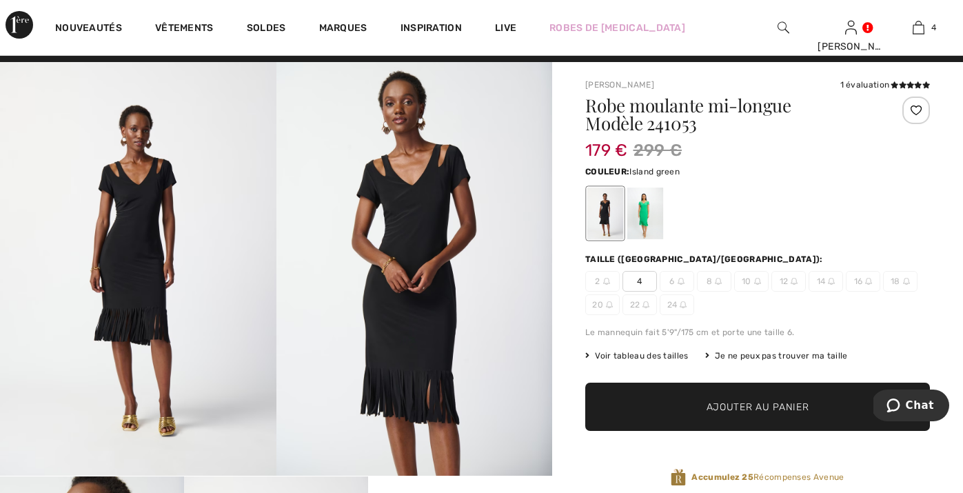
click at [647, 214] on div at bounding box center [645, 213] width 36 height 52
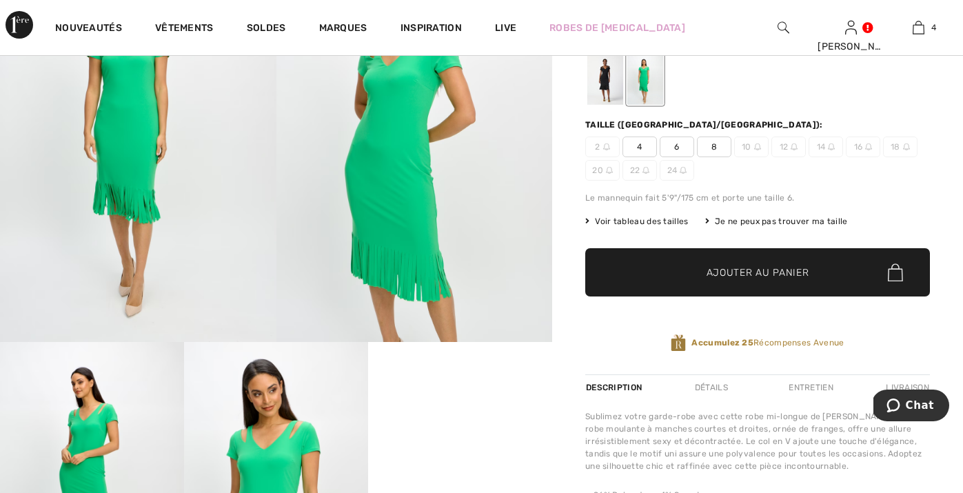
scroll to position [152, 0]
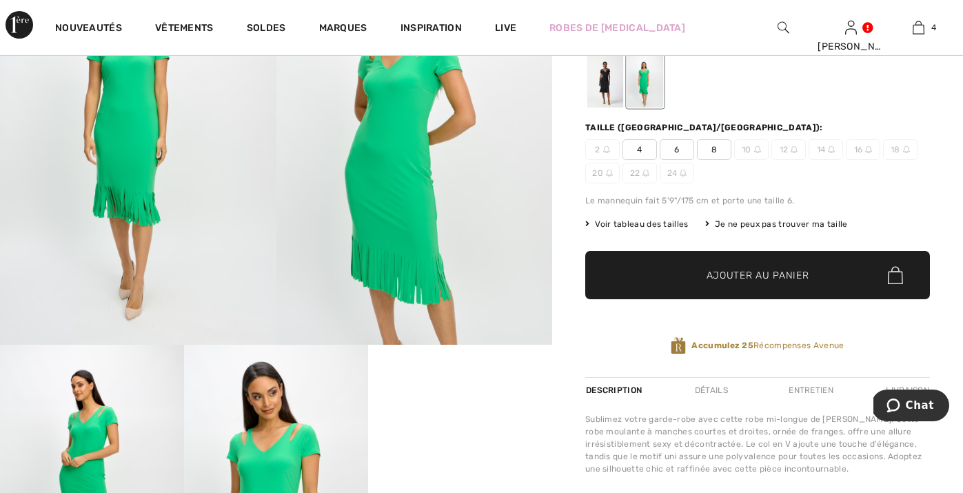
click at [604, 95] on div at bounding box center [605, 82] width 36 height 52
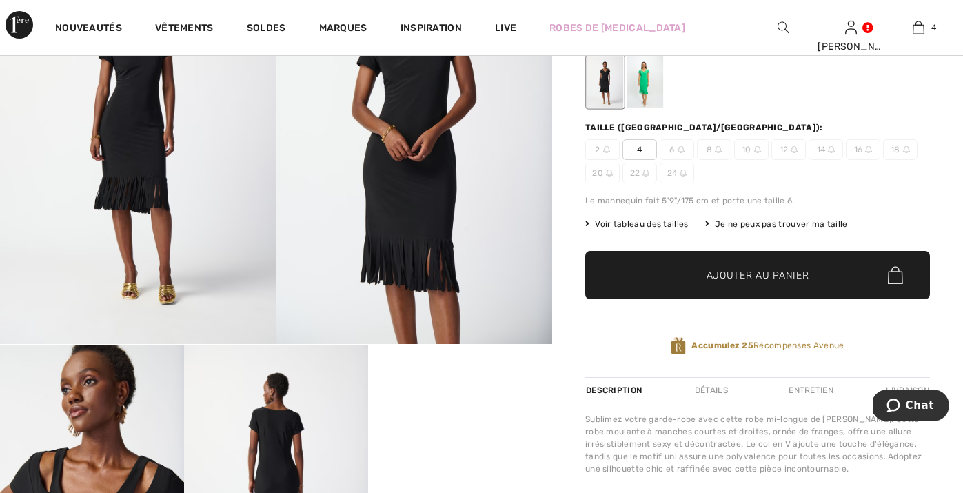
click at [794, 220] on div "Je ne peux pas trouver ma taille" at bounding box center [776, 224] width 143 height 12
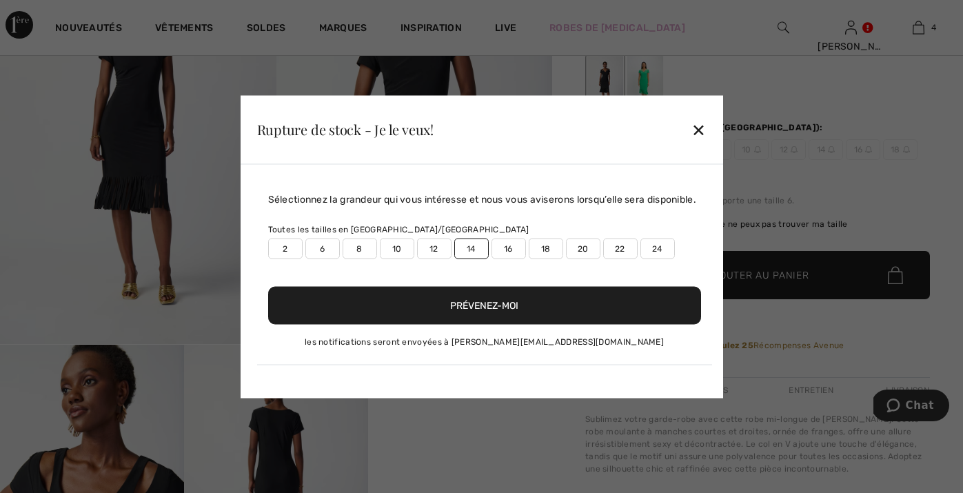
click at [476, 255] on label "14" at bounding box center [471, 248] width 34 height 21
click at [482, 315] on button "Prévenez-moi" at bounding box center [484, 305] width 433 height 38
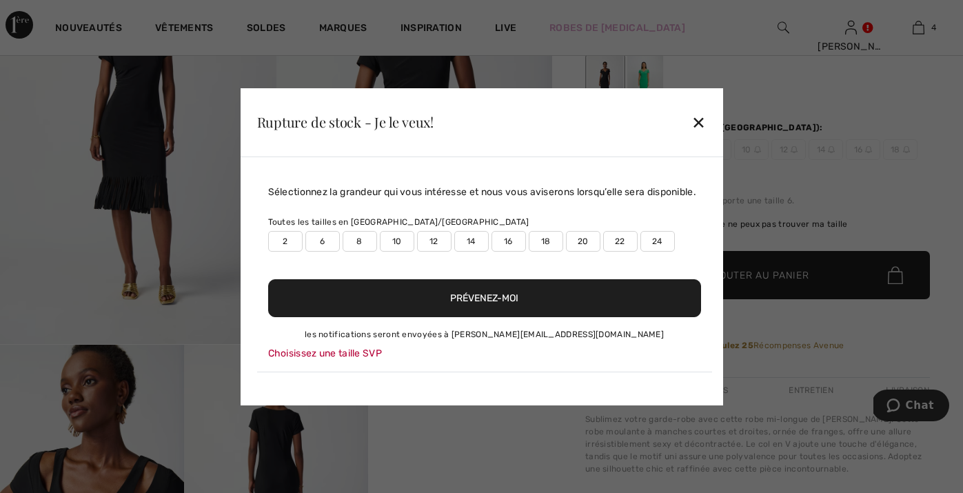
click at [472, 248] on label "14" at bounding box center [471, 241] width 34 height 21
click at [695, 115] on div "✕" at bounding box center [698, 122] width 14 height 29
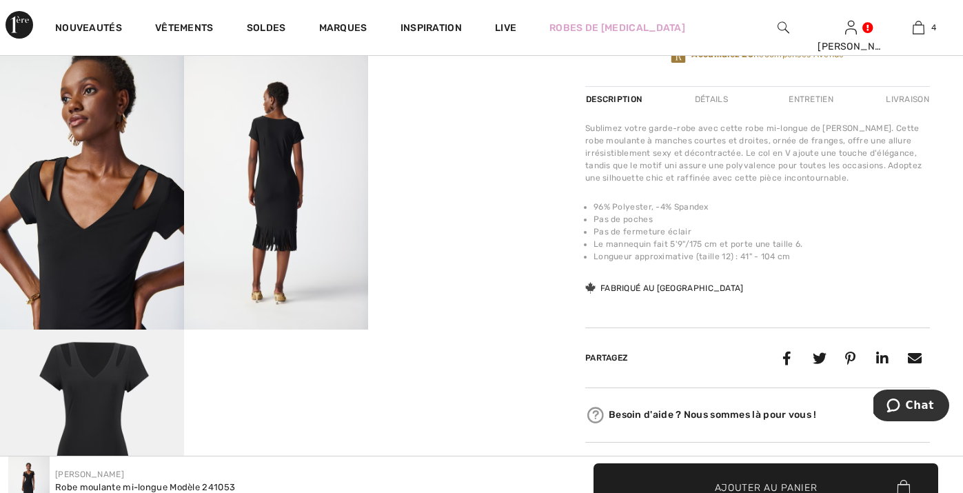
scroll to position [695, 0]
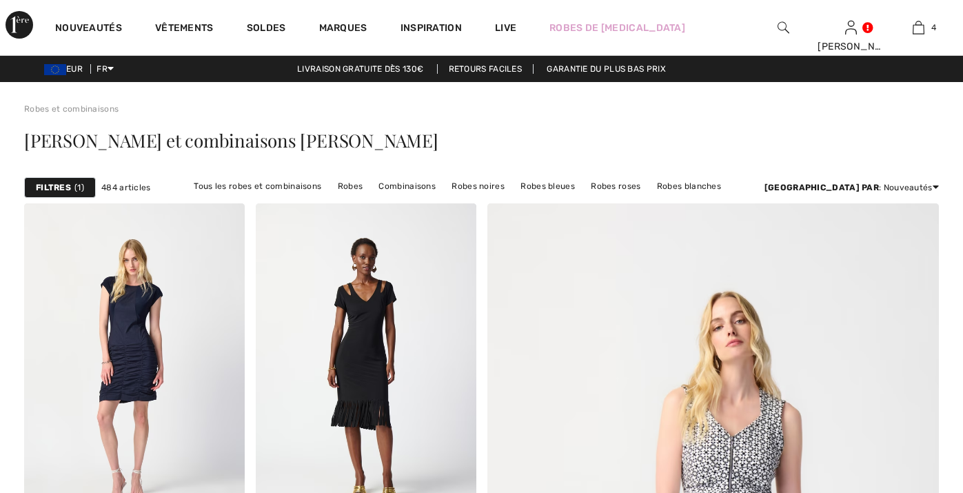
checkbox input "true"
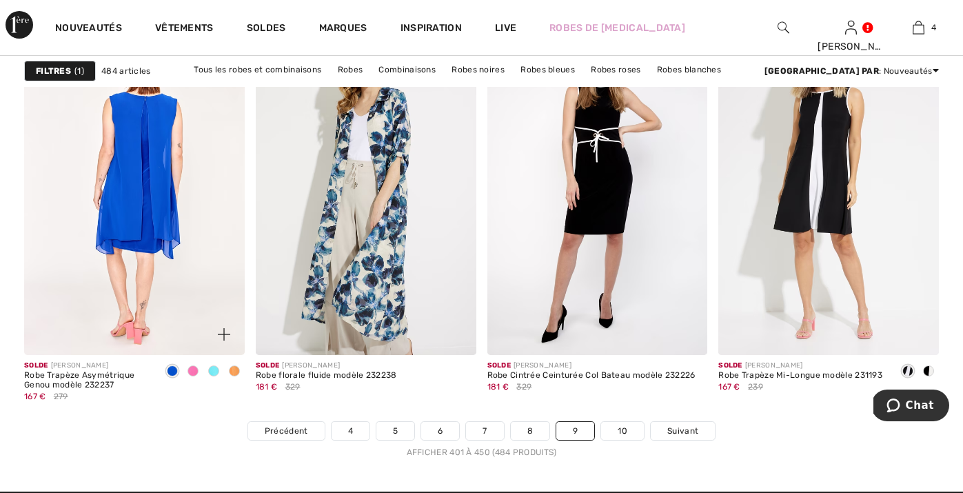
scroll to position [5937, 0]
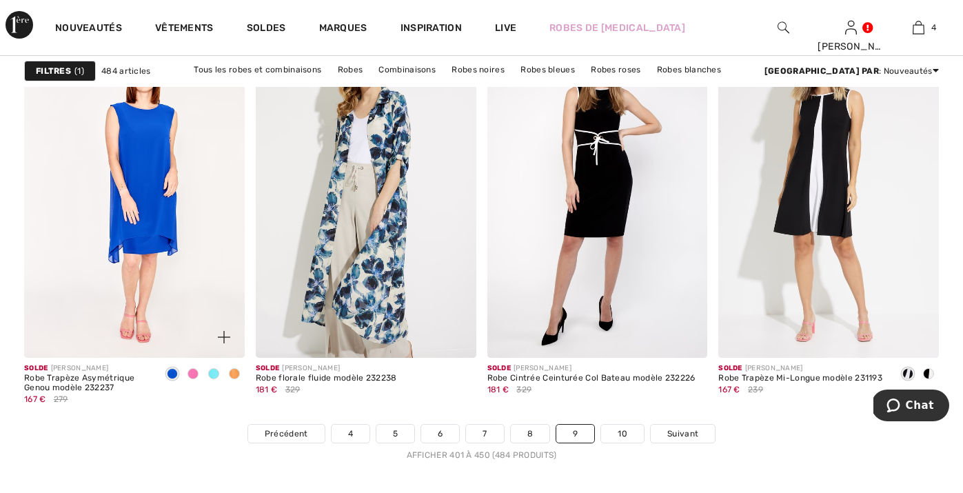
click span
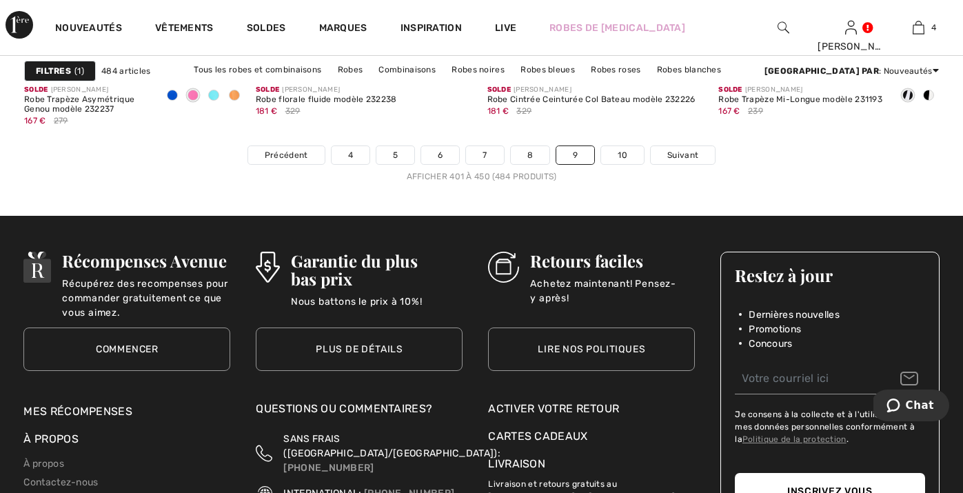
scroll to position [6217, 0]
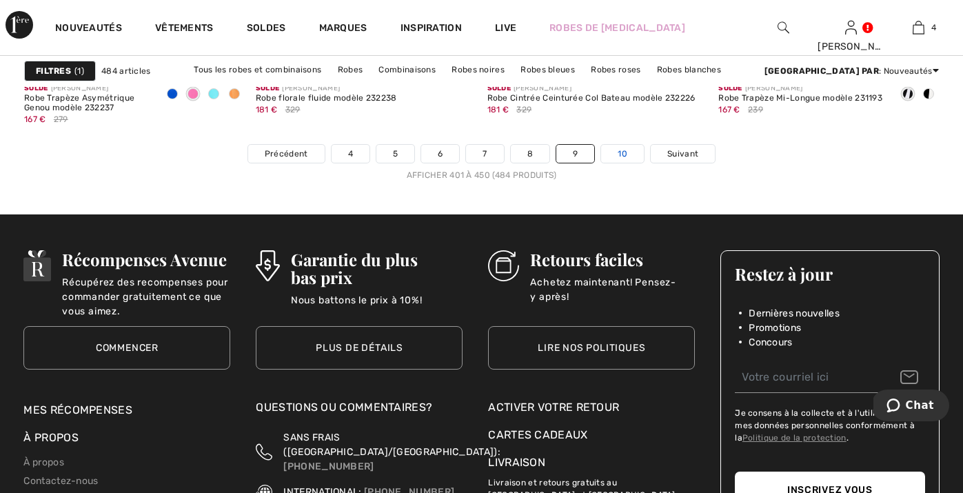
click link "10"
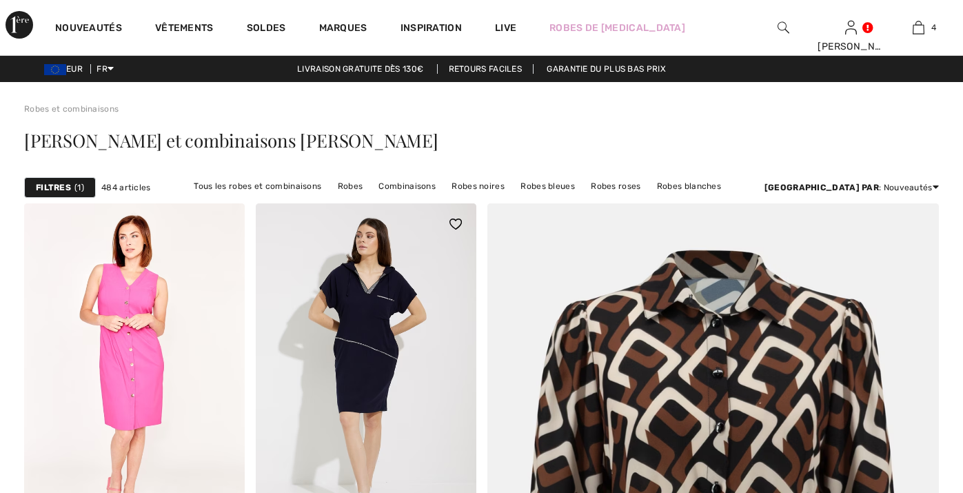
checkbox input "true"
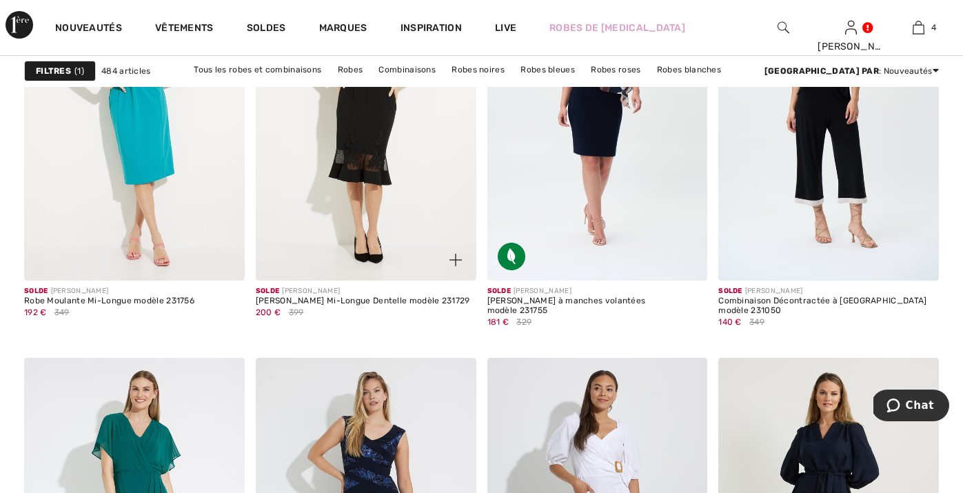
scroll to position [2411, 0]
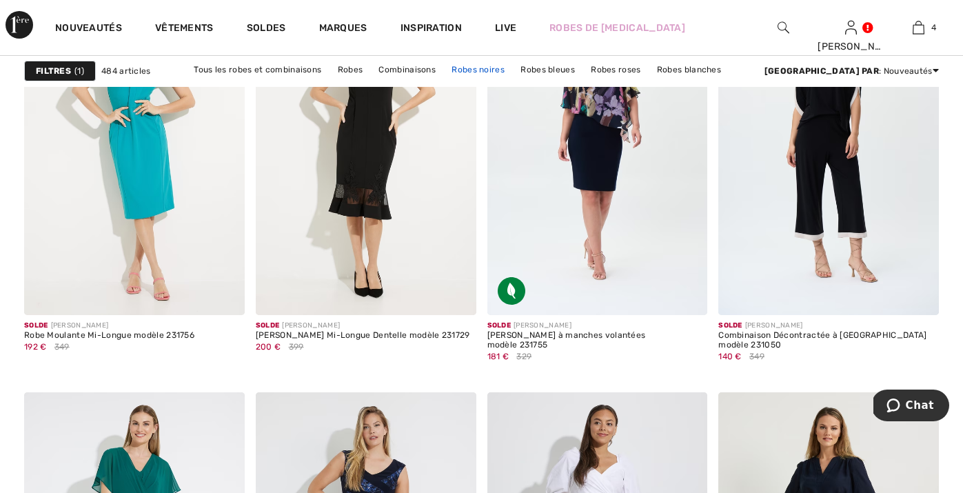
click at [445, 69] on link "Robes noires" at bounding box center [478, 70] width 67 height 18
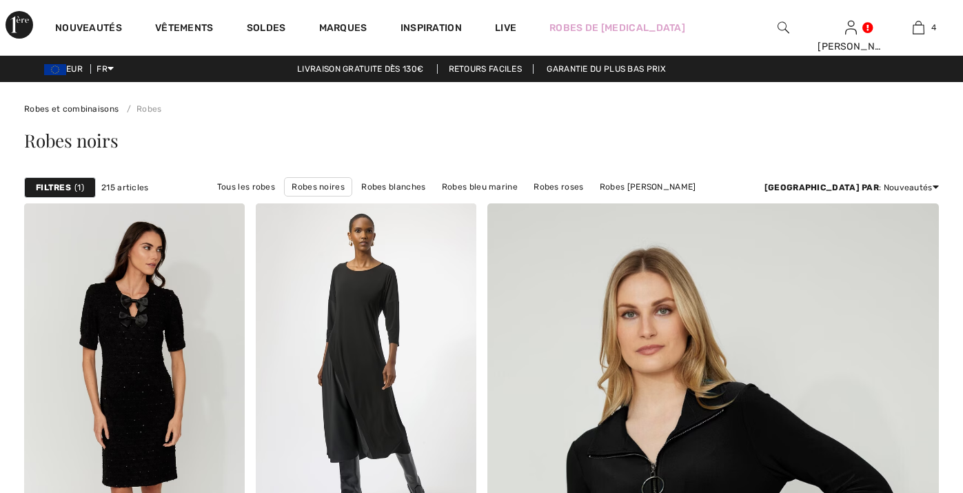
checkbox input "true"
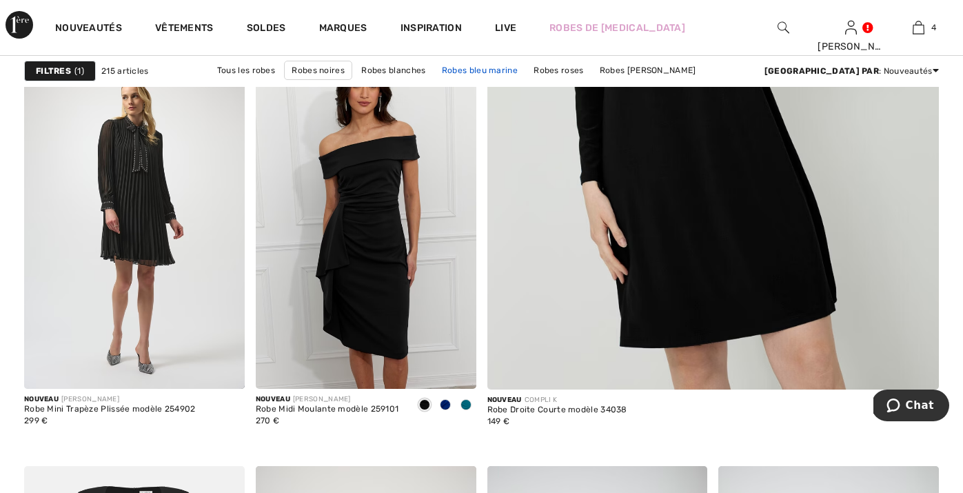
scroll to position [553, 0]
click at [465, 406] on span at bounding box center [465, 403] width 11 height 11
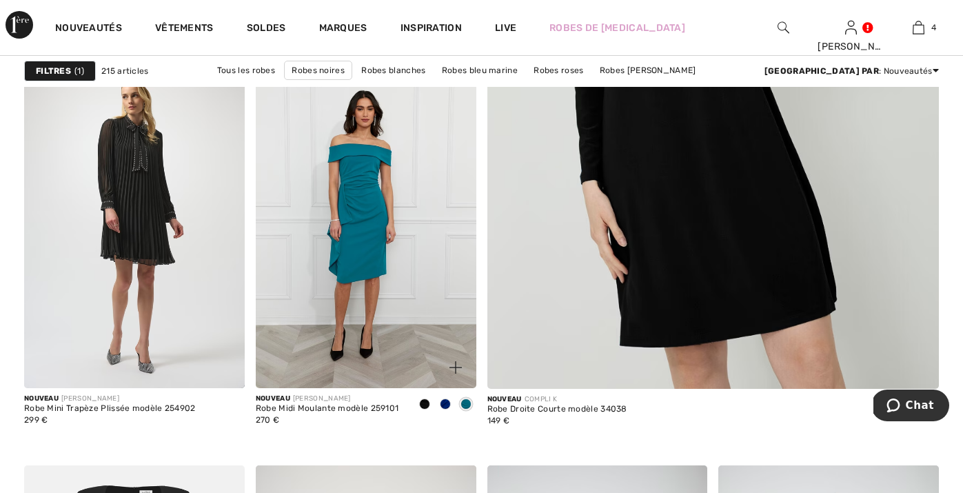
click at [445, 400] on span at bounding box center [445, 403] width 11 height 11
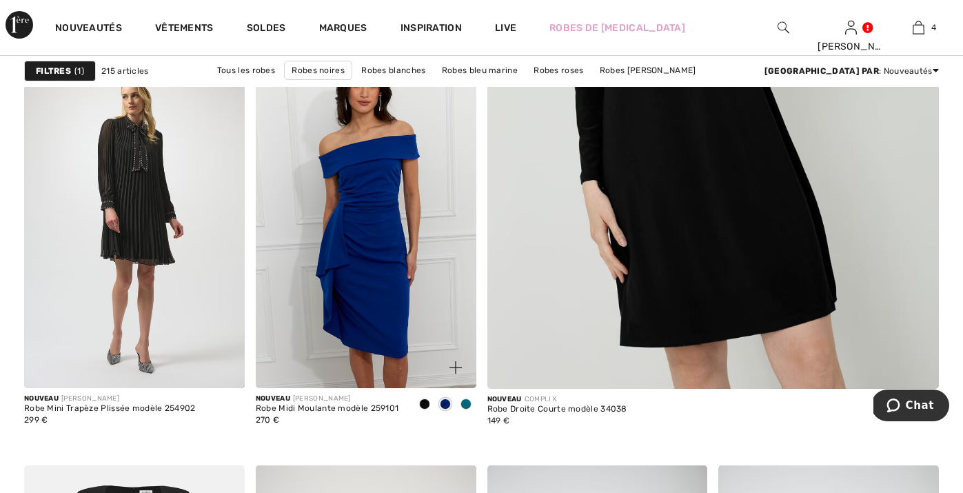
click at [426, 403] on span at bounding box center [424, 403] width 11 height 11
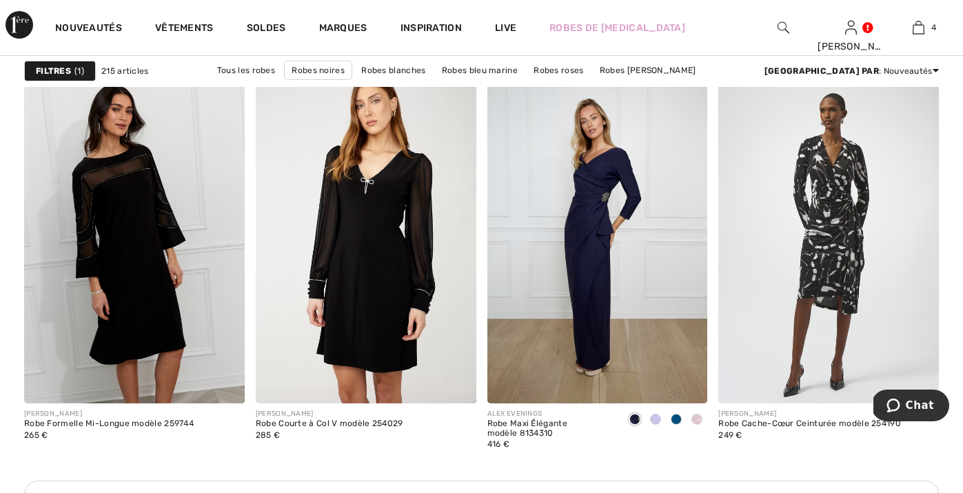
scroll to position [2736, 0]
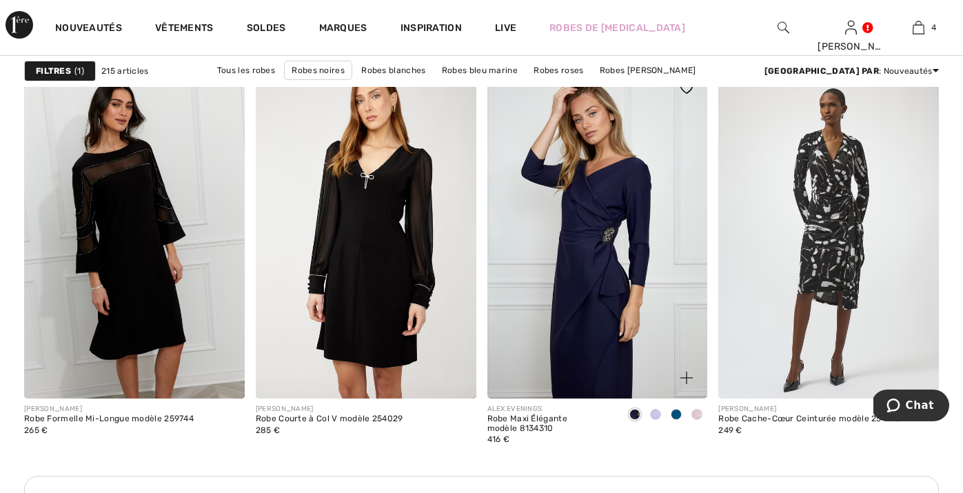
click at [573, 298] on img at bounding box center [597, 233] width 221 height 331
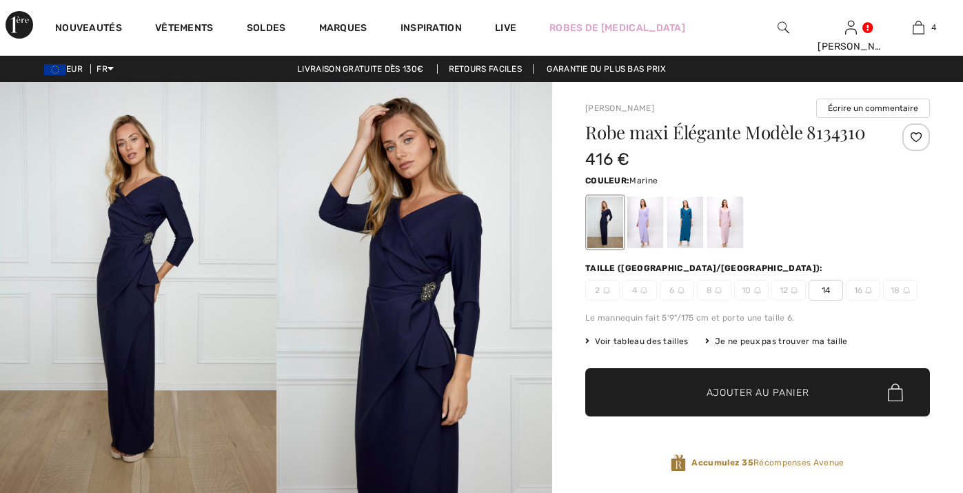
checkbox input "true"
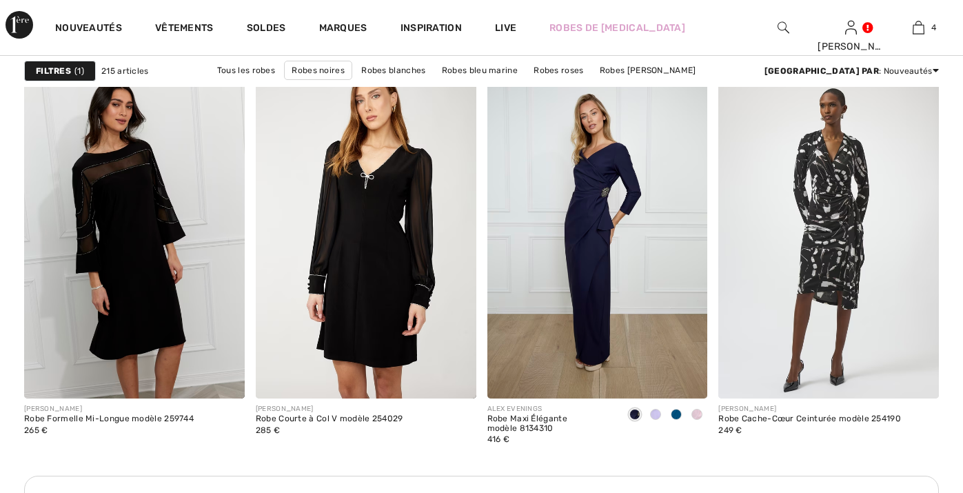
checkbox input "true"
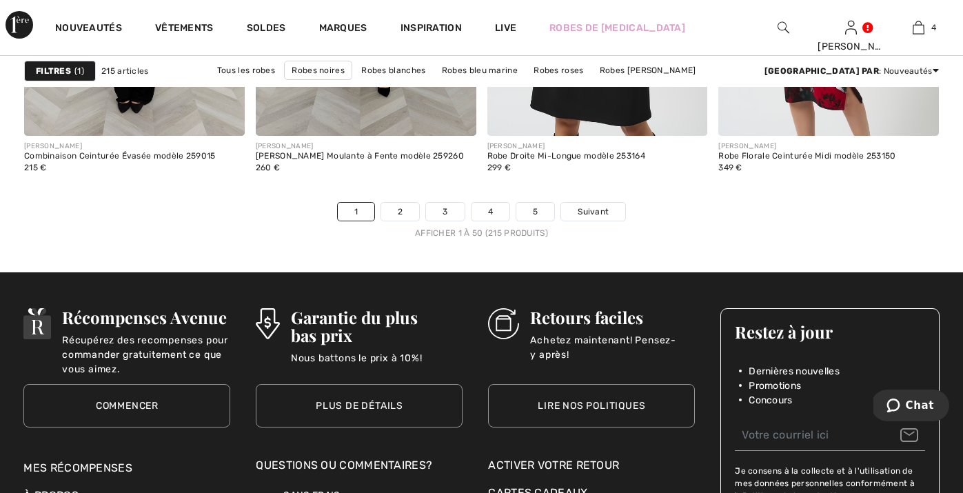
scroll to position [6157, 0]
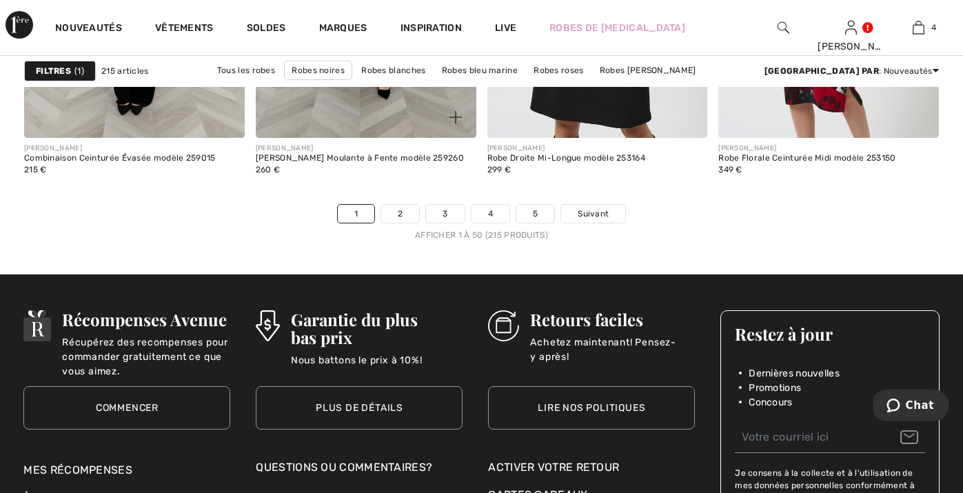
click at [394, 201] on div "FRANK LYMAN Robe Longue Moulante à Fente modèle 259260 260 €" at bounding box center [366, 171] width 221 height 66
click at [394, 216] on link "2" at bounding box center [400, 214] width 38 height 18
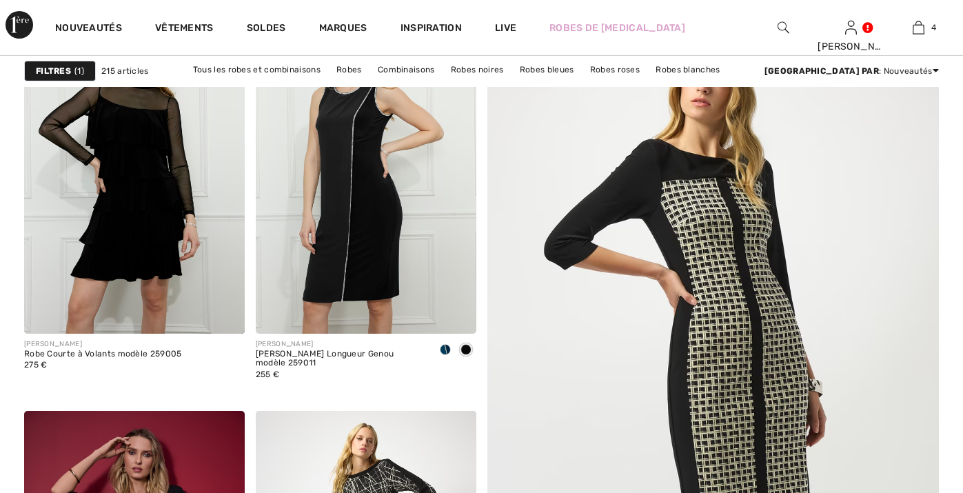
checkbox input "true"
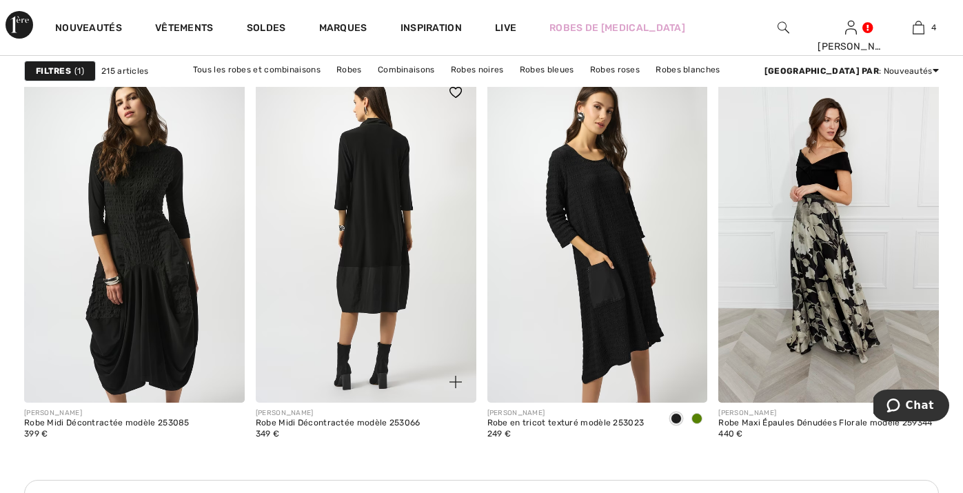
scroll to position [1355, 0]
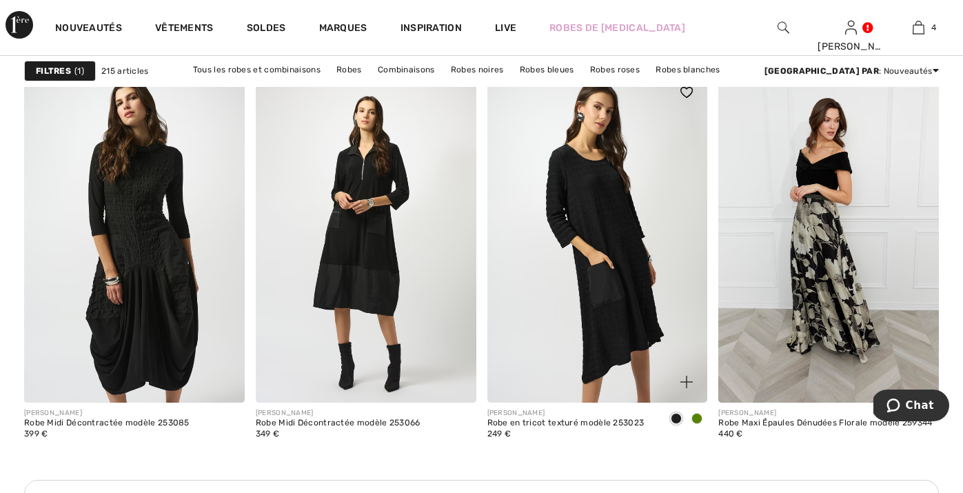
click at [609, 325] on img at bounding box center [597, 237] width 221 height 331
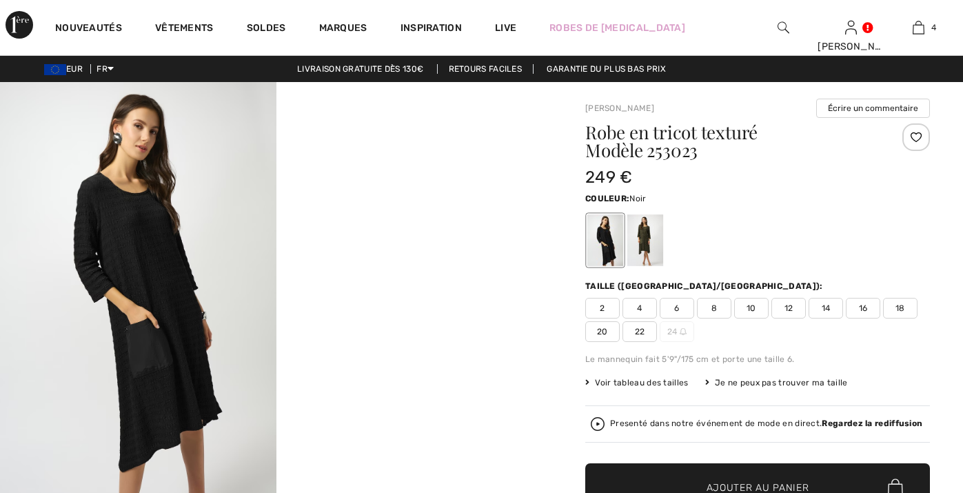
checkbox input "true"
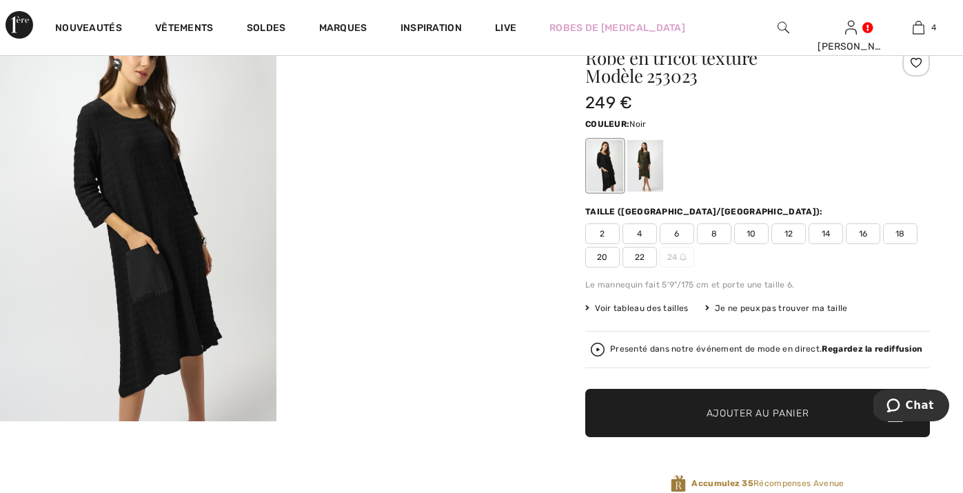
scroll to position [76, 0]
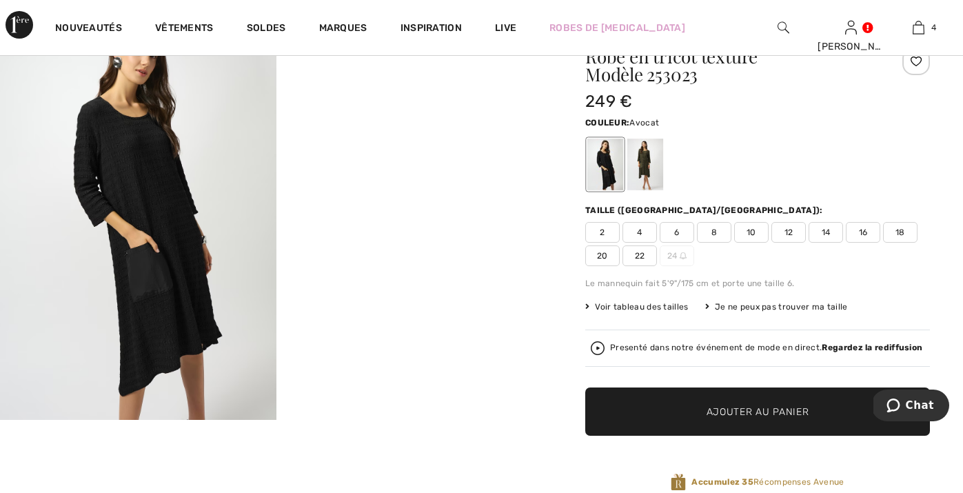
click at [640, 164] on div at bounding box center [645, 165] width 36 height 52
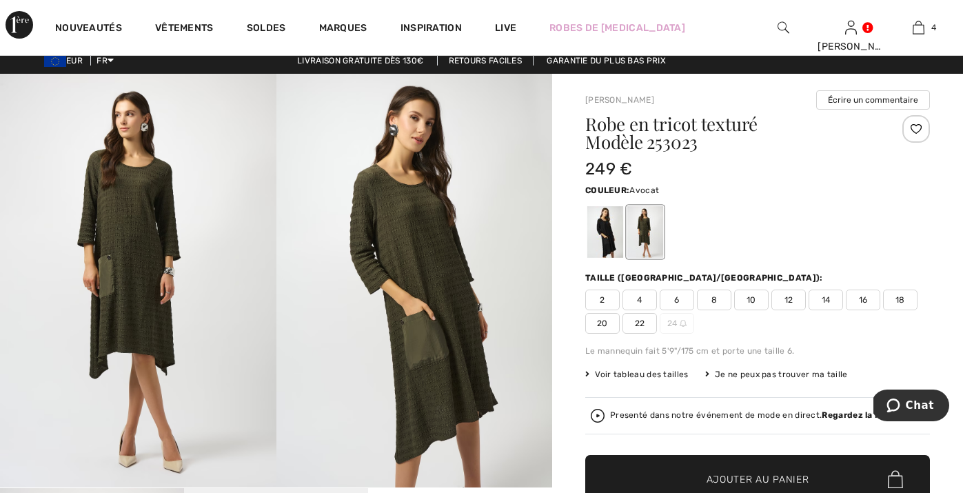
scroll to position [7, 0]
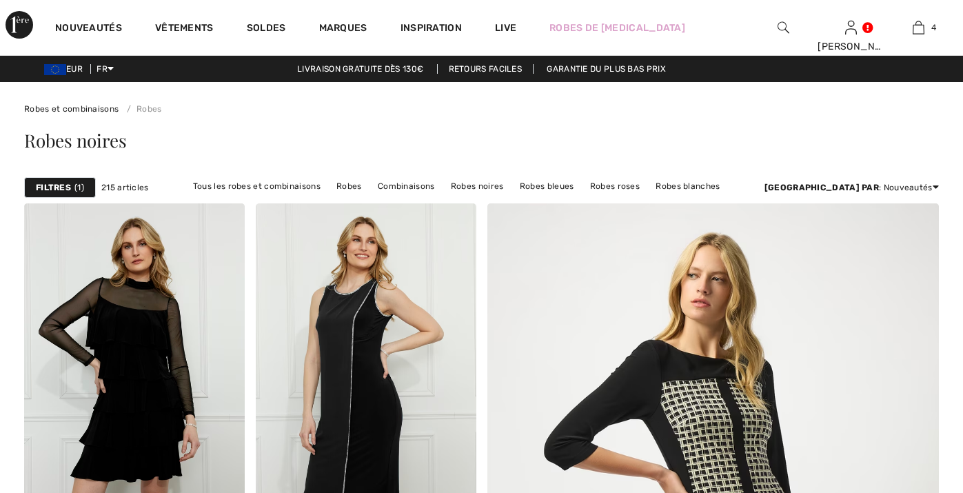
checkbox input "true"
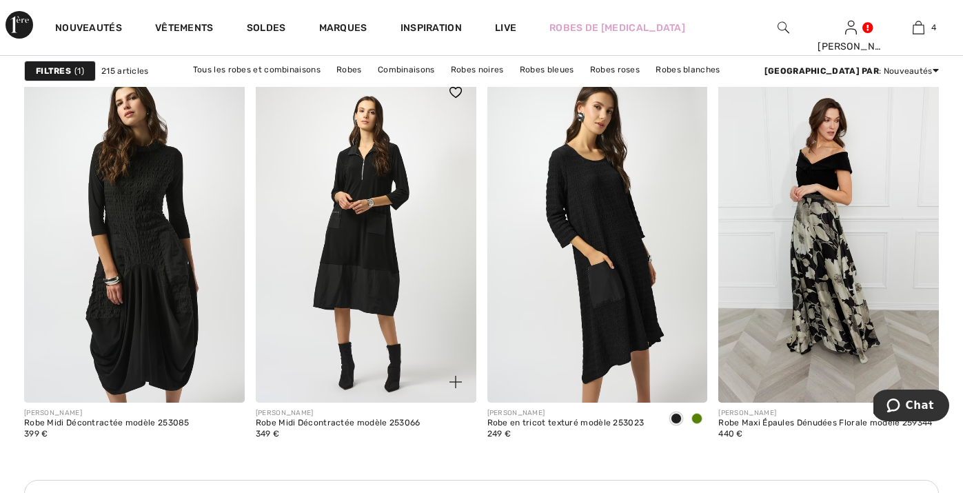
click at [383, 300] on img at bounding box center [366, 237] width 221 height 331
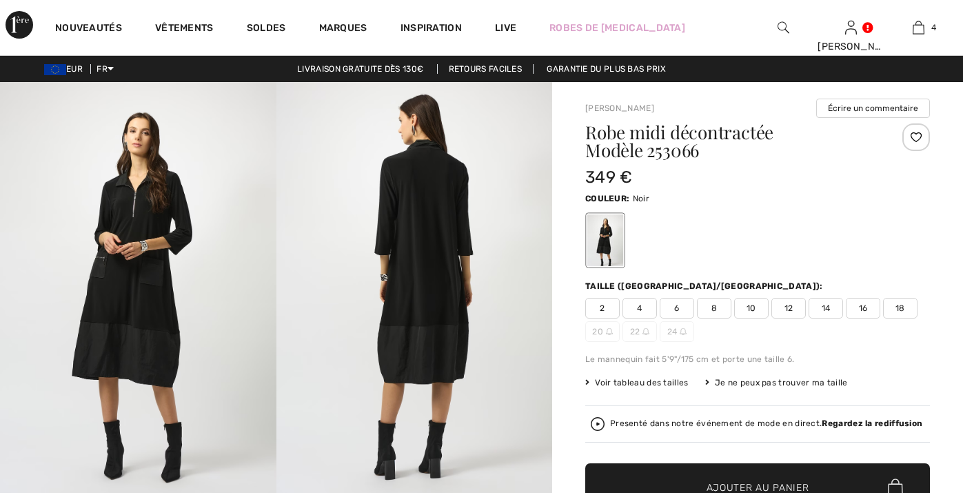
checkbox input "true"
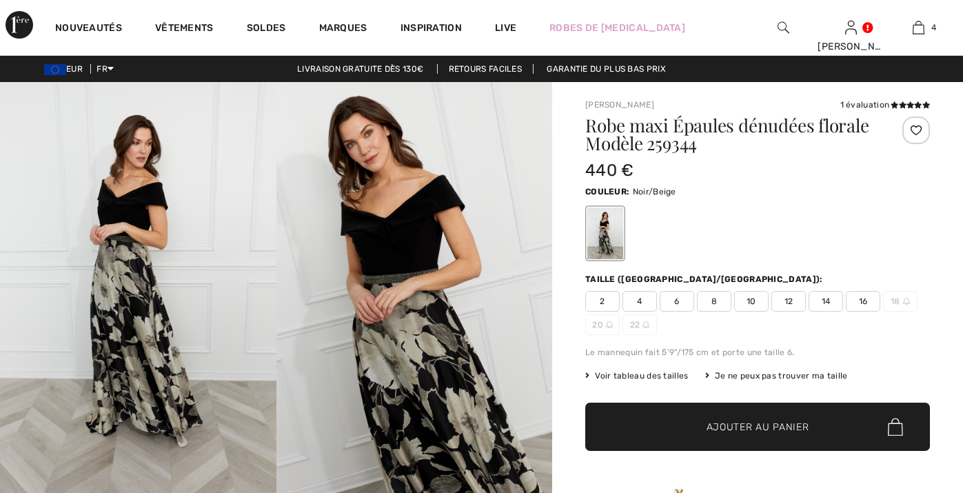
checkbox input "true"
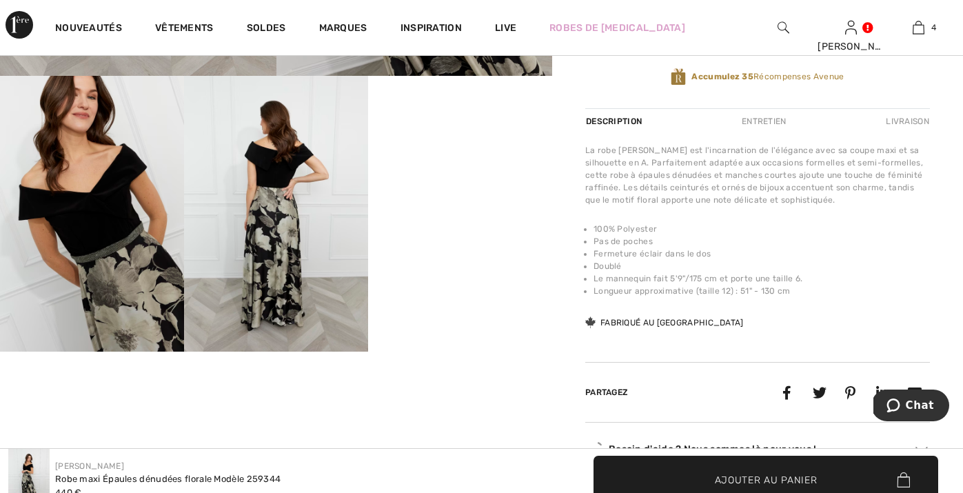
scroll to position [436, 0]
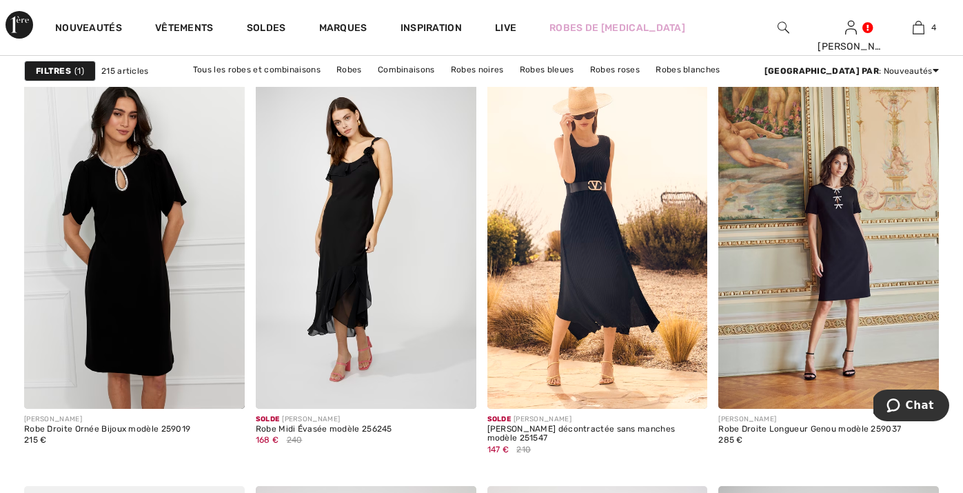
scroll to position [1911, 0]
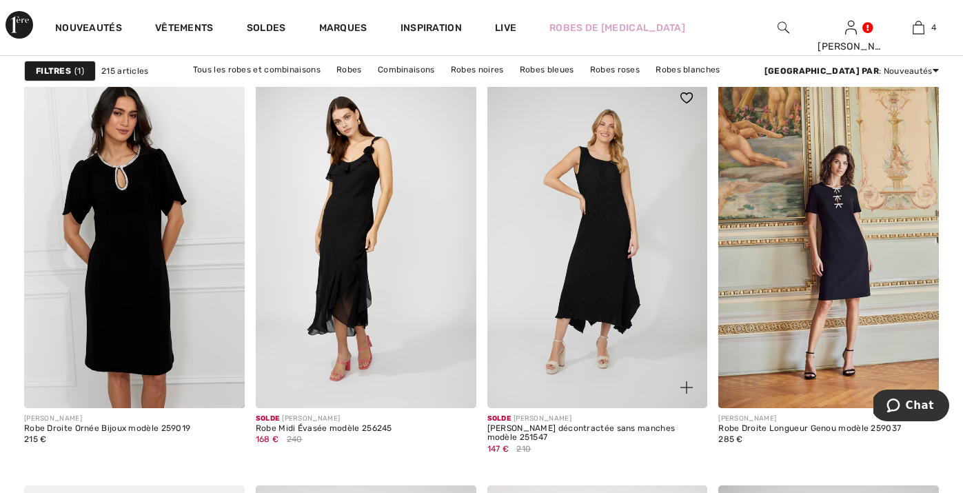
click at [602, 289] on img at bounding box center [597, 242] width 221 height 331
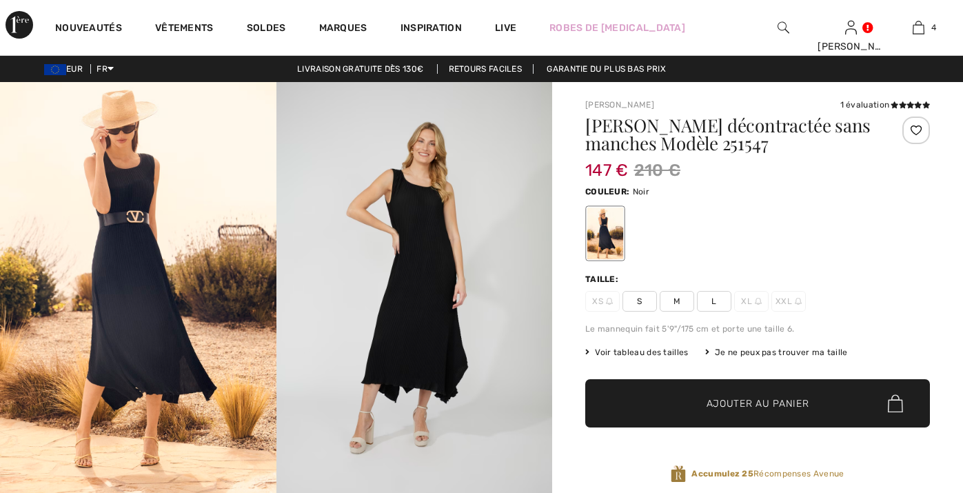
checkbox input "true"
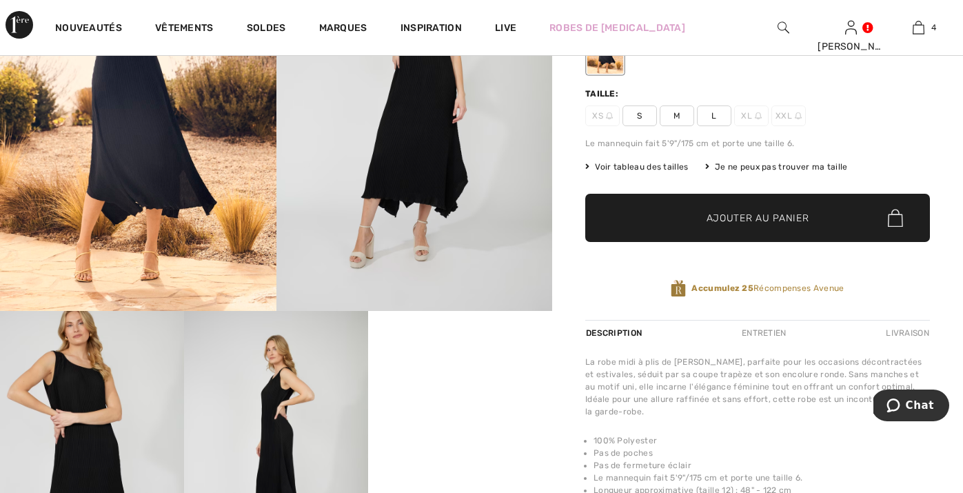
scroll to position [183, 0]
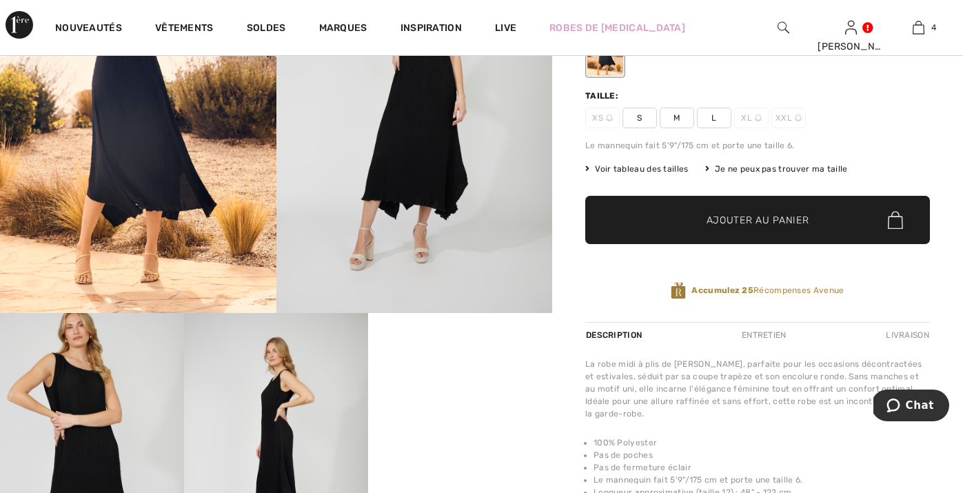
click at [678, 170] on span "Voir tableau des tailles" at bounding box center [636, 169] width 103 height 12
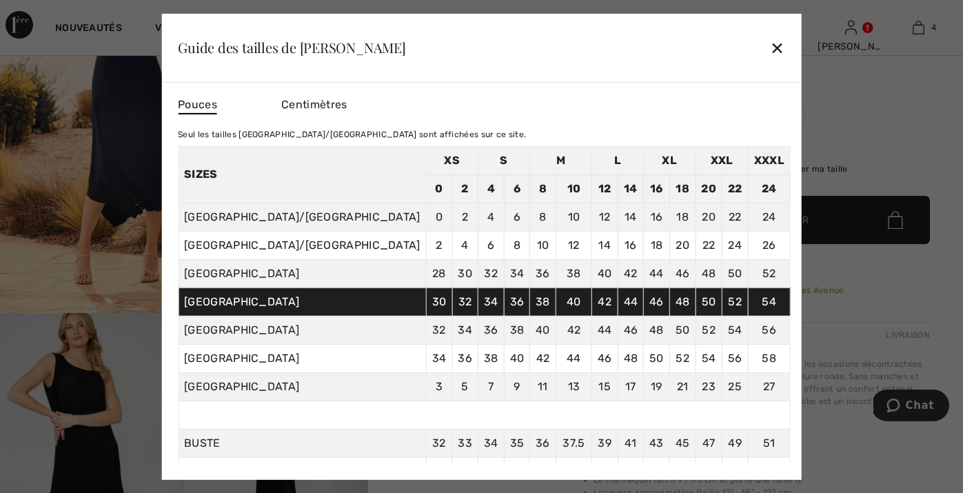
click at [770, 48] on div "✕" at bounding box center [777, 47] width 14 height 29
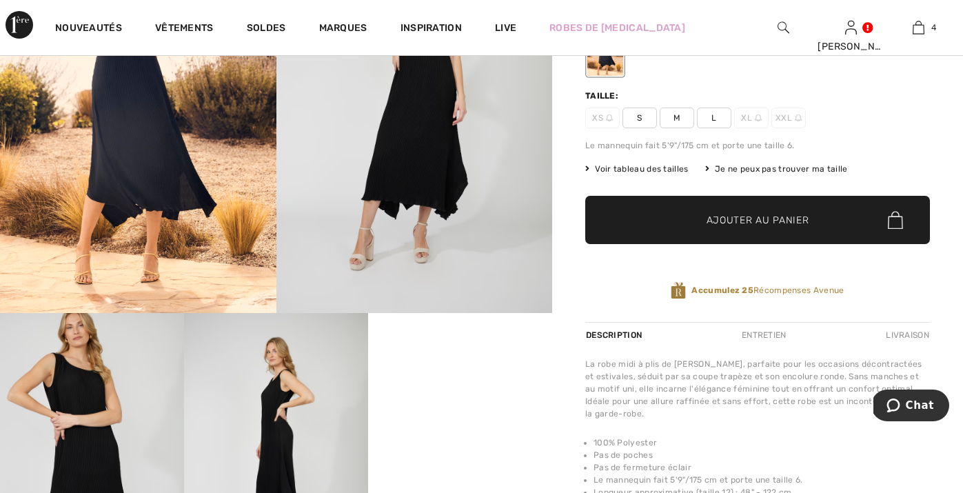
click at [711, 118] on span "L" at bounding box center [714, 118] width 34 height 21
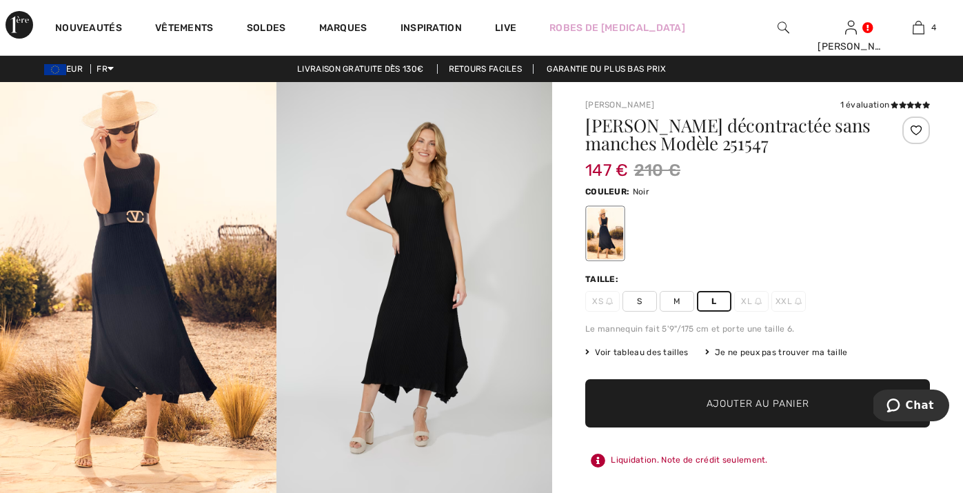
scroll to position [0, 0]
click at [718, 409] on span "Ajouter au panier" at bounding box center [757, 403] width 103 height 14
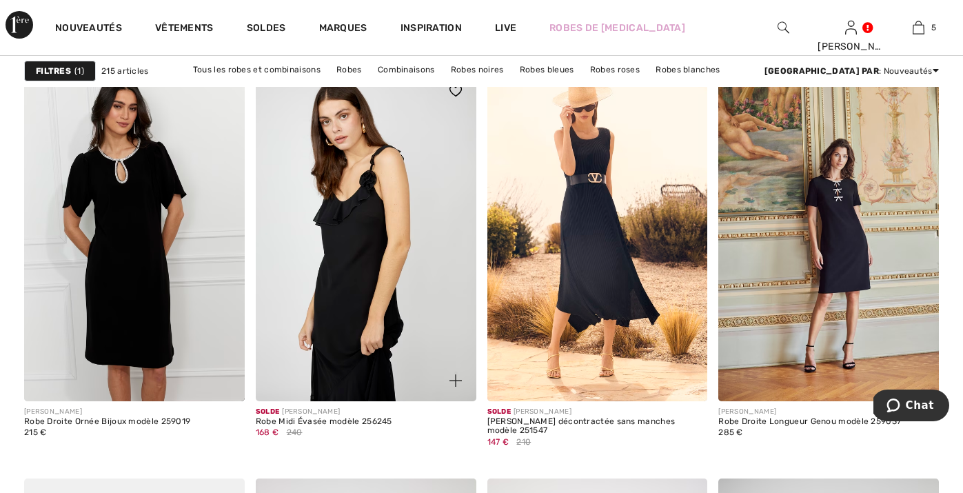
click at [362, 230] on img at bounding box center [366, 235] width 221 height 331
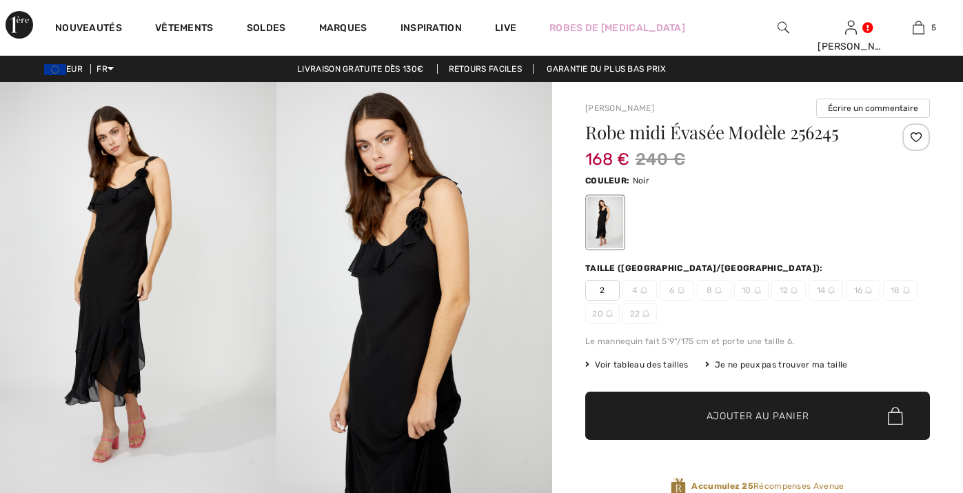
checkbox input "true"
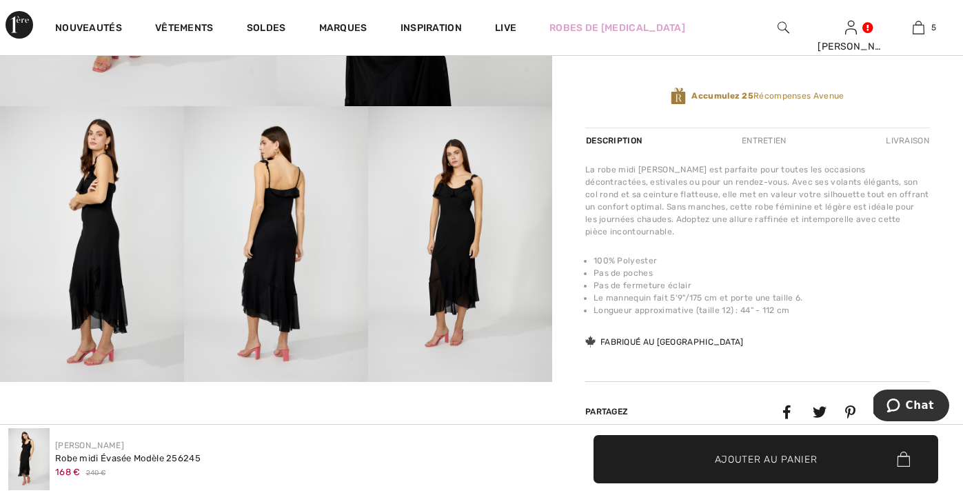
scroll to position [387, 0]
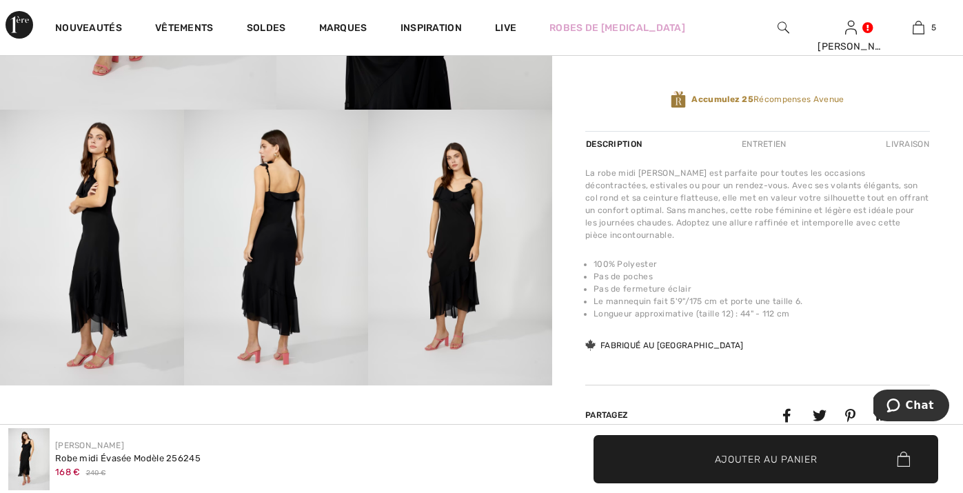
click at [261, 283] on img at bounding box center [276, 248] width 184 height 276
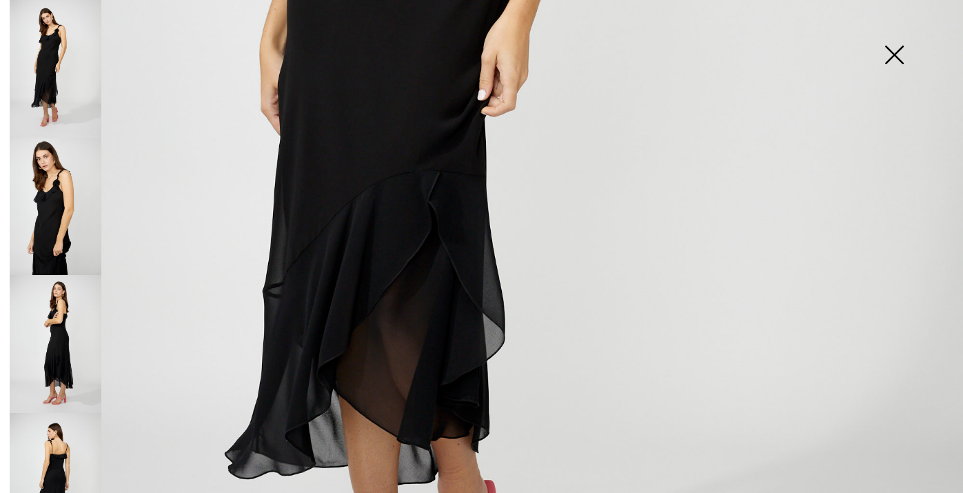
scroll to position [353, 0]
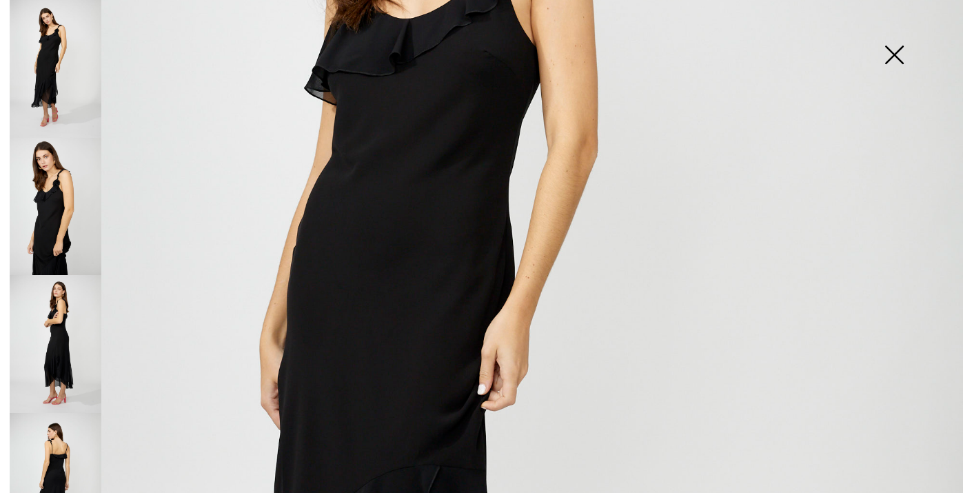
click at [76, 54] on img at bounding box center [56, 69] width 92 height 138
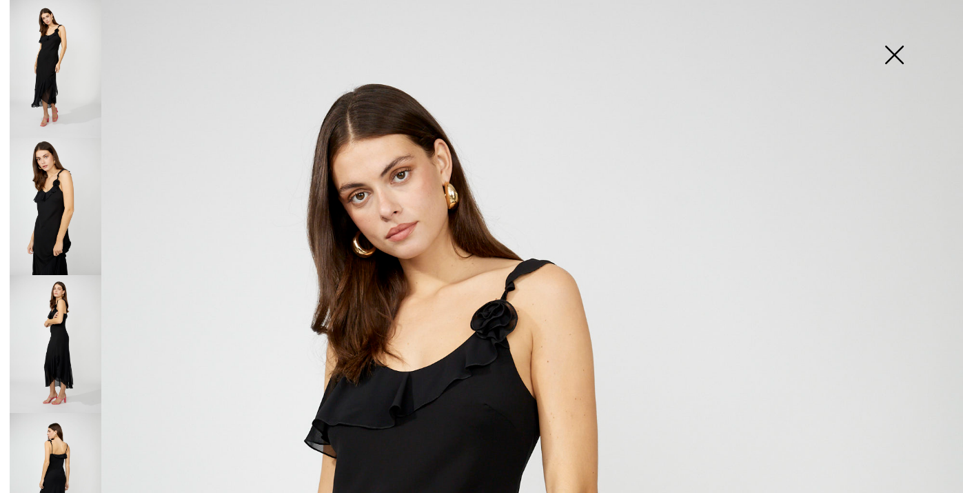
scroll to position [0, 0]
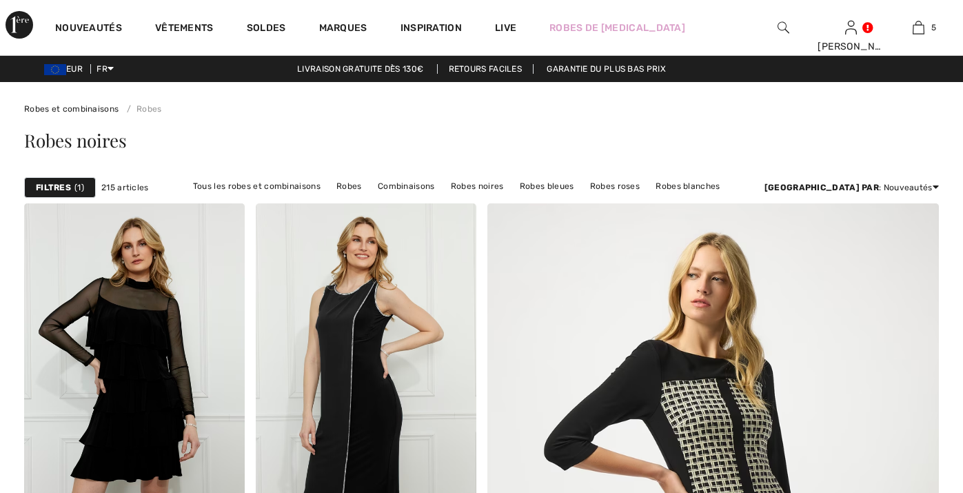
checkbox input "true"
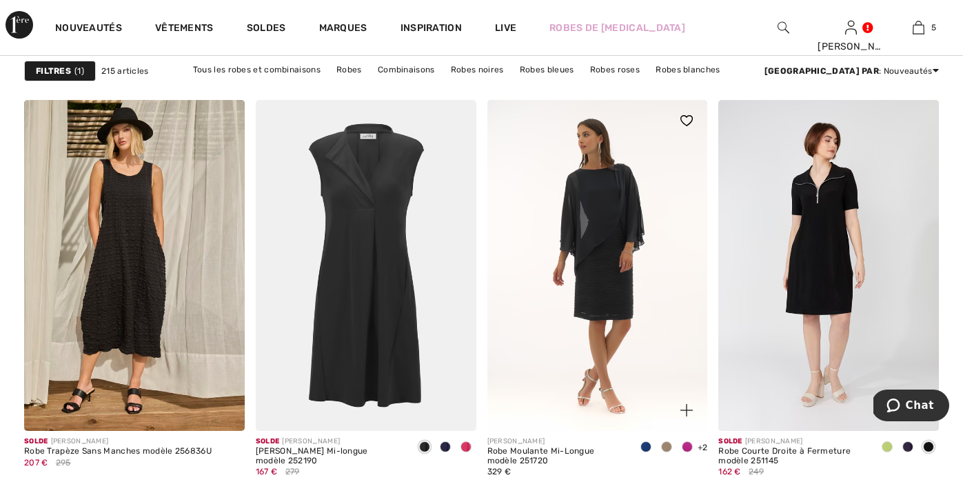
scroll to position [4486, 0]
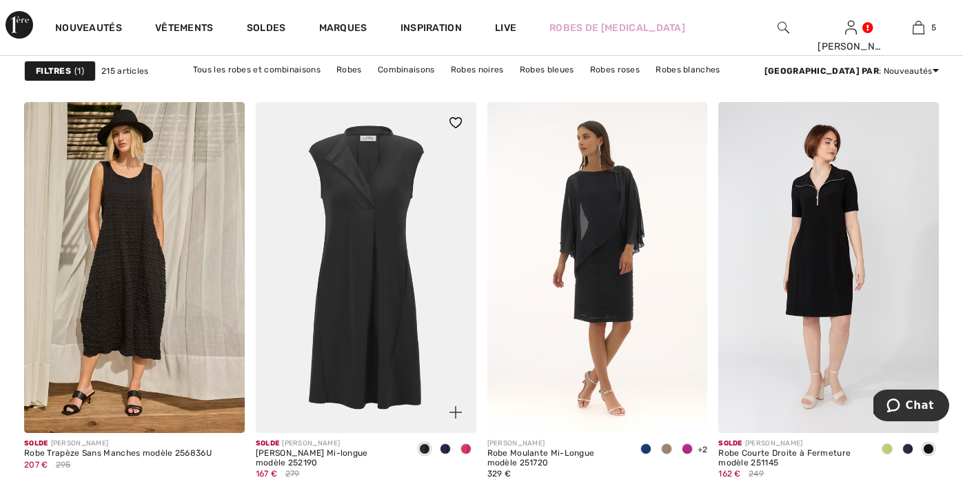
click at [457, 116] on span at bounding box center [456, 123] width 28 height 28
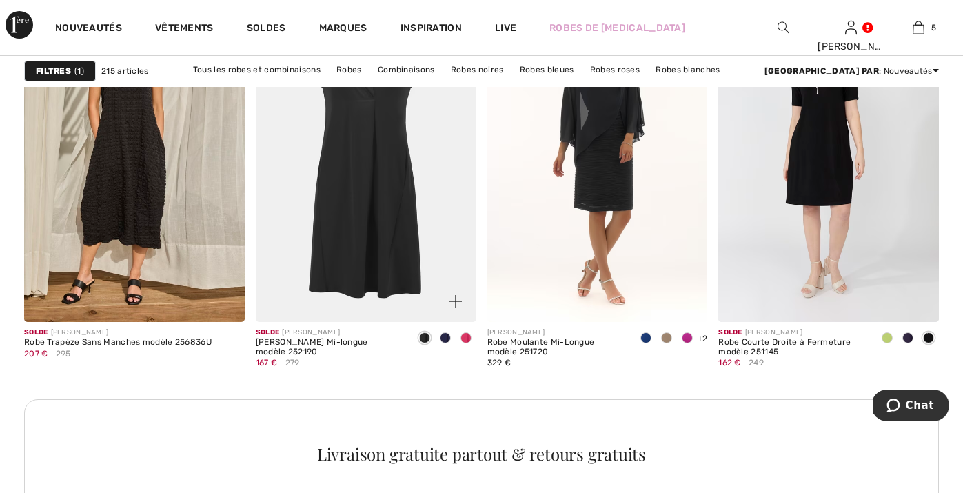
scroll to position [4599, 0]
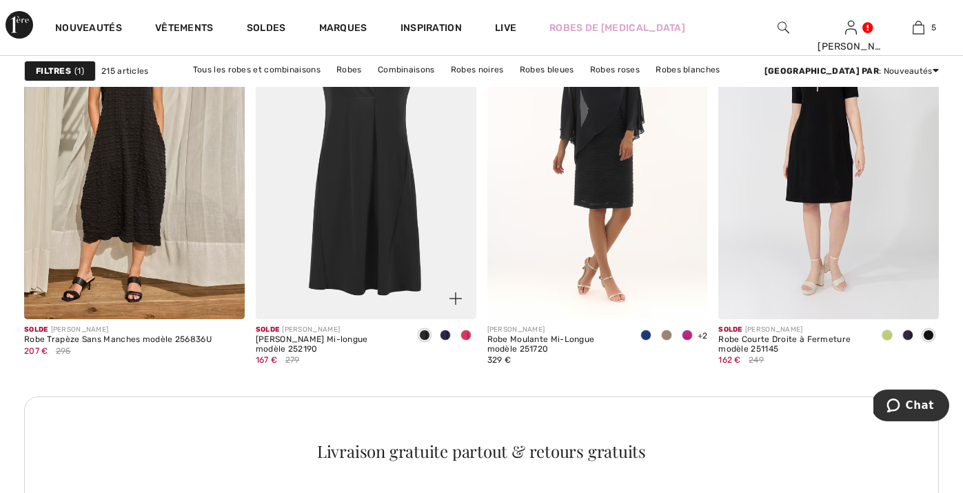
click at [462, 334] on span at bounding box center [465, 334] width 11 height 11
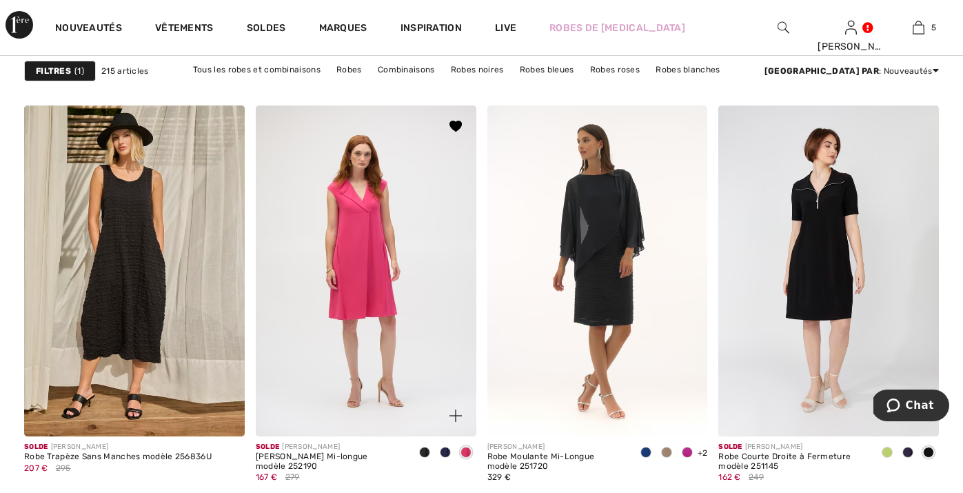
scroll to position [4483, 0]
click at [446, 451] on span at bounding box center [445, 451] width 11 height 11
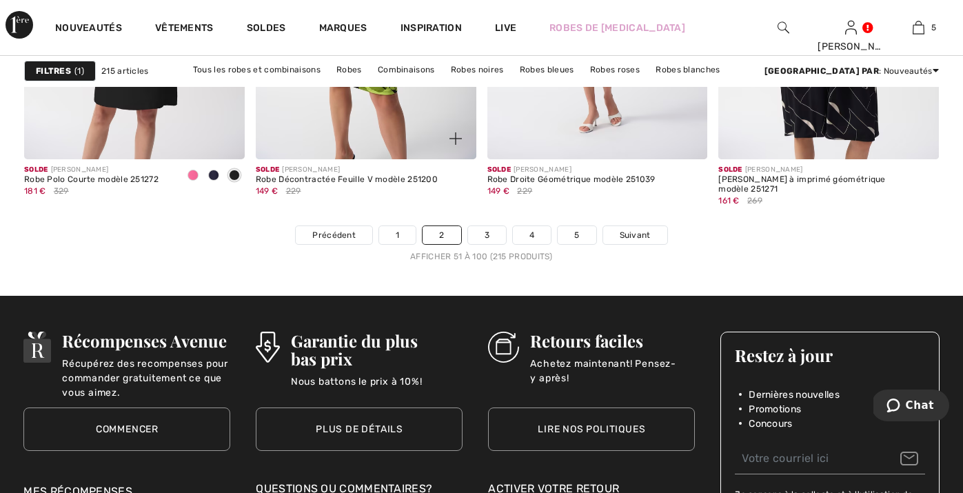
scroll to position [6138, 0]
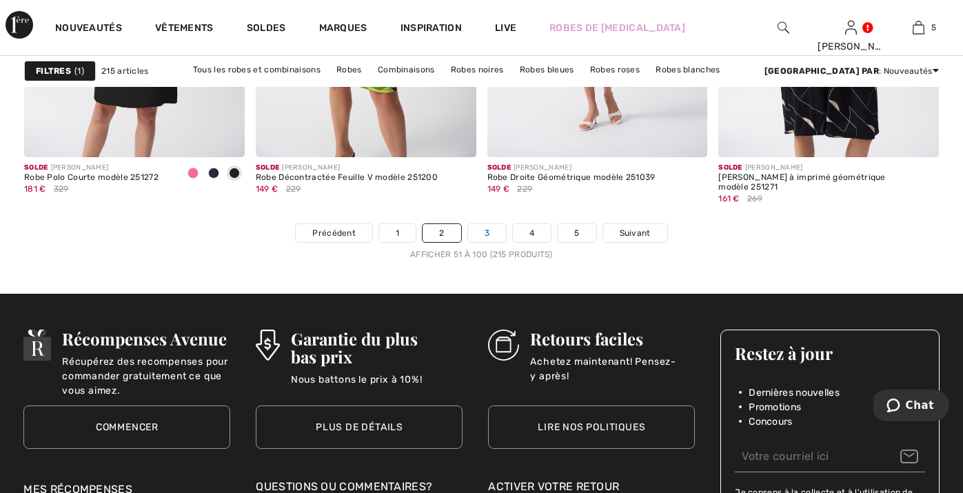
click at [484, 233] on link "3" at bounding box center [487, 233] width 38 height 18
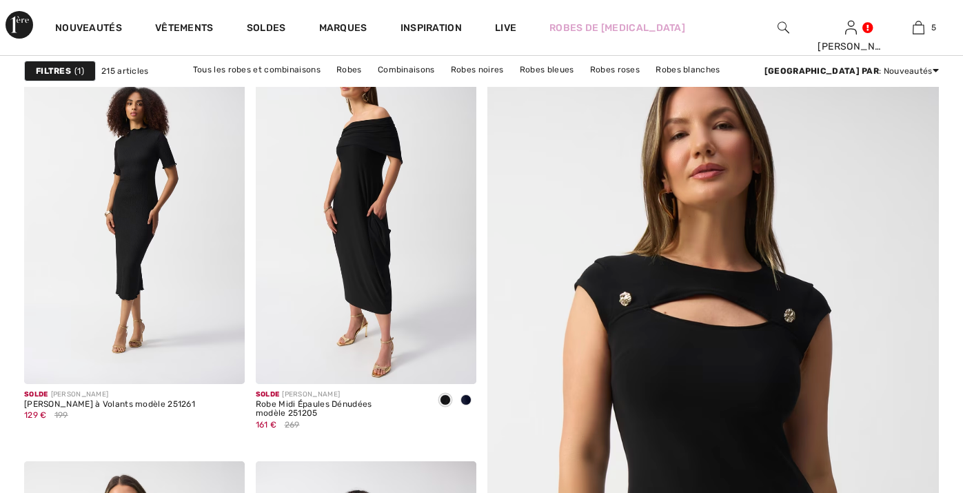
checkbox input "true"
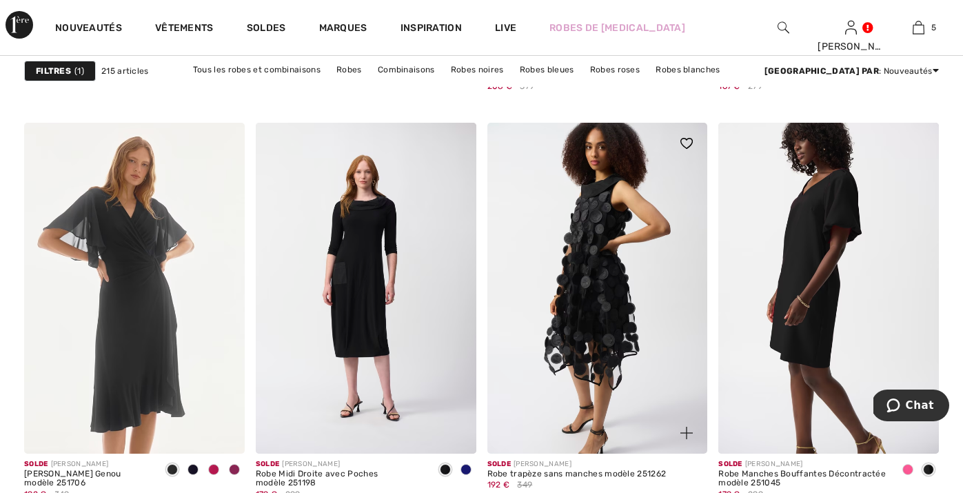
scroll to position [1300, 0]
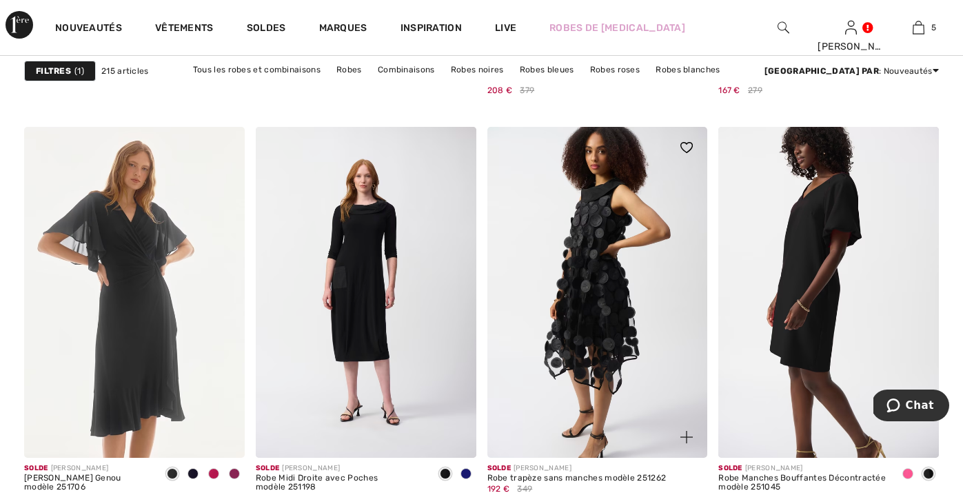
click at [599, 275] on img at bounding box center [597, 292] width 221 height 331
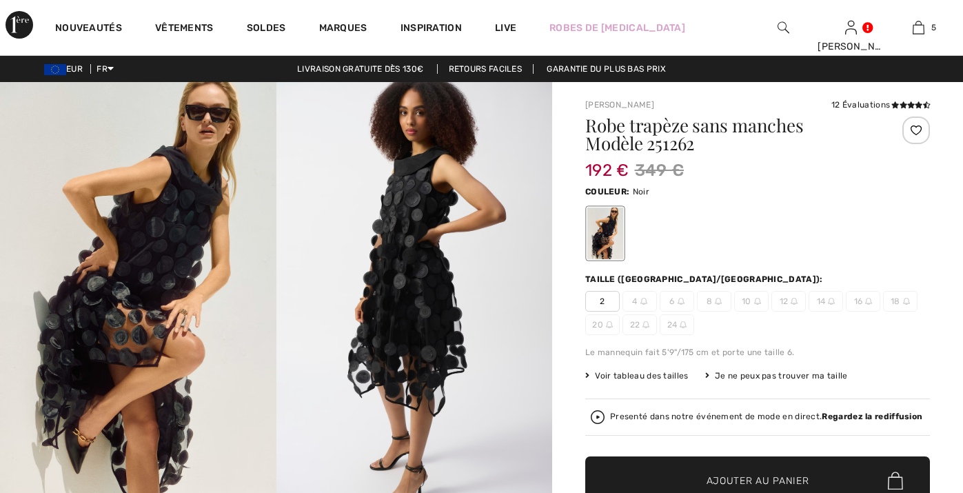
checkbox input "true"
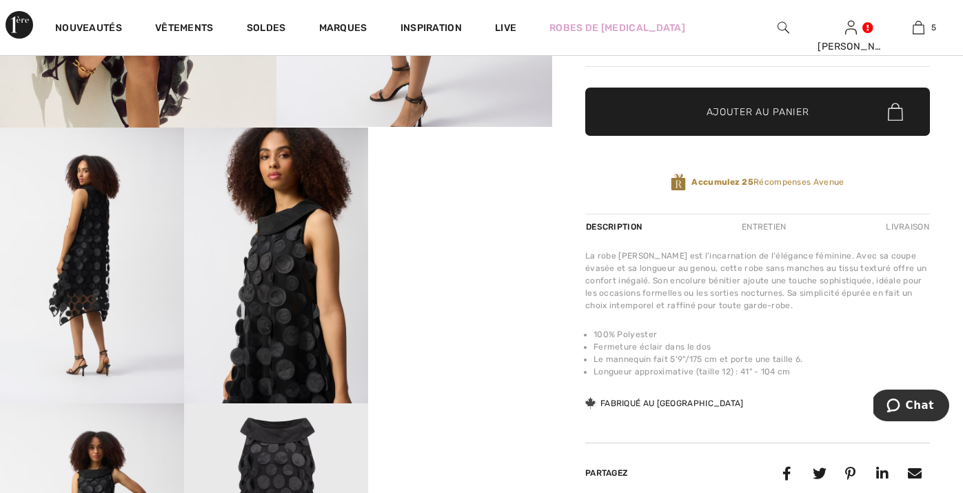
scroll to position [367, 0]
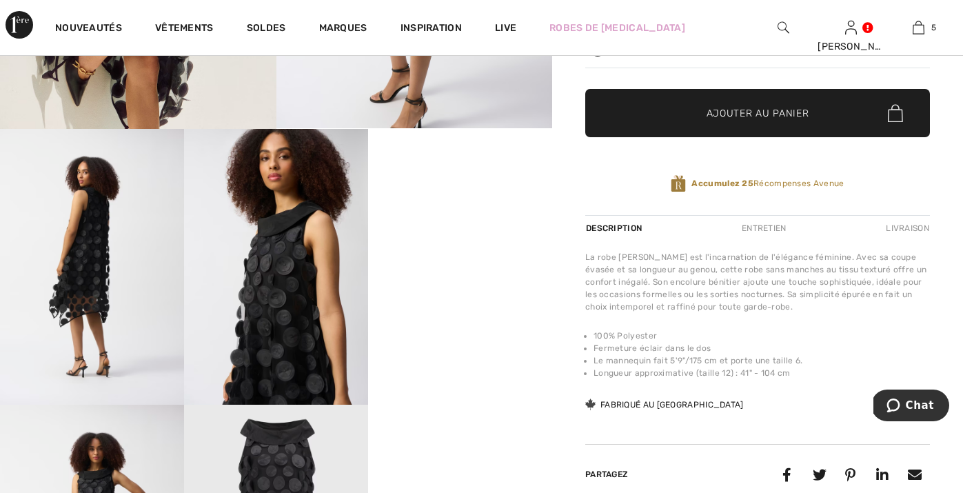
click at [784, 224] on div "Entretien" at bounding box center [764, 228] width 68 height 25
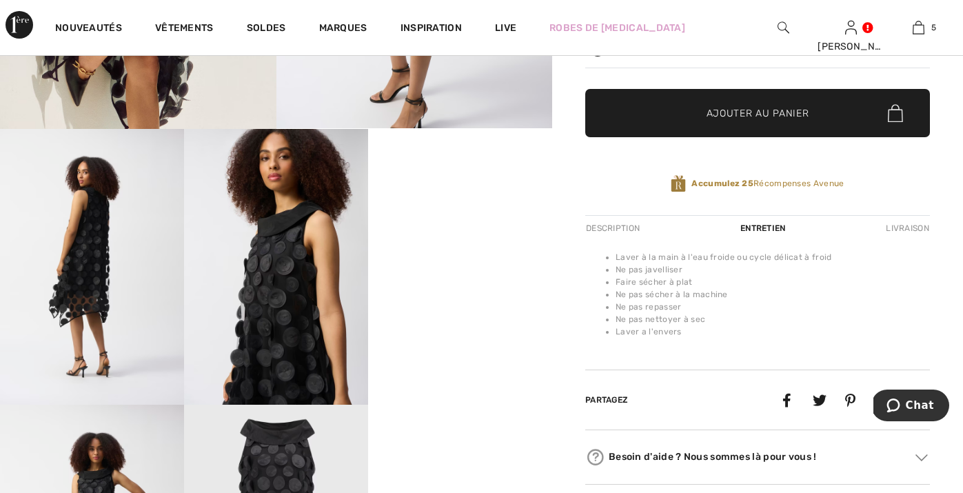
click at [600, 230] on div "Description" at bounding box center [614, 228] width 58 height 25
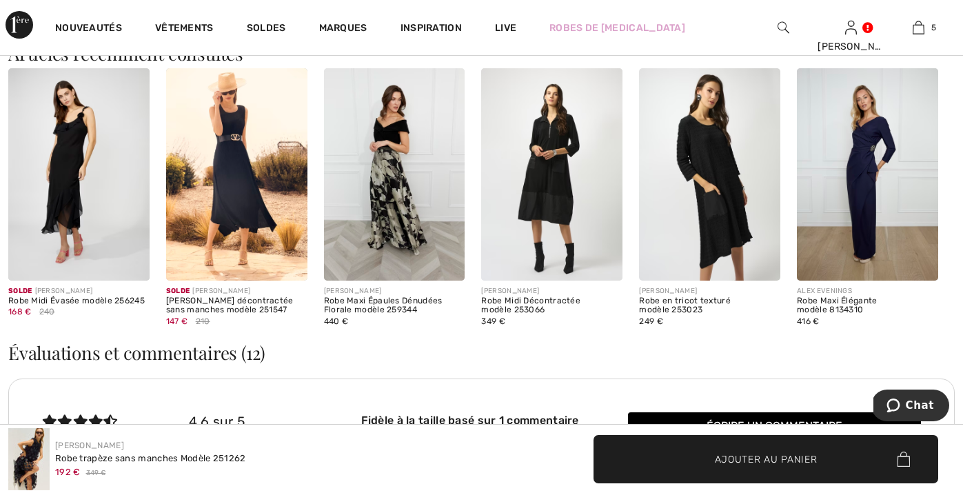
scroll to position [1612, 0]
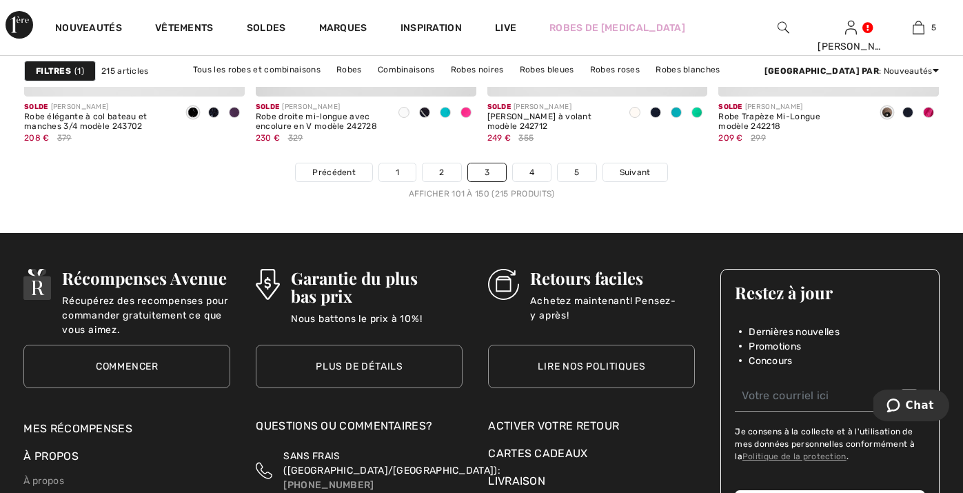
scroll to position [6199, 0]
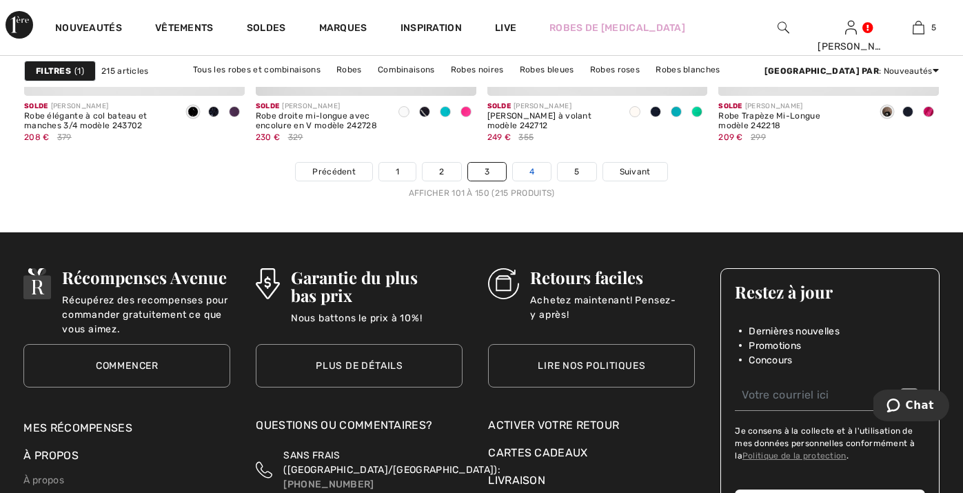
click at [532, 176] on link "4" at bounding box center [532, 172] width 38 height 18
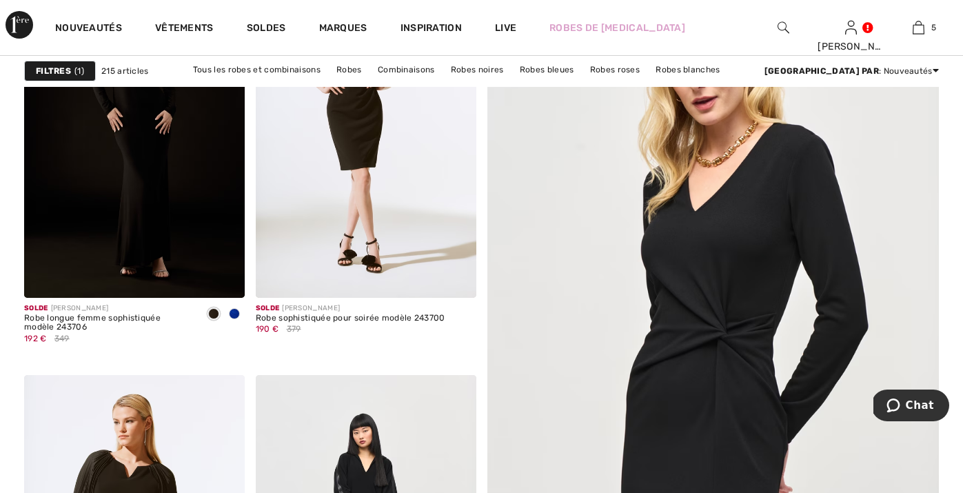
scroll to position [230, 0]
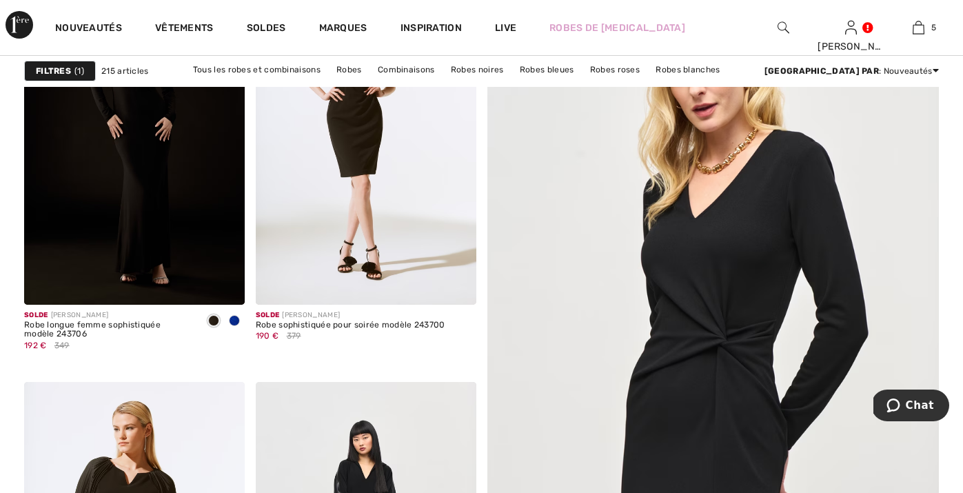
click at [720, 291] on img at bounding box center [713, 380] width 542 height 813
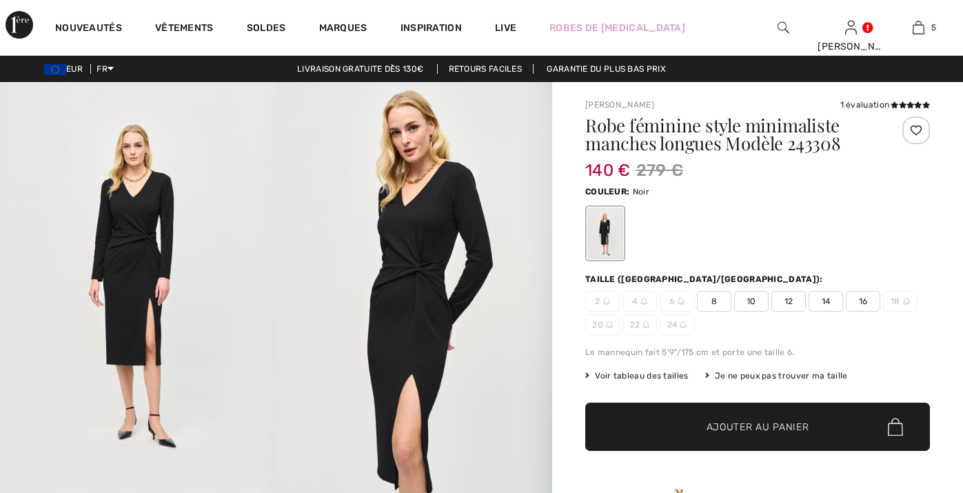
checkbox input "true"
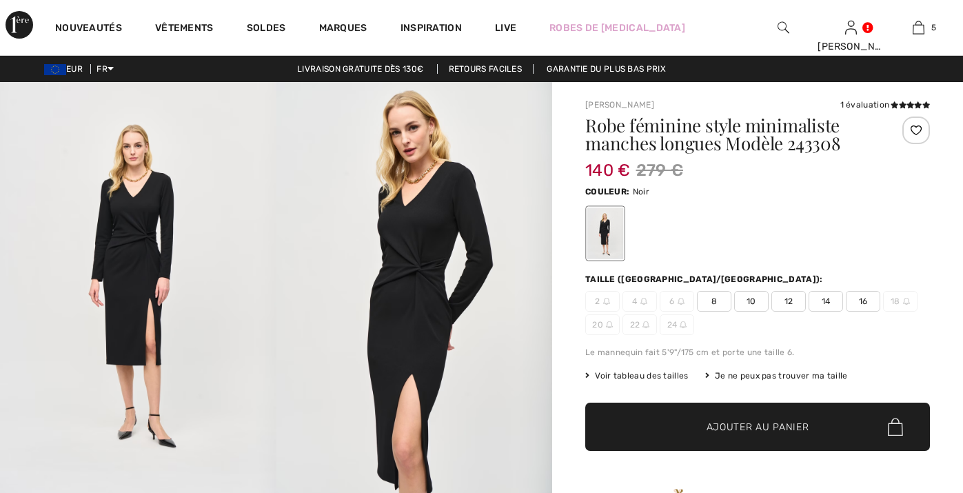
checkbox input "true"
click at [831, 297] on span "14" at bounding box center [826, 301] width 34 height 21
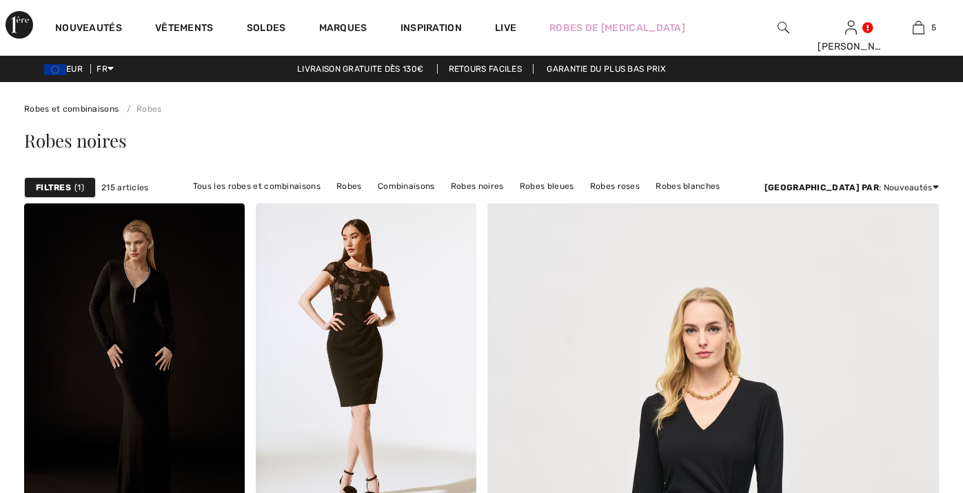
checkbox input "true"
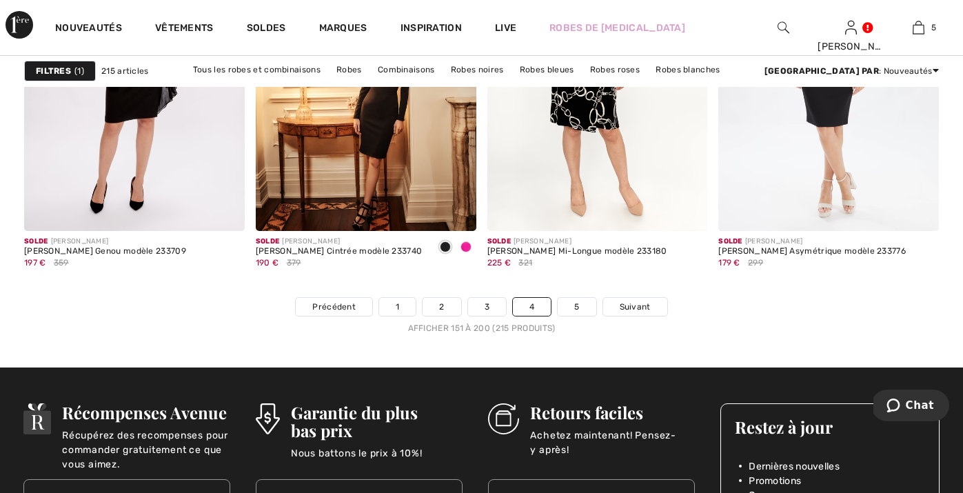
scroll to position [6026, 0]
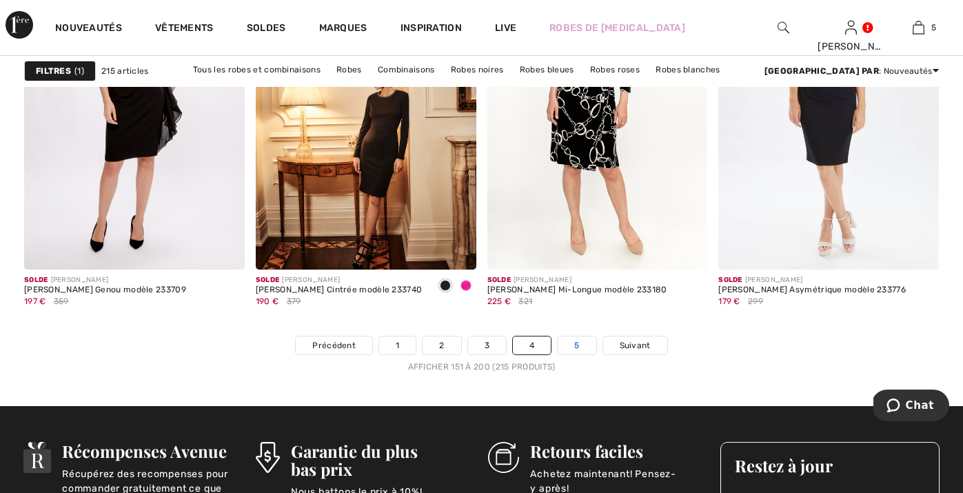
click at [587, 340] on link "5" at bounding box center [577, 345] width 38 height 18
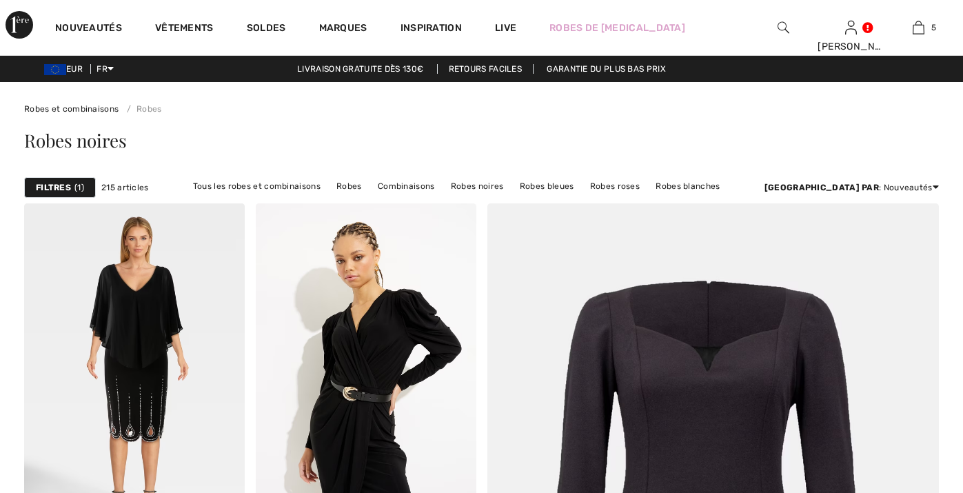
checkbox input "true"
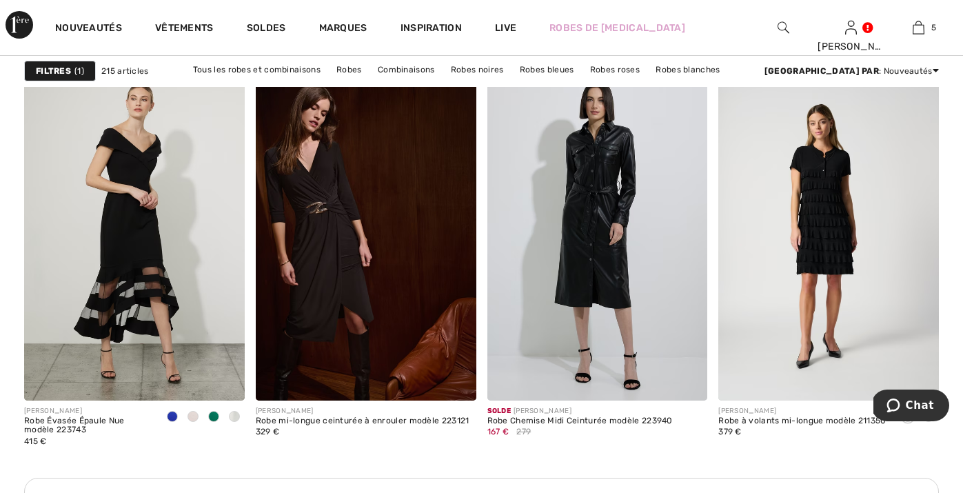
scroll to position [1359, 0]
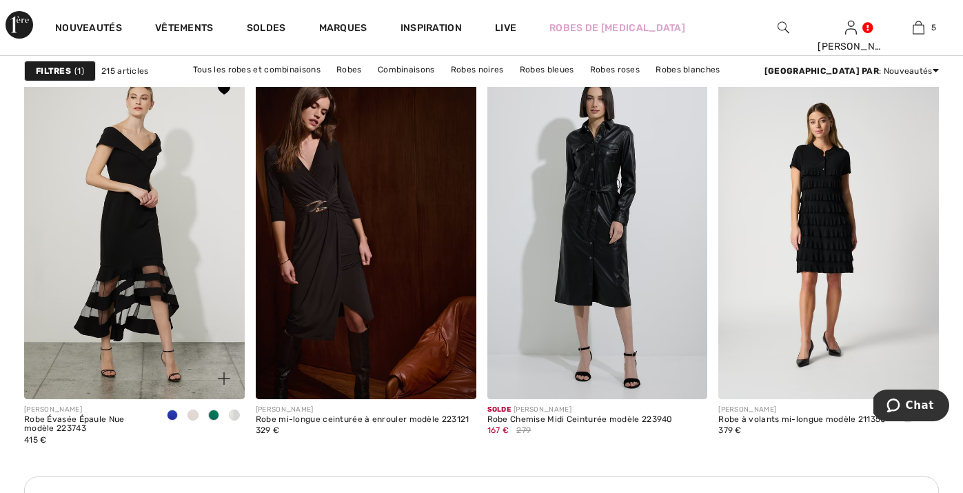
click at [216, 416] on span at bounding box center [213, 414] width 11 height 11
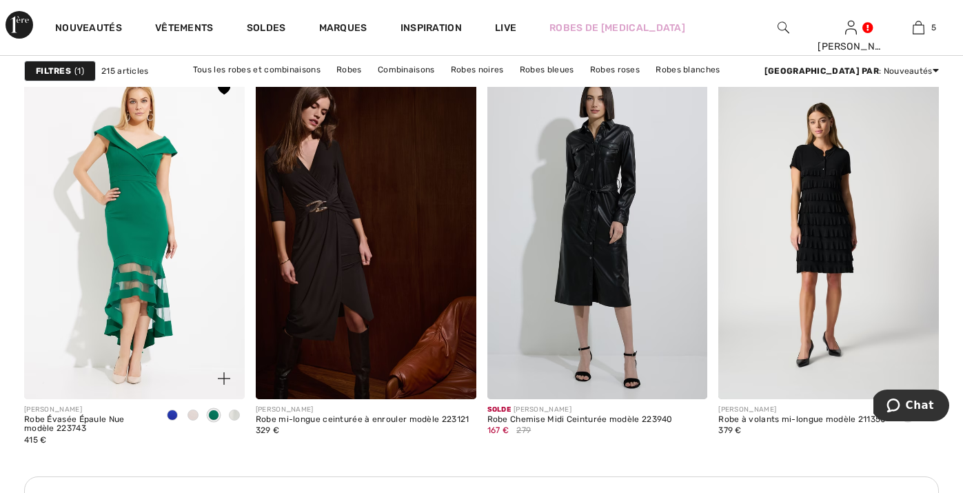
click at [234, 416] on span at bounding box center [234, 414] width 11 height 11
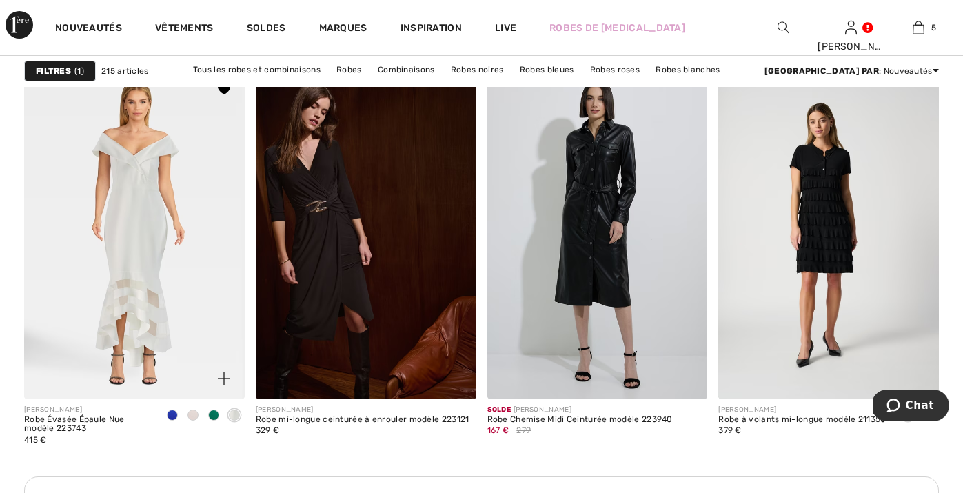
click at [193, 414] on span at bounding box center [192, 414] width 11 height 11
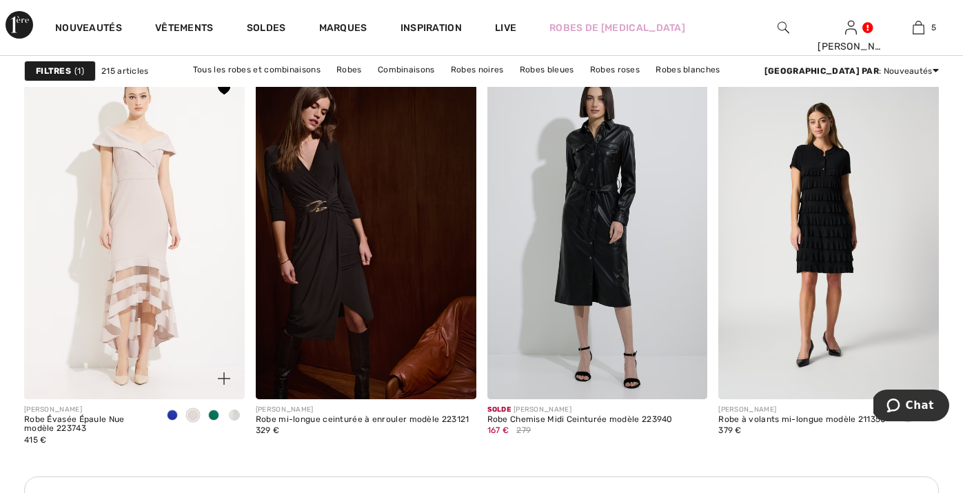
click at [173, 414] on span at bounding box center [172, 414] width 11 height 11
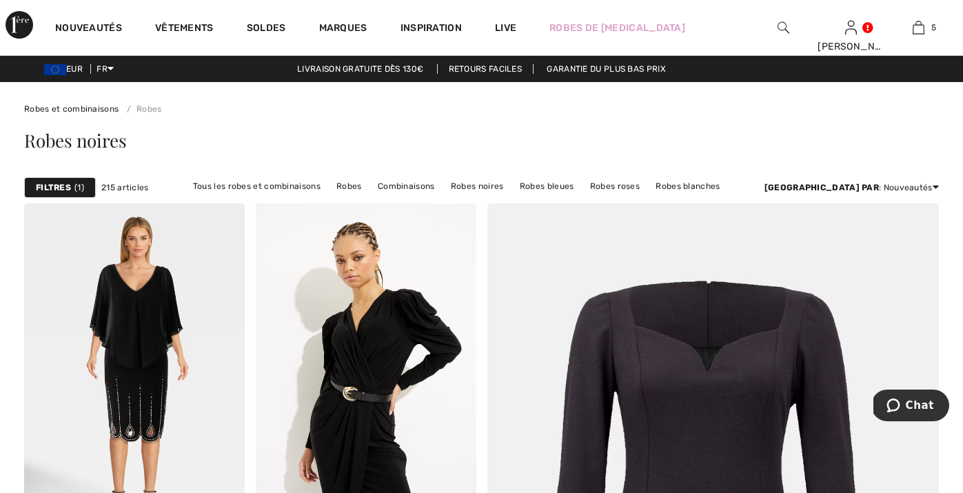
scroll to position [0, 0]
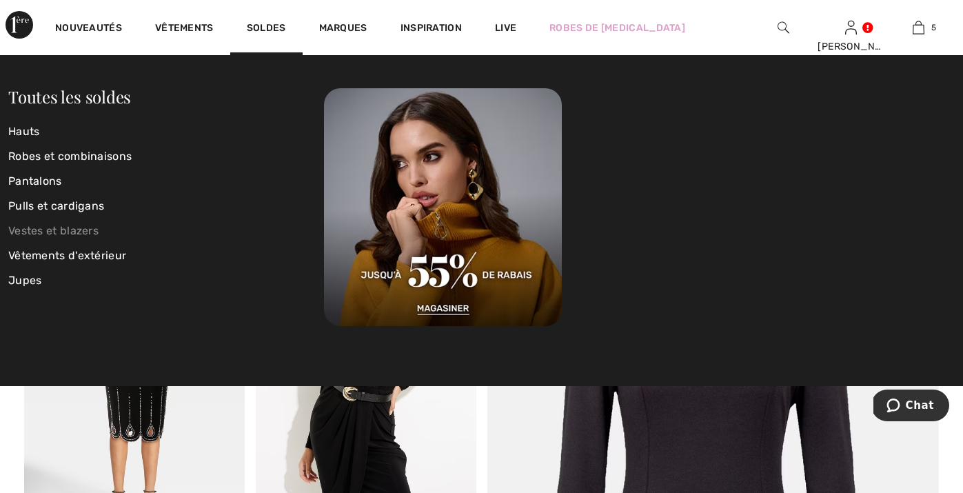
click at [95, 227] on link "Vestes et blazers" at bounding box center [166, 230] width 316 height 25
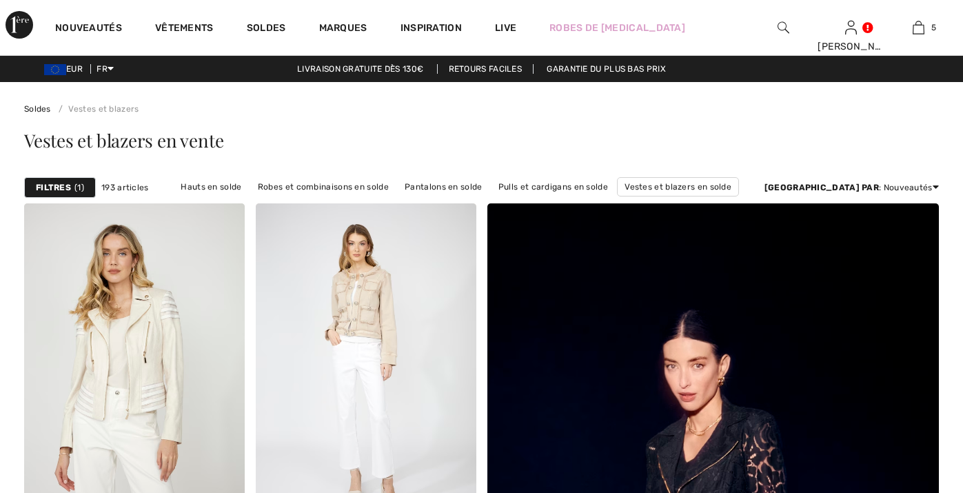
checkbox input "true"
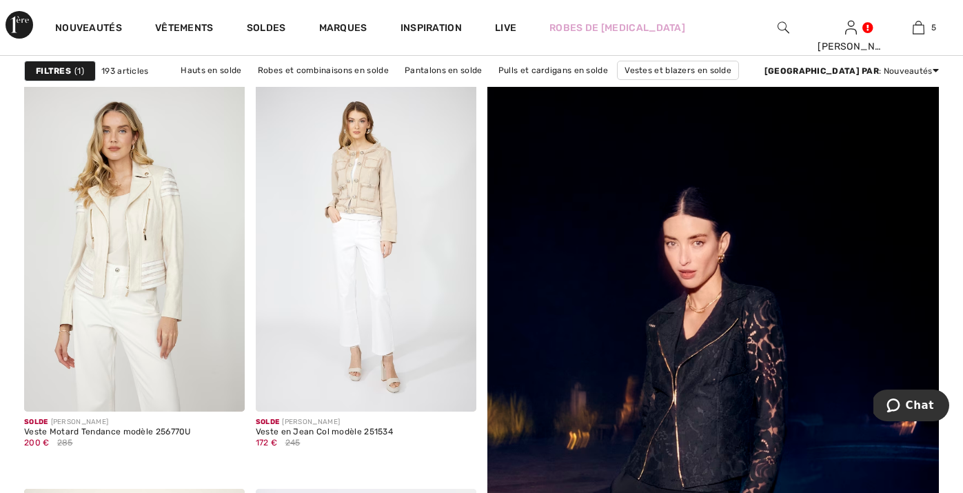
scroll to position [3, 0]
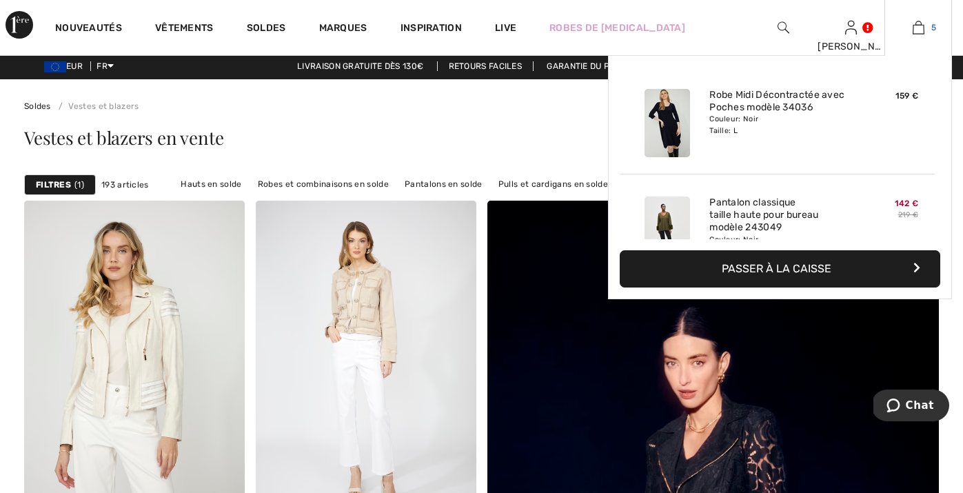
click at [925, 26] on link "5" at bounding box center [918, 27] width 66 height 17
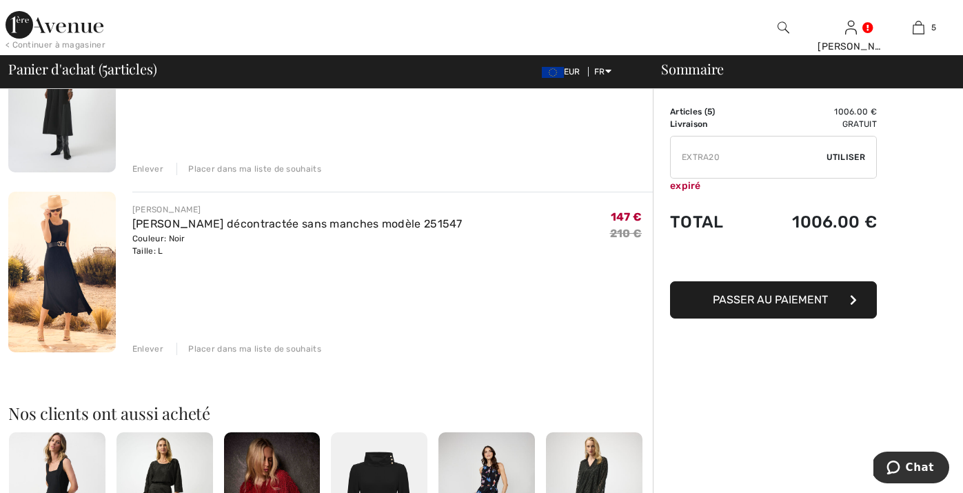
scroll to position [735, 0]
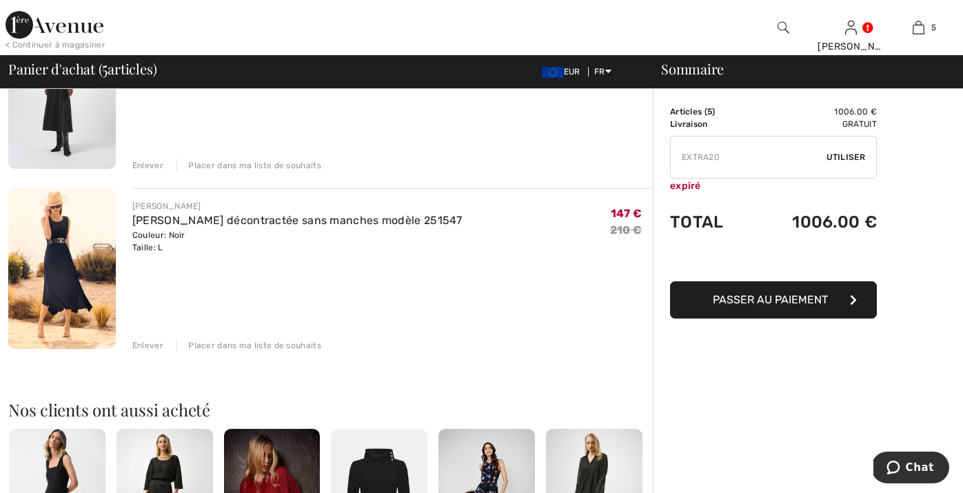
click at [840, 161] on span "Utiliser" at bounding box center [845, 157] width 39 height 12
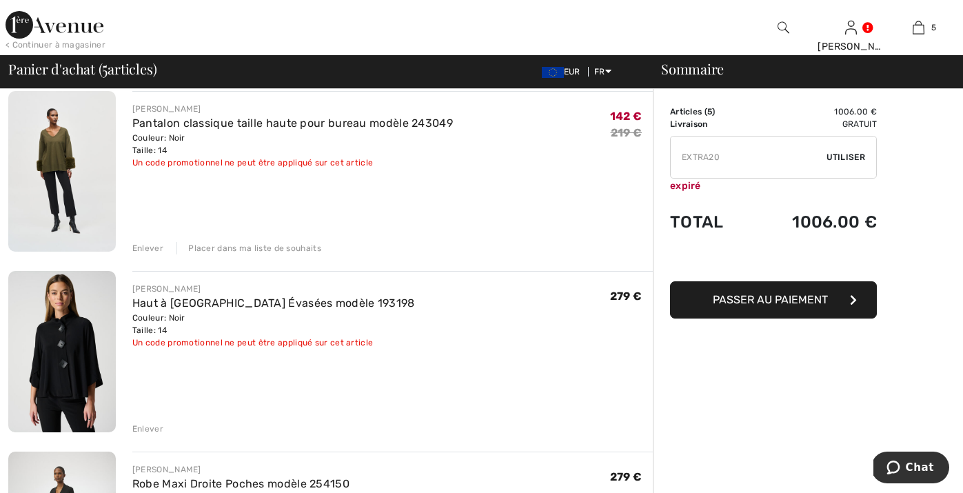
scroll to position [281, 0]
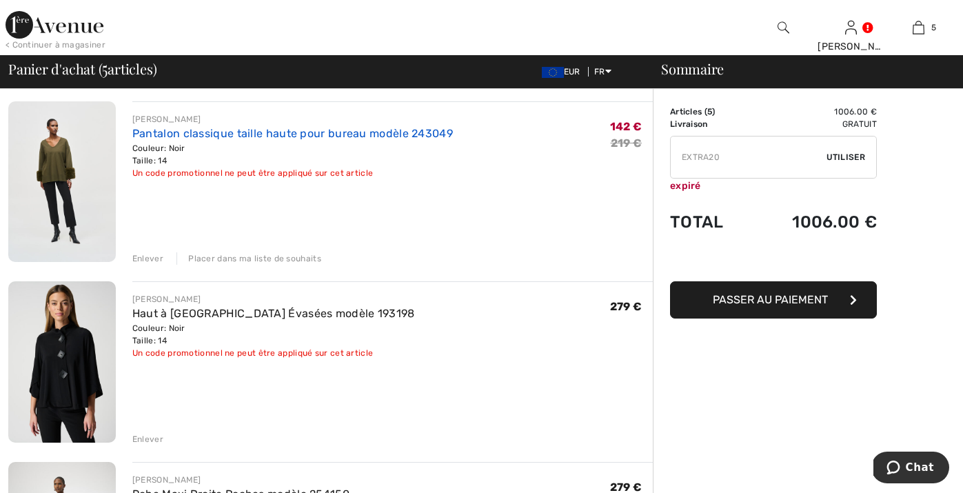
click at [341, 134] on link "Pantalon classique taille haute pour bureau modèle 243049" at bounding box center [292, 133] width 321 height 13
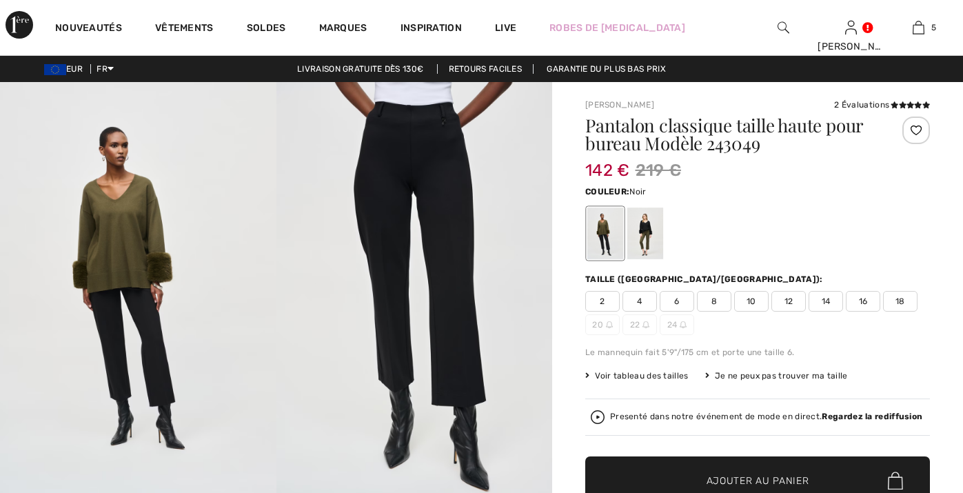
checkbox input "true"
click at [902, 103] on icon at bounding box center [903, 104] width 8 height 7
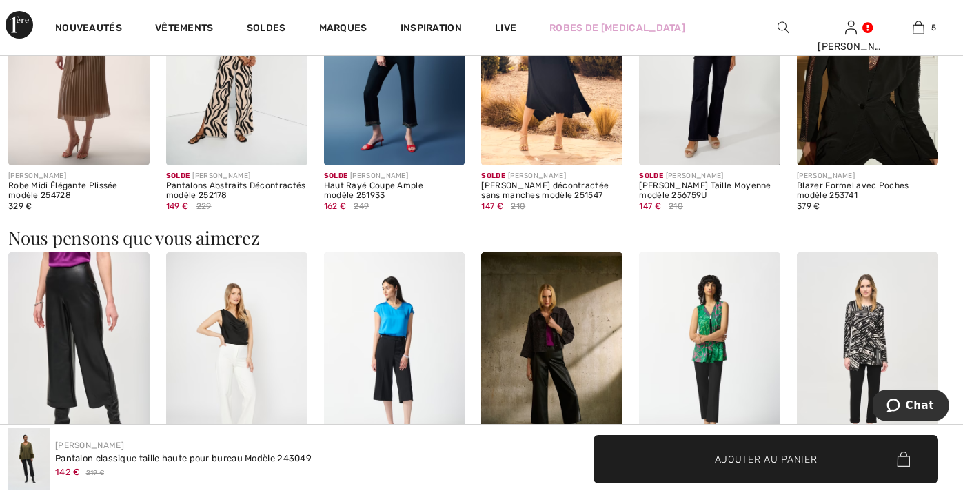
scroll to position [1476, 0]
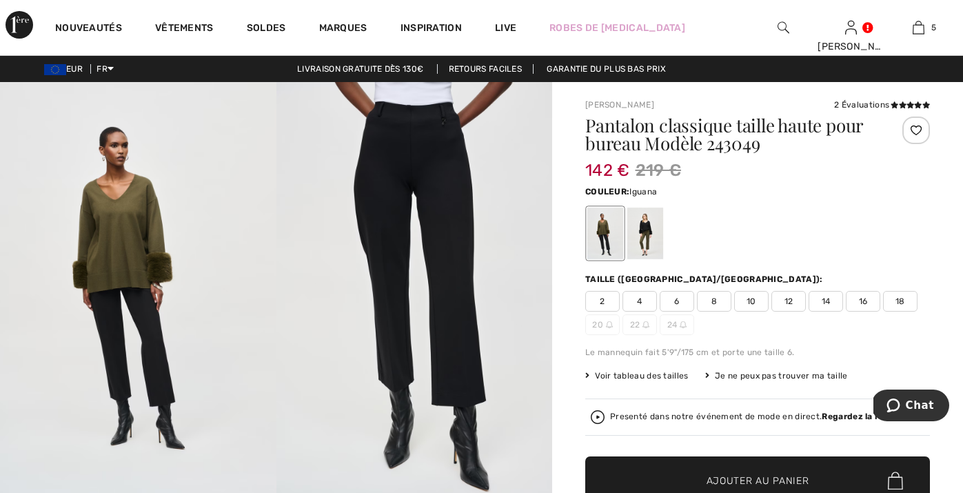
click at [641, 236] on div at bounding box center [645, 233] width 36 height 52
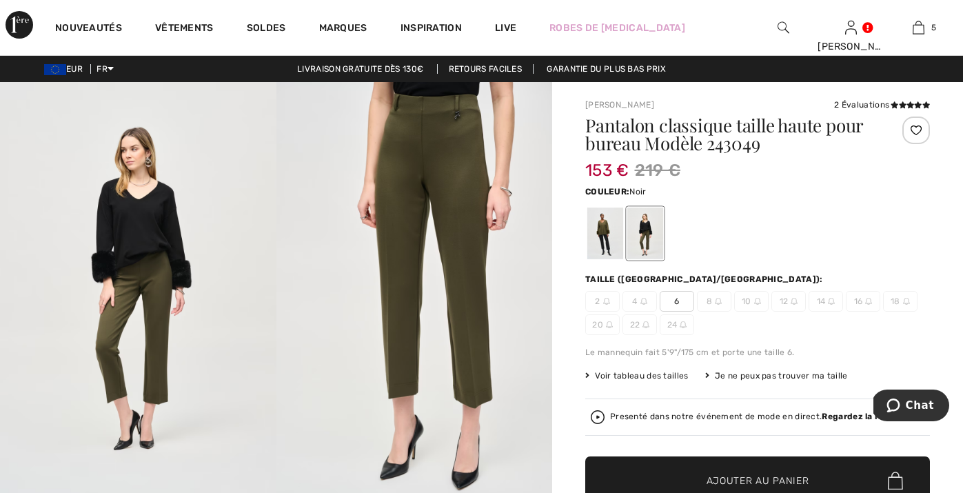
click at [609, 234] on div at bounding box center [605, 233] width 36 height 52
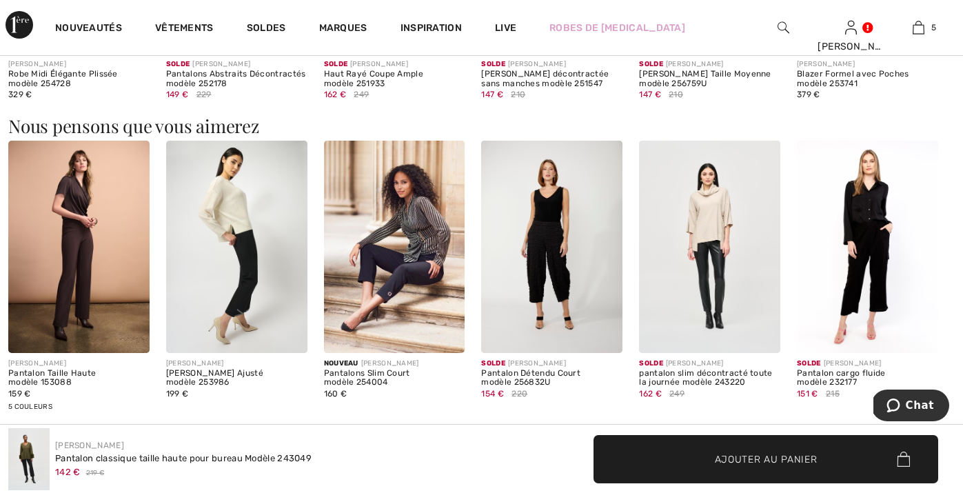
scroll to position [1591, 0]
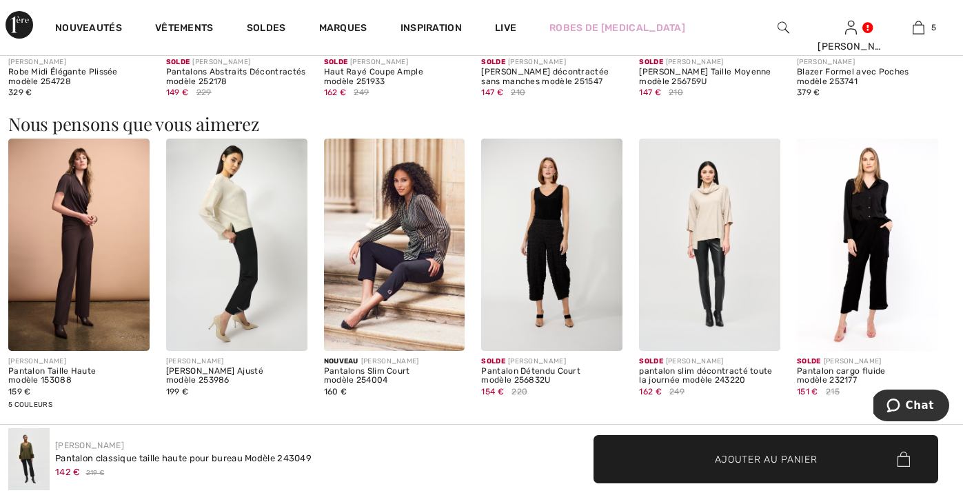
click at [848, 271] on img at bounding box center [867, 245] width 141 height 212
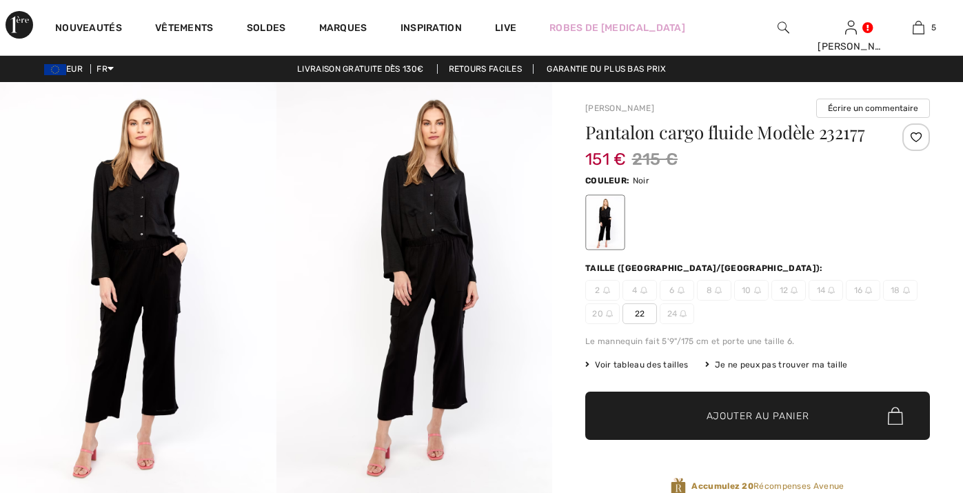
checkbox input "true"
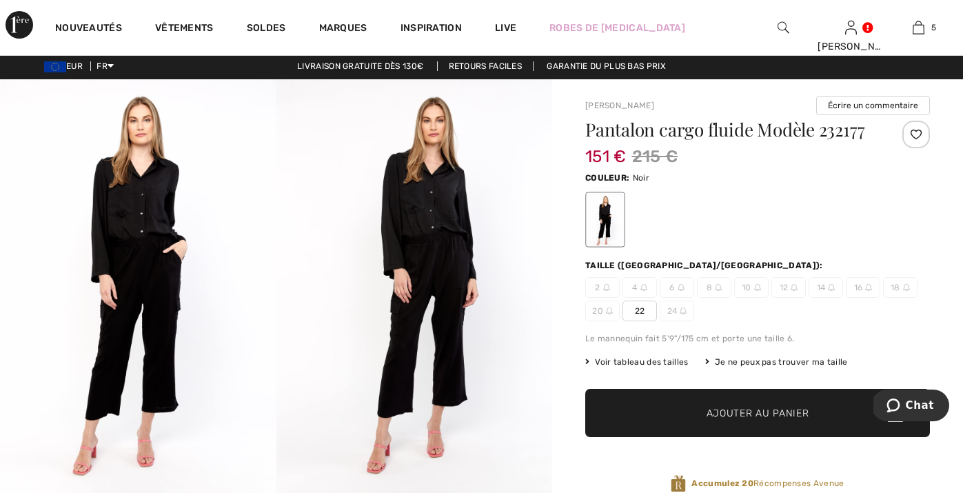
scroll to position [2, 0]
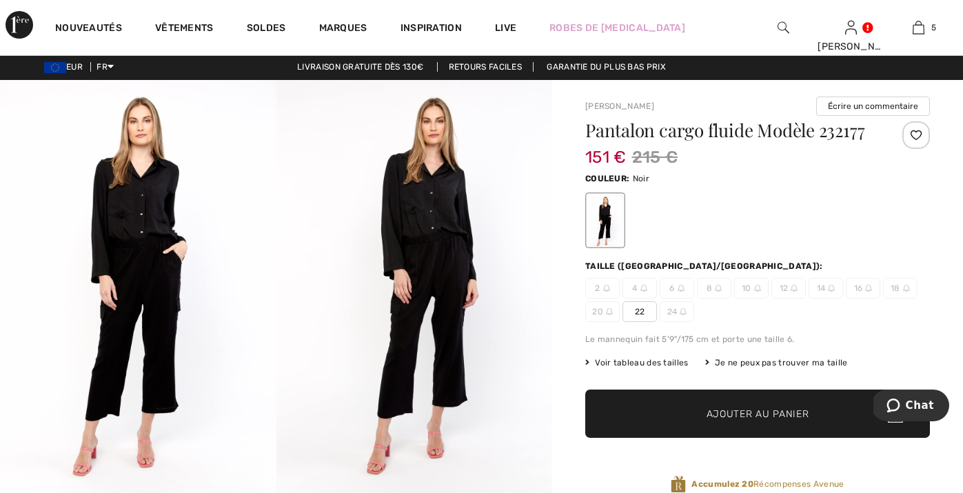
click at [759, 360] on div "Je ne peux pas trouver ma taille" at bounding box center [776, 362] width 143 height 12
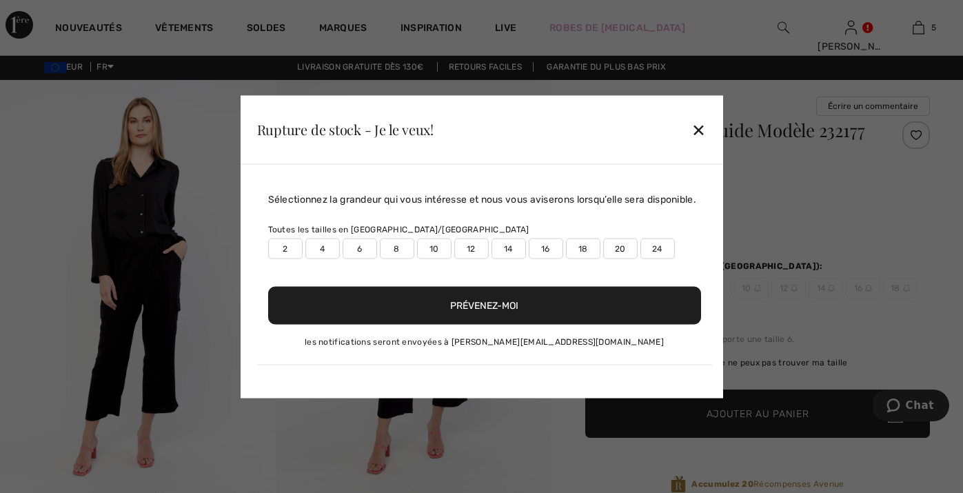
click at [505, 258] on label "14" at bounding box center [508, 248] width 34 height 21
click at [504, 315] on button "Prévenez-moi" at bounding box center [484, 305] width 433 height 38
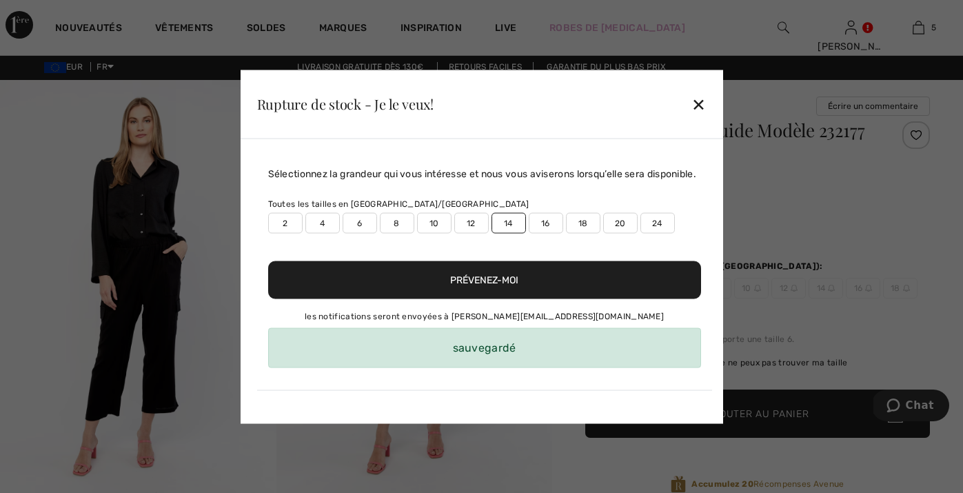
click at [703, 99] on div "✕" at bounding box center [698, 104] width 14 height 29
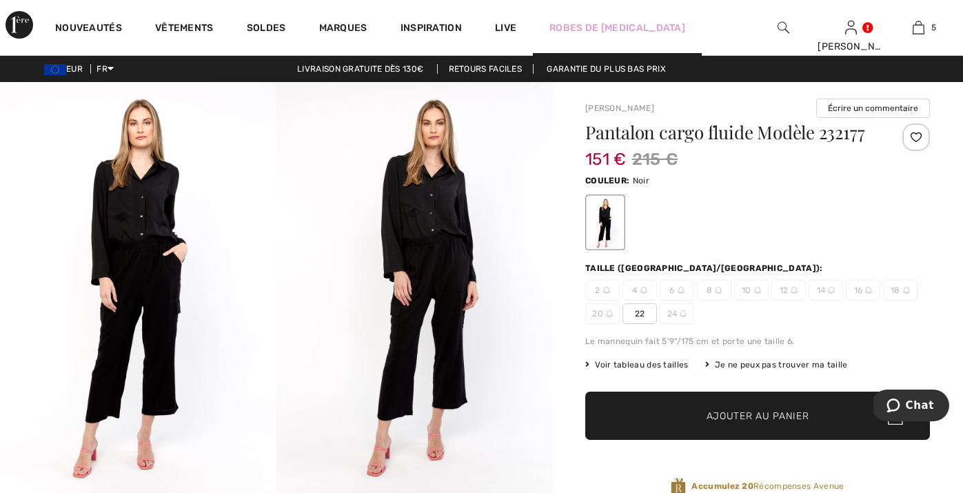
scroll to position [0, 0]
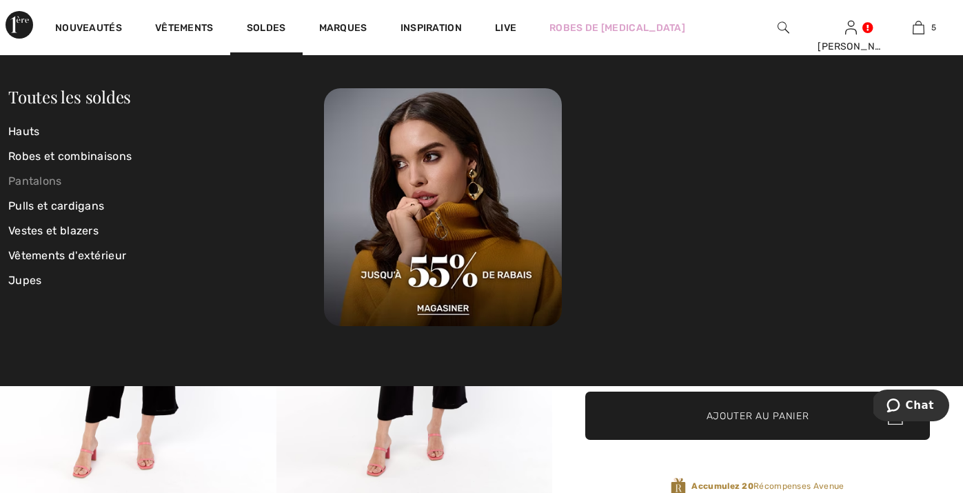
click at [59, 183] on link "Pantalons" at bounding box center [166, 181] width 316 height 25
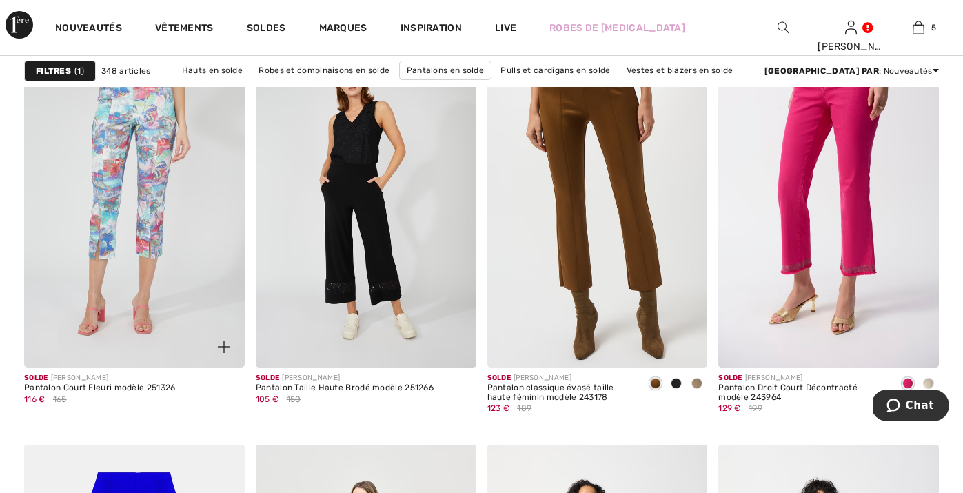
scroll to position [981, 0]
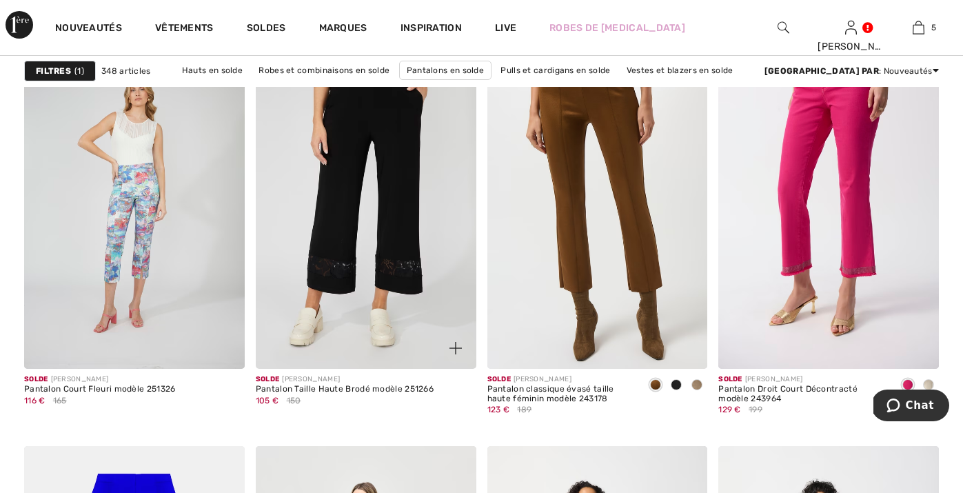
click at [345, 212] on img at bounding box center [366, 203] width 221 height 331
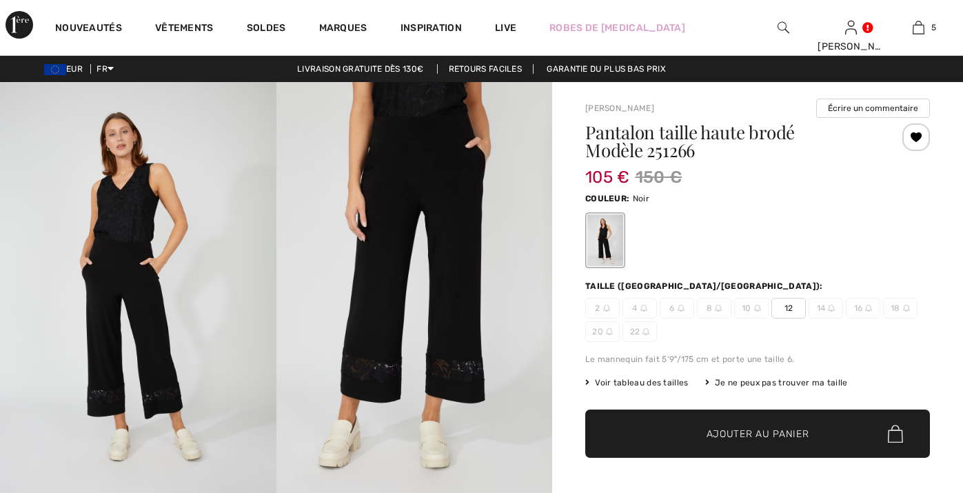
checkbox input "true"
click at [748, 380] on div "Je ne peux pas trouver ma taille" at bounding box center [776, 382] width 143 height 12
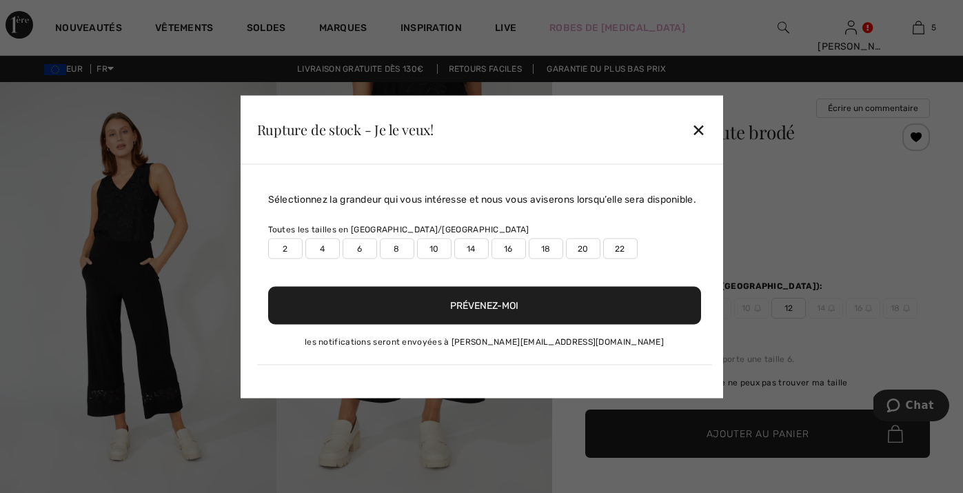
click at [474, 250] on label "14" at bounding box center [471, 248] width 34 height 21
click at [489, 323] on button "Prévenez-moi" at bounding box center [484, 305] width 433 height 38
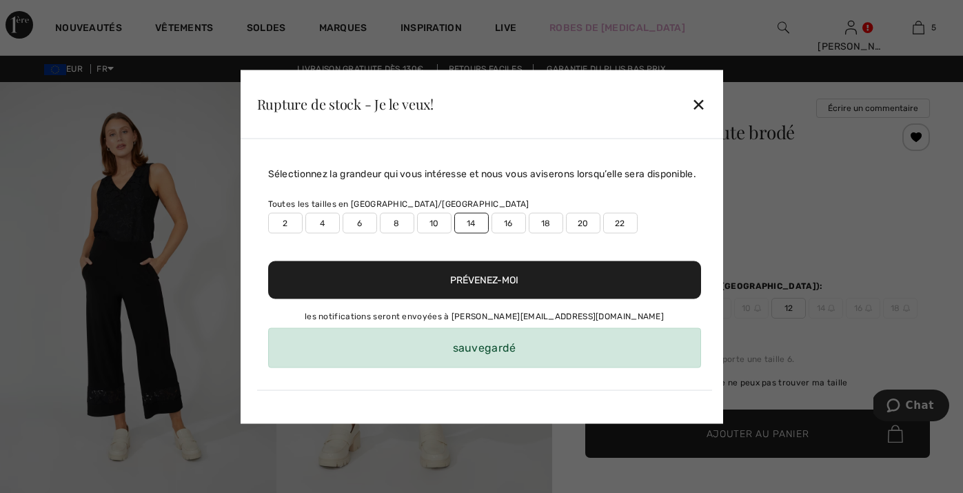
click at [700, 94] on div "✕" at bounding box center [698, 104] width 14 height 29
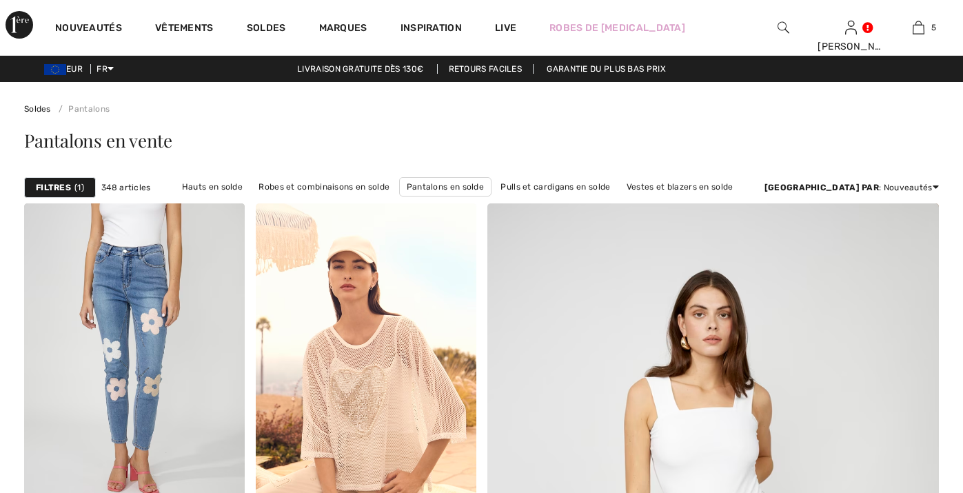
checkbox input "true"
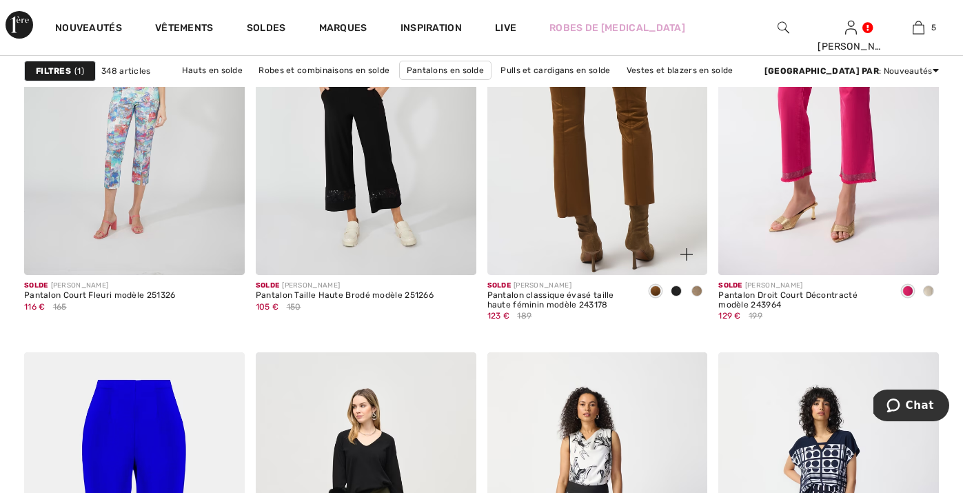
scroll to position [1084, 0]
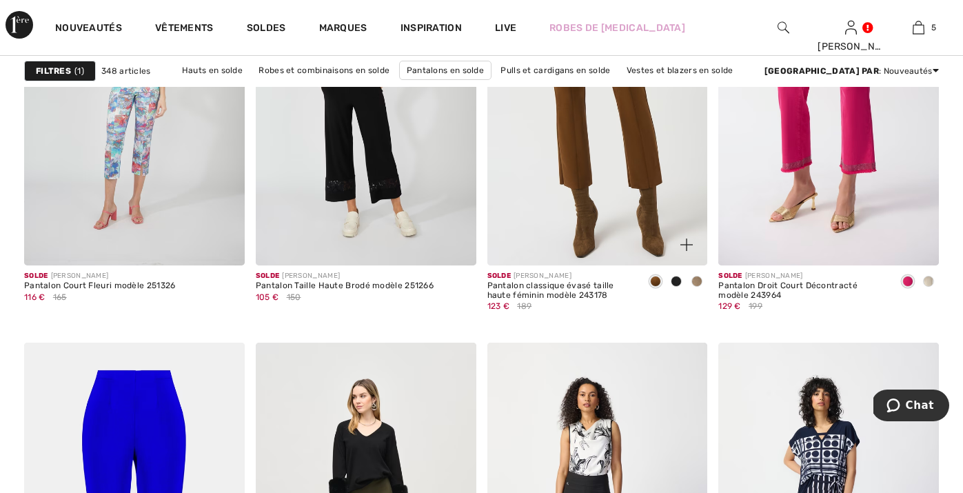
click at [678, 286] on span at bounding box center [676, 281] width 11 height 11
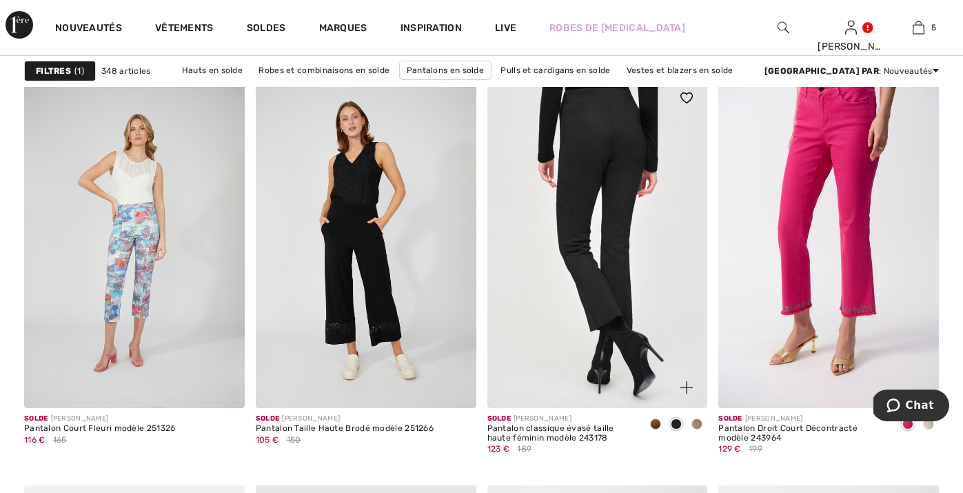
scroll to position [970, 0]
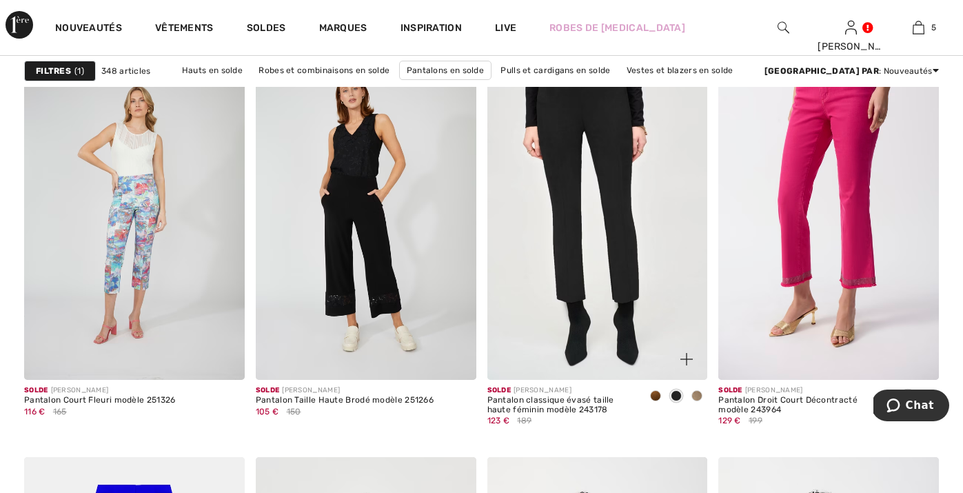
click at [543, 405] on div "Pantalon classique évasé taille haute féminin modèle 243178" at bounding box center [561, 405] width 148 height 19
click at [532, 404] on div "Pantalon classique évasé taille haute féminin modèle 243178" at bounding box center [561, 405] width 148 height 19
click at [689, 356] on img at bounding box center [686, 359] width 12 height 12
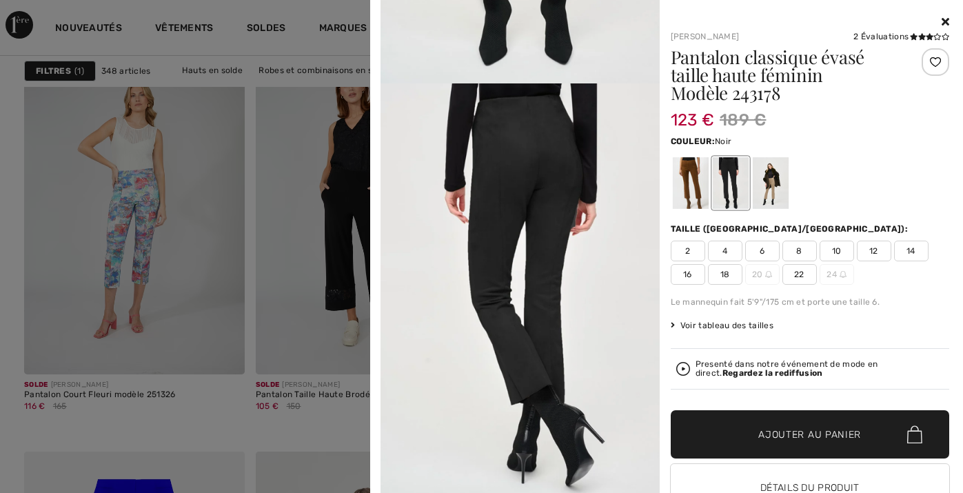
scroll to position [334, 0]
click at [738, 367] on div "Presenté dans notre événement de mode en direct. Regardez la rediffusion" at bounding box center [819, 369] width 249 height 18
click at [686, 369] on img at bounding box center [683, 369] width 14 height 14
click at [682, 366] on img at bounding box center [683, 369] width 14 height 14
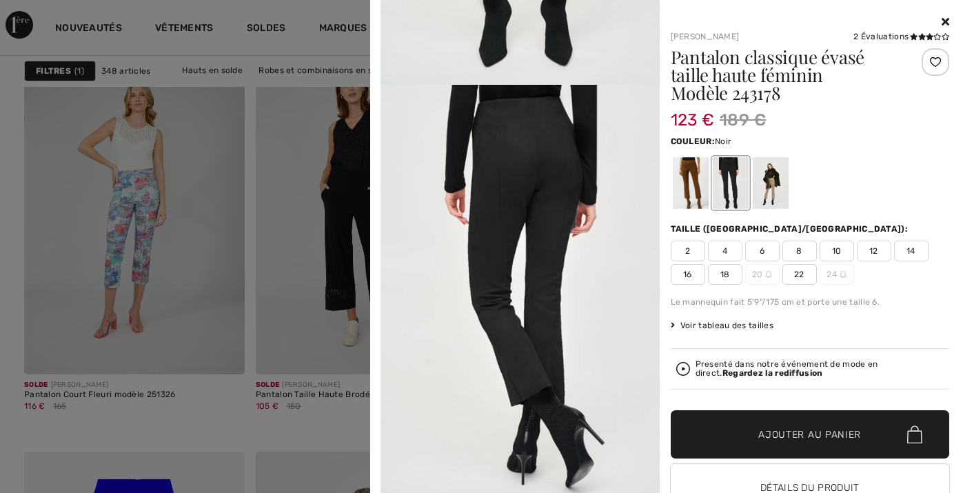
scroll to position [0, 0]
click at [766, 185] on div at bounding box center [770, 183] width 36 height 52
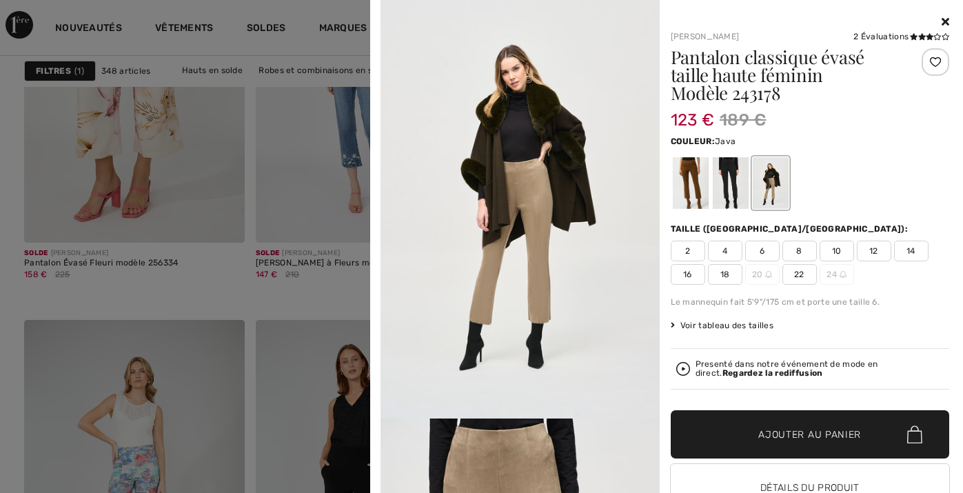
scroll to position [677, 0]
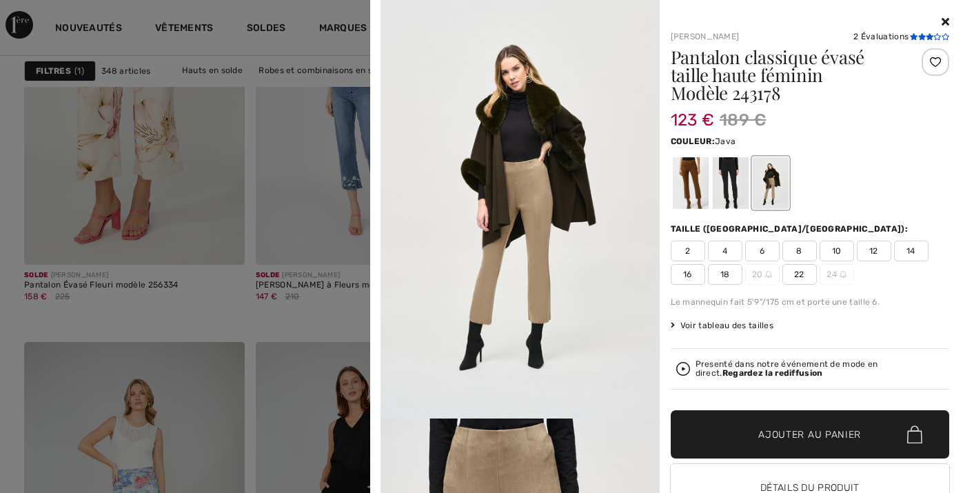
click at [916, 41] on span at bounding box center [929, 37] width 39 height 8
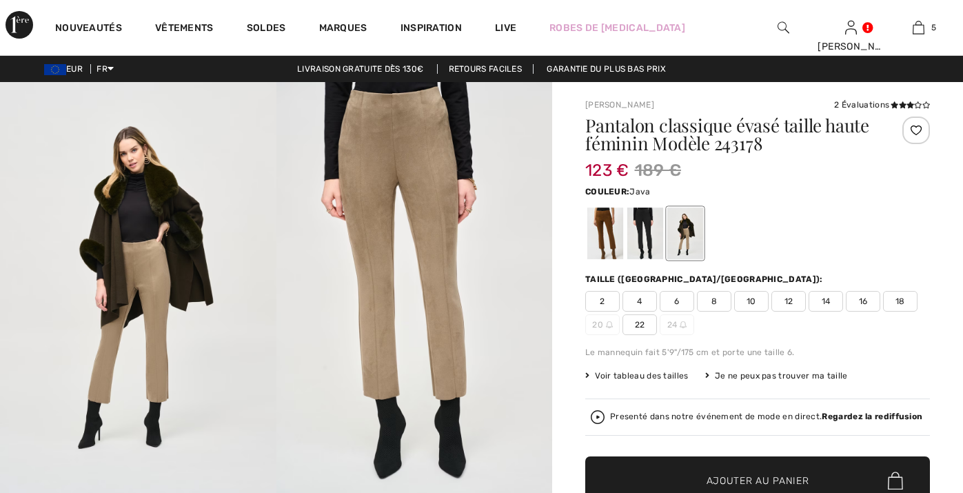
checkbox input "true"
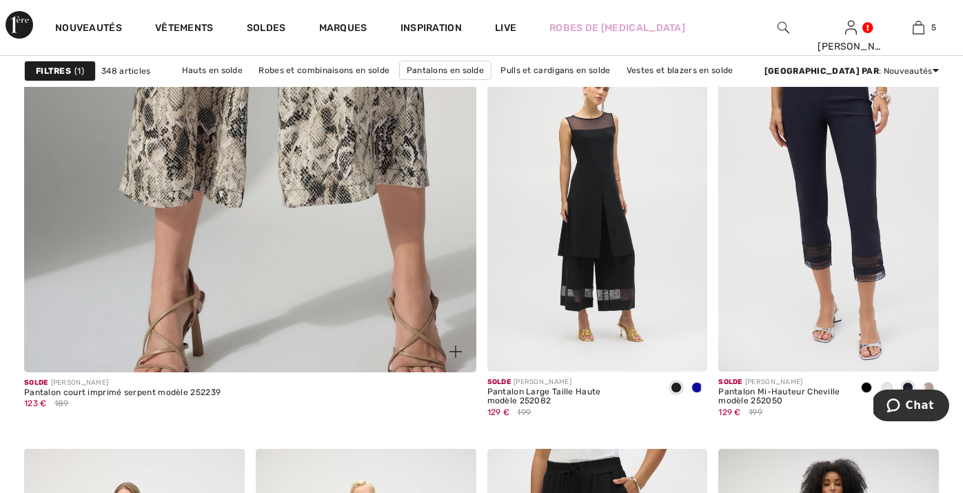
scroll to position [3748, 0]
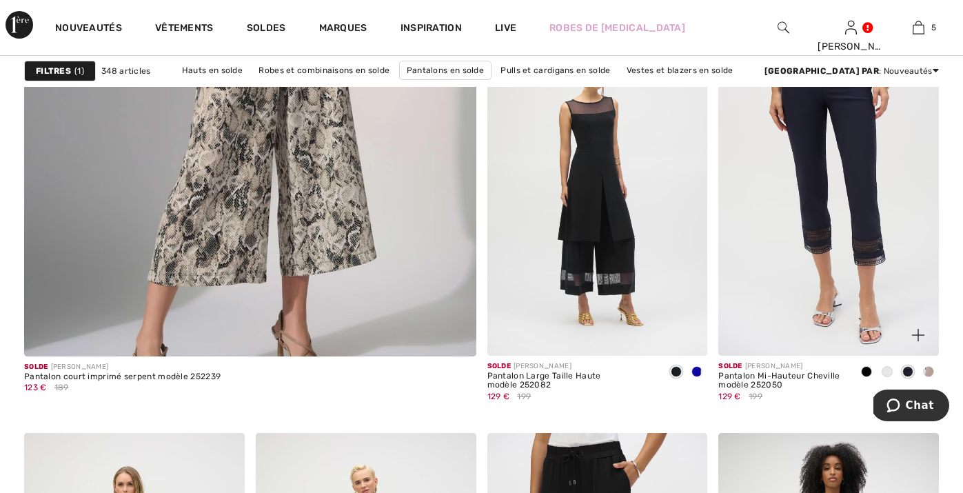
click at [869, 371] on span at bounding box center [866, 371] width 11 height 11
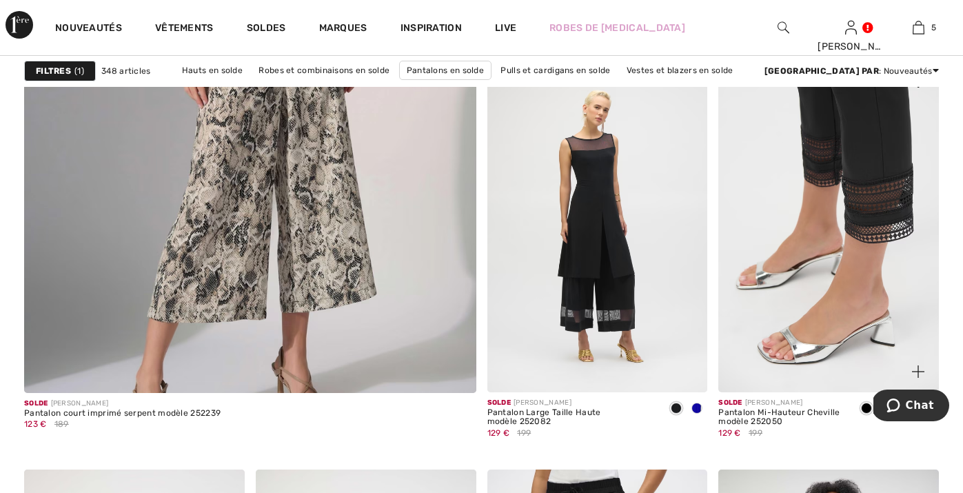
scroll to position [3735, 0]
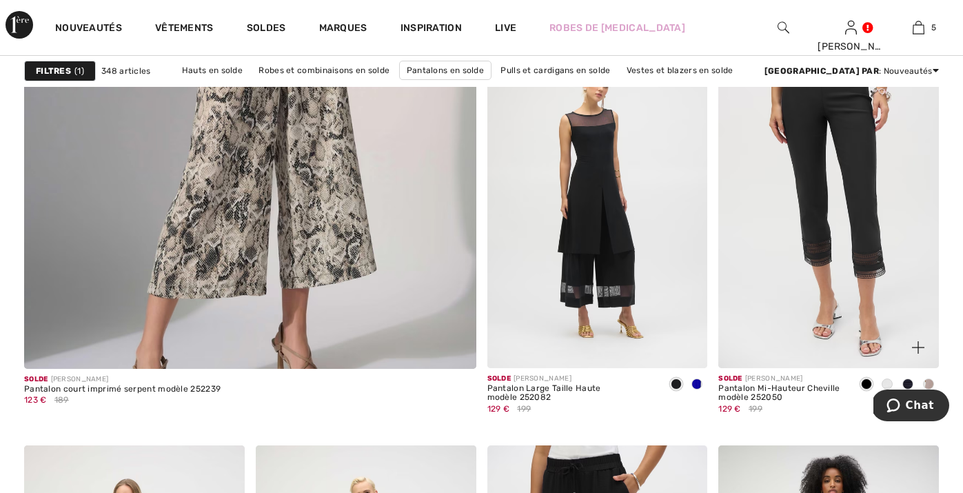
click at [927, 383] on span at bounding box center [928, 383] width 11 height 11
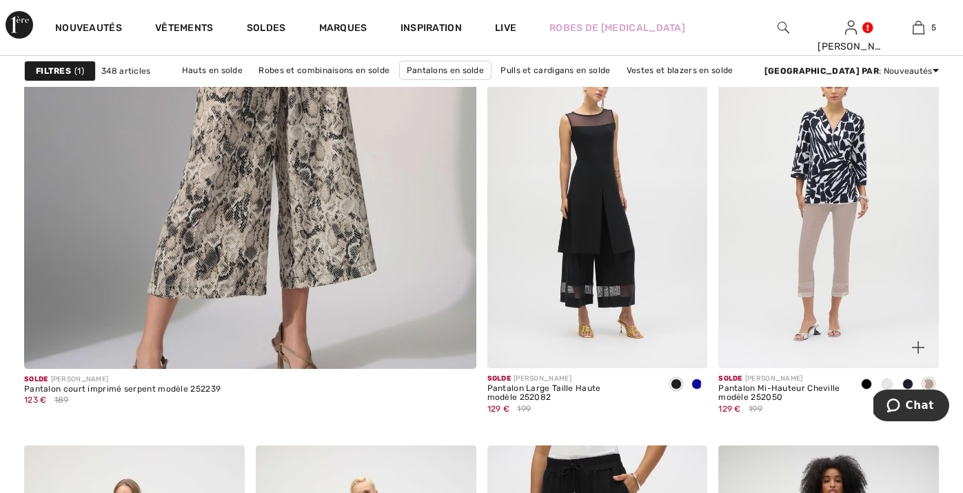
click at [863, 383] on span at bounding box center [866, 383] width 11 height 11
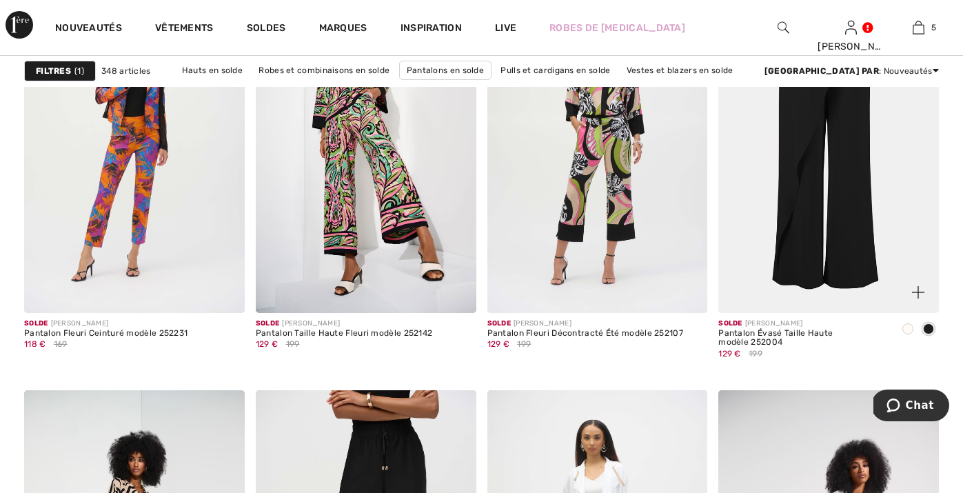
scroll to position [5484, 0]
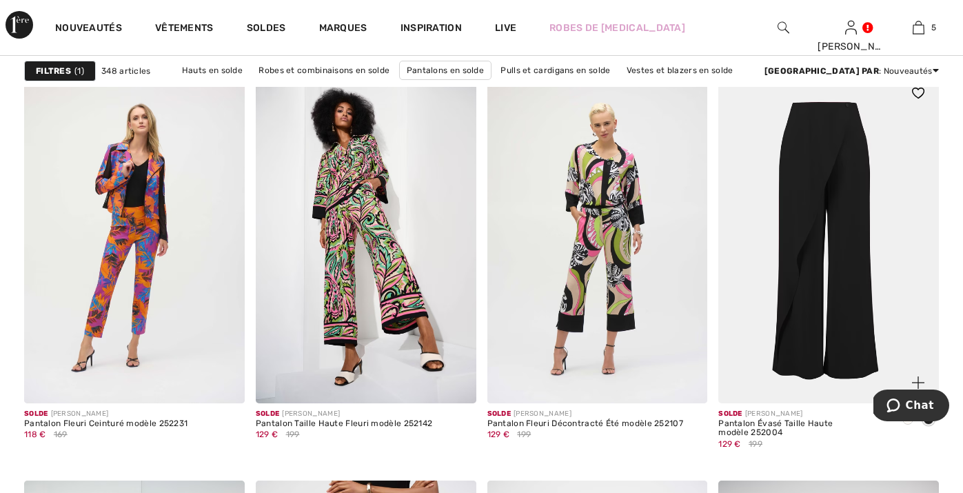
click at [805, 221] on img at bounding box center [828, 237] width 221 height 331
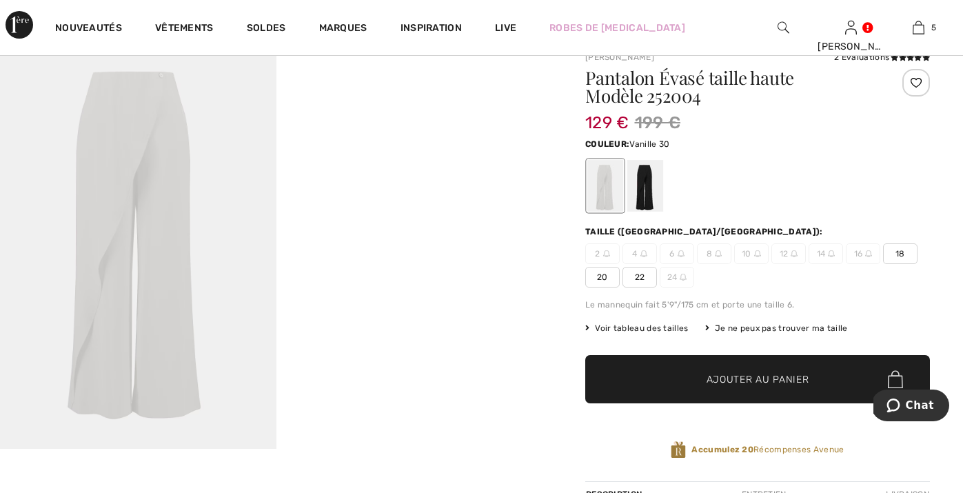
scroll to position [99, 0]
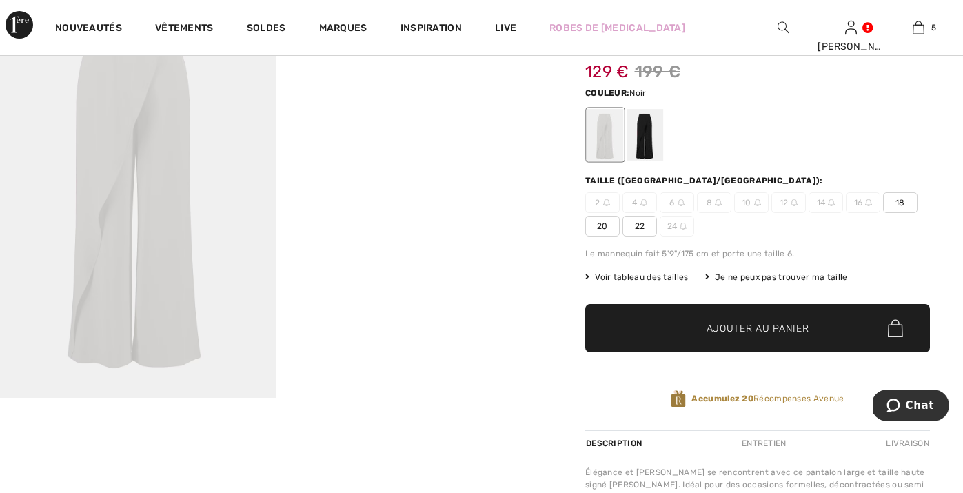
click at [643, 150] on div at bounding box center [645, 135] width 36 height 52
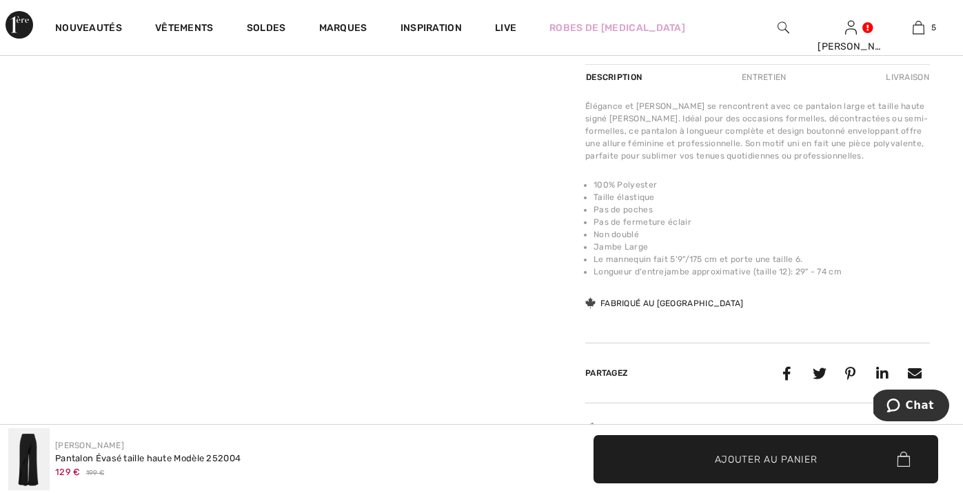
scroll to position [465, 0]
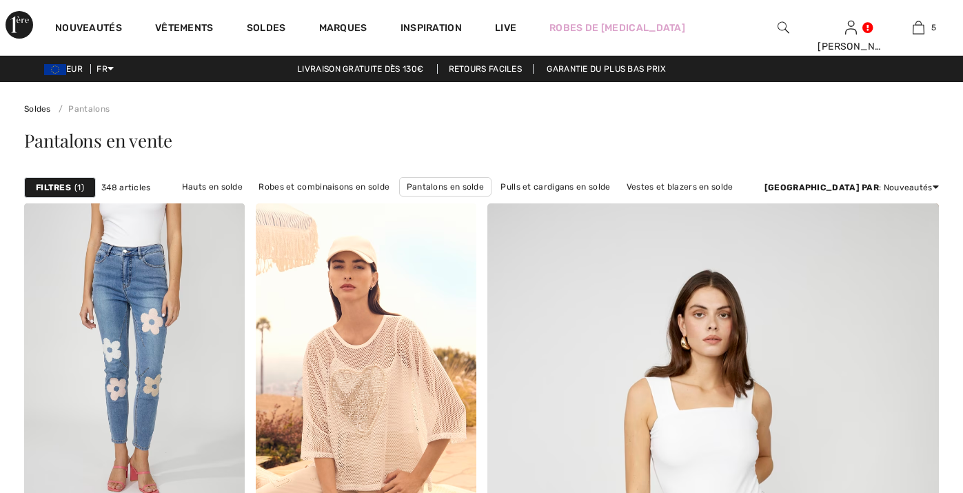
checkbox input "true"
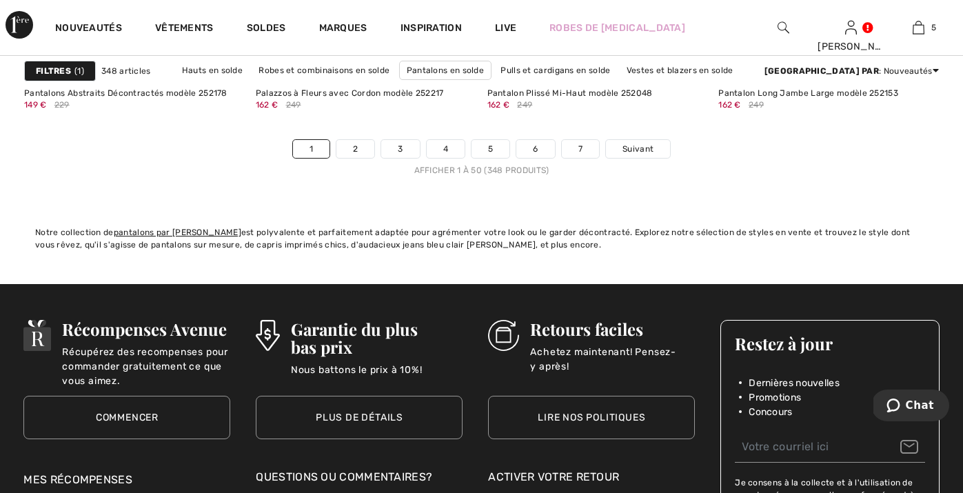
scroll to position [6223, 0]
click at [356, 142] on link "2" at bounding box center [355, 148] width 38 height 18
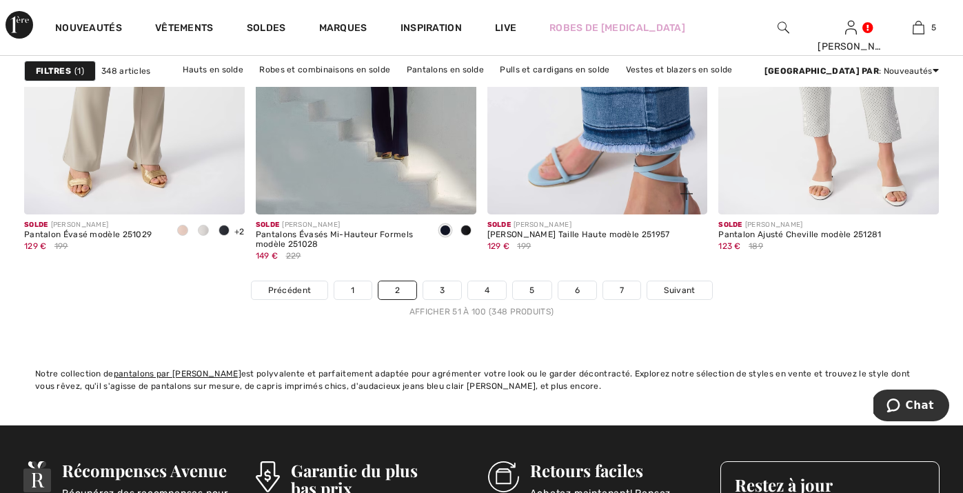
scroll to position [6081, 0]
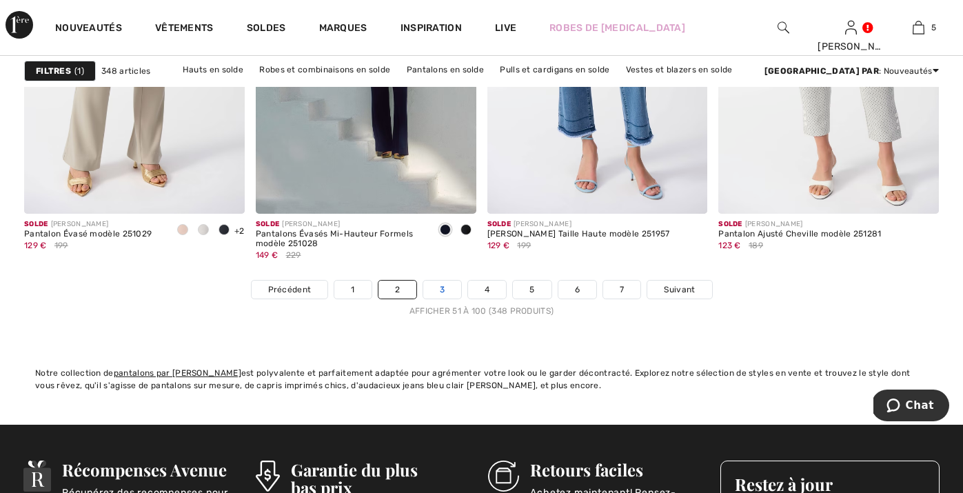
click at [446, 285] on link "3" at bounding box center [442, 290] width 38 height 18
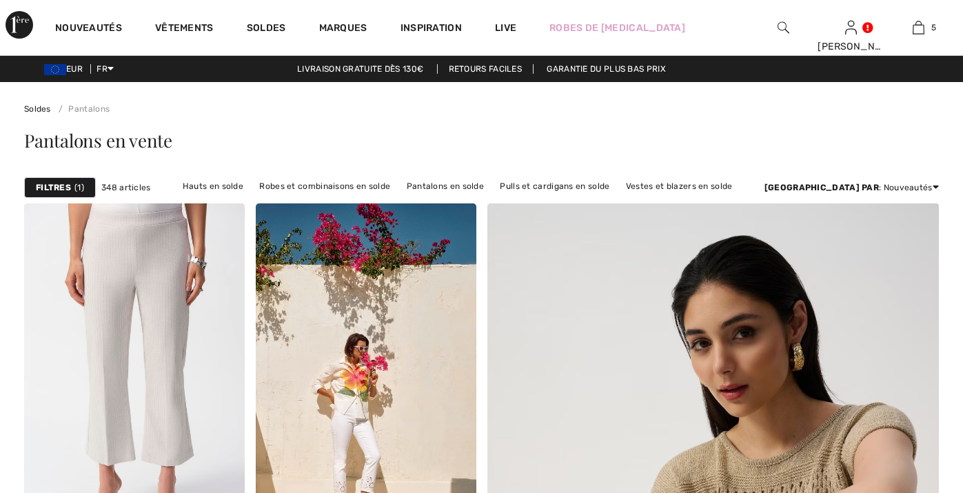
checkbox input "true"
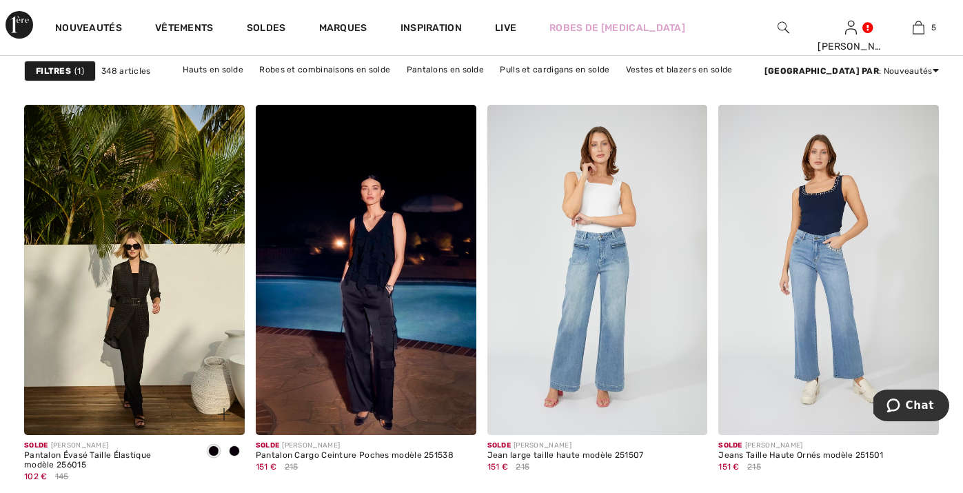
scroll to position [5861, 0]
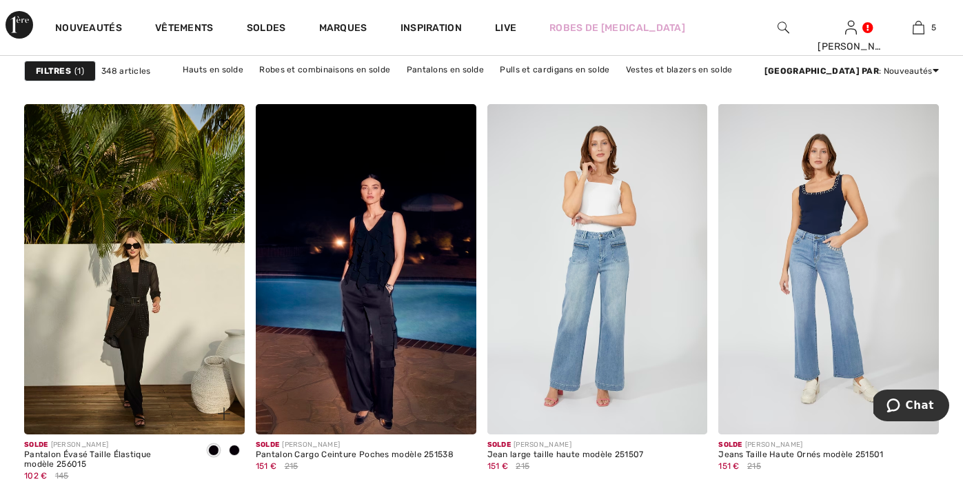
click at [236, 445] on span at bounding box center [234, 450] width 11 height 11
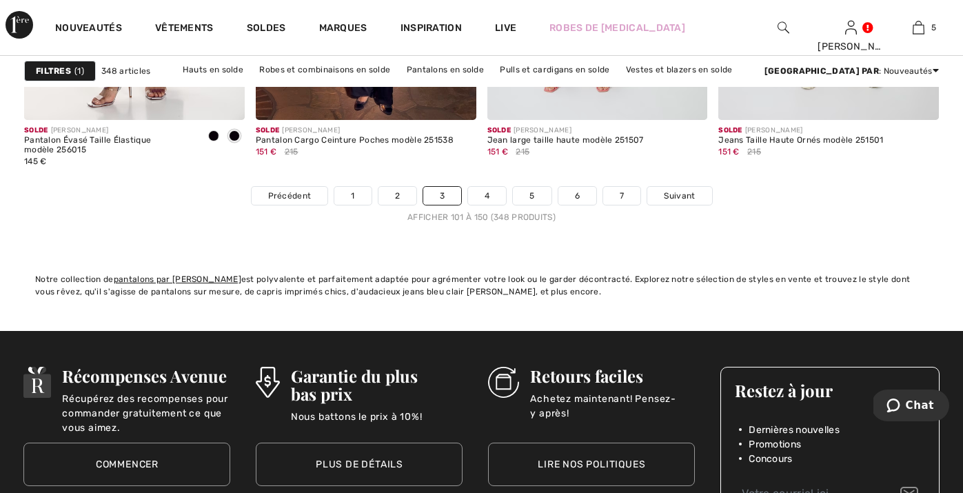
scroll to position [6108, 0]
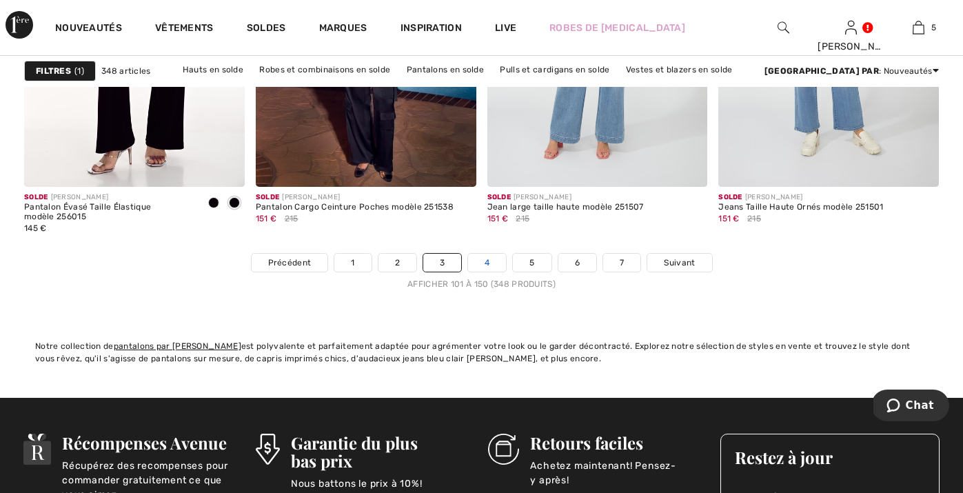
click at [486, 270] on link "4" at bounding box center [487, 263] width 38 height 18
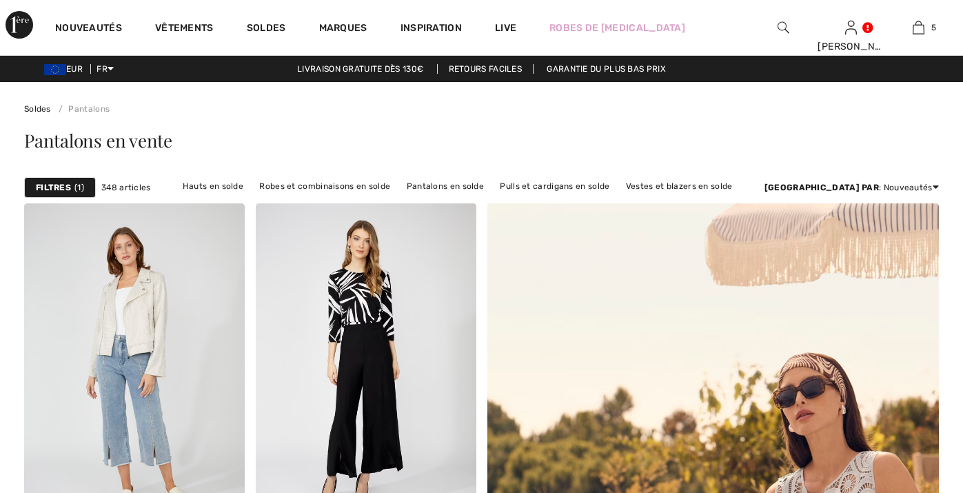
checkbox input "true"
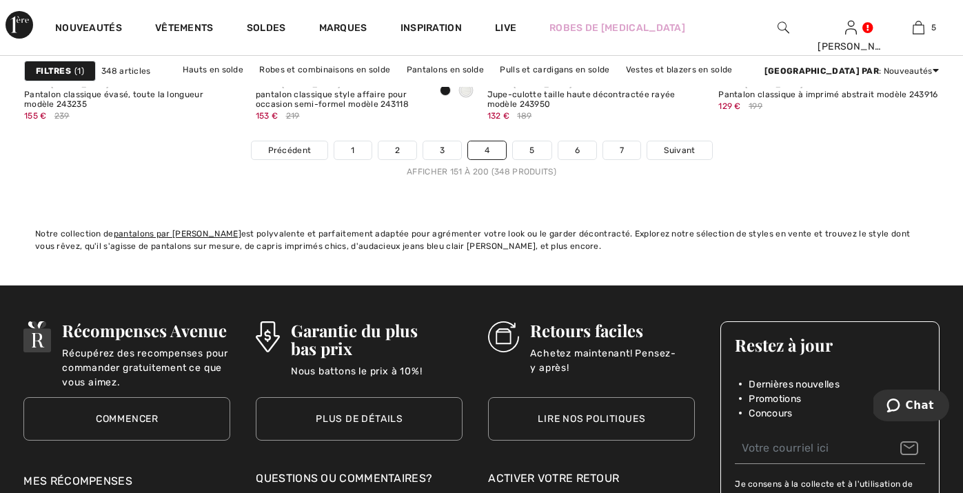
scroll to position [6223, 0]
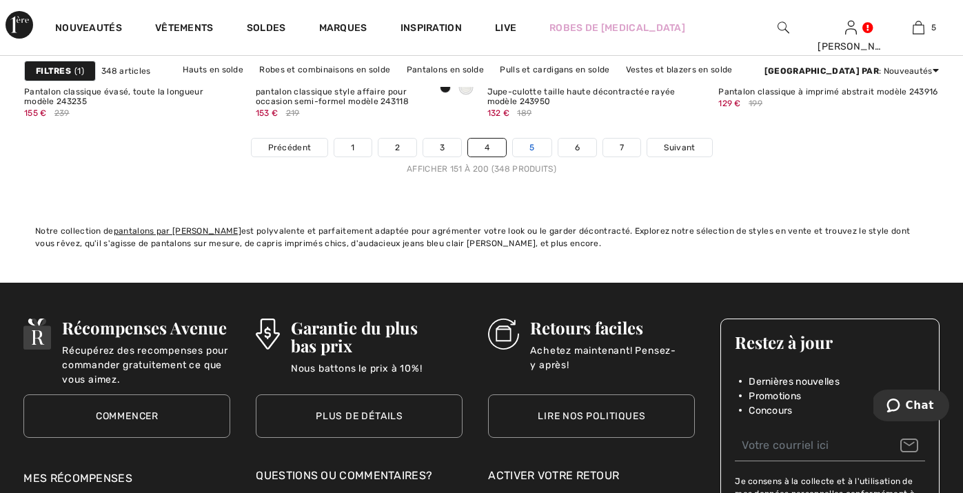
click at [540, 141] on link "5" at bounding box center [532, 148] width 38 height 18
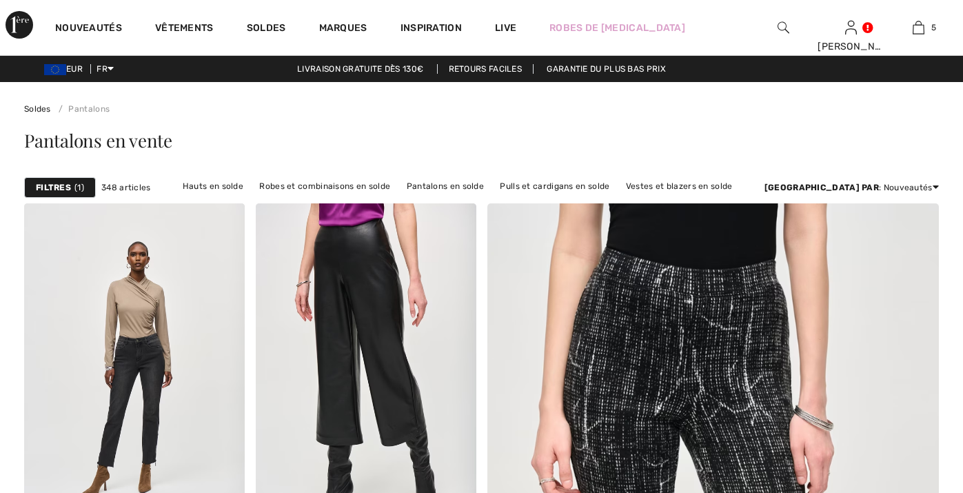
checkbox input "true"
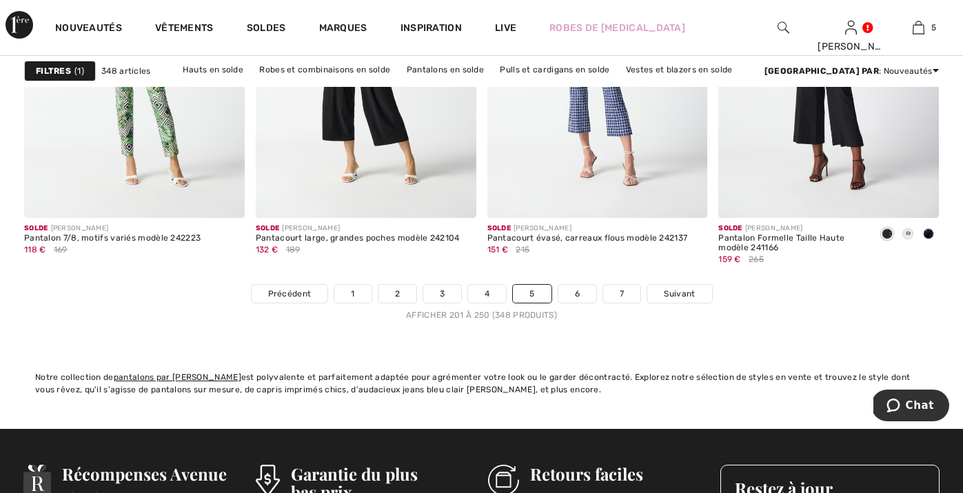
scroll to position [6080, 0]
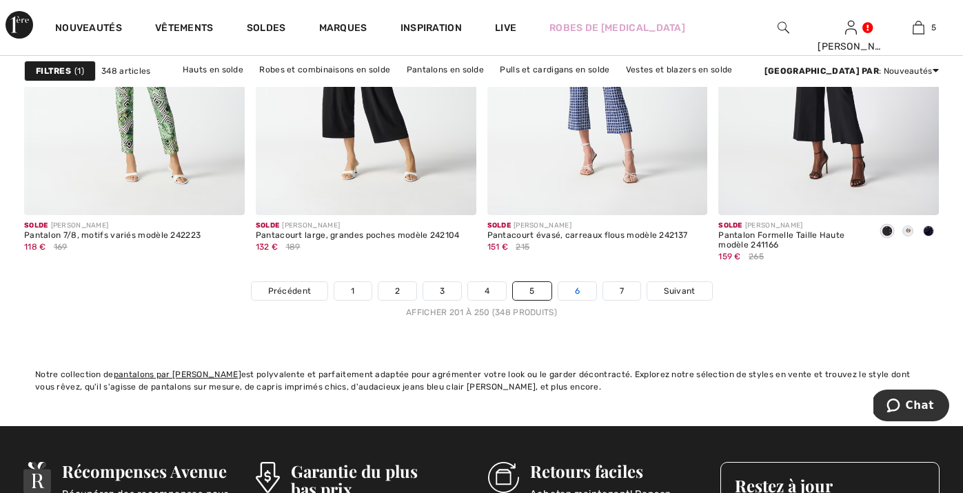
click at [595, 292] on link "6" at bounding box center [577, 291] width 38 height 18
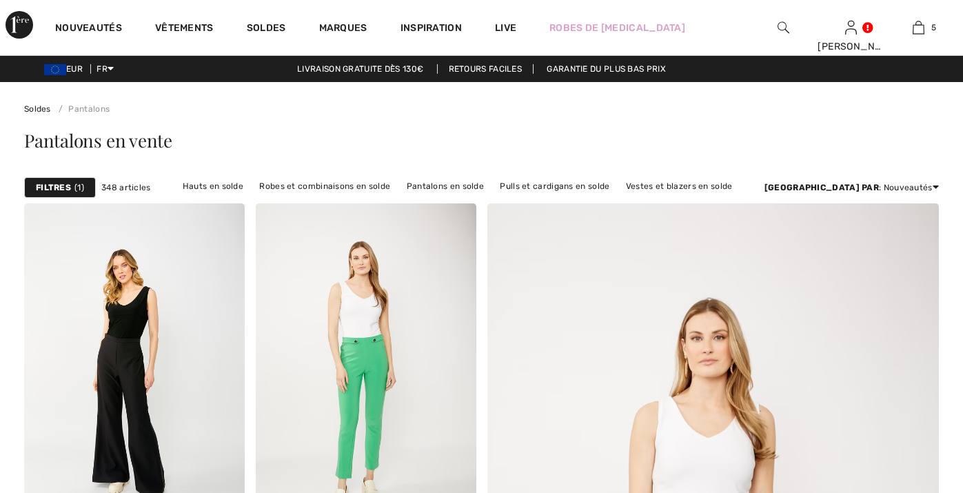
checkbox input "true"
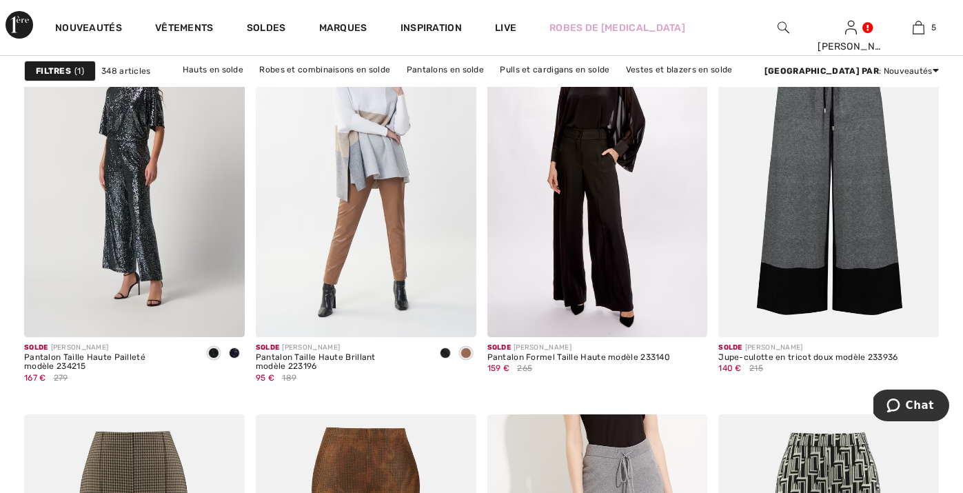
scroll to position [5566, 0]
